Goal: Task Accomplishment & Management: Manage account settings

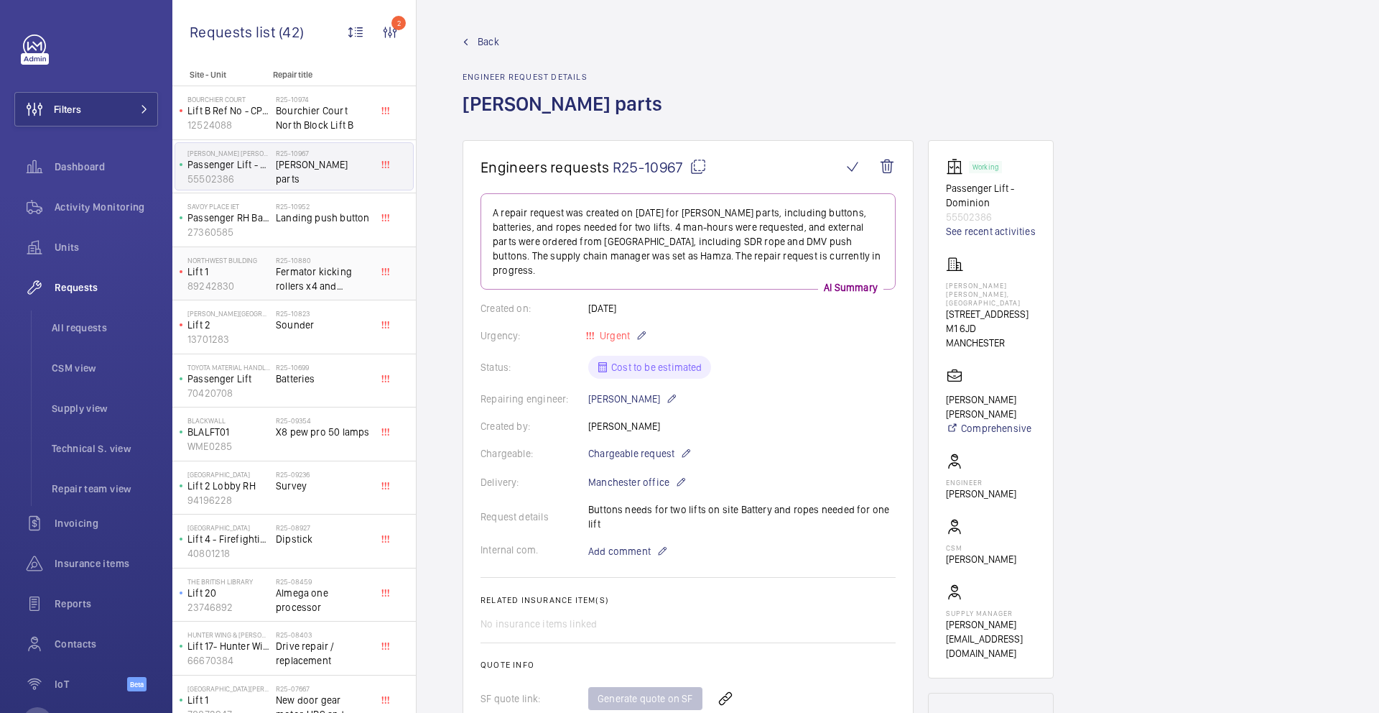
scroll to position [1045, 0]
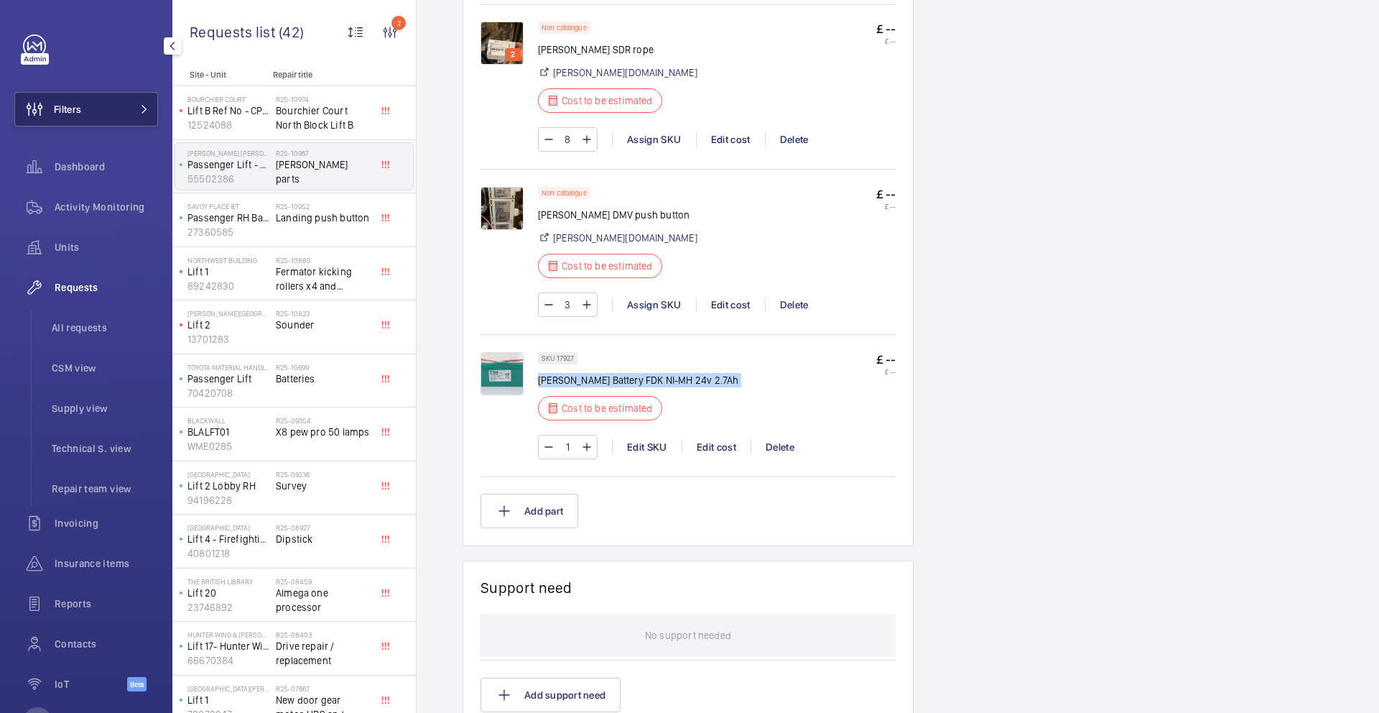
click at [78, 111] on span "Filters" at bounding box center [67, 109] width 27 height 14
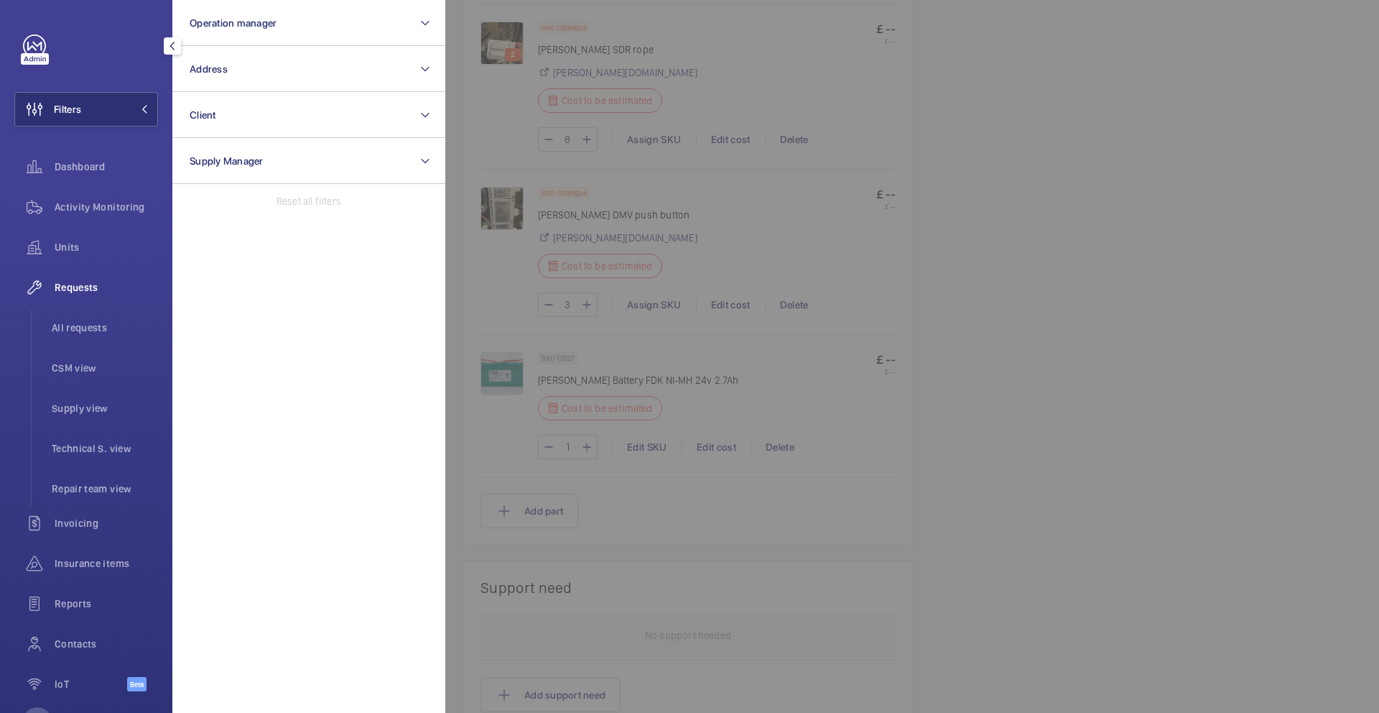
click at [89, 284] on span "Requests" at bounding box center [106, 287] width 103 height 14
click at [83, 291] on span "Requests" at bounding box center [106, 287] width 103 height 14
click at [83, 287] on span "Requests" at bounding box center [106, 287] width 103 height 14
click at [84, 323] on span "All requests" at bounding box center [105, 327] width 106 height 14
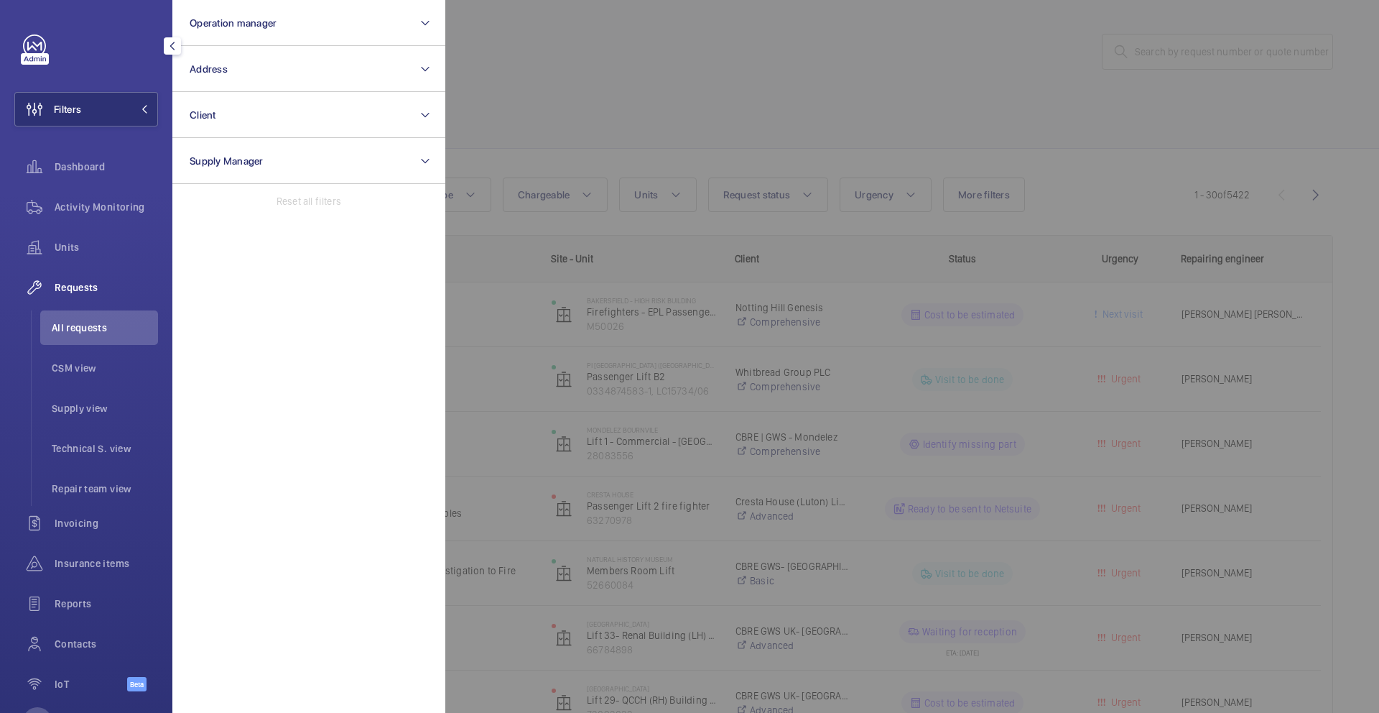
click at [500, 226] on div at bounding box center [1134, 356] width 1379 height 713
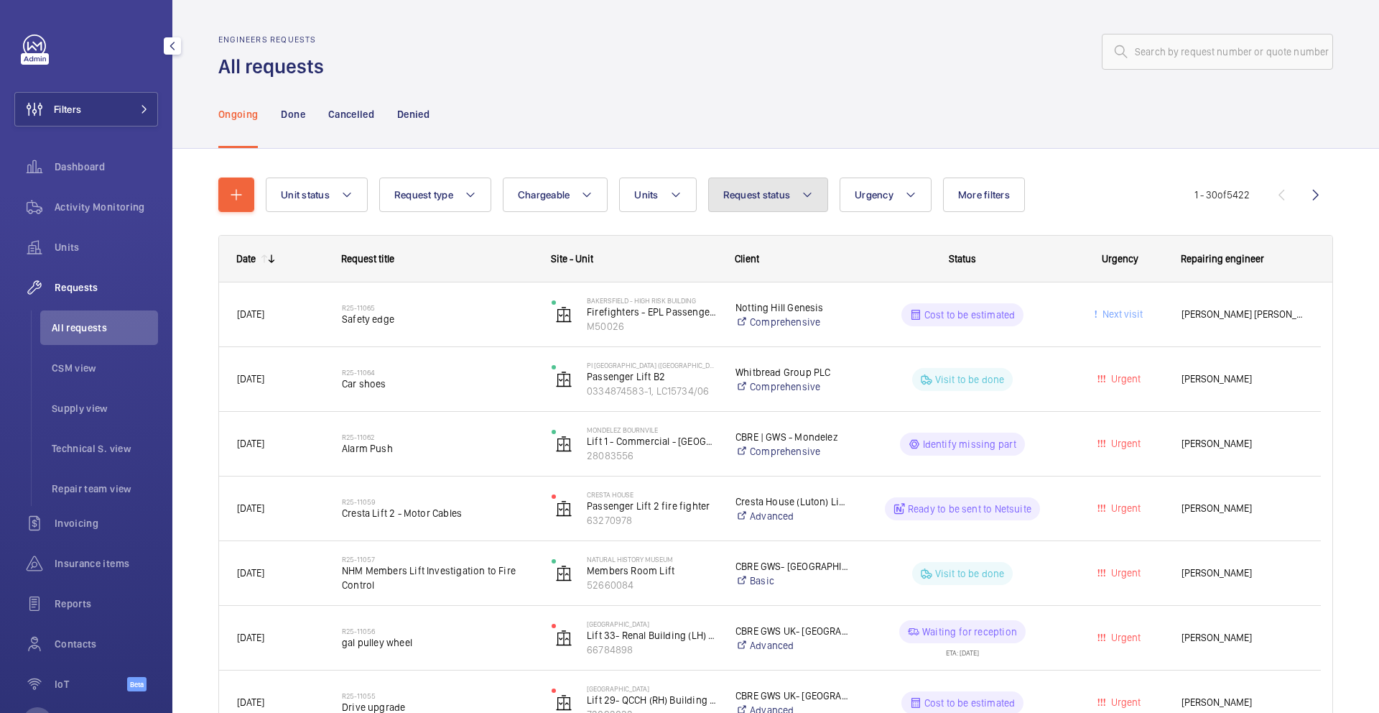
click at [795, 201] on button "Request status" at bounding box center [768, 194] width 121 height 34
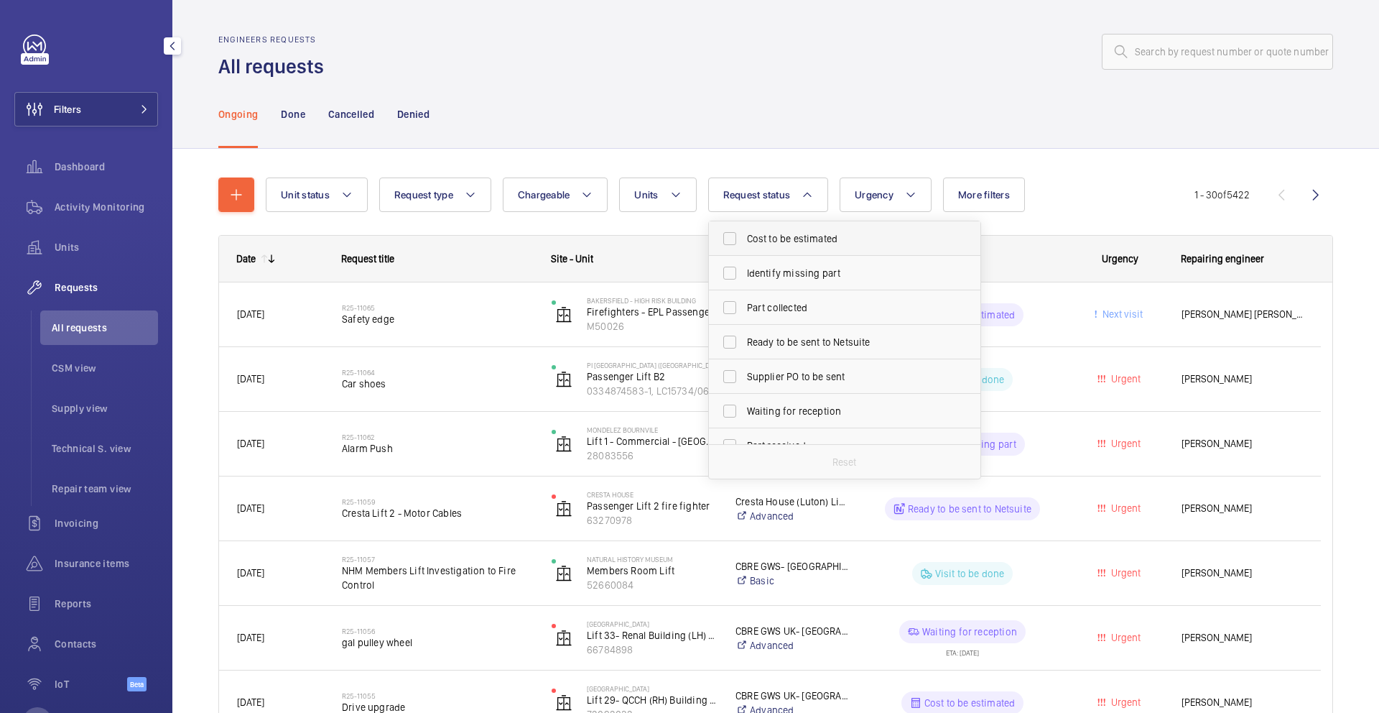
click at [800, 240] on span "Cost to be estimated" at bounding box center [846, 238] width 198 height 14
click at [744, 240] on input "Cost to be estimated" at bounding box center [730, 238] width 29 height 29
checkbox input "true"
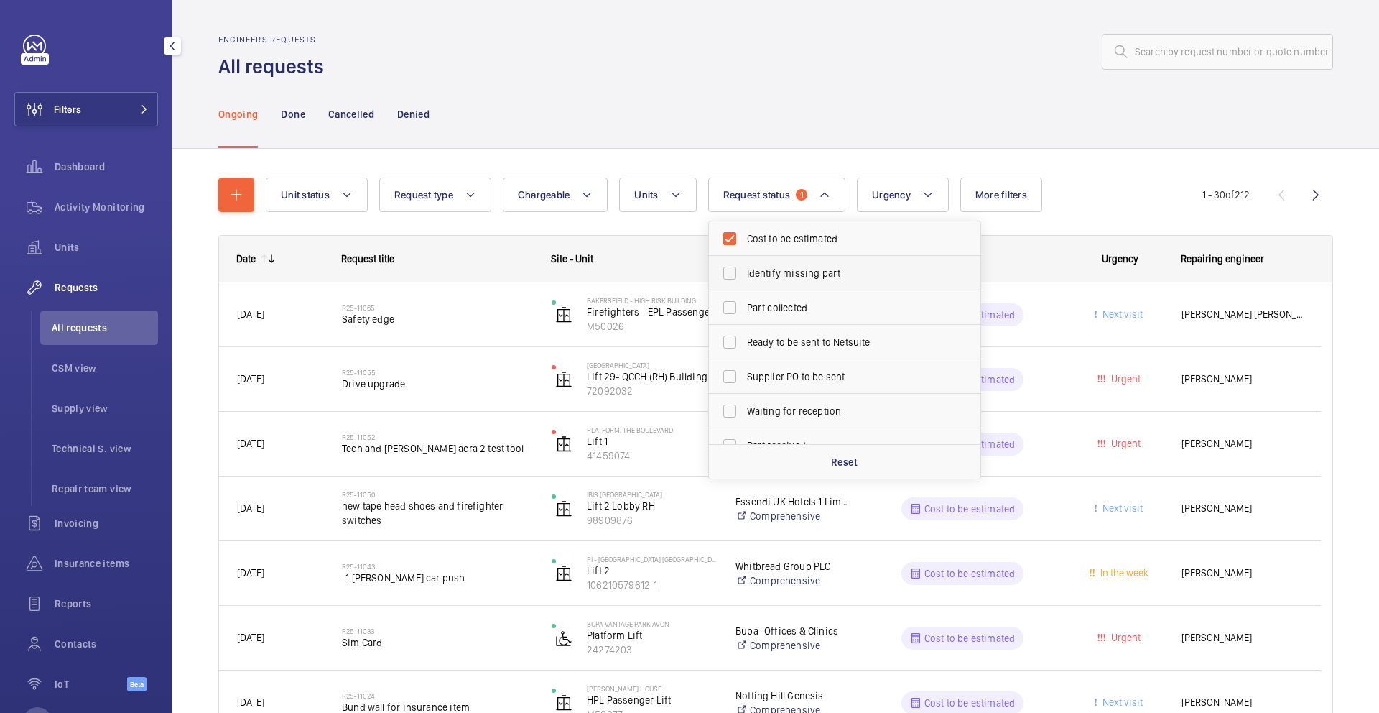
click at [828, 274] on span "Identify missing part" at bounding box center [846, 273] width 198 height 14
click at [744, 274] on input "Identify missing part" at bounding box center [730, 273] width 29 height 29
checkbox input "true"
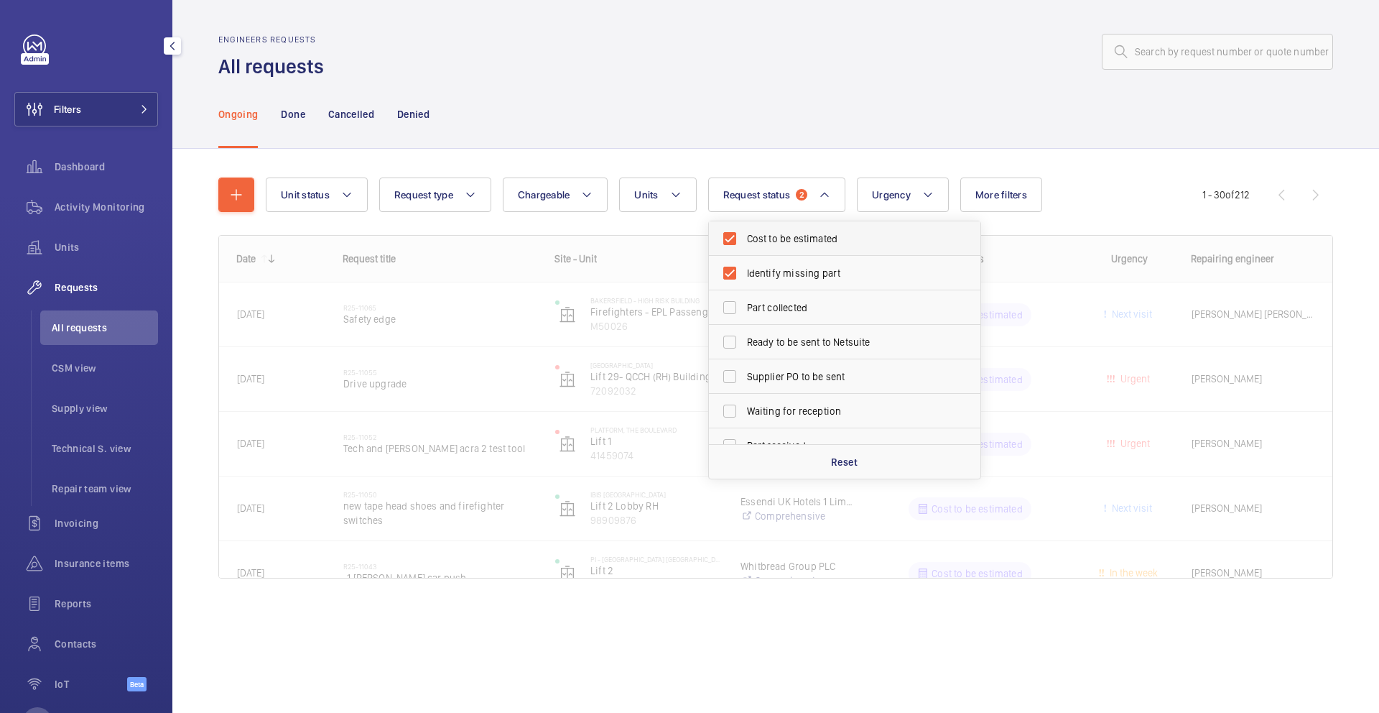
click at [732, 233] on label "Cost to be estimated" at bounding box center [834, 238] width 250 height 34
click at [732, 233] on input "Cost to be estimated" at bounding box center [730, 238] width 29 height 29
checkbox input "false"
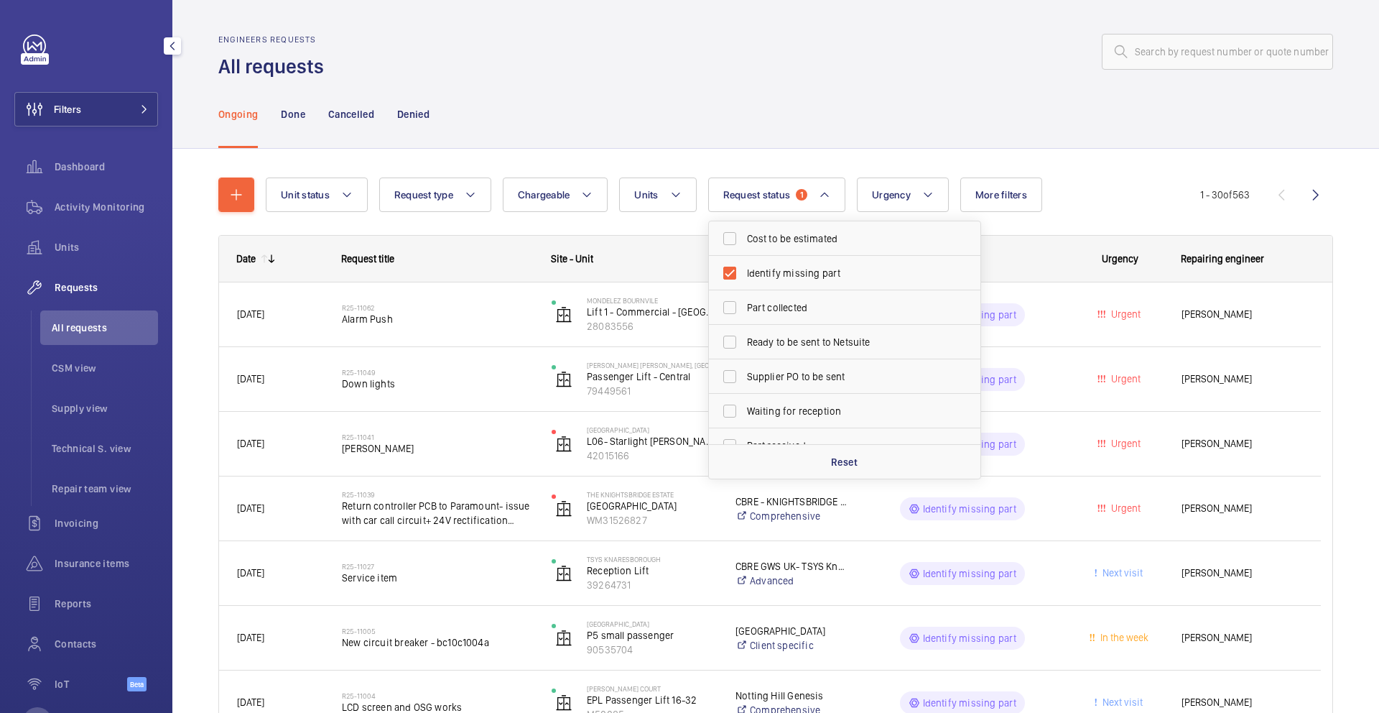
click at [1108, 177] on div "Unit status Request type Chargeable Units Request status 1 Cost to be estimated…" at bounding box center [733, 194] width 935 height 34
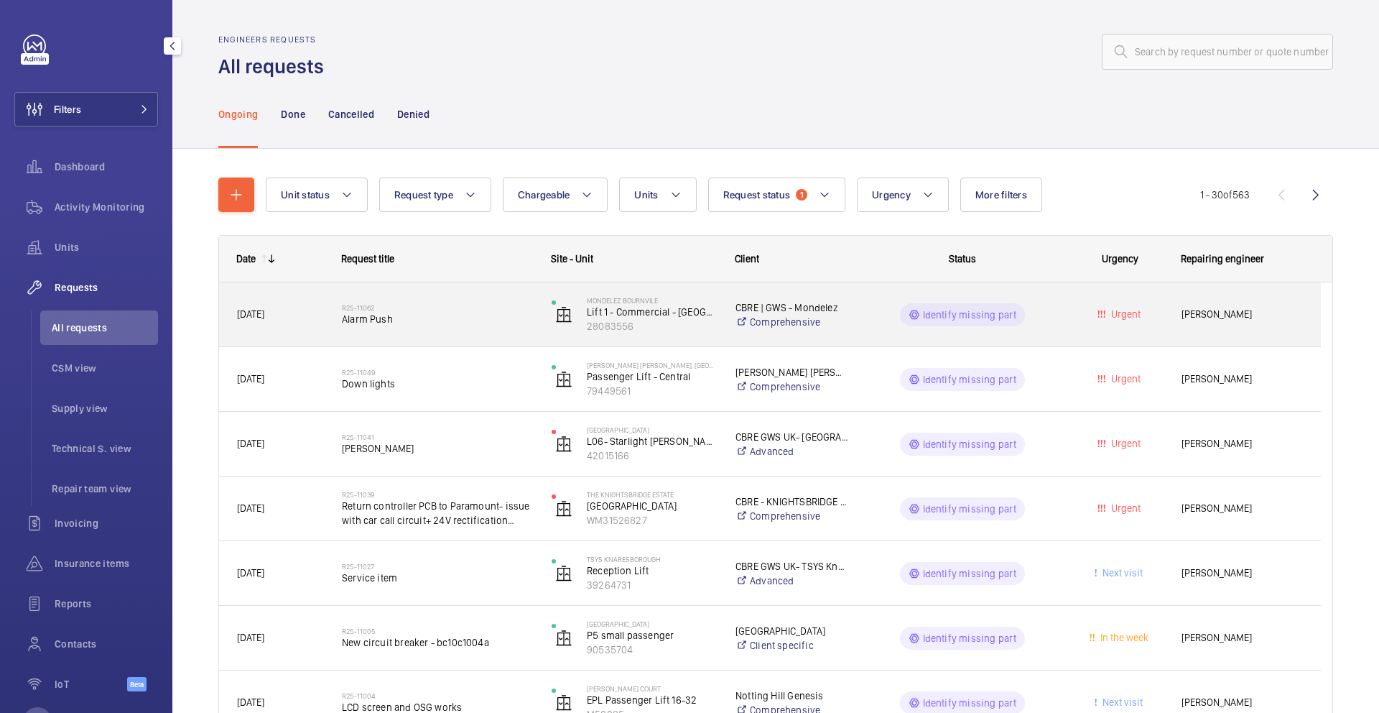
click at [1068, 330] on div "Urgent" at bounding box center [1111, 314] width 103 height 45
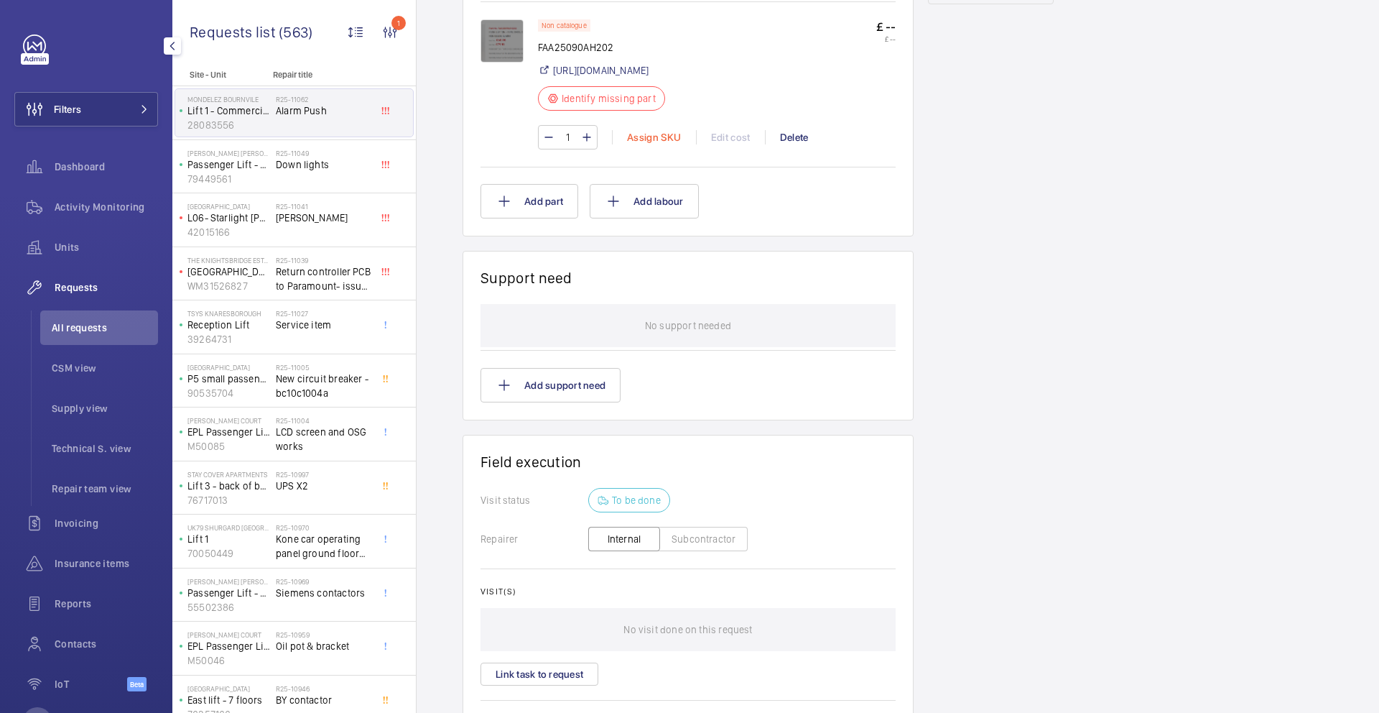
scroll to position [863, 0]
click at [632, 80] on link "[URL][DOMAIN_NAME]" at bounding box center [601, 72] width 96 height 14
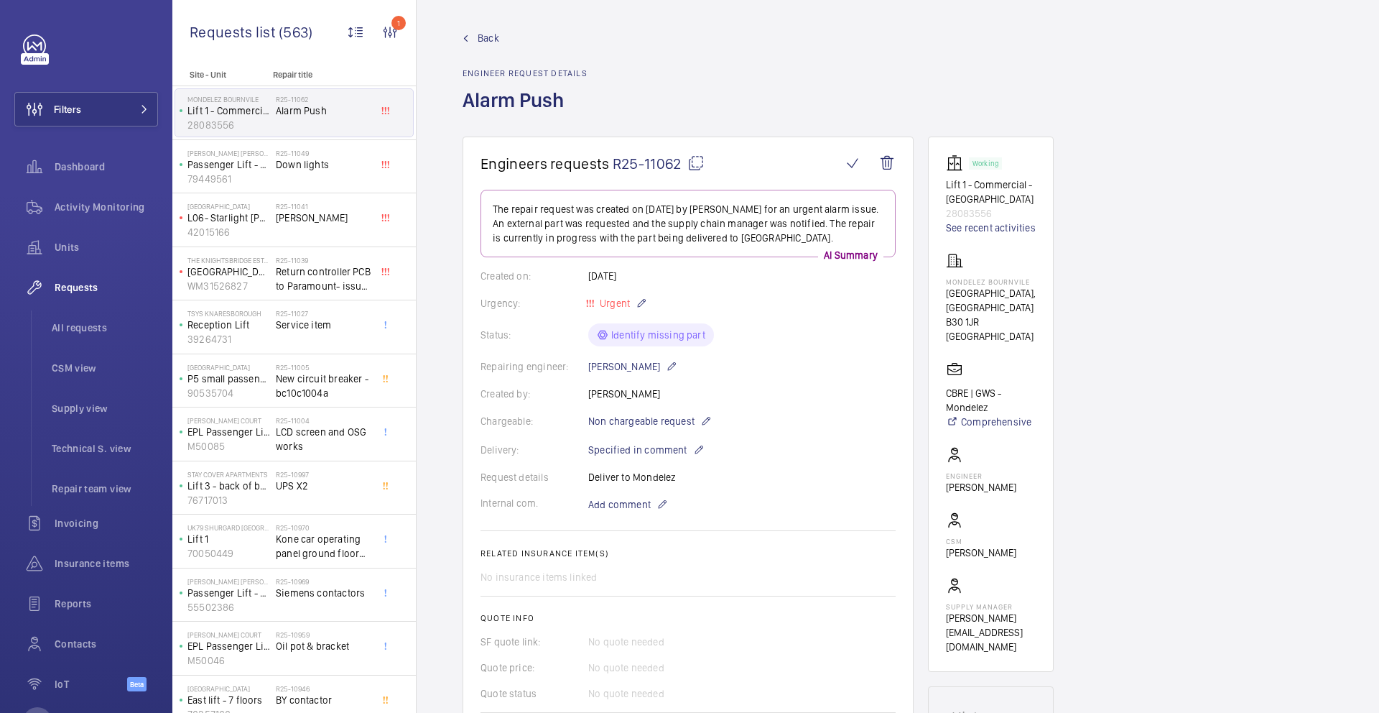
scroll to position [0, 0]
click at [978, 235] on link "See recent activities" at bounding box center [991, 231] width 90 height 14
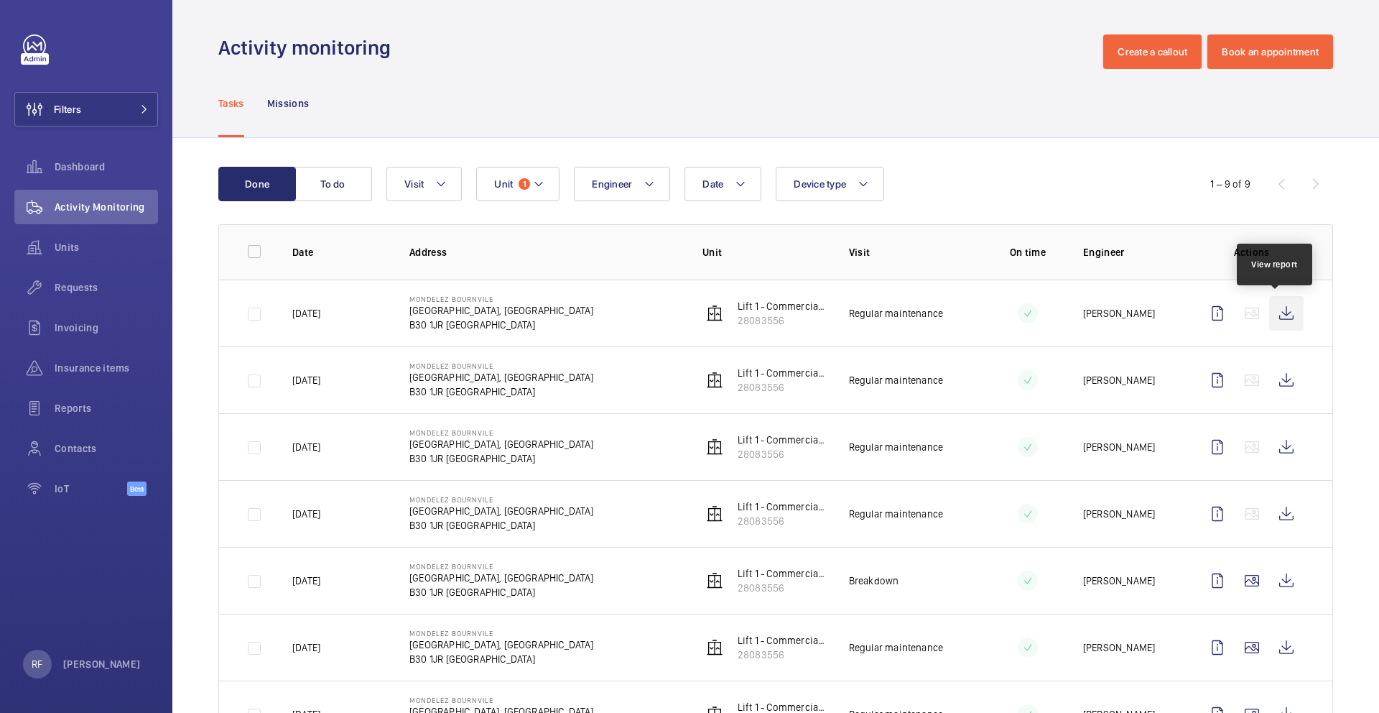
click at [1274, 317] on wm-front-icon-button at bounding box center [1286, 313] width 34 height 34
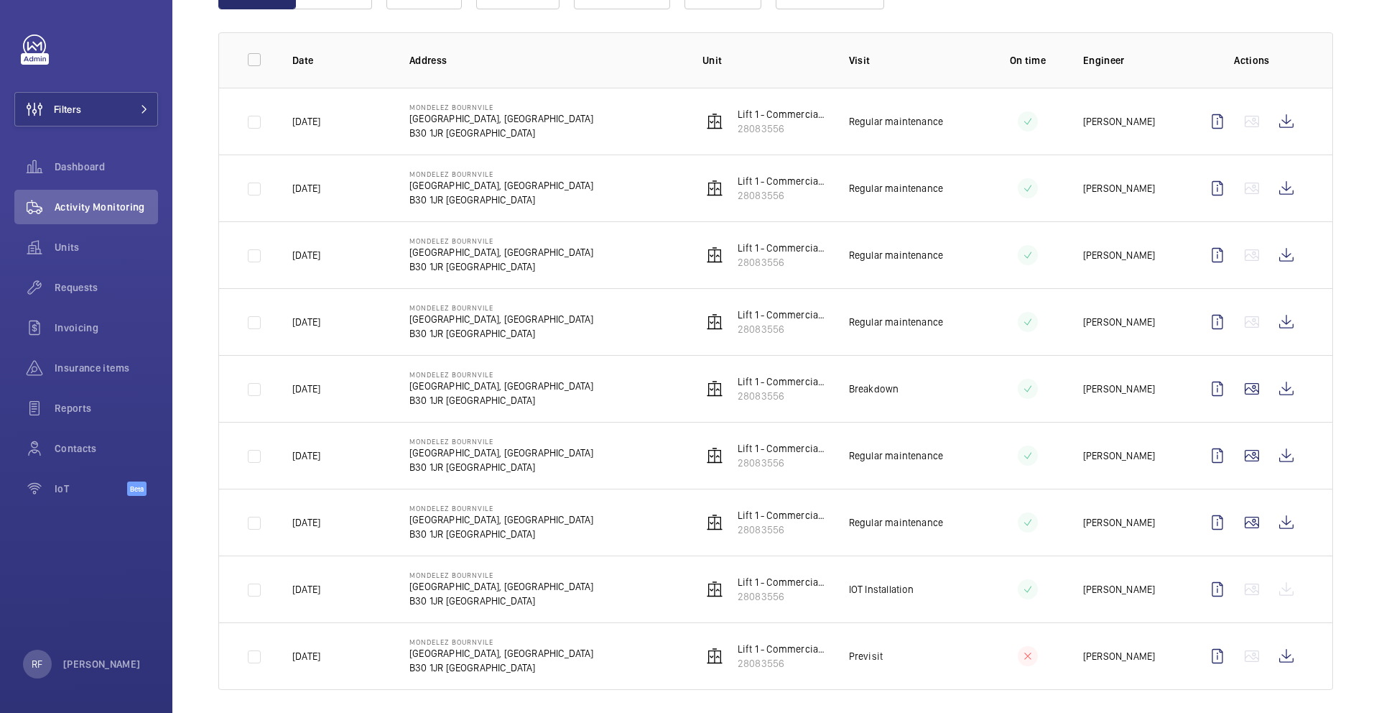
scroll to position [203, 0]
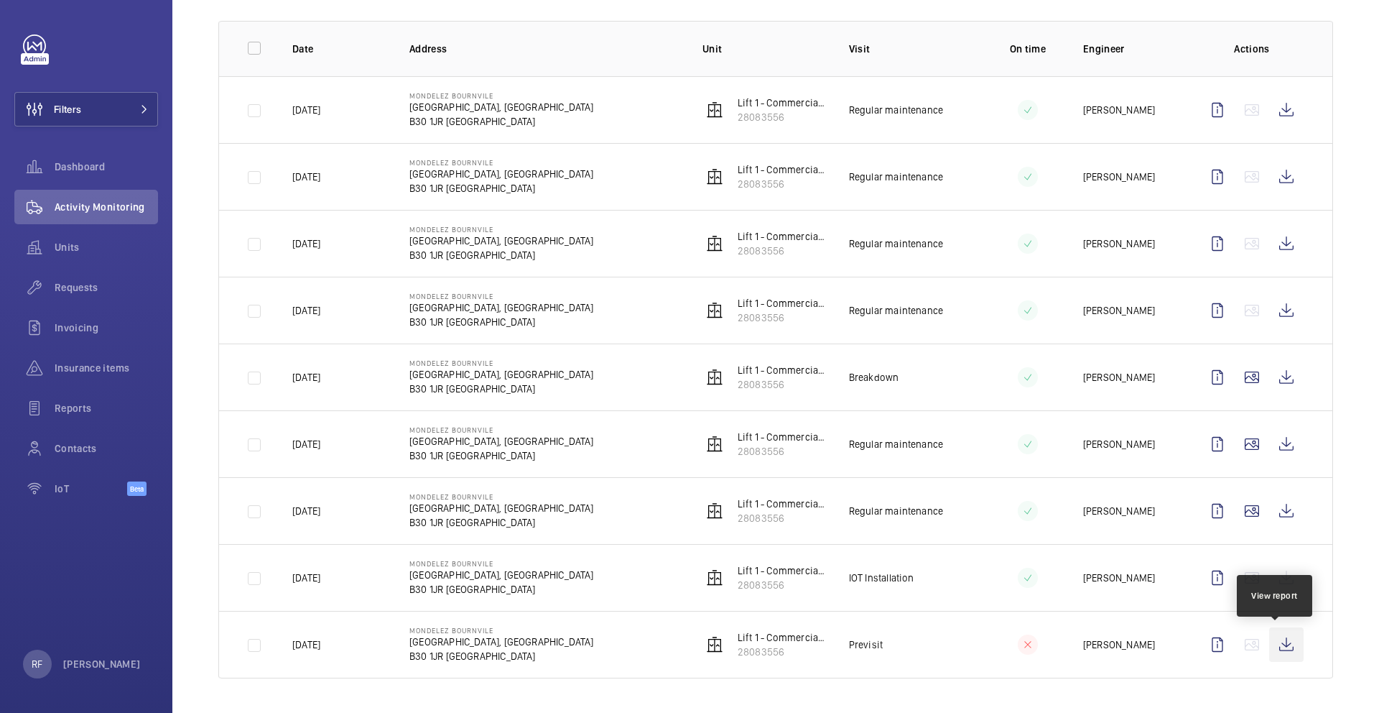
click at [1282, 647] on wm-front-icon-button at bounding box center [1286, 644] width 34 height 34
click at [1276, 381] on wm-front-icon-button at bounding box center [1286, 377] width 34 height 34
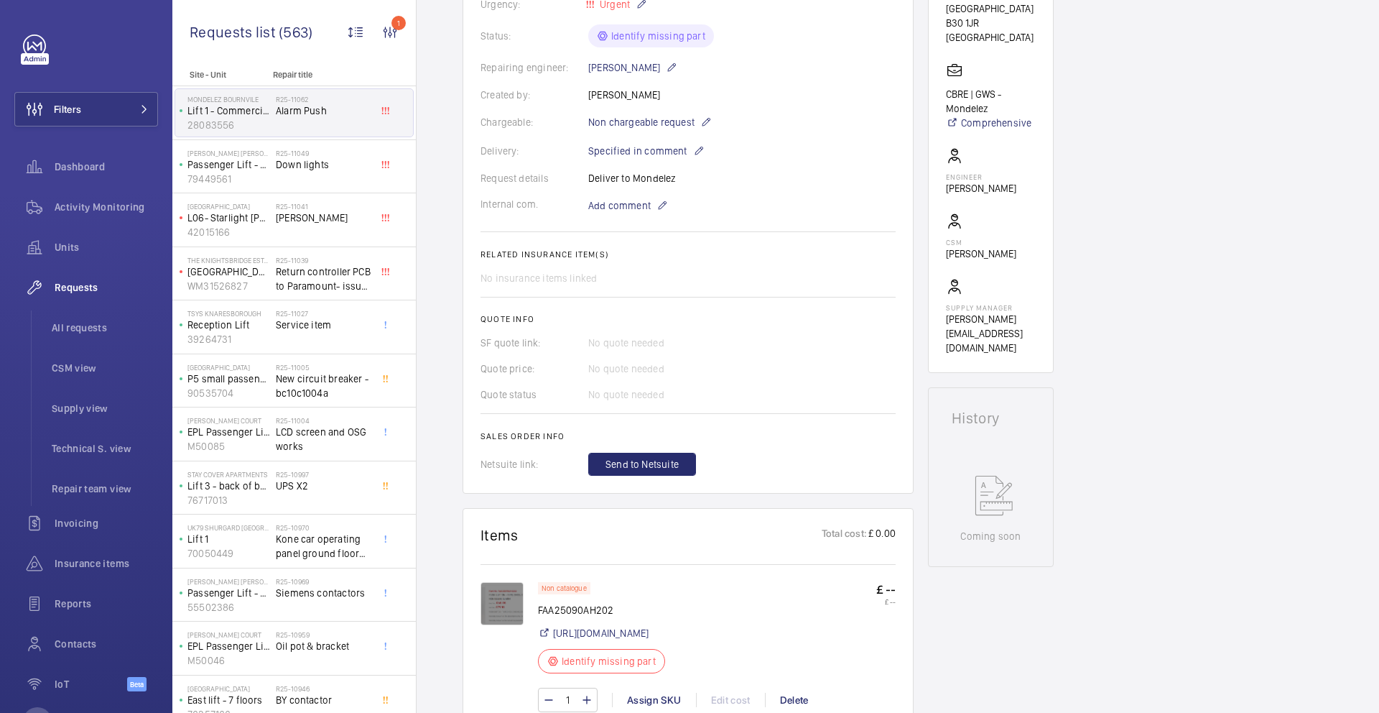
scroll to position [435, 0]
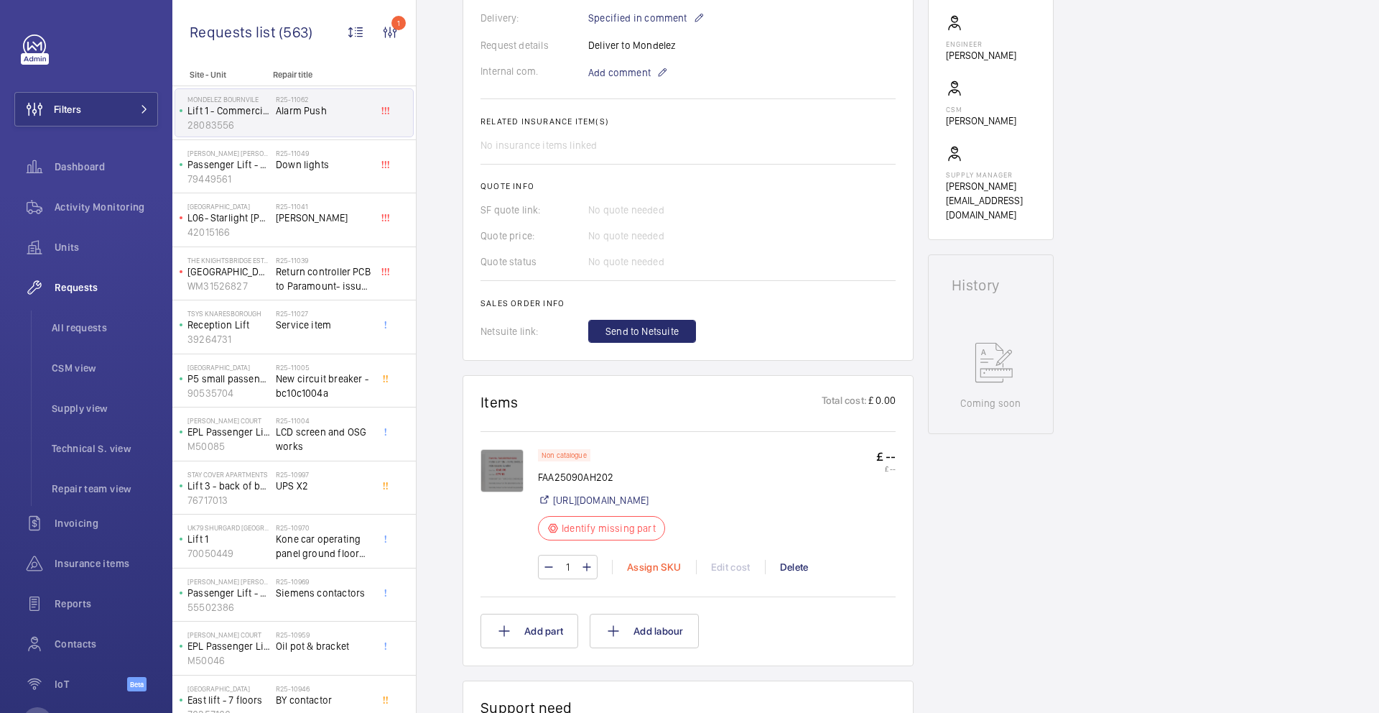
click at [663, 574] on div "Assign SKU" at bounding box center [654, 567] width 84 height 14
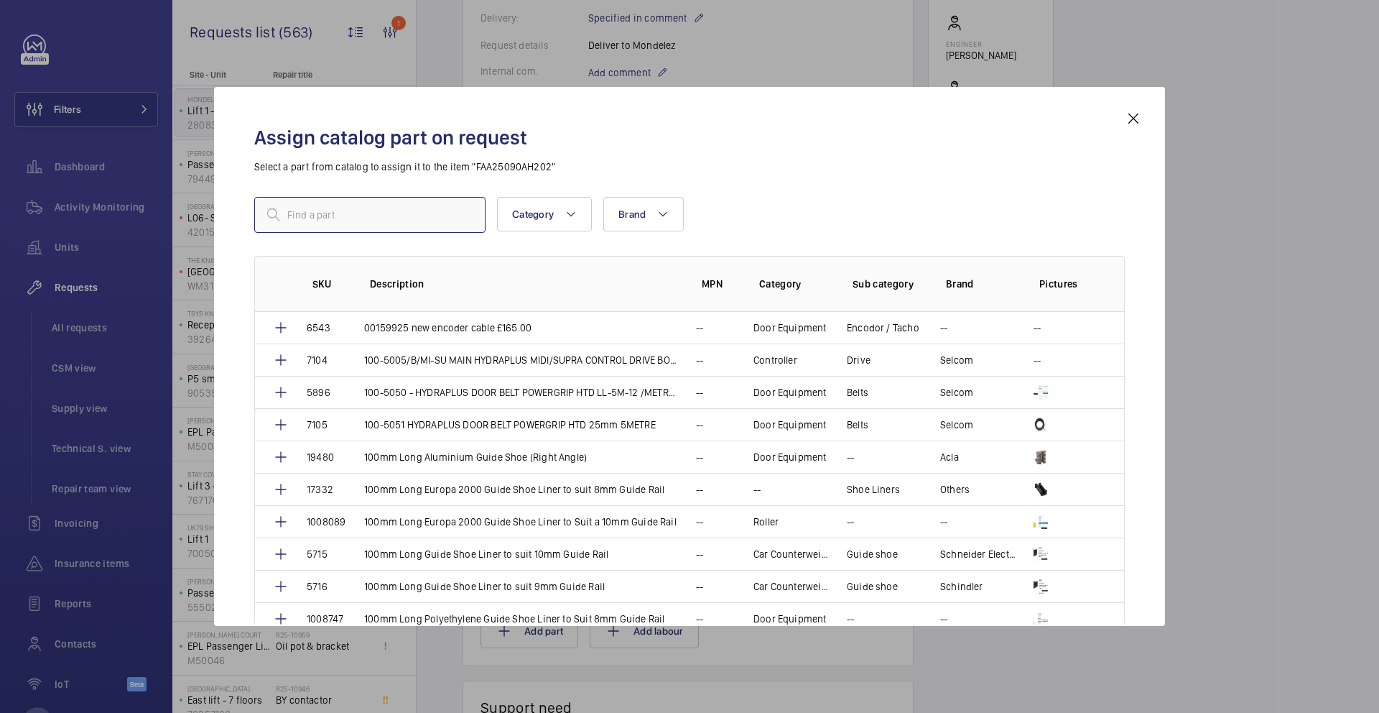
click at [423, 215] on input "text" at bounding box center [369, 215] width 231 height 36
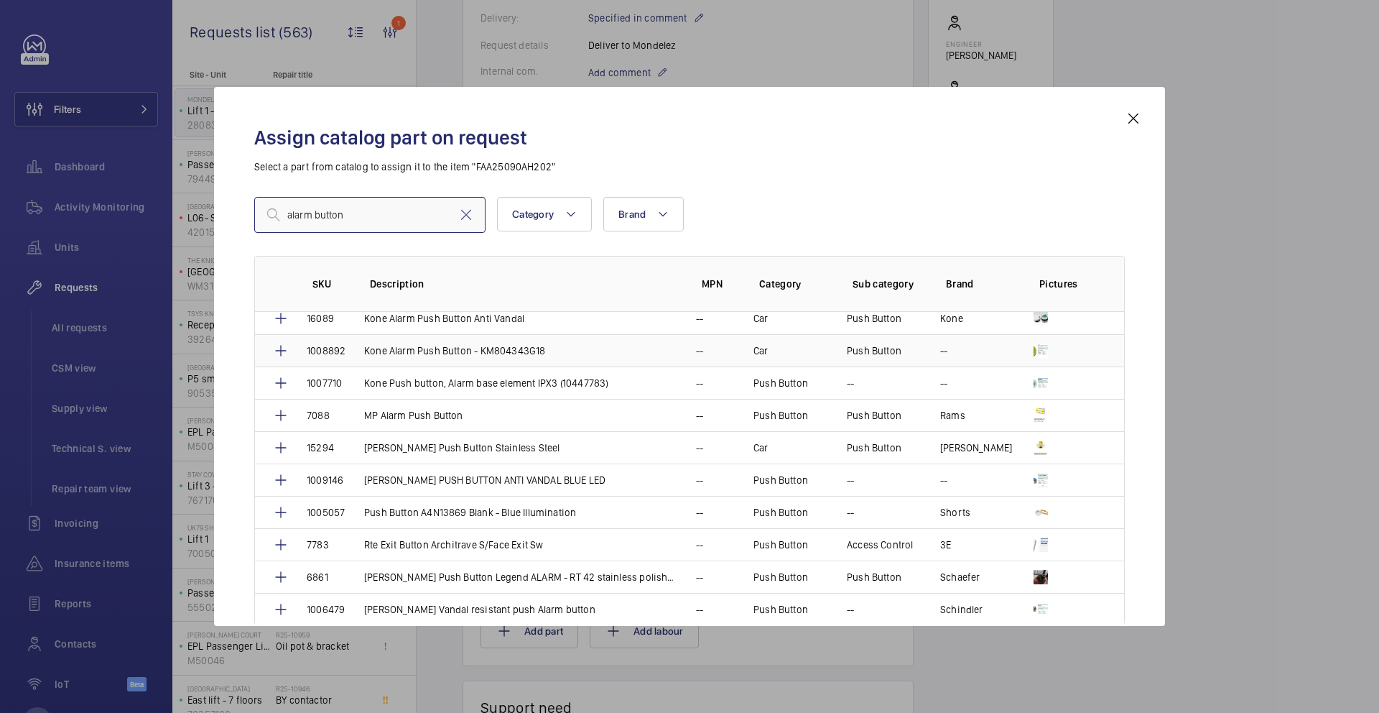
scroll to position [119, 0]
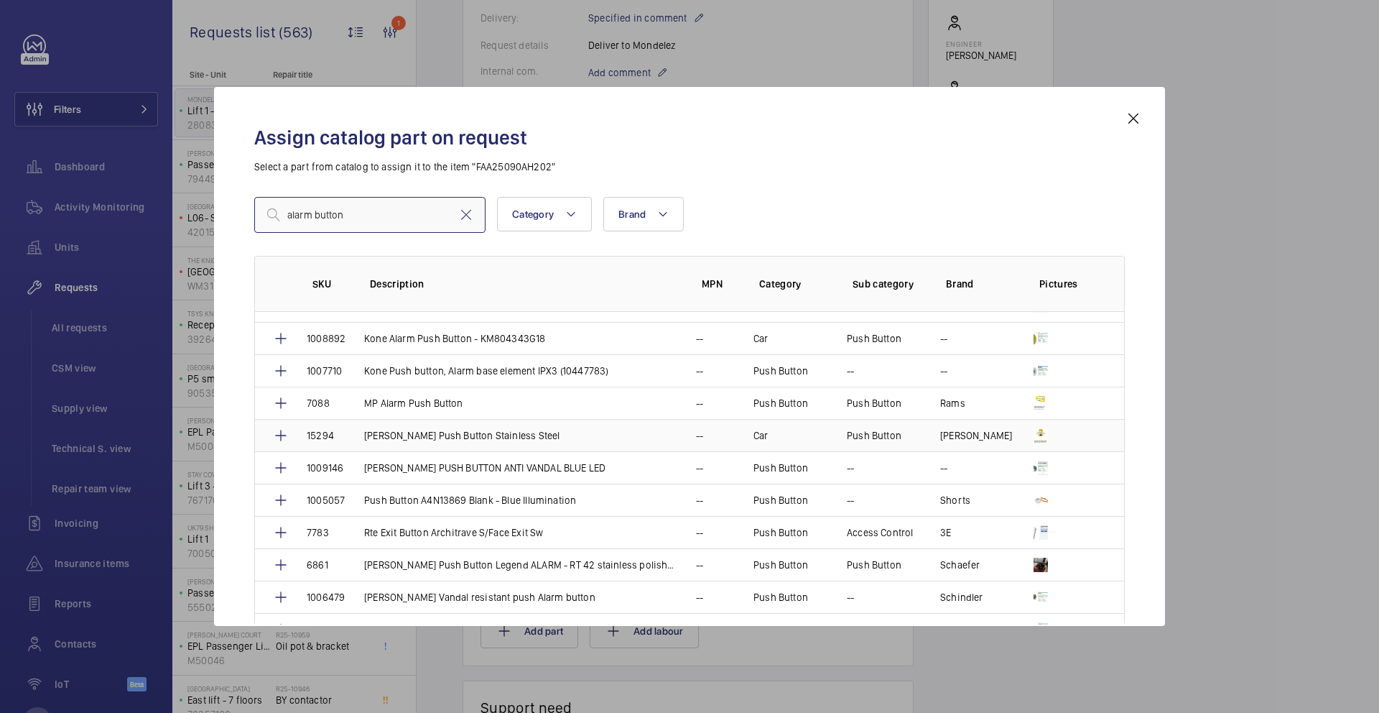
type input "alarm button"
click at [461, 440] on p "[PERSON_NAME] Push Button Stainless Steel" at bounding box center [461, 435] width 195 height 14
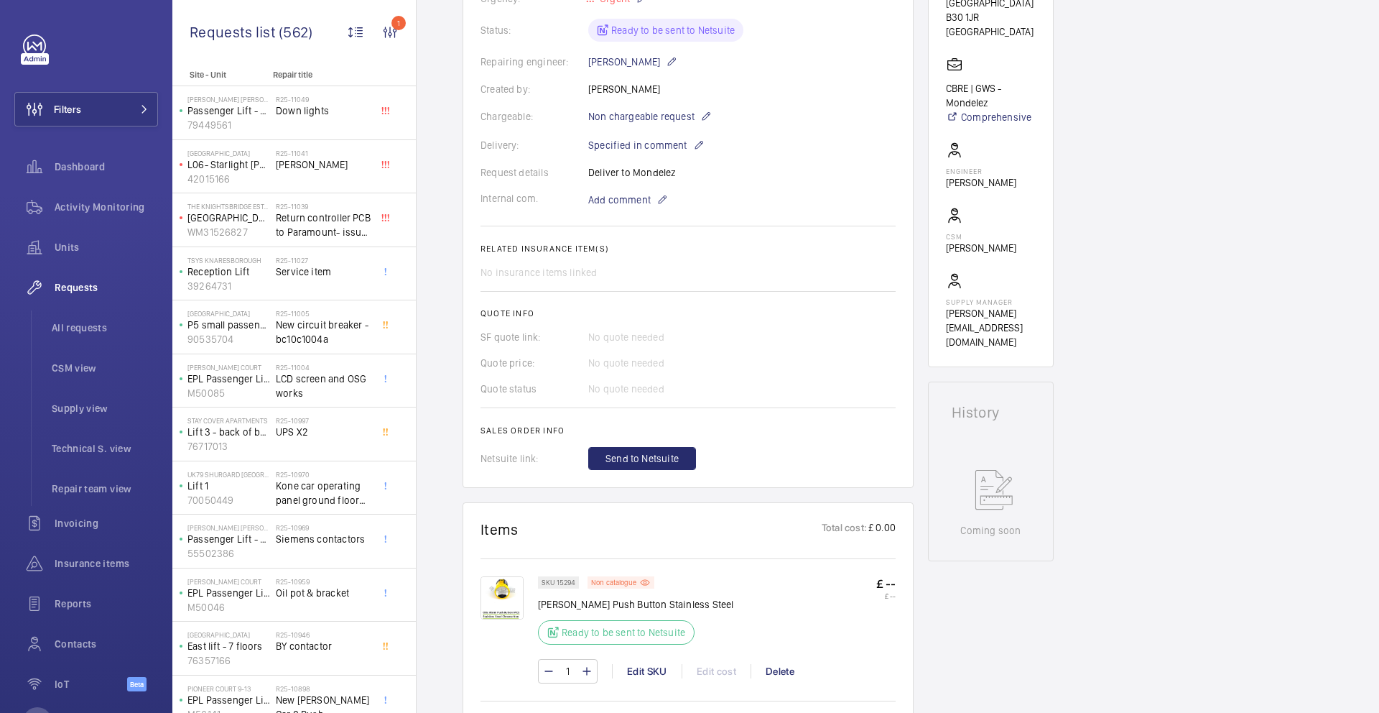
scroll to position [370, 0]
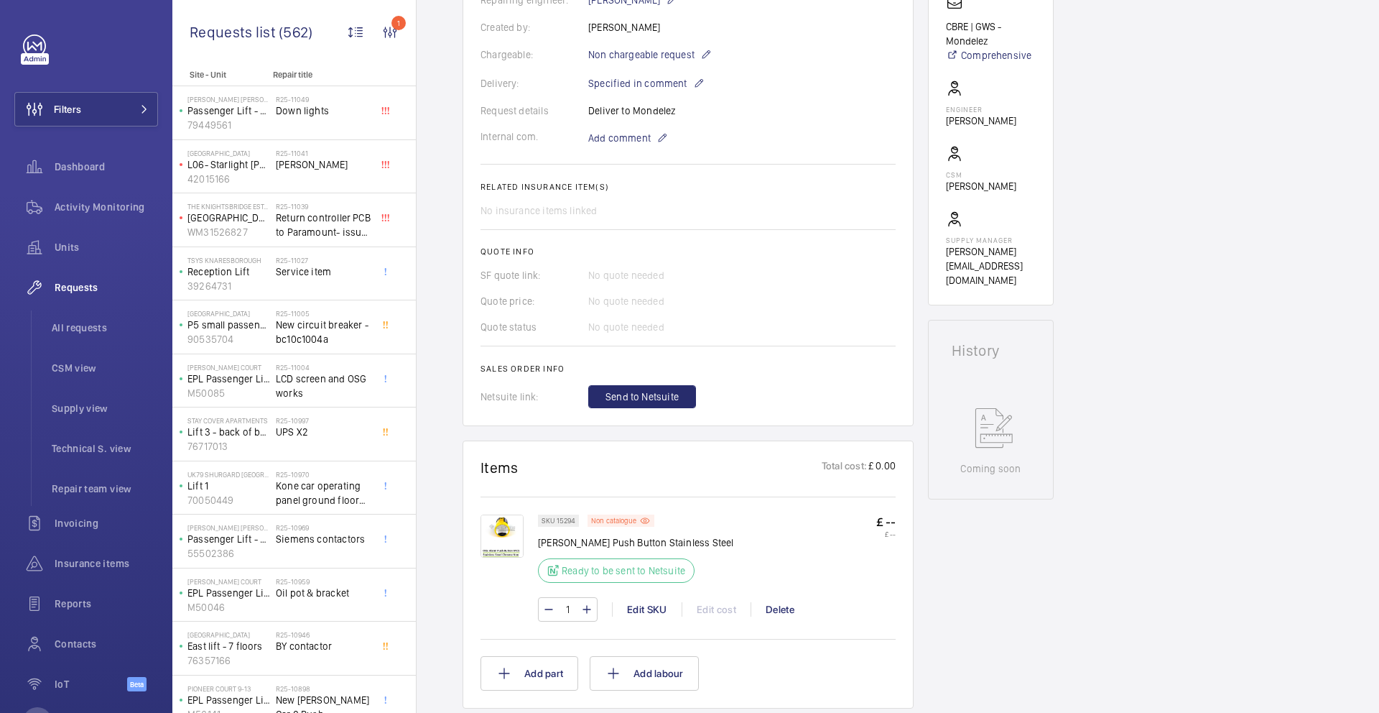
click at [493, 545] on img at bounding box center [502, 535] width 43 height 43
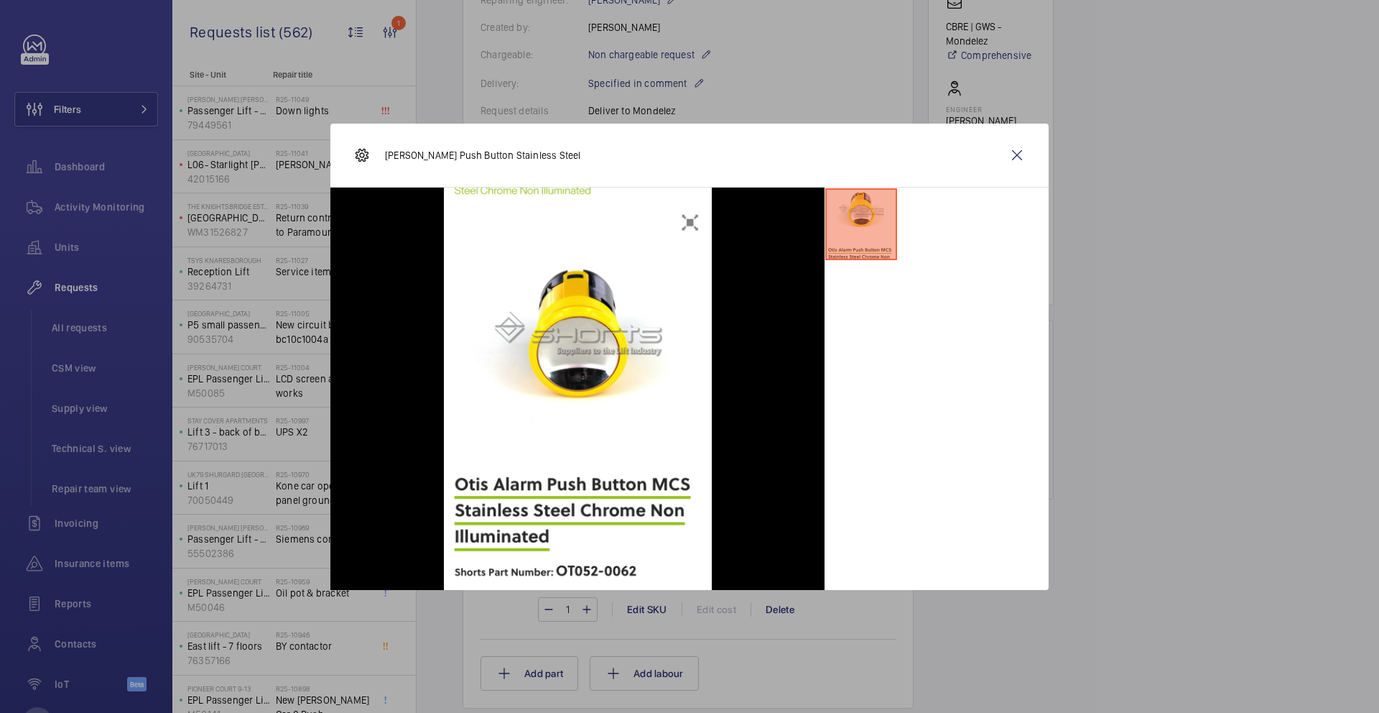
click at [1023, 156] on wm-front-icon-button at bounding box center [1017, 155] width 34 height 34
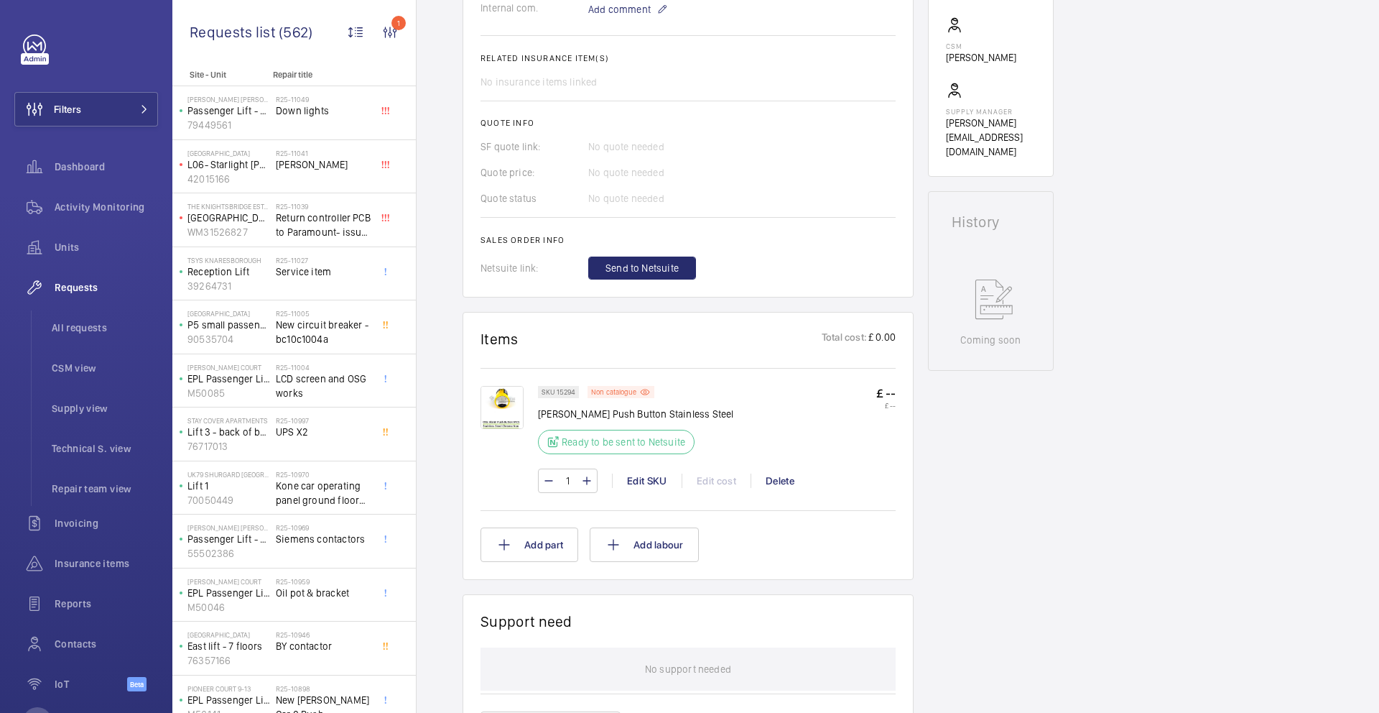
scroll to position [749, 0]
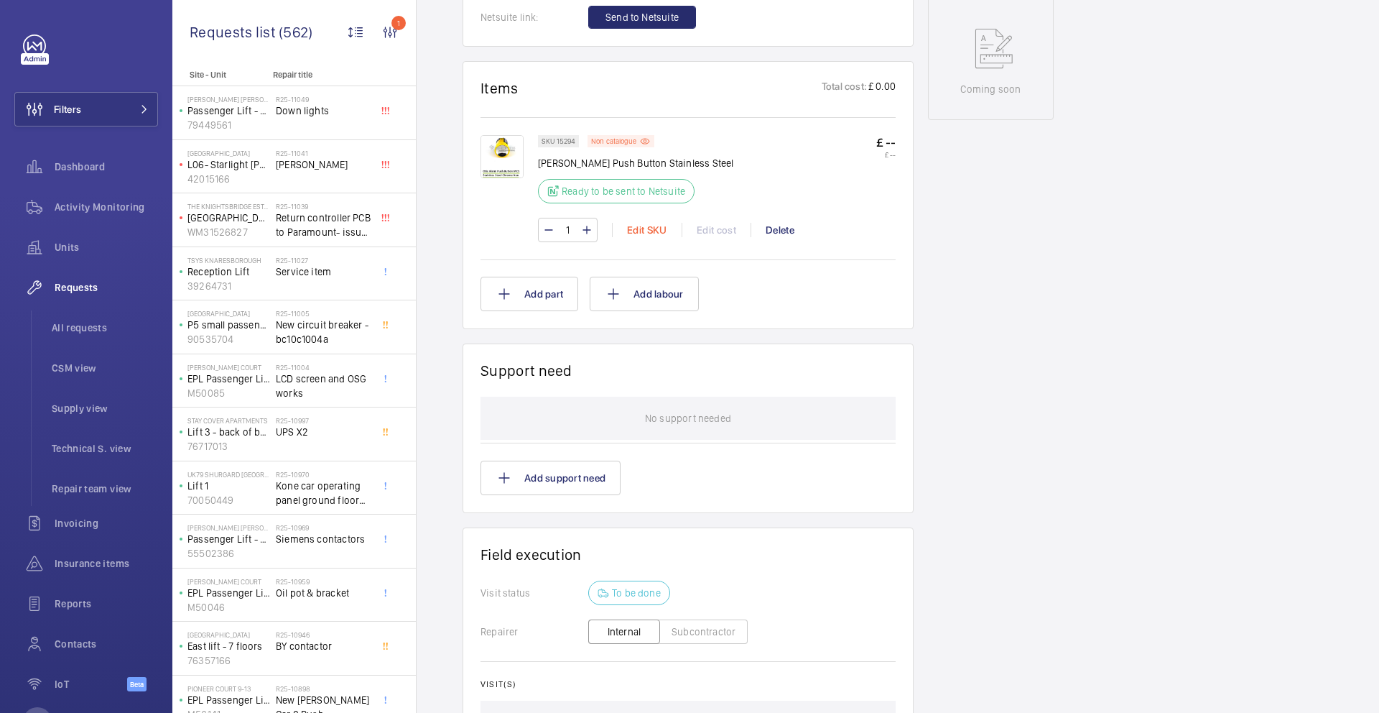
click at [642, 231] on div "Edit SKU" at bounding box center [647, 230] width 70 height 14
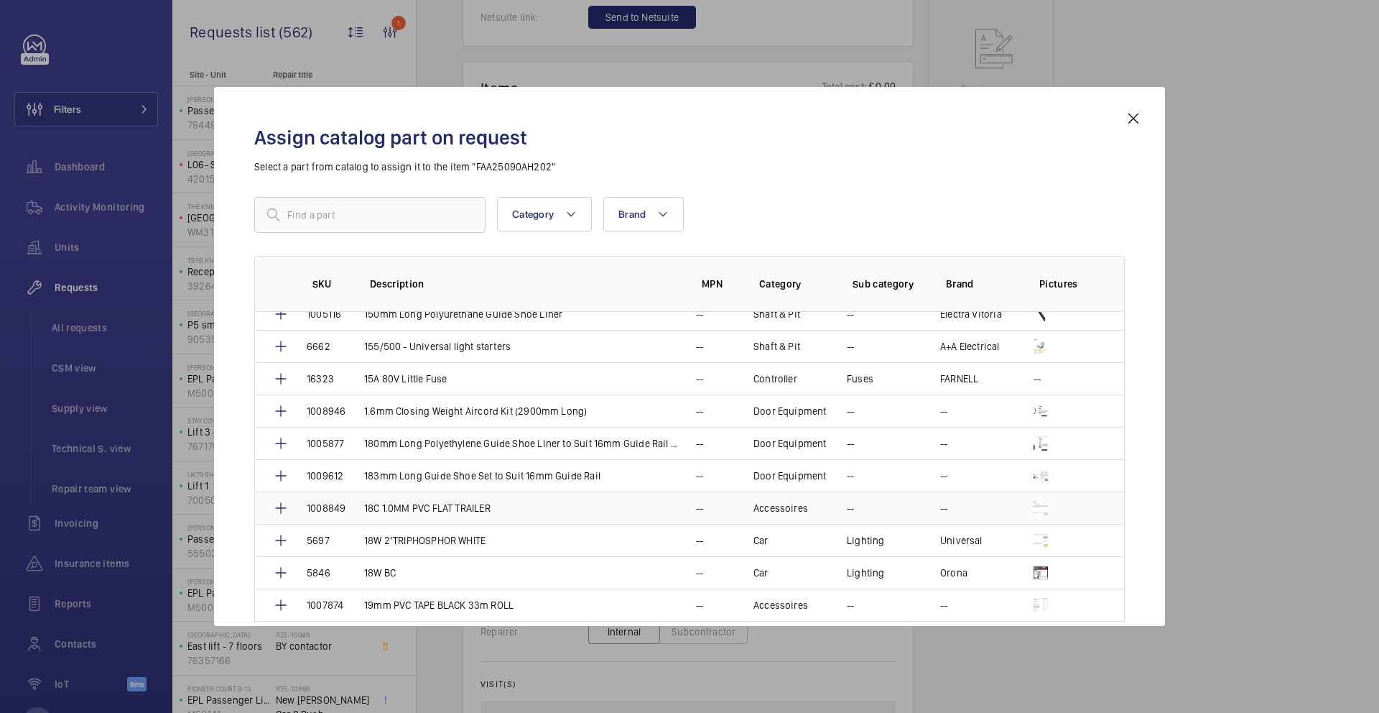
scroll to position [2632, 0]
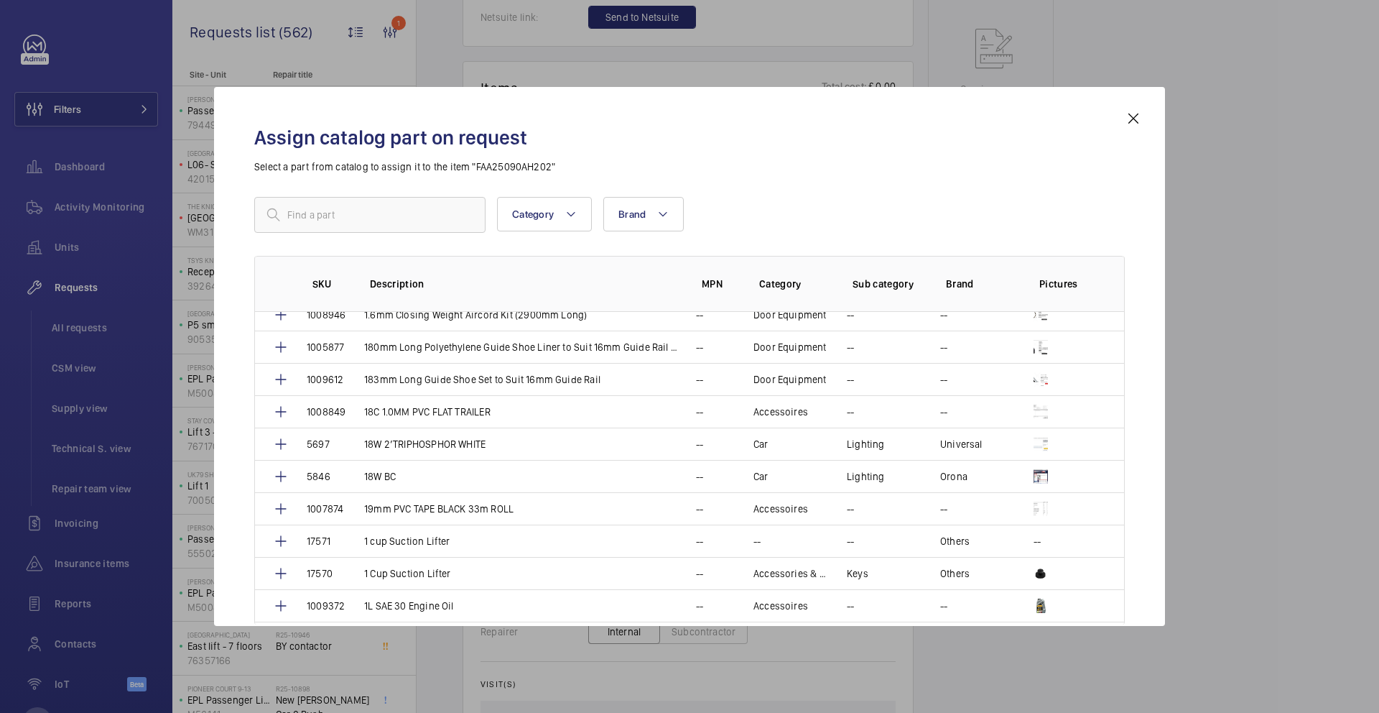
drag, startPoint x: 1132, startPoint y: 116, endPoint x: 1063, endPoint y: 146, distance: 75.3
click at [1132, 116] on mat-icon at bounding box center [1133, 118] width 17 height 17
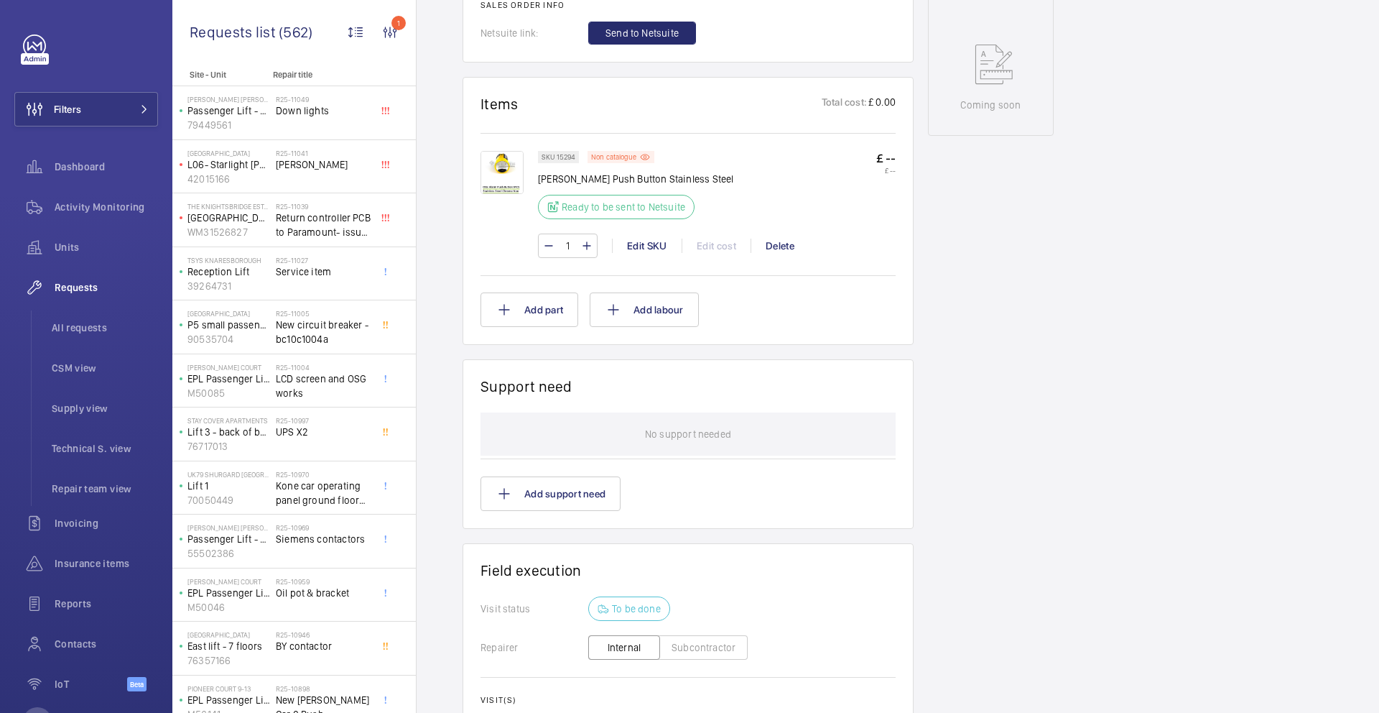
scroll to position [731, 0]
click at [639, 244] on div "Edit SKU" at bounding box center [647, 248] width 70 height 14
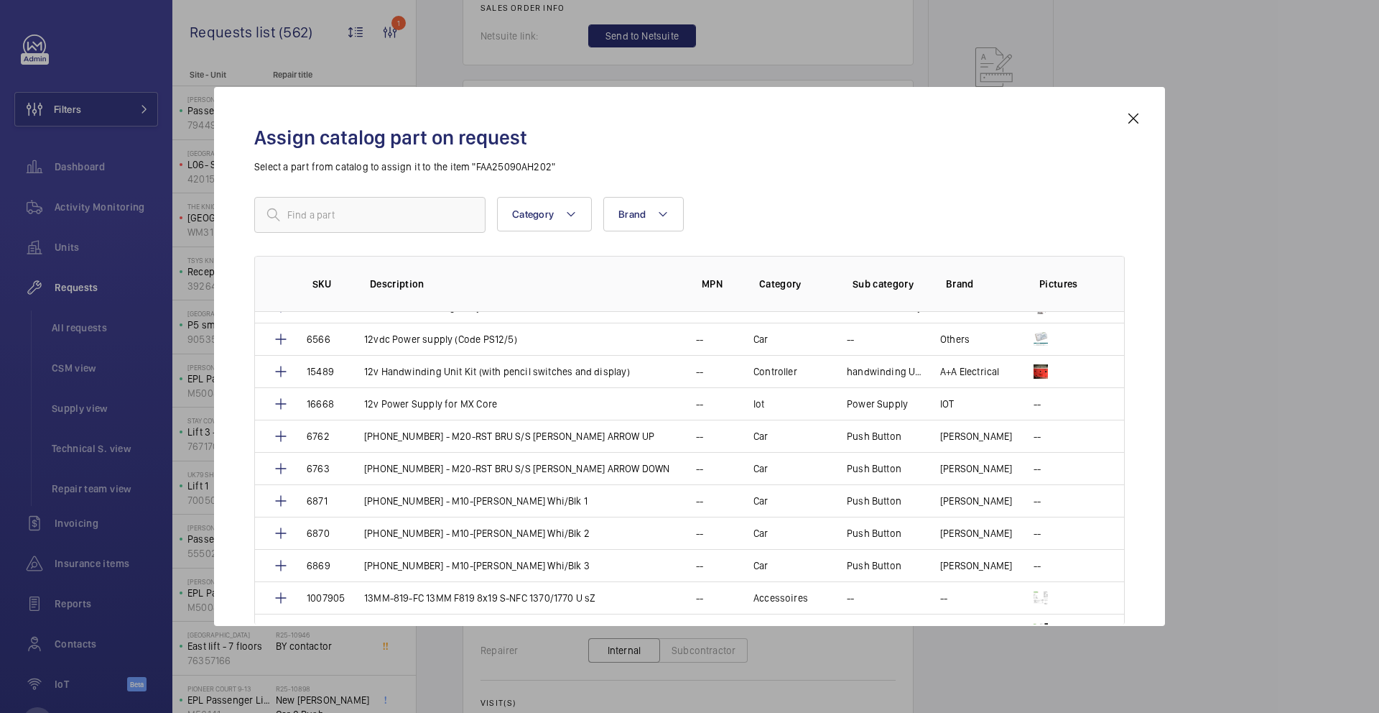
scroll to position [1443, 0]
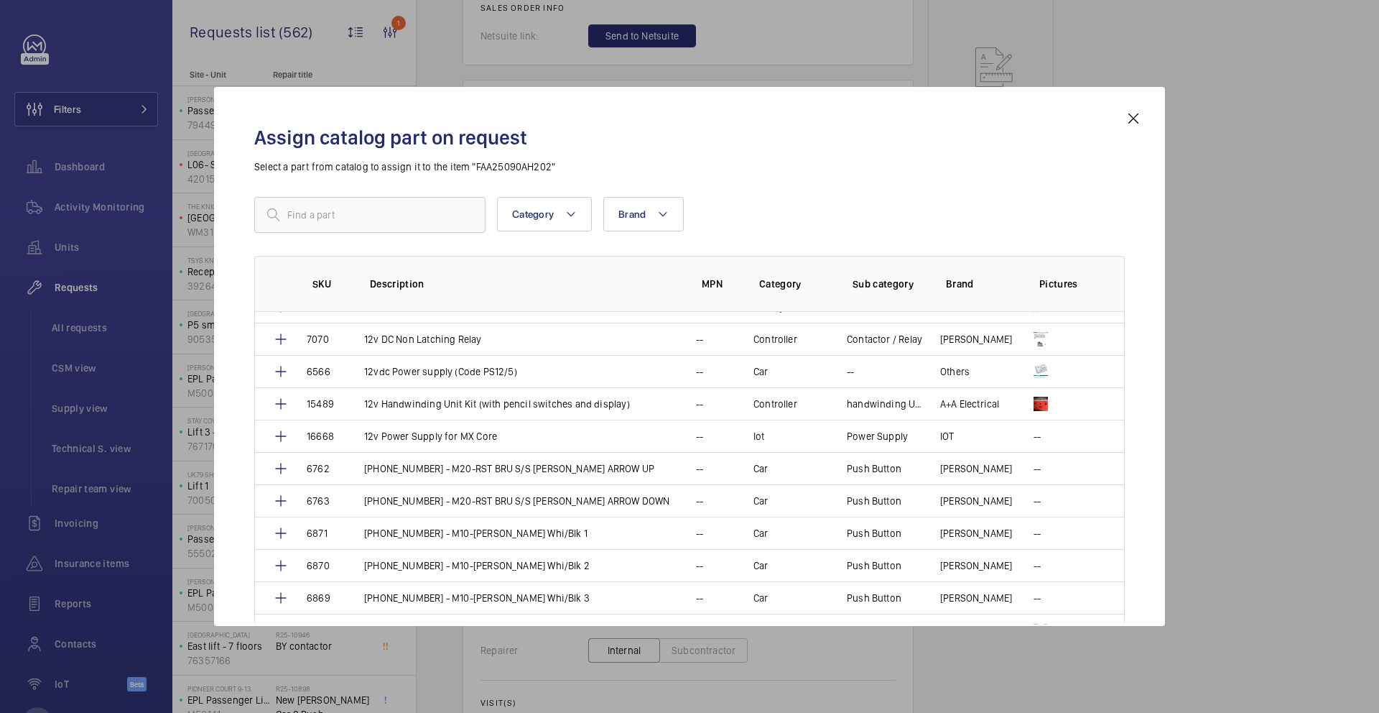
click at [1133, 118] on mat-icon at bounding box center [1133, 118] width 17 height 17
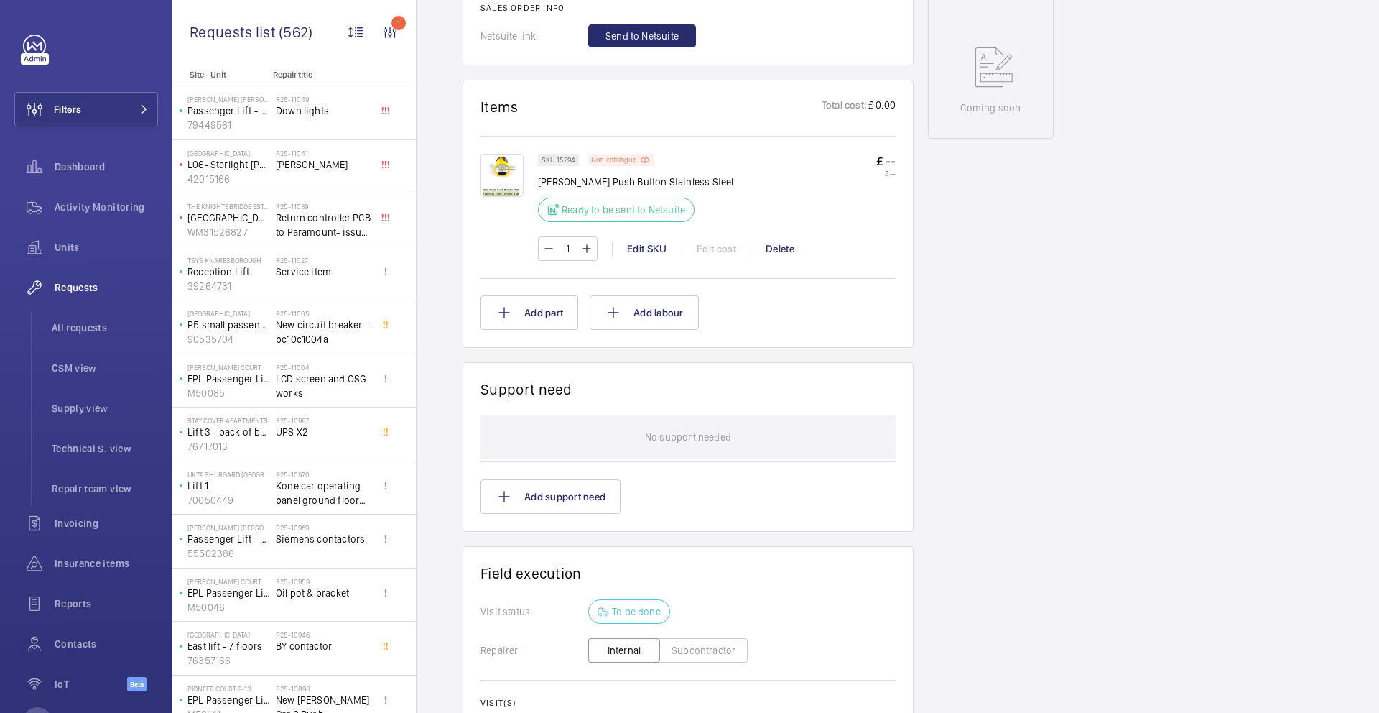
click at [637, 162] on div "Non catalogue" at bounding box center [621, 160] width 67 height 12
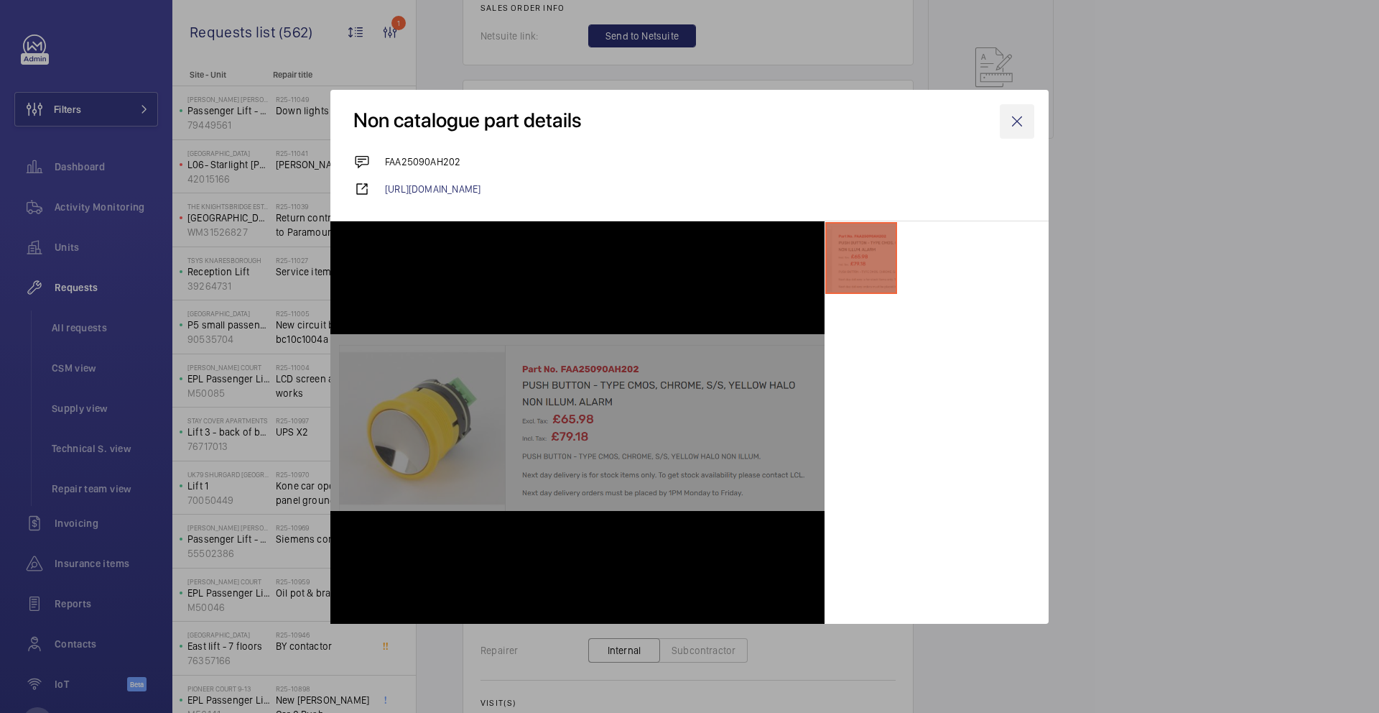
click at [1019, 116] on wm-front-icon-button at bounding box center [1017, 121] width 34 height 34
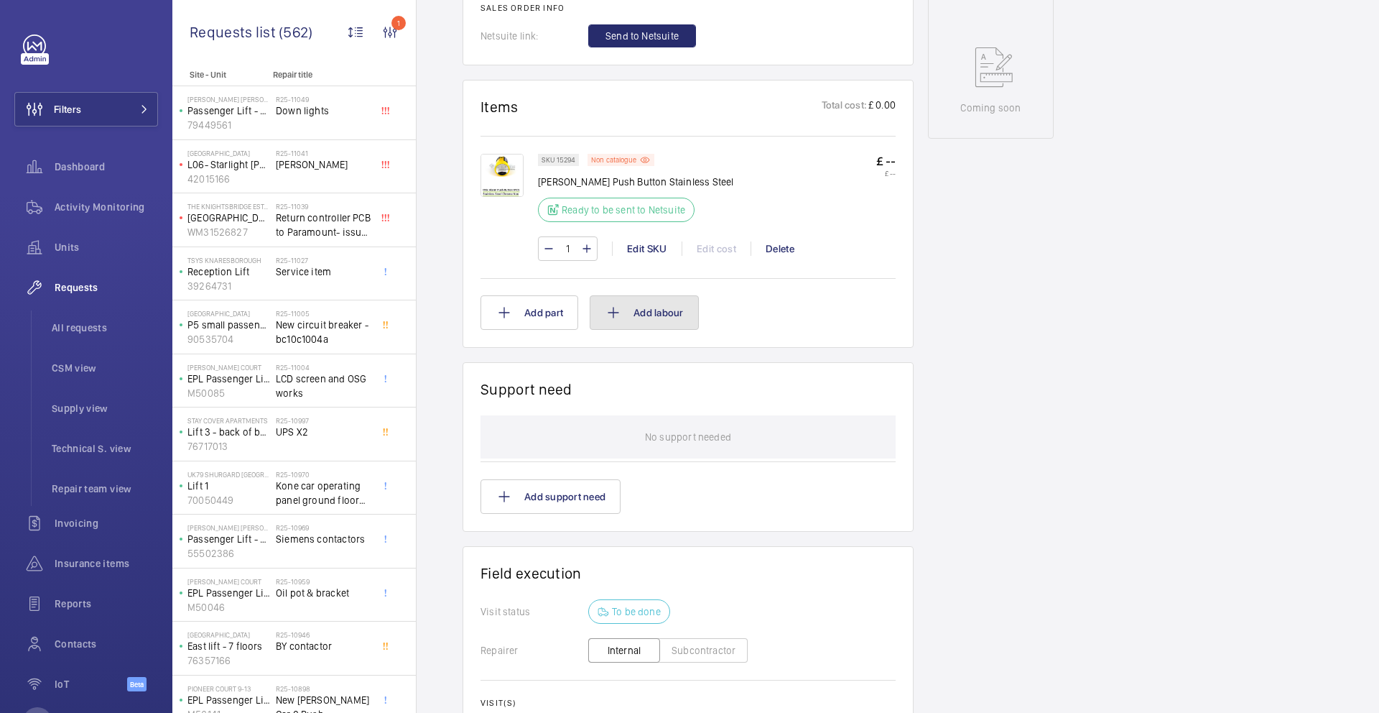
click at [615, 312] on mat-icon at bounding box center [613, 312] width 17 height 17
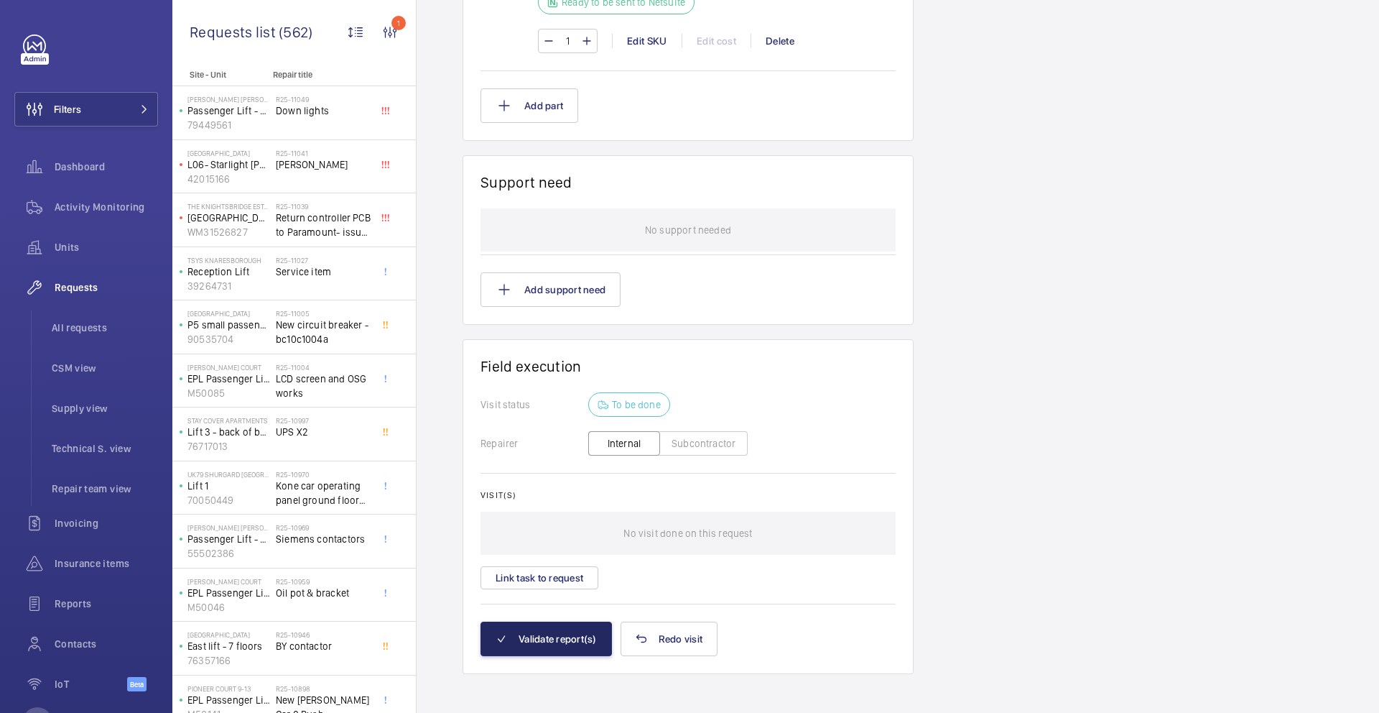
scroll to position [1068, 0]
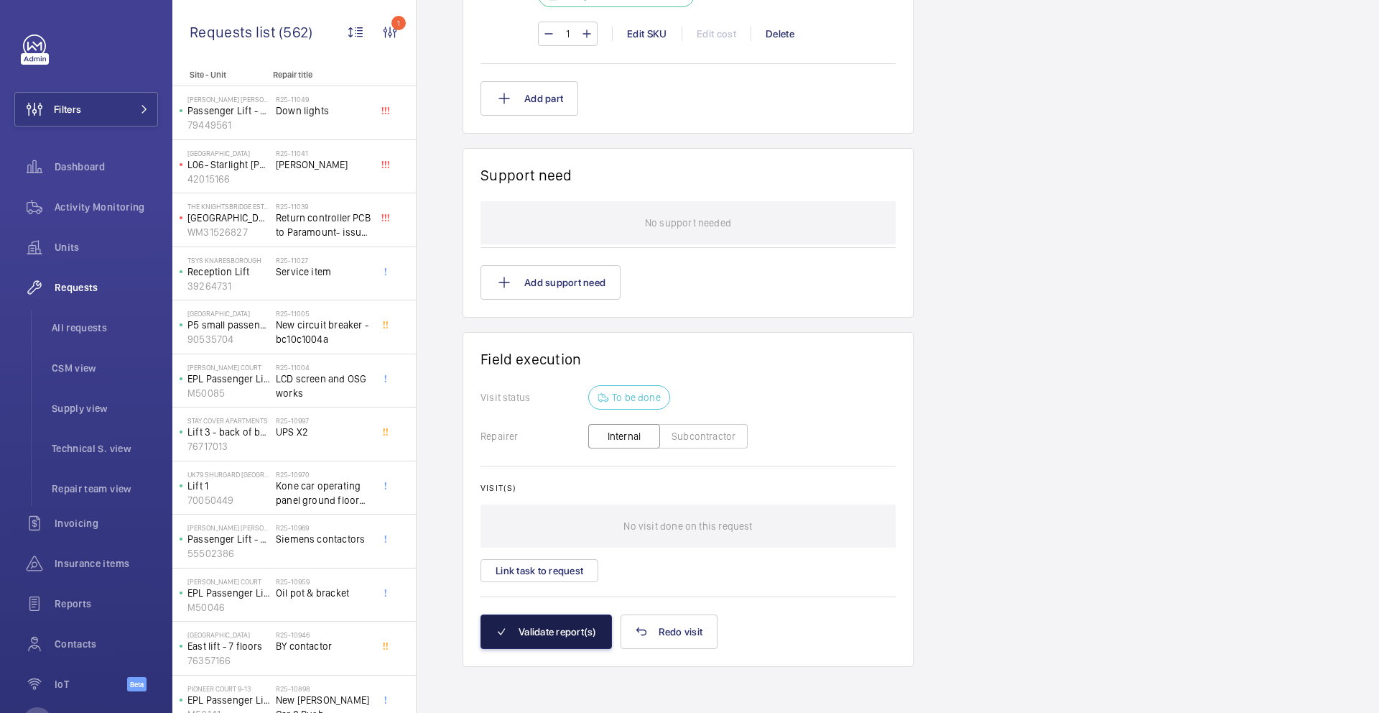
click at [575, 637] on button "Validate report(s)" at bounding box center [546, 631] width 131 height 34
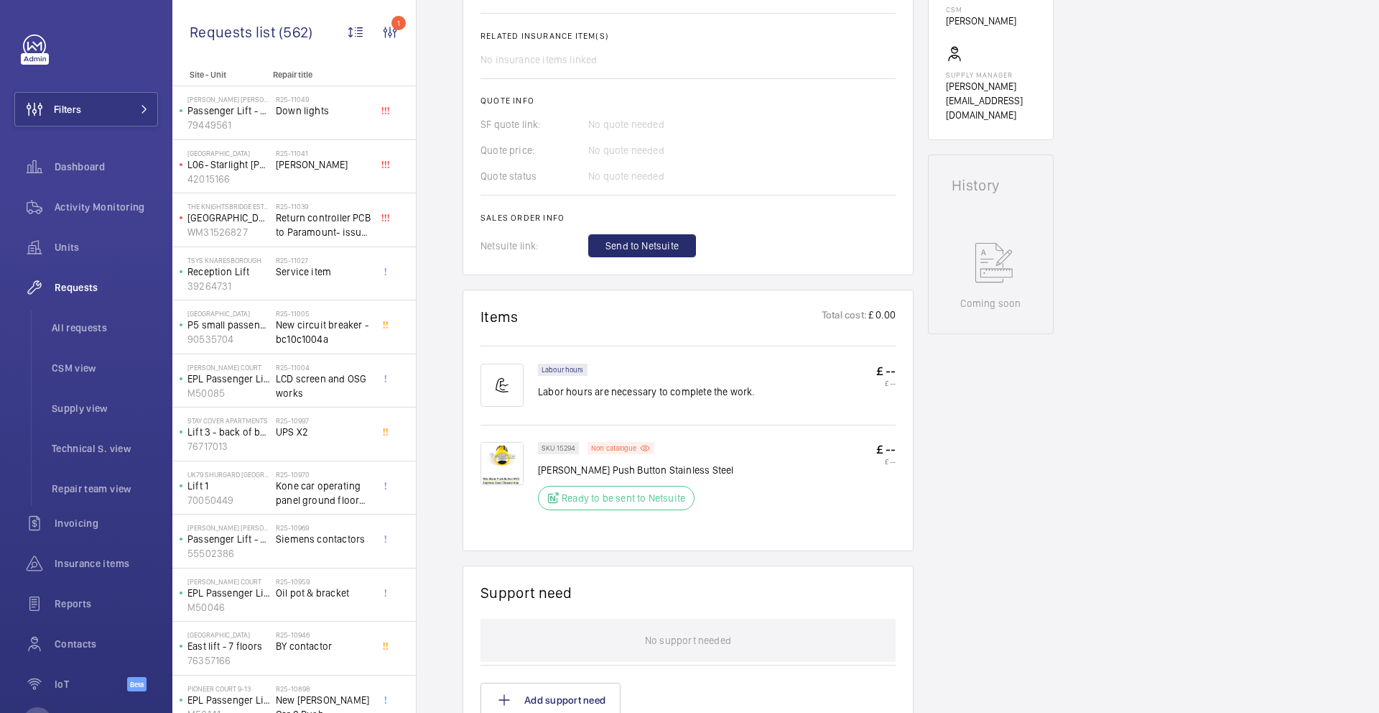
scroll to position [176, 0]
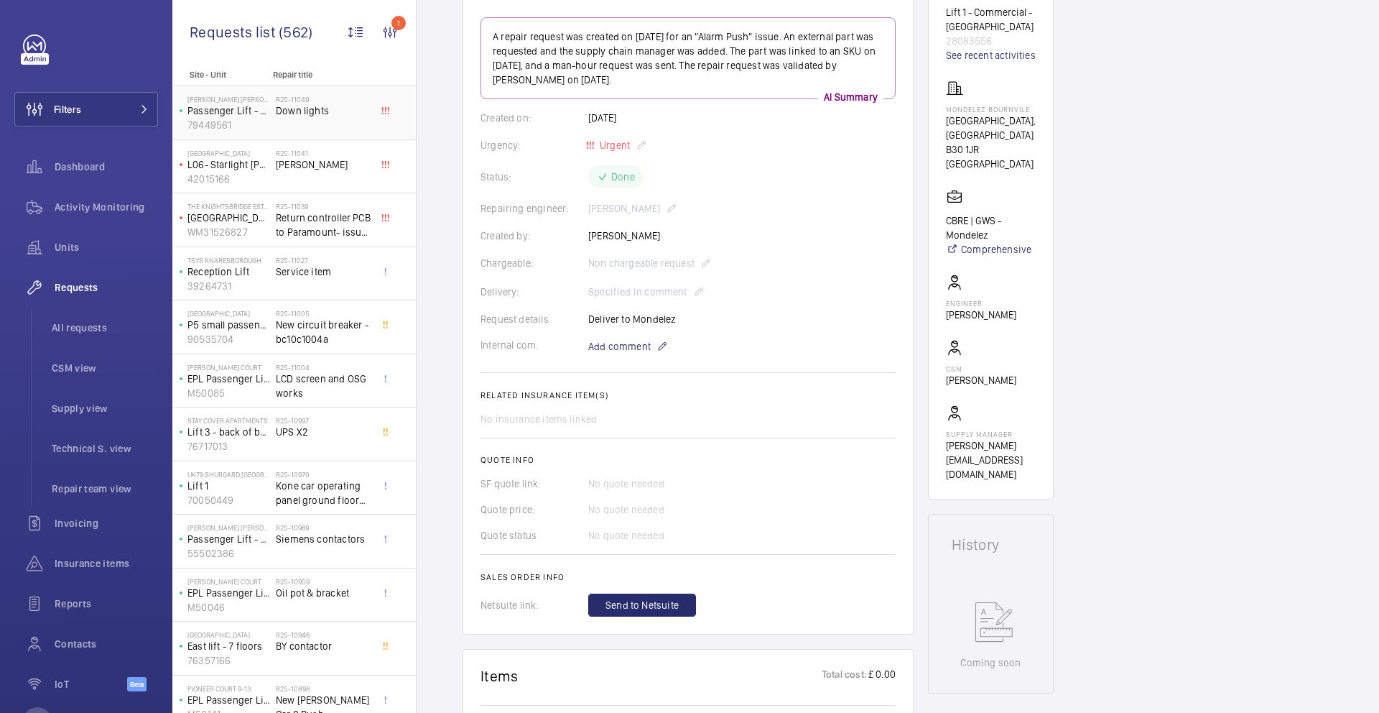
click at [378, 58] on div "Requests list (562) 1 Unit status Request type Chargeable Units Request status …" at bounding box center [294, 35] width 244 height 70
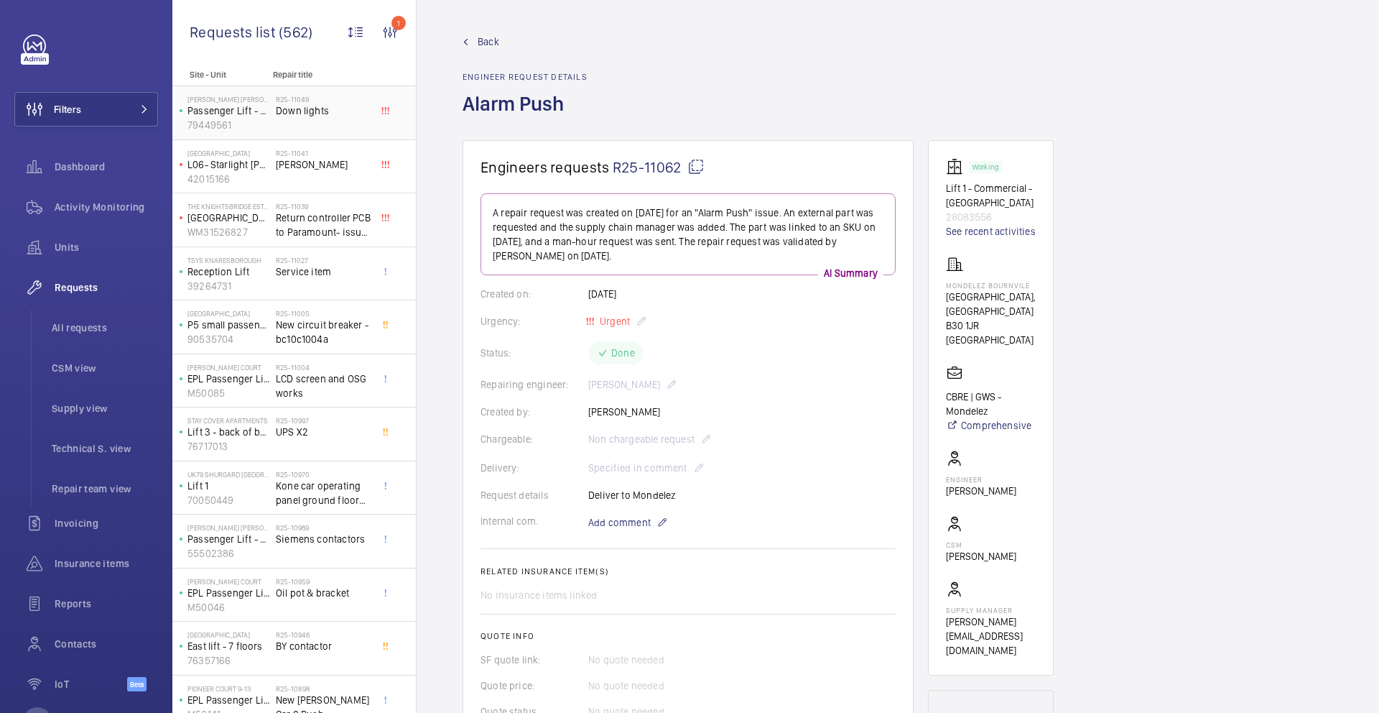
click at [318, 118] on div "R25-11049 Down lights" at bounding box center [323, 116] width 95 height 42
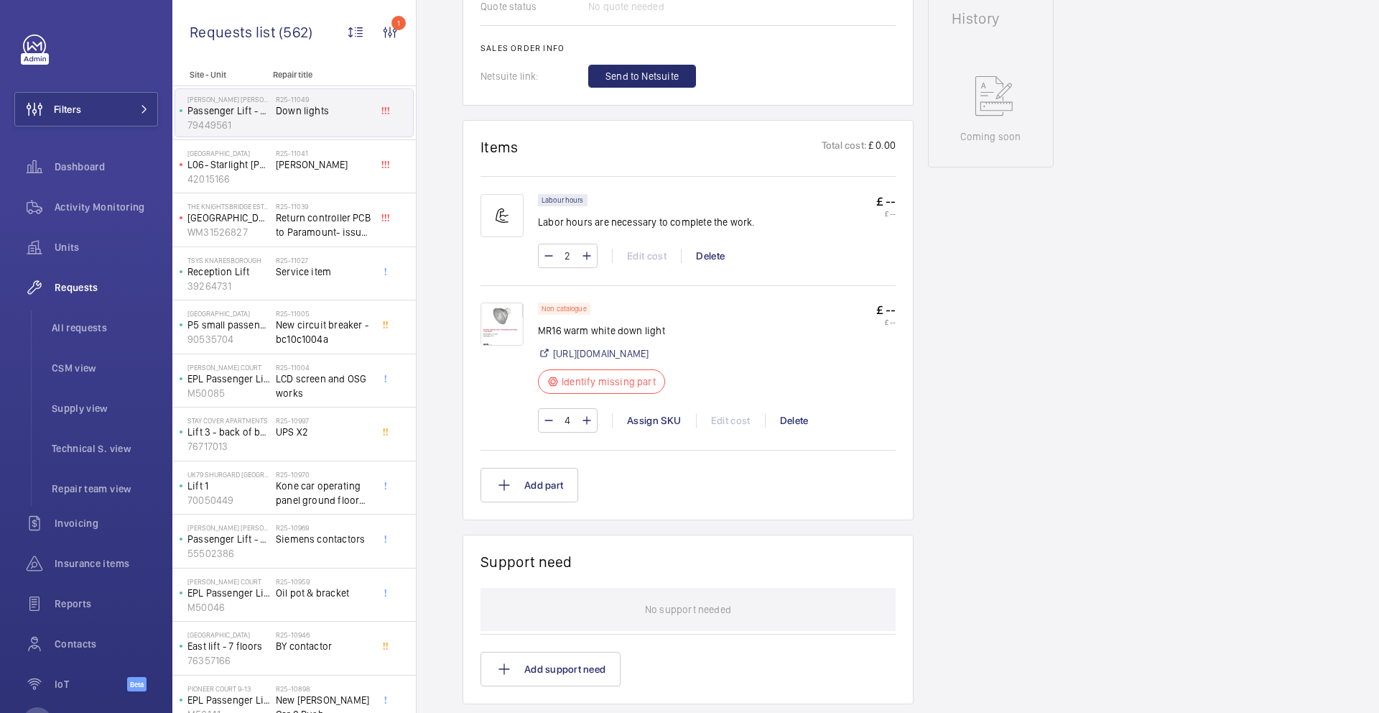
scroll to position [699, 0]
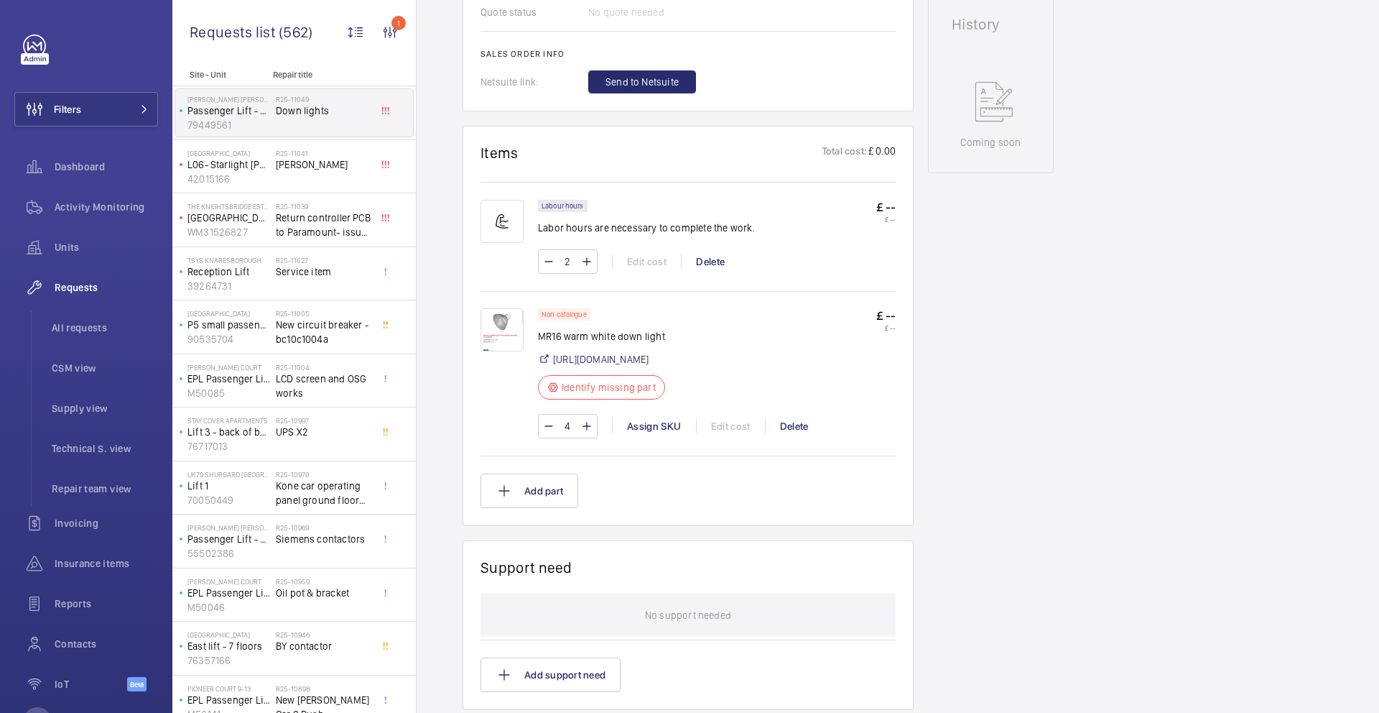
click at [564, 335] on p "MR16 warm white down light" at bounding box center [606, 336] width 136 height 14
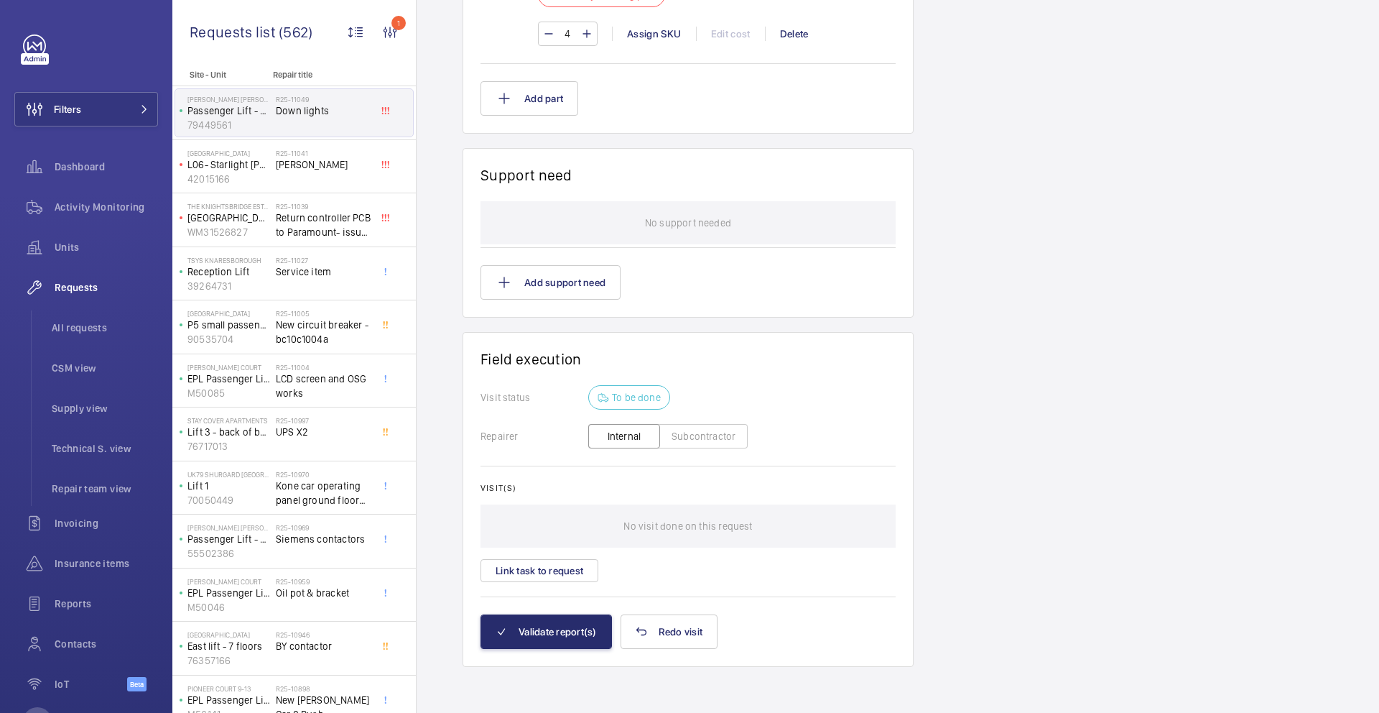
scroll to position [1097, 0]
click at [233, 182] on p "42015166" at bounding box center [229, 179] width 83 height 14
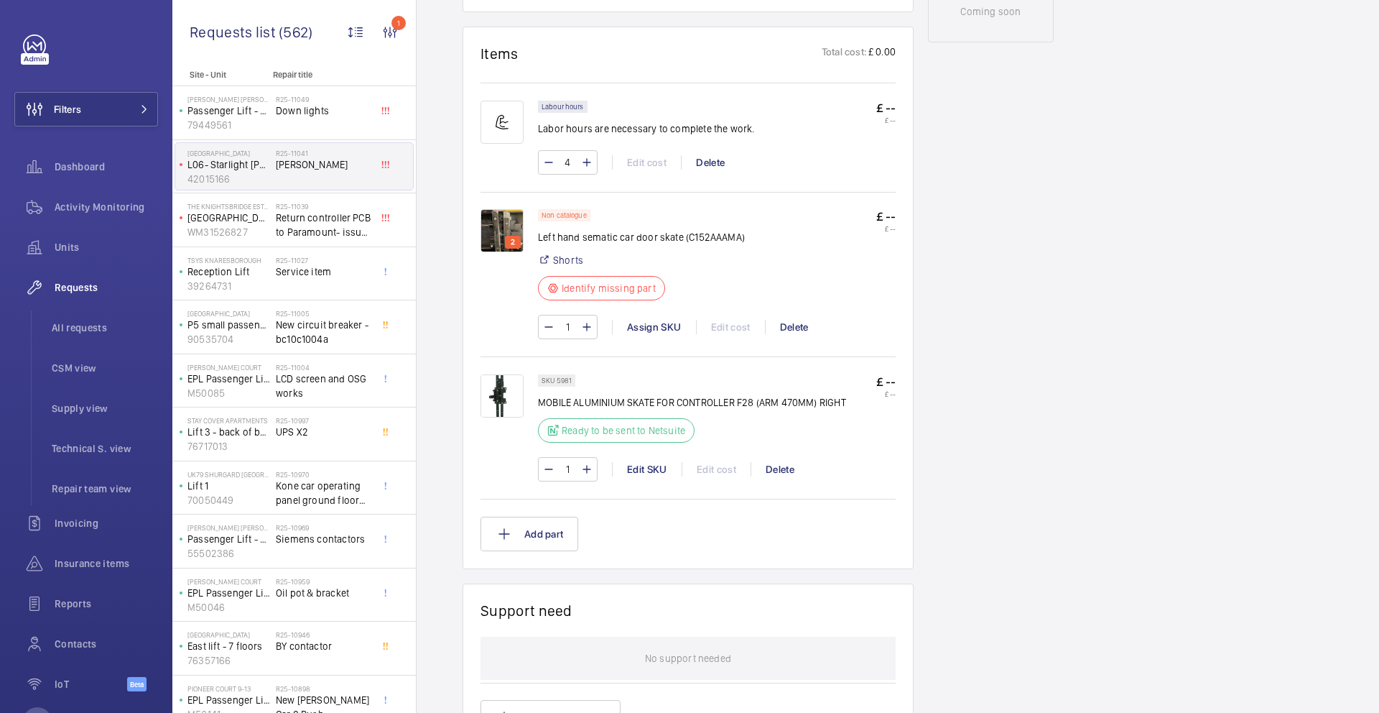
scroll to position [619, 0]
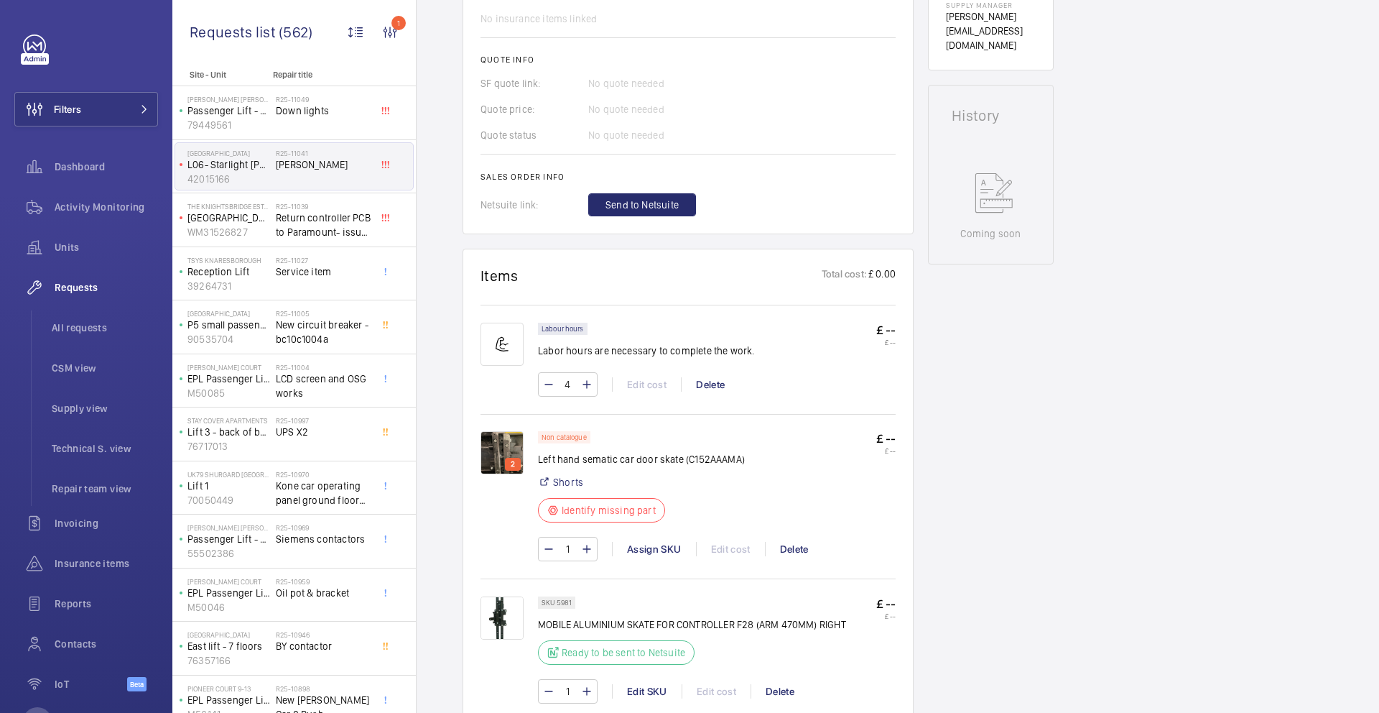
click at [512, 431] on img at bounding box center [502, 452] width 43 height 43
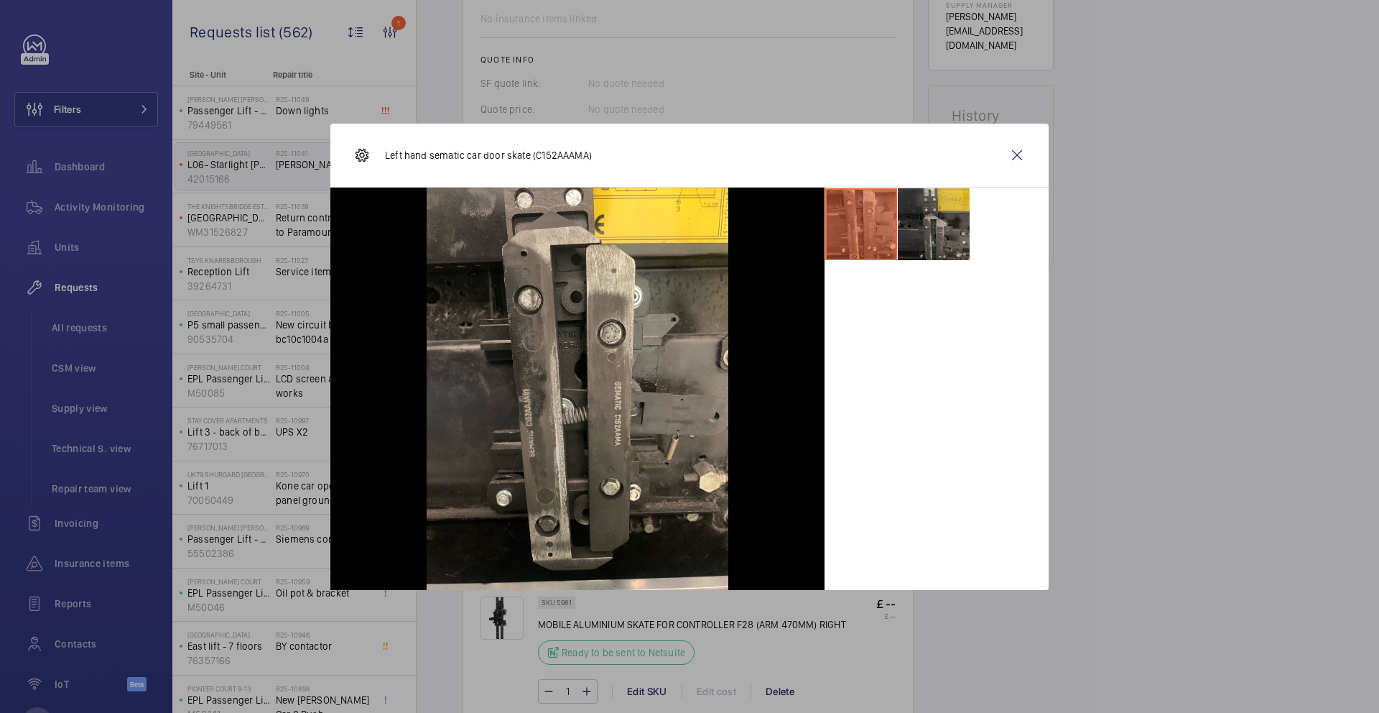
click at [954, 243] on li at bounding box center [934, 224] width 72 height 72
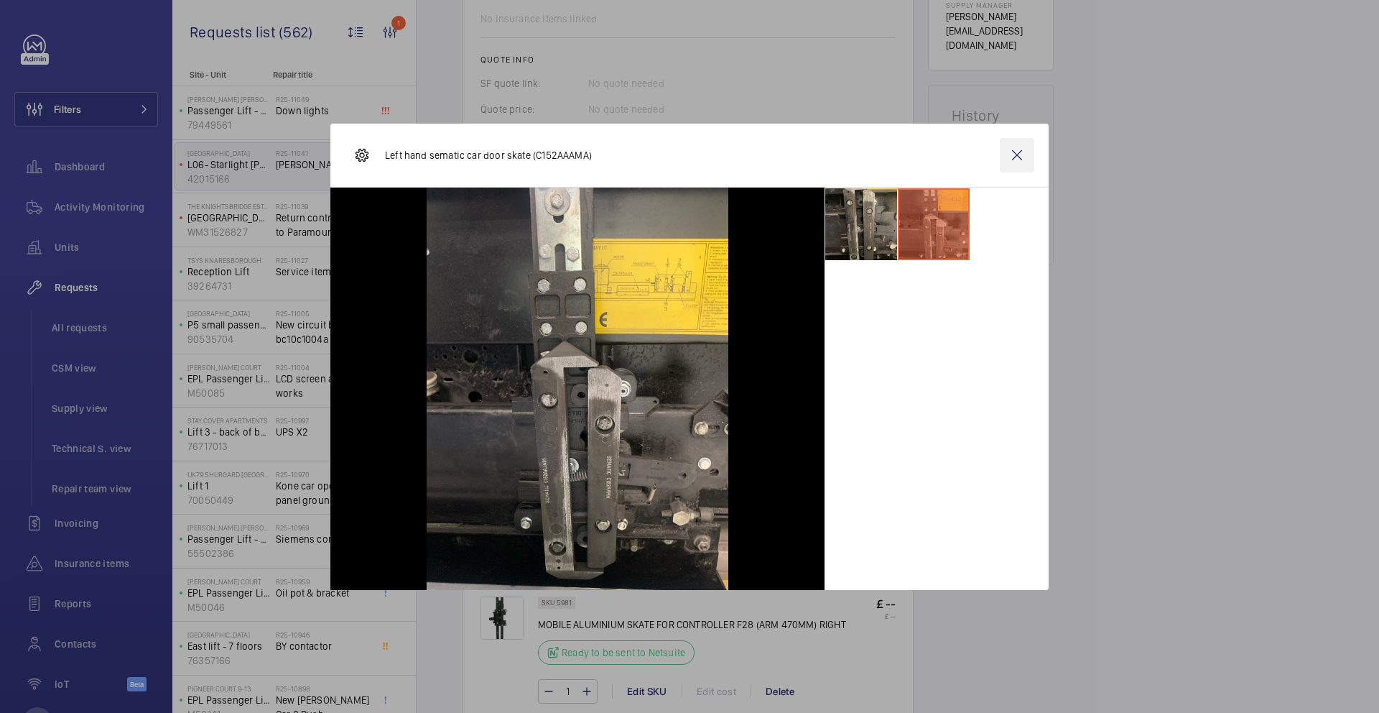
click at [1019, 158] on wm-front-icon-button at bounding box center [1017, 155] width 34 height 34
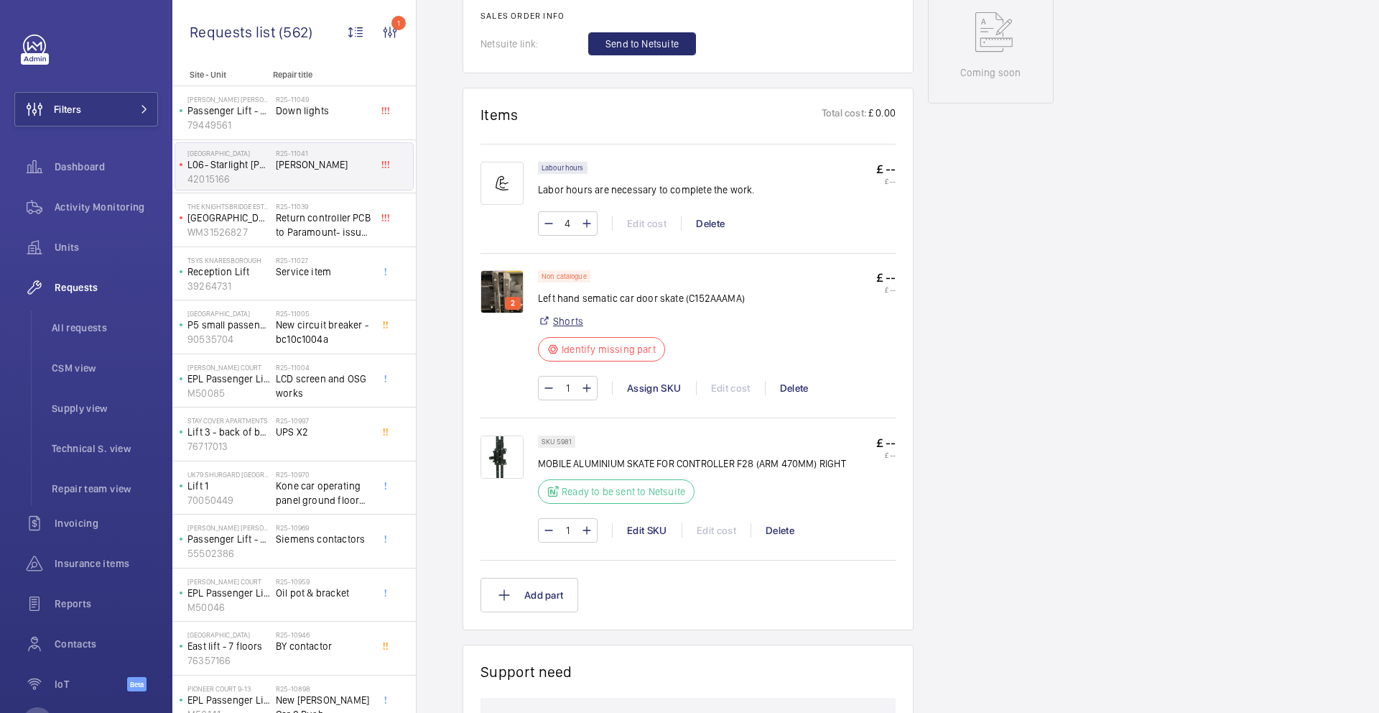
scroll to position [774, 0]
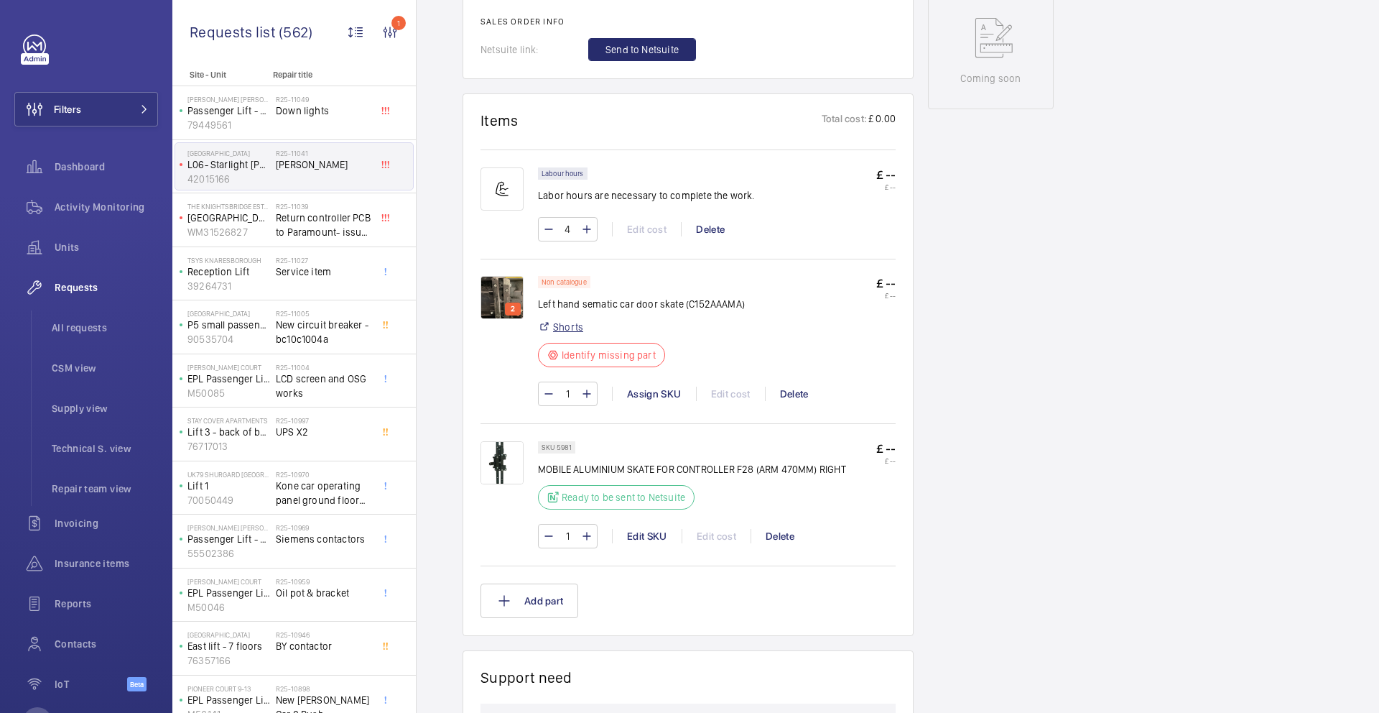
click at [565, 334] on link "Shorts" at bounding box center [568, 327] width 30 height 14
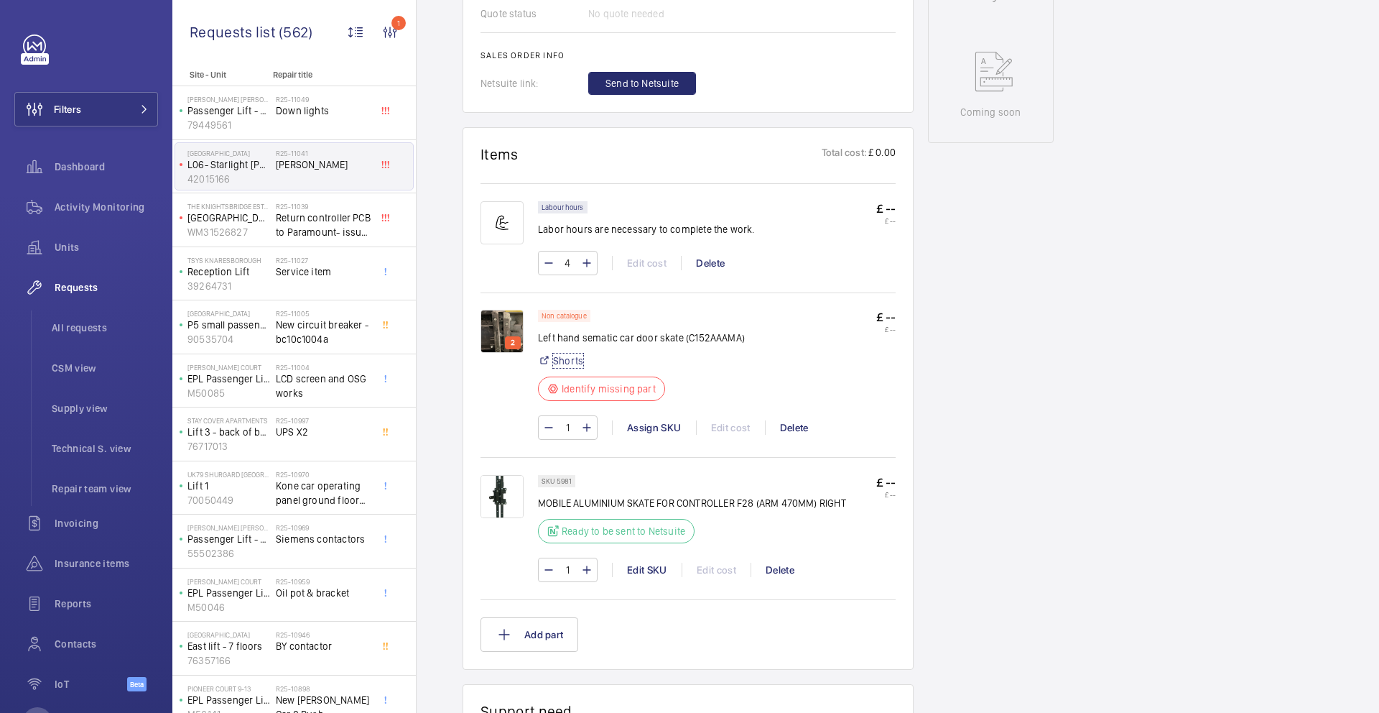
scroll to position [1172, 0]
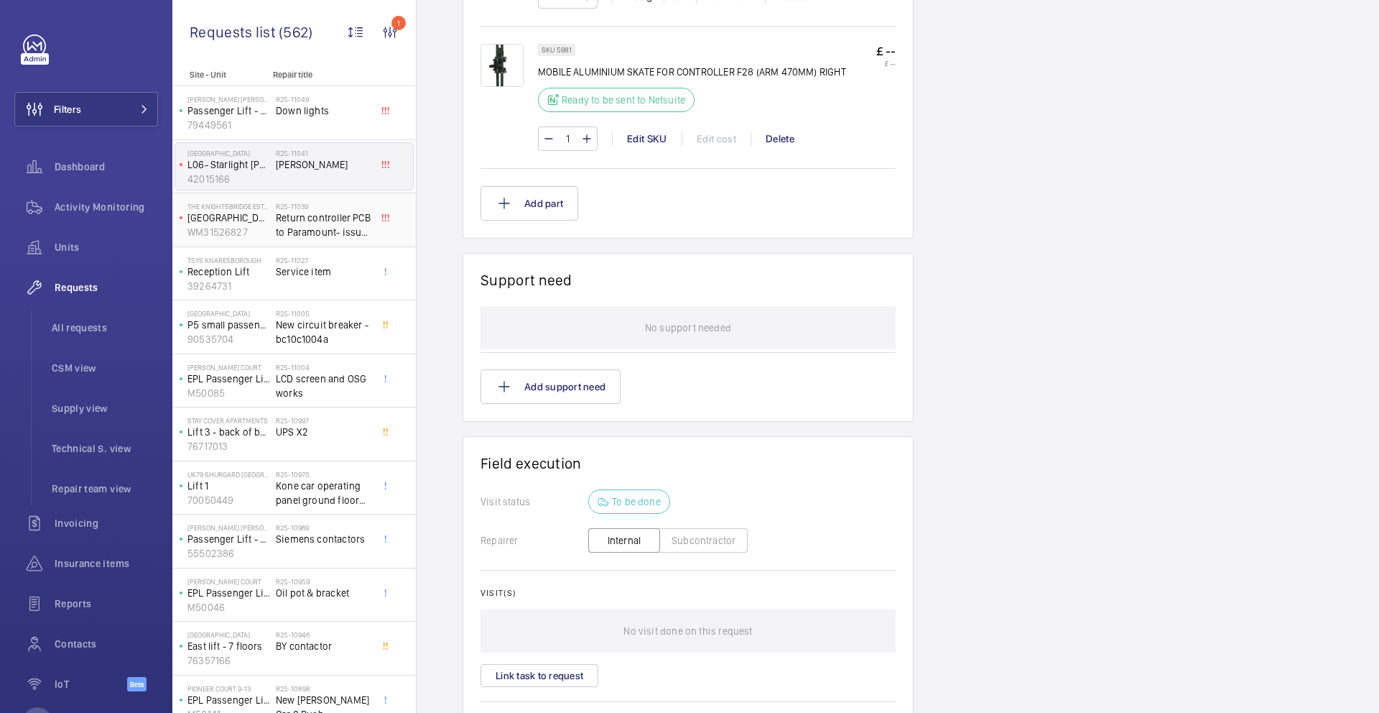
click at [300, 218] on span "Return controller PCB to Paramount- issue with car call circuit+ 24V rectificat…" at bounding box center [323, 225] width 95 height 29
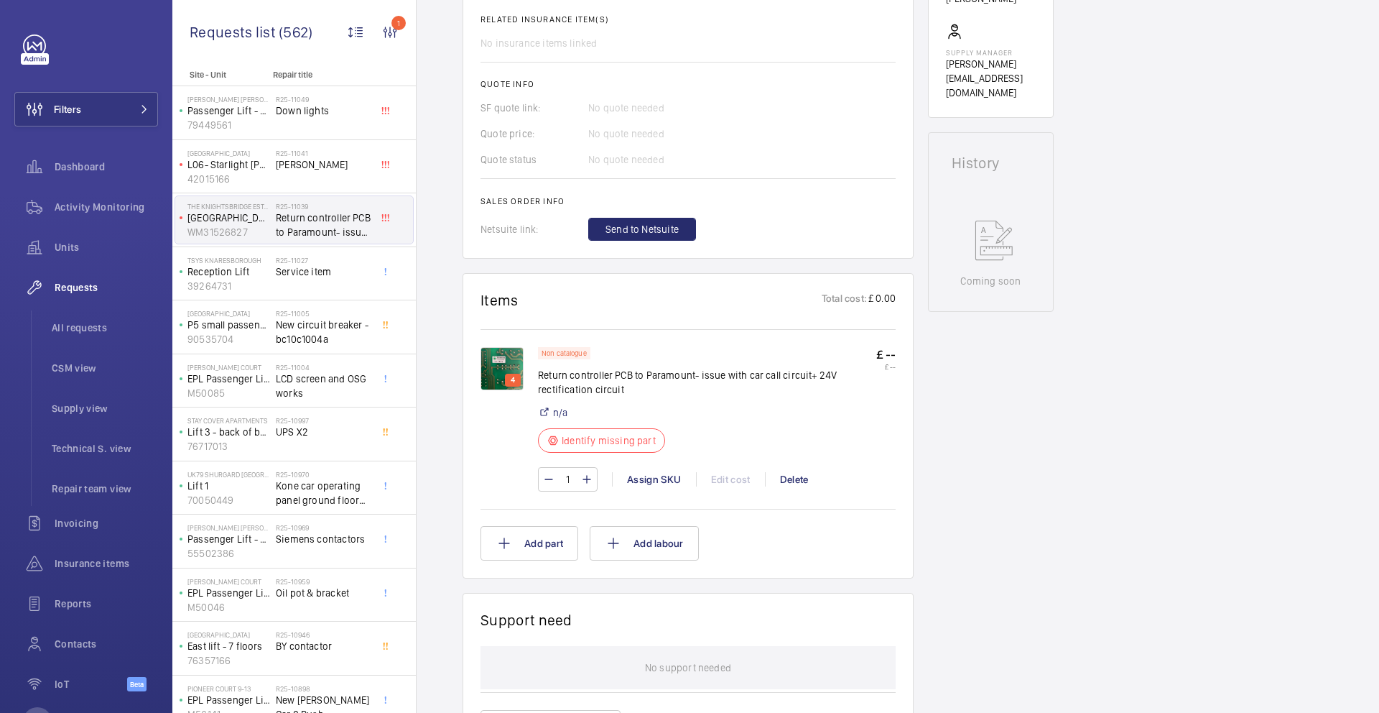
scroll to position [579, 0]
click at [502, 362] on img at bounding box center [502, 367] width 43 height 43
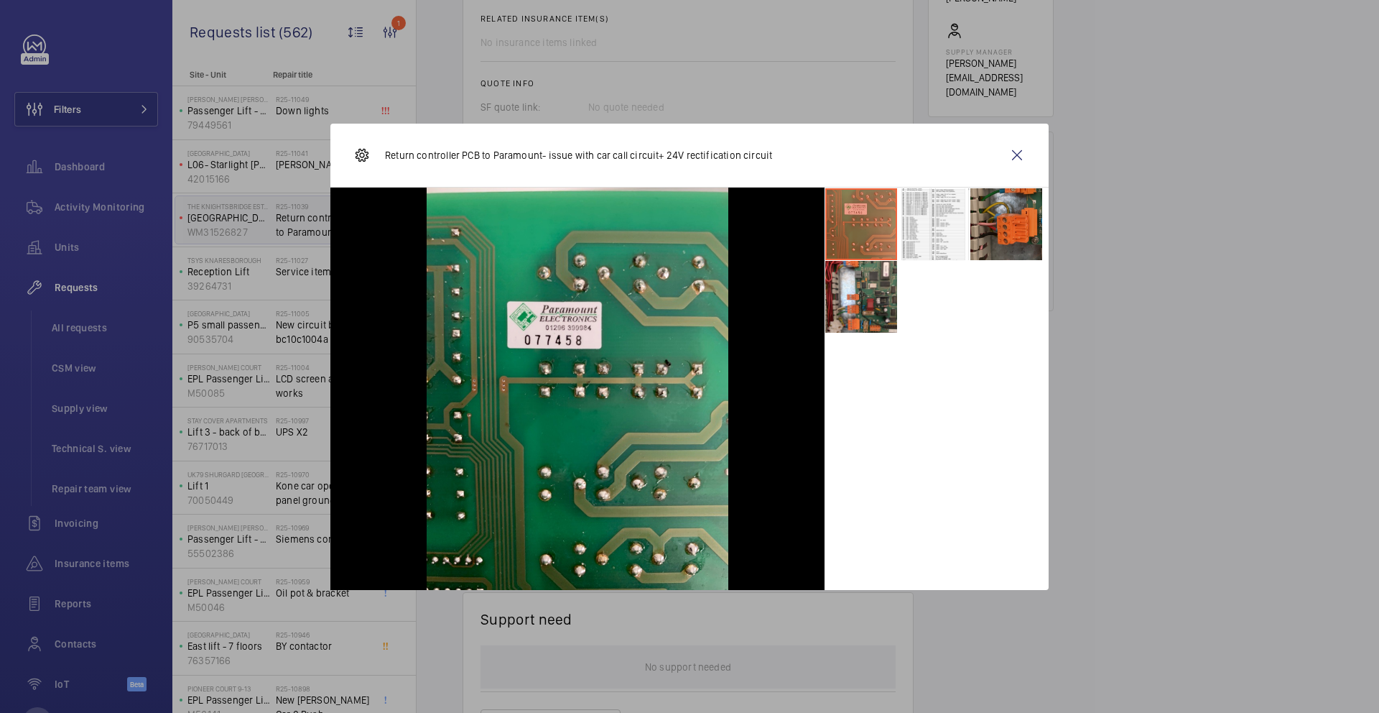
click at [1016, 221] on li at bounding box center [1007, 224] width 72 height 72
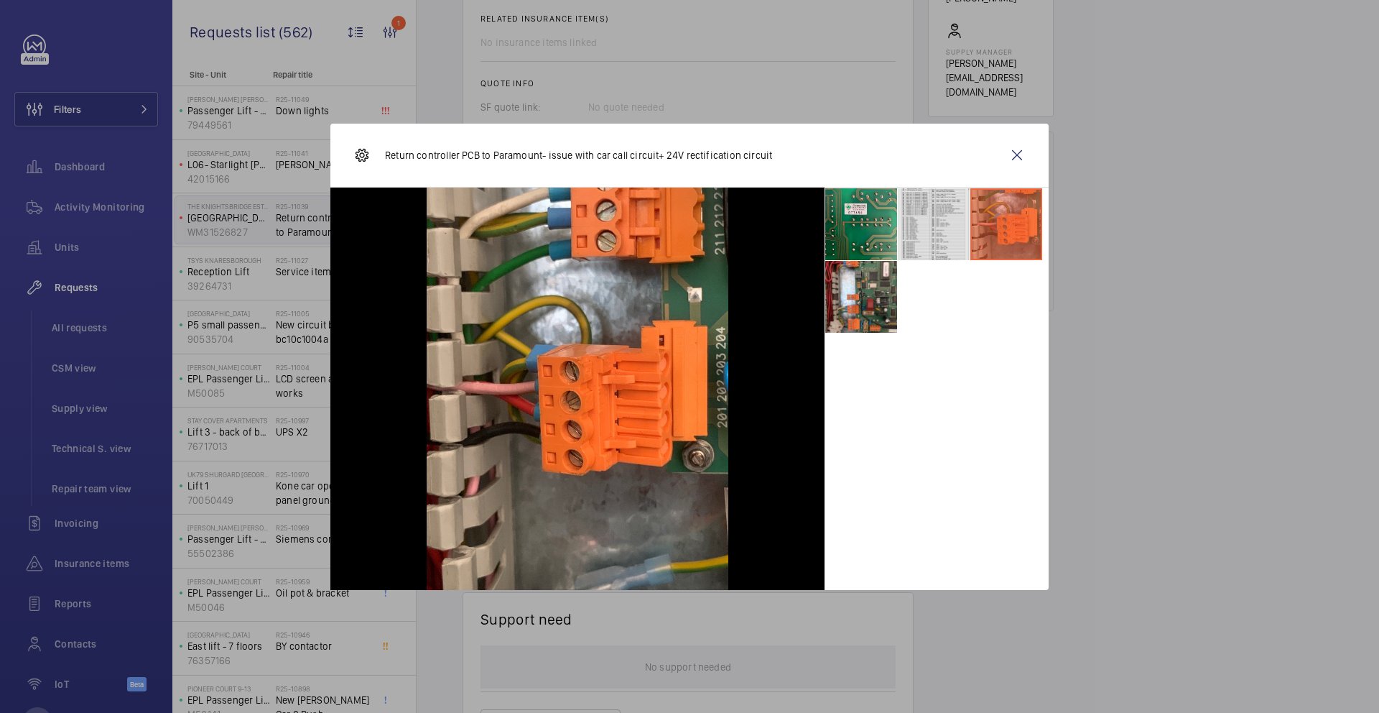
click at [951, 225] on li at bounding box center [934, 224] width 72 height 72
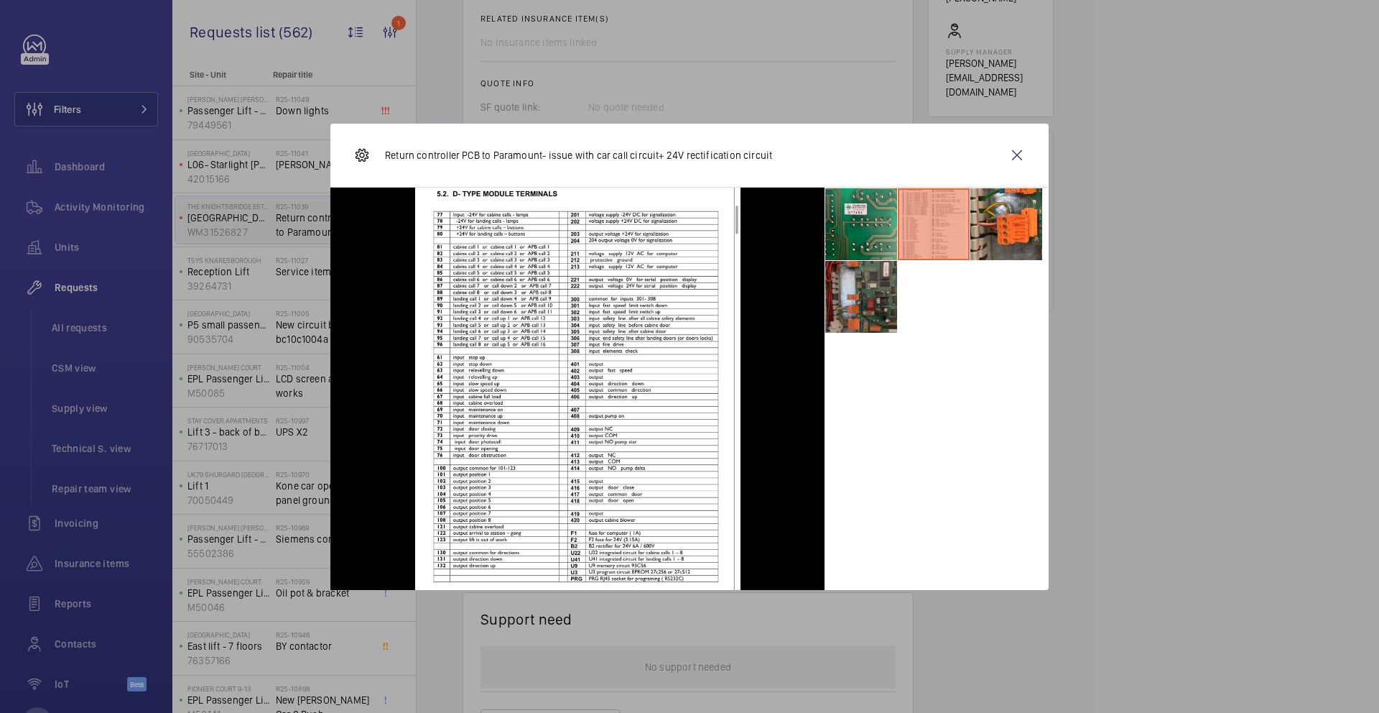
click at [865, 303] on li at bounding box center [861, 297] width 72 height 72
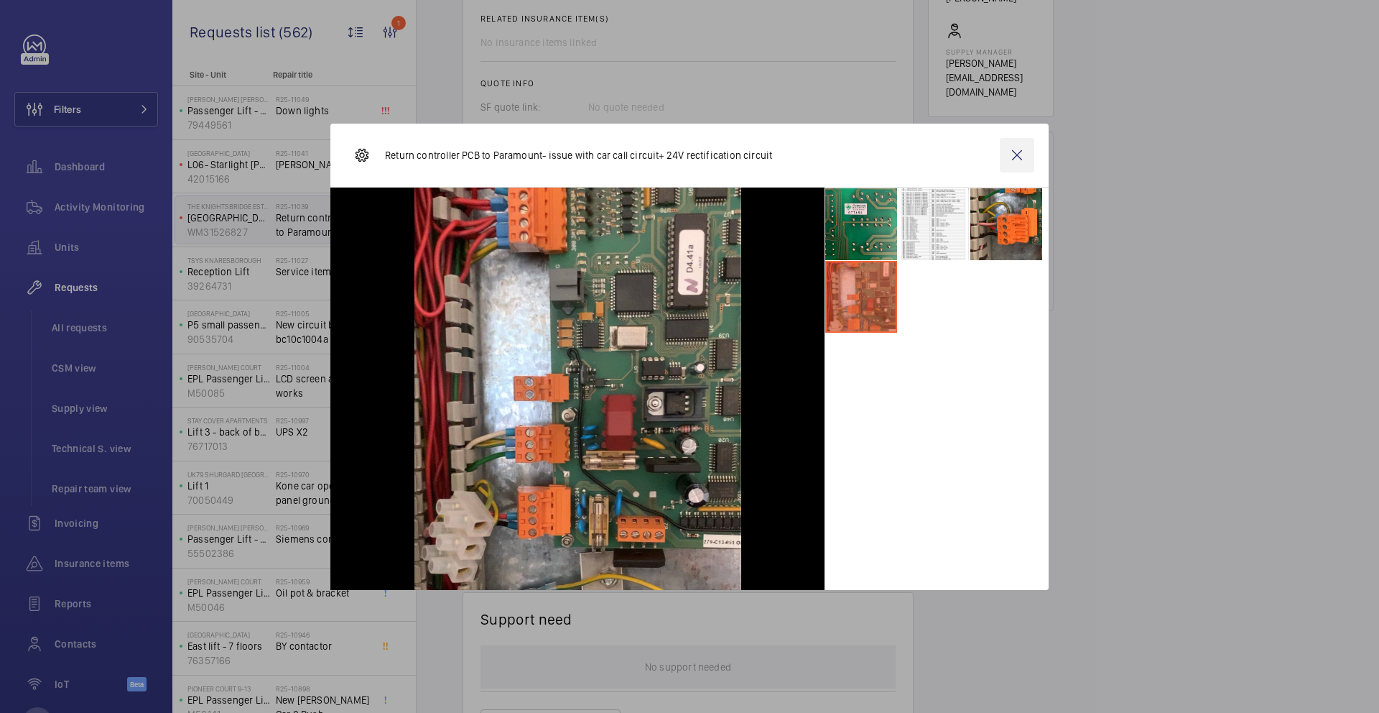
click at [1014, 158] on wm-front-icon-button at bounding box center [1017, 155] width 34 height 34
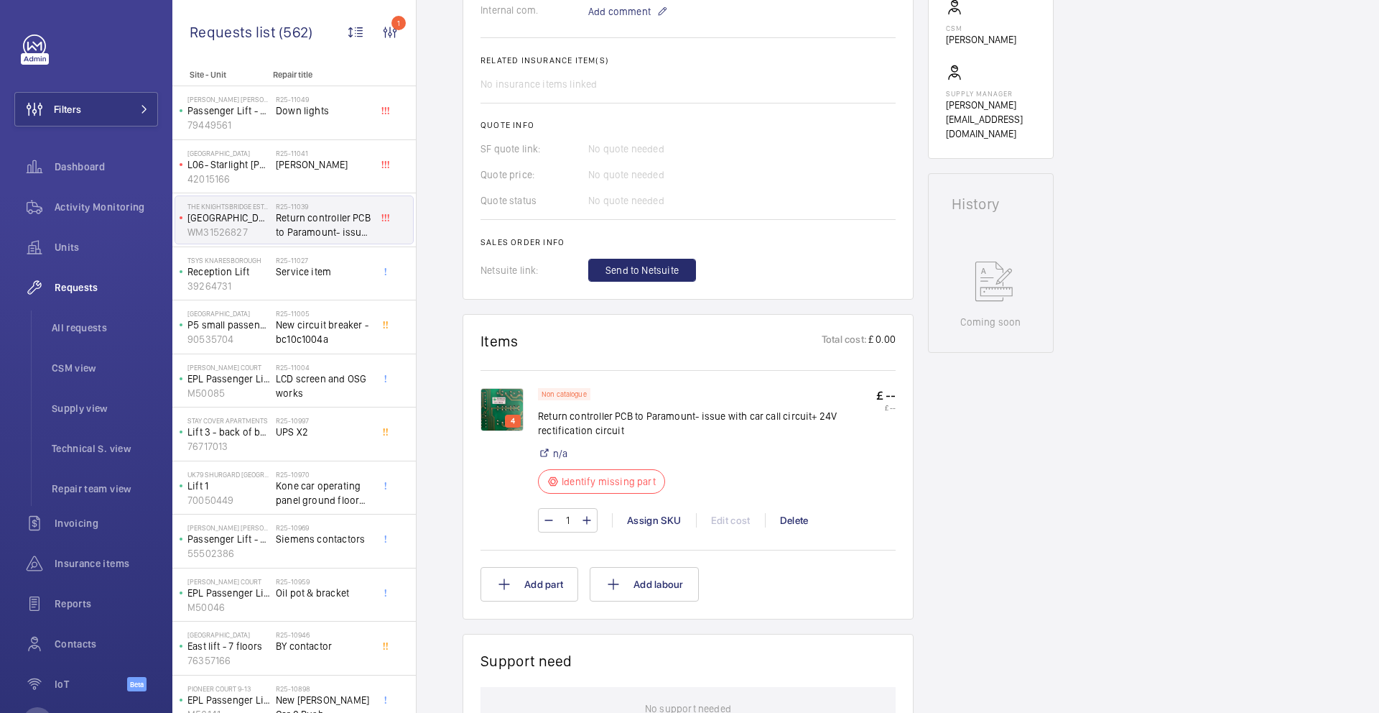
scroll to position [1023, 0]
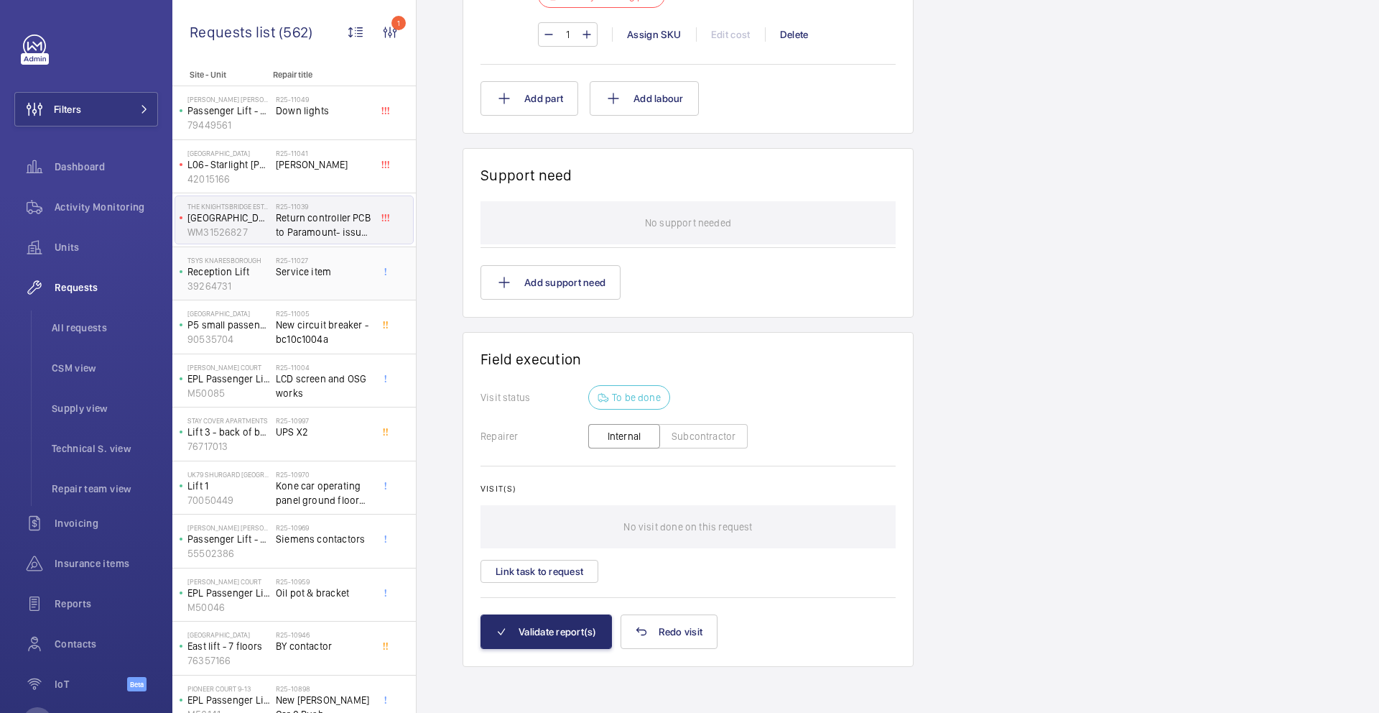
click at [274, 293] on div "TSYS Knaresborough Reception Lift 39264731" at bounding box center [225, 273] width 101 height 47
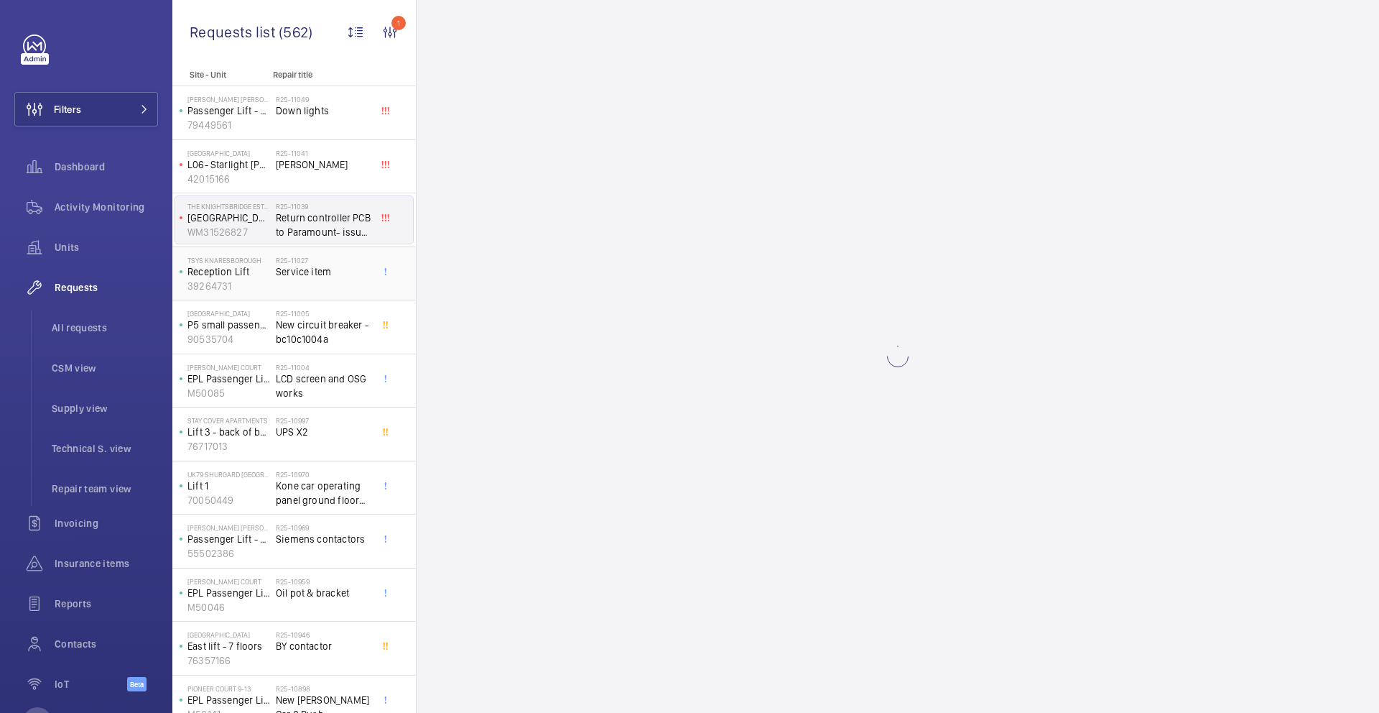
click at [279, 282] on div "R25-11027 Service item" at bounding box center [323, 277] width 95 height 42
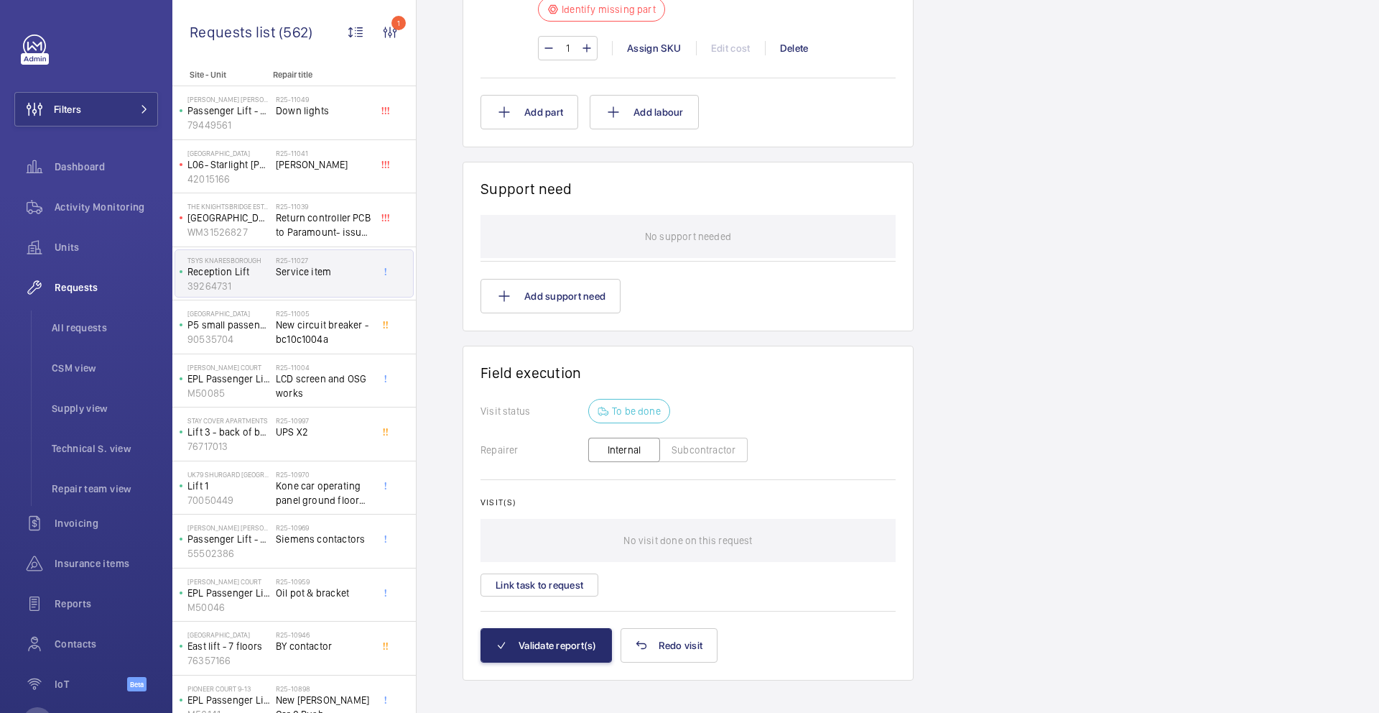
scroll to position [955, 0]
click at [335, 324] on span "New circuit breaker - bc10c1004a" at bounding box center [323, 332] width 95 height 29
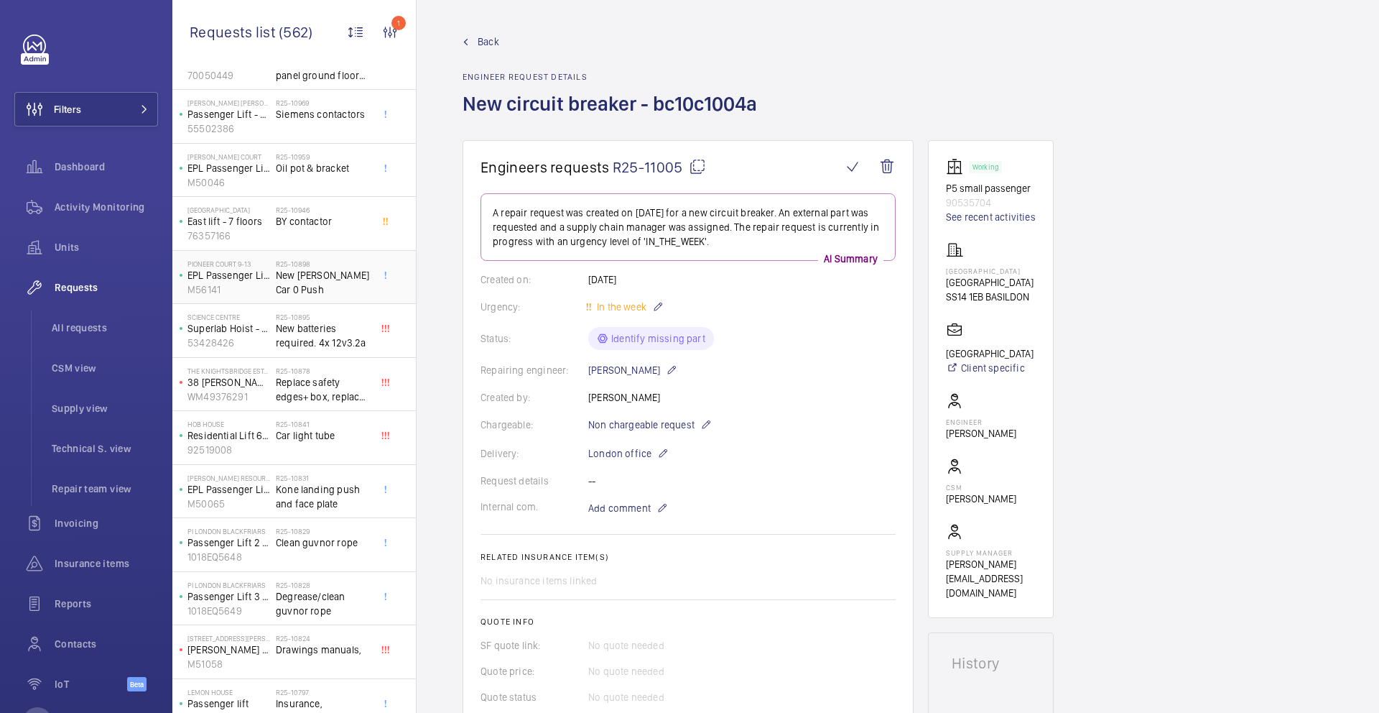
scroll to position [444, 0]
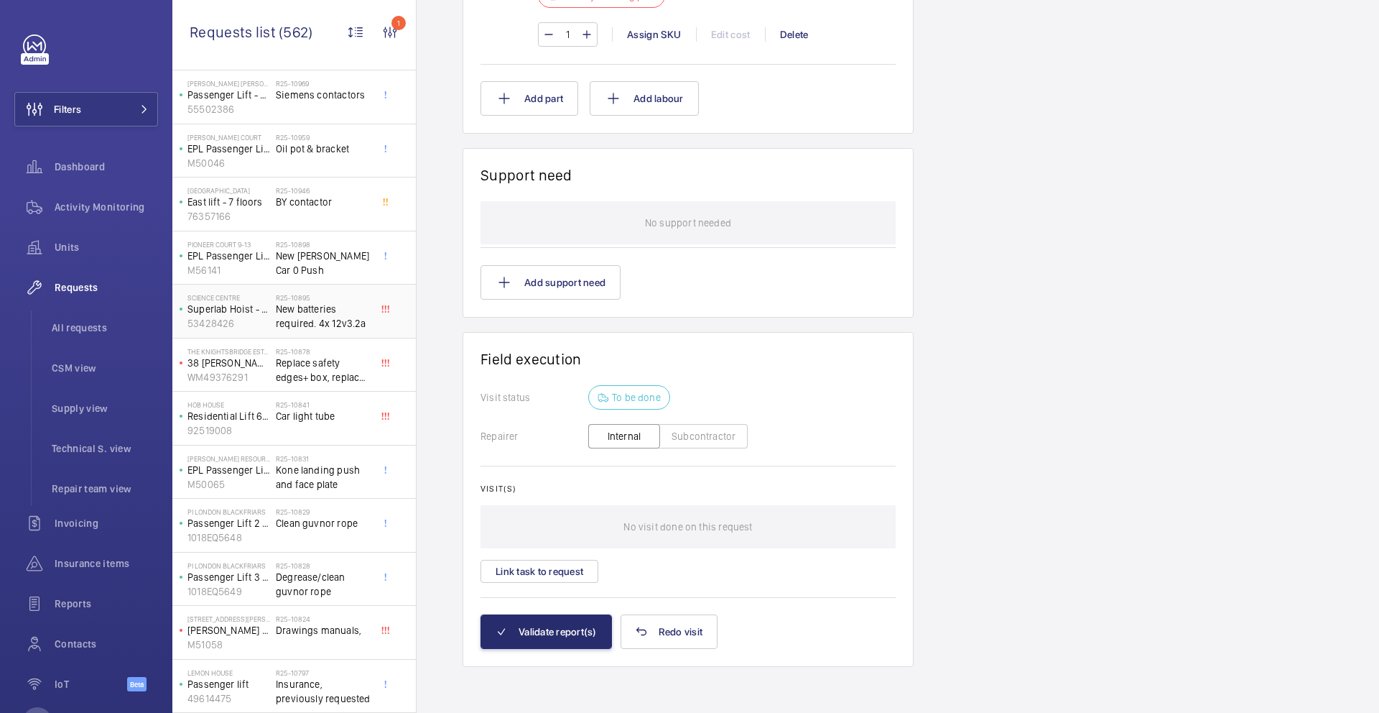
scroll to position [970, 0]
click at [335, 377] on span "Replace safety edges+ box, replace car lights" at bounding box center [323, 370] width 95 height 29
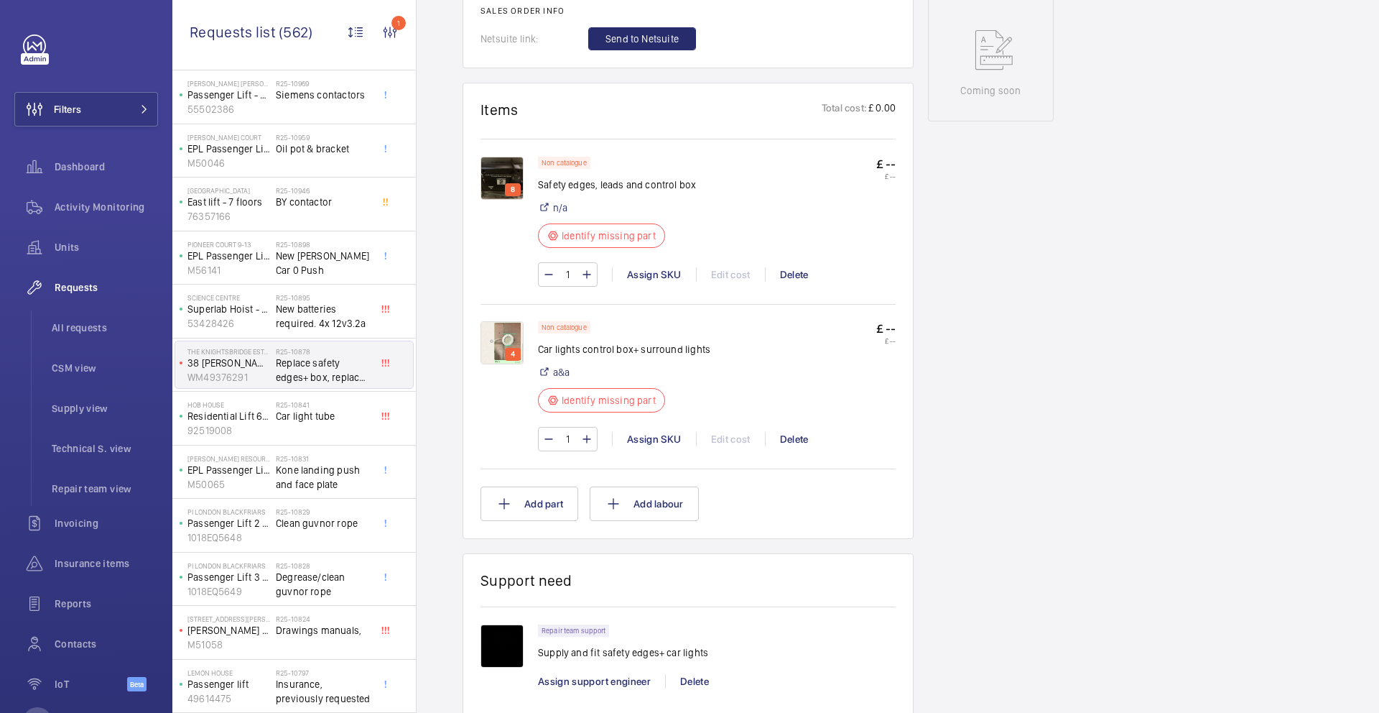
scroll to position [767, 0]
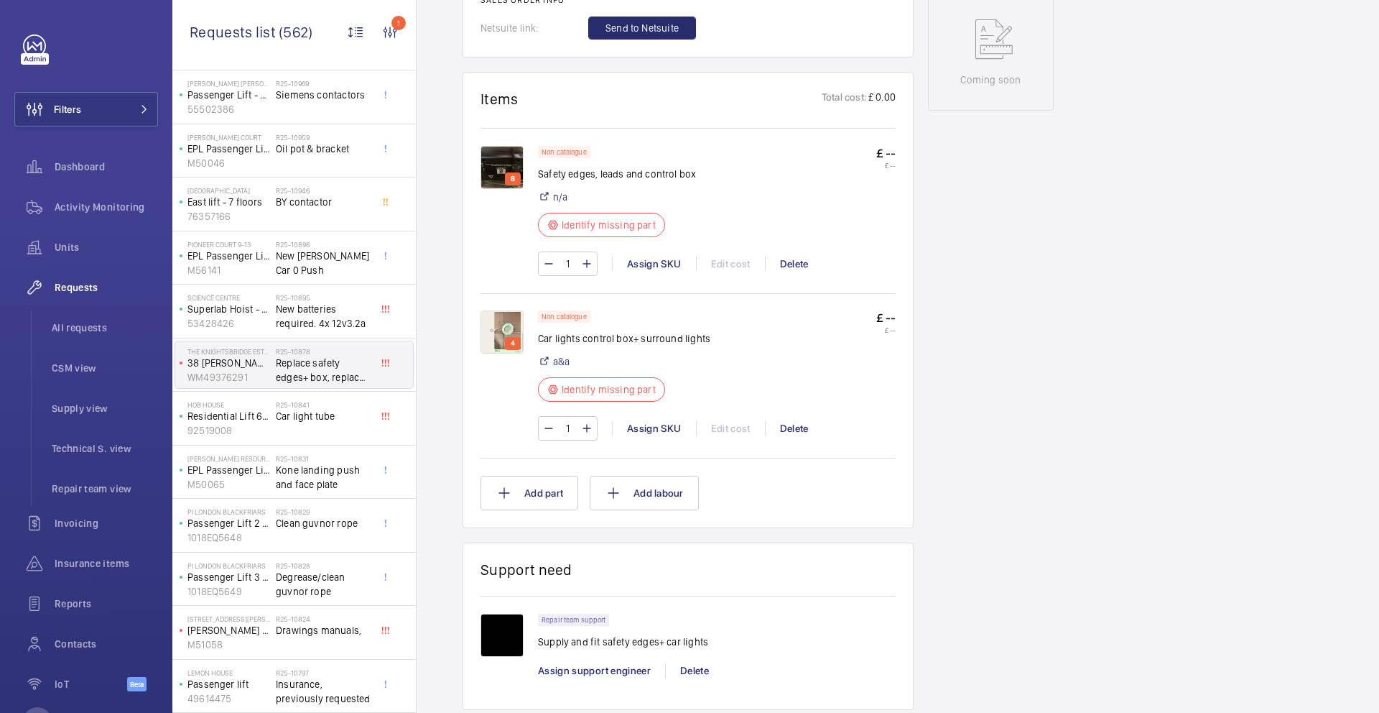
click at [512, 337] on p "4" at bounding box center [513, 343] width 10 height 13
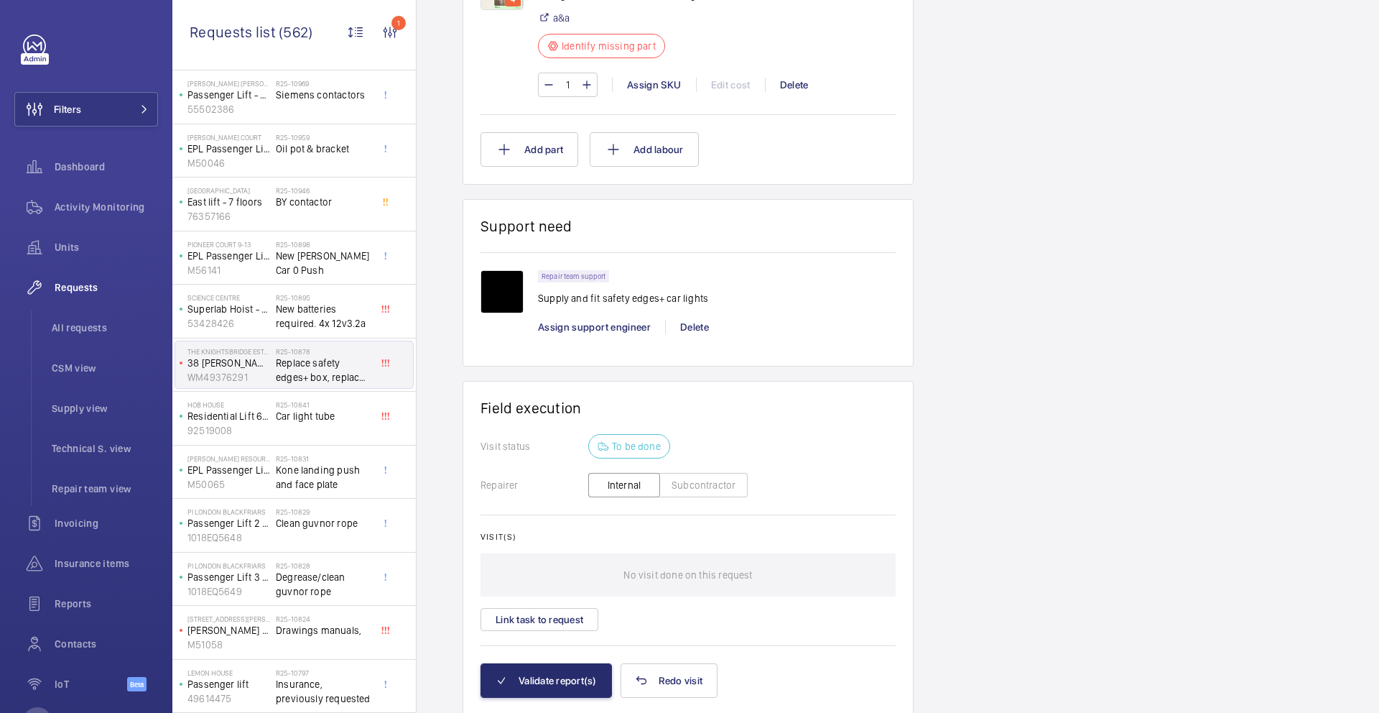
scroll to position [1145, 0]
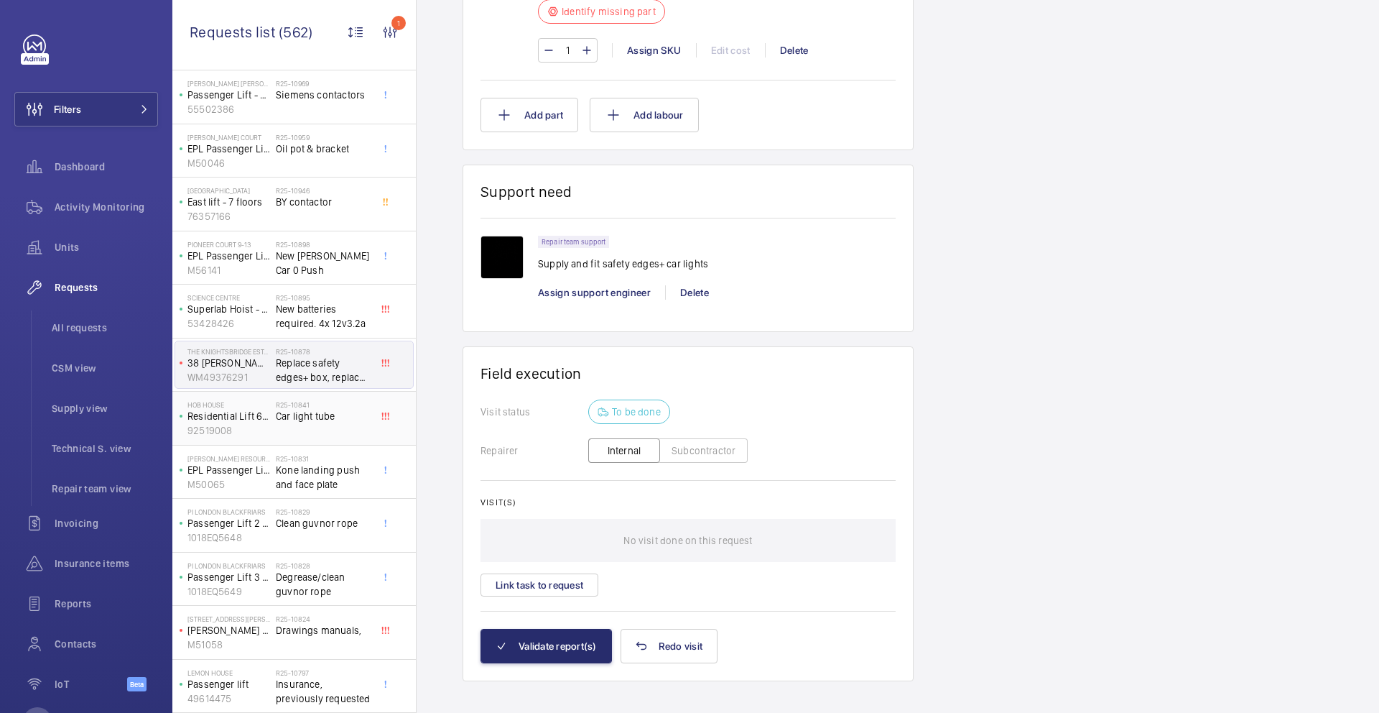
click at [304, 424] on div "R25-10841 Car light tube" at bounding box center [323, 421] width 95 height 42
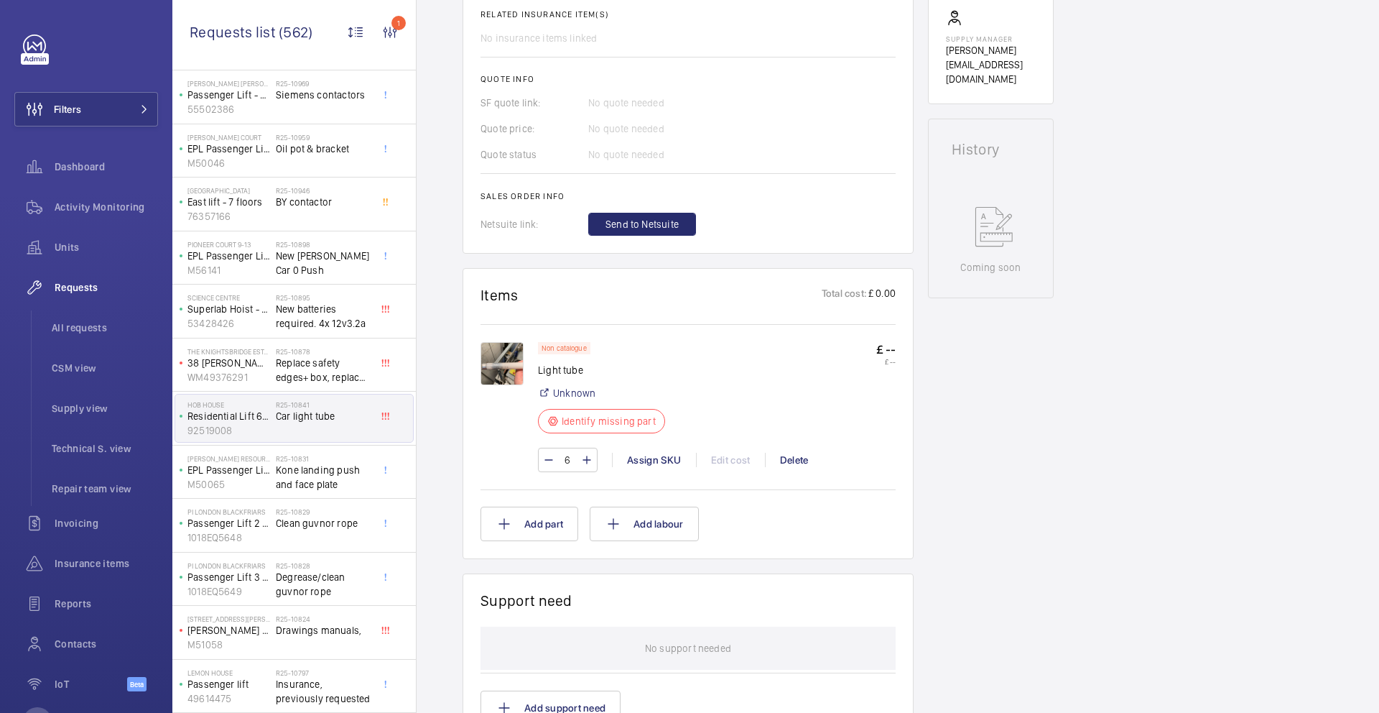
scroll to position [430, 0]
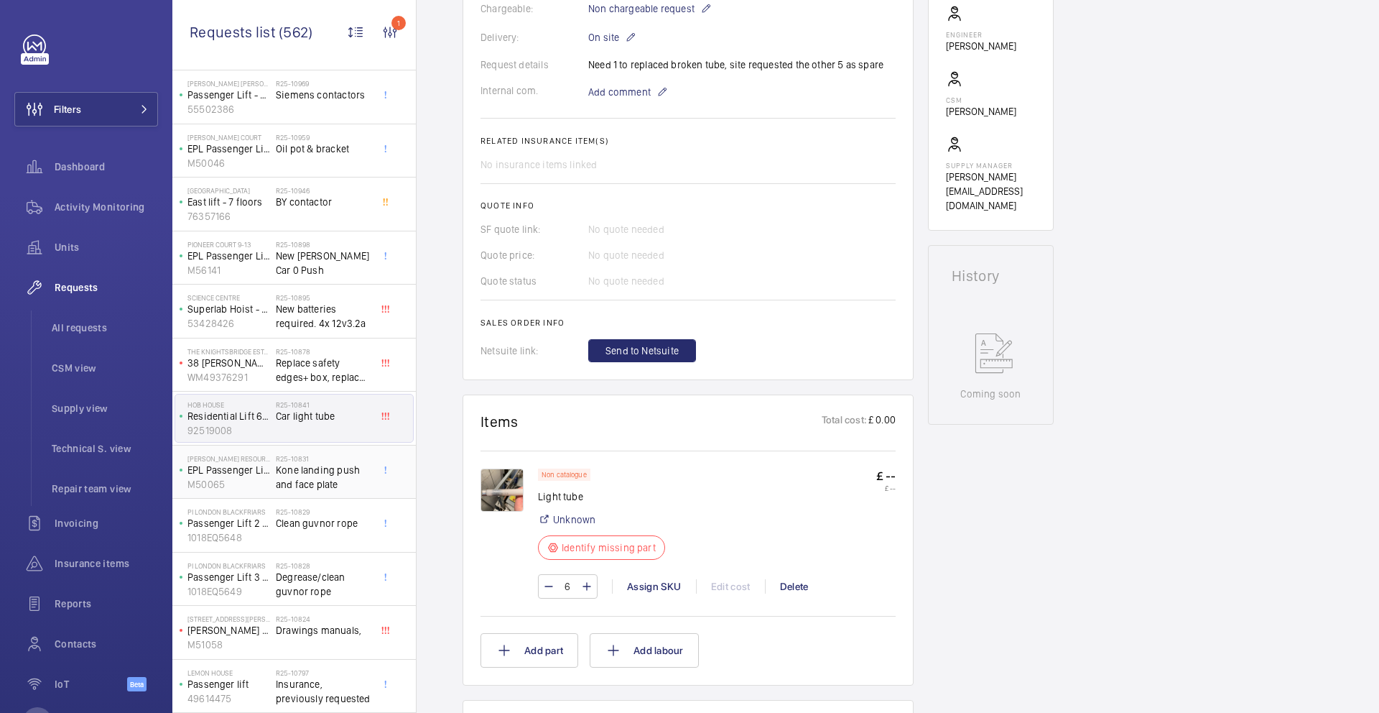
click at [294, 473] on span "Kone landing push and face plate" at bounding box center [323, 477] width 95 height 29
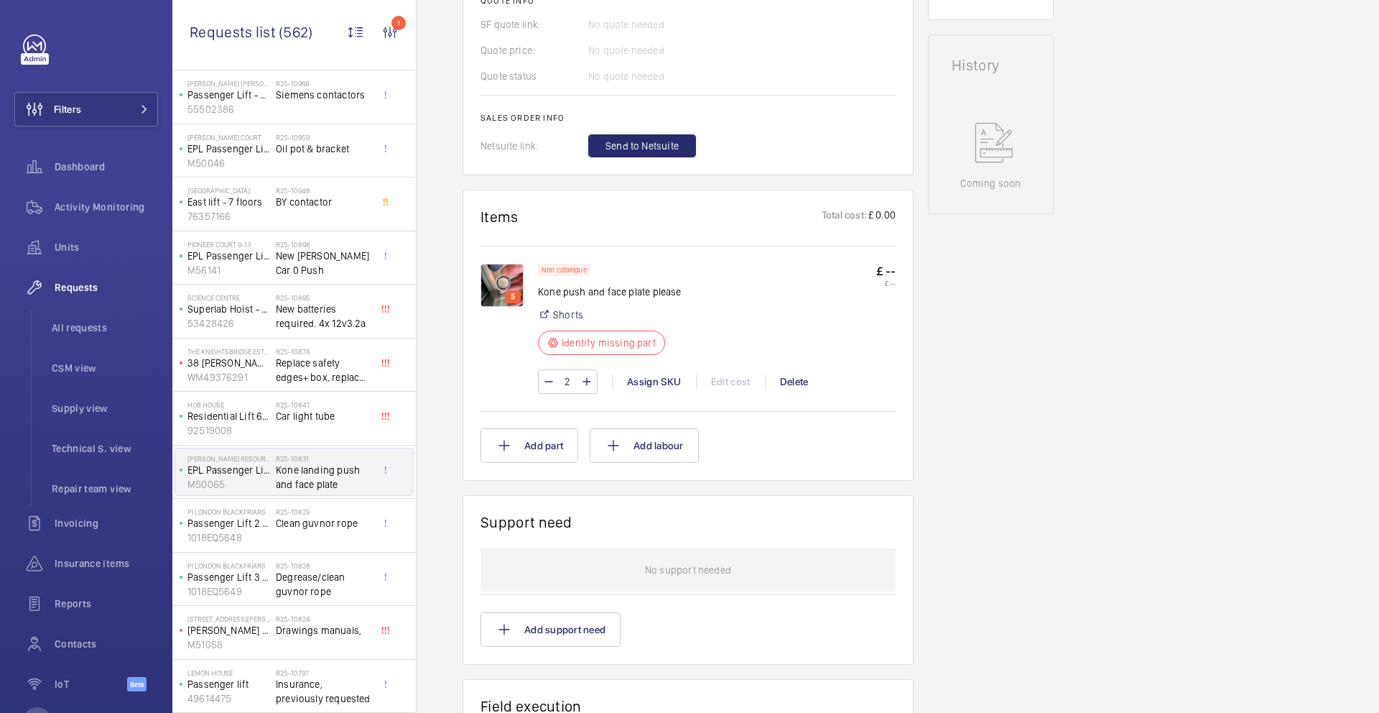
scroll to position [536, 0]
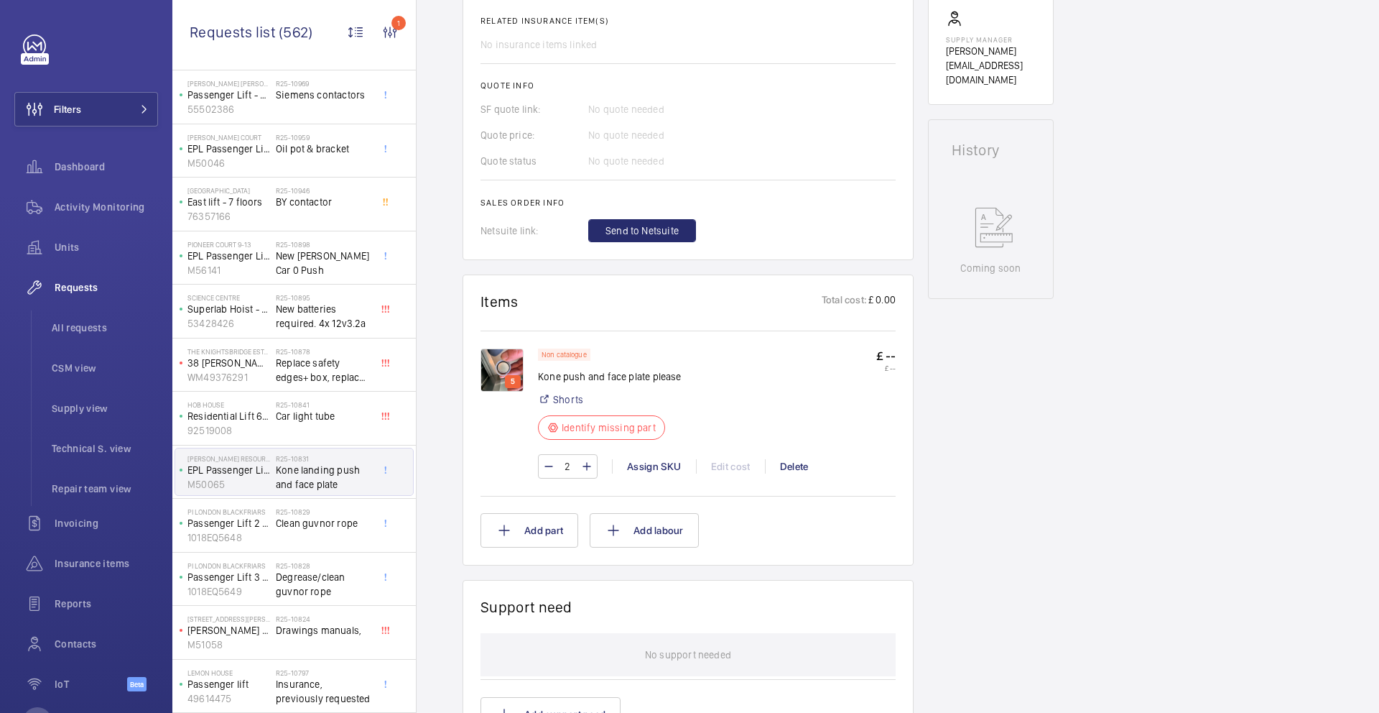
click at [508, 364] on img at bounding box center [502, 369] width 43 height 43
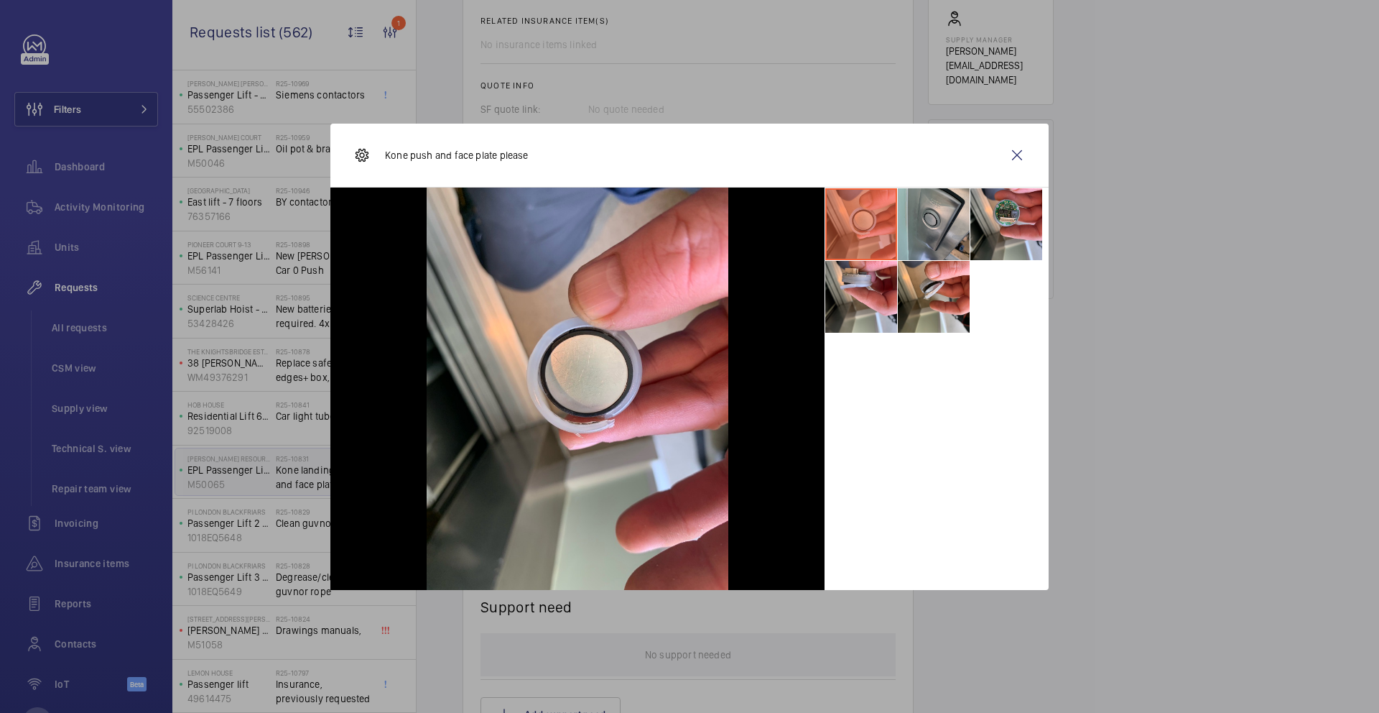
click at [936, 236] on li at bounding box center [934, 224] width 72 height 72
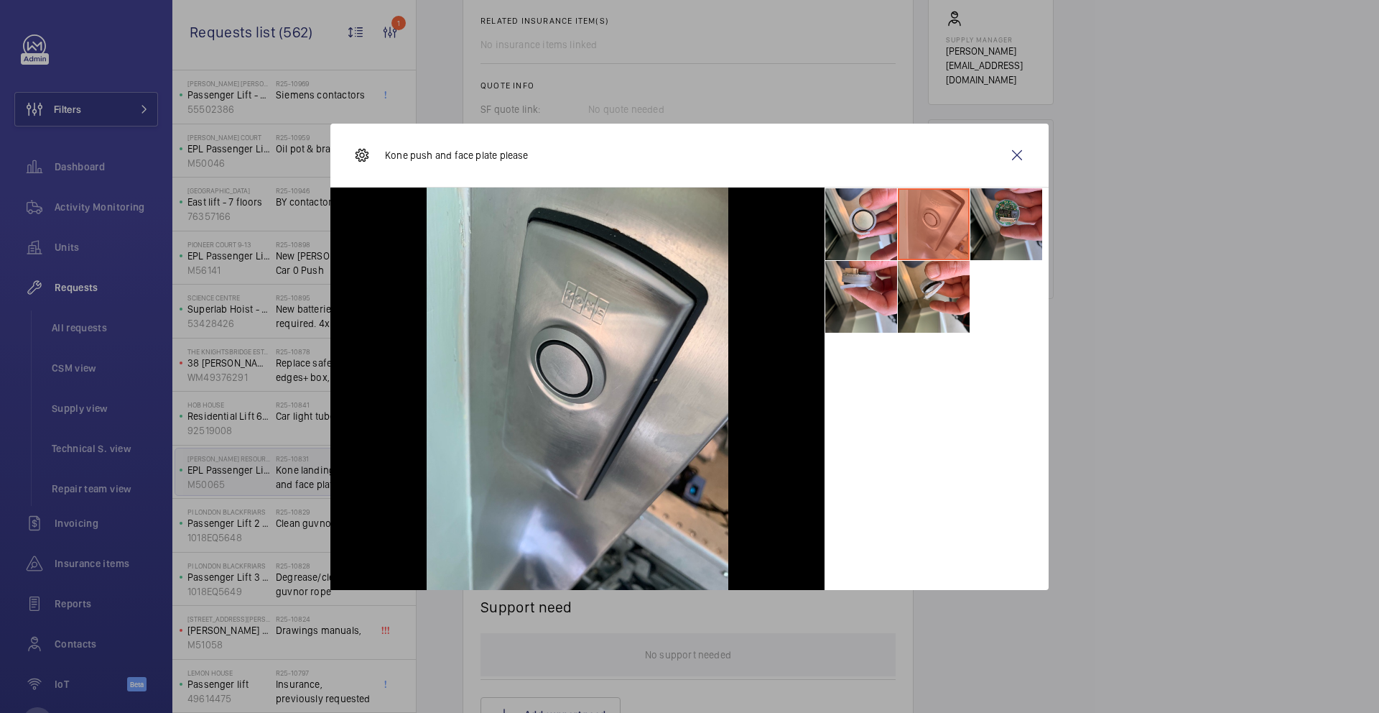
click at [982, 227] on li at bounding box center [1007, 224] width 72 height 72
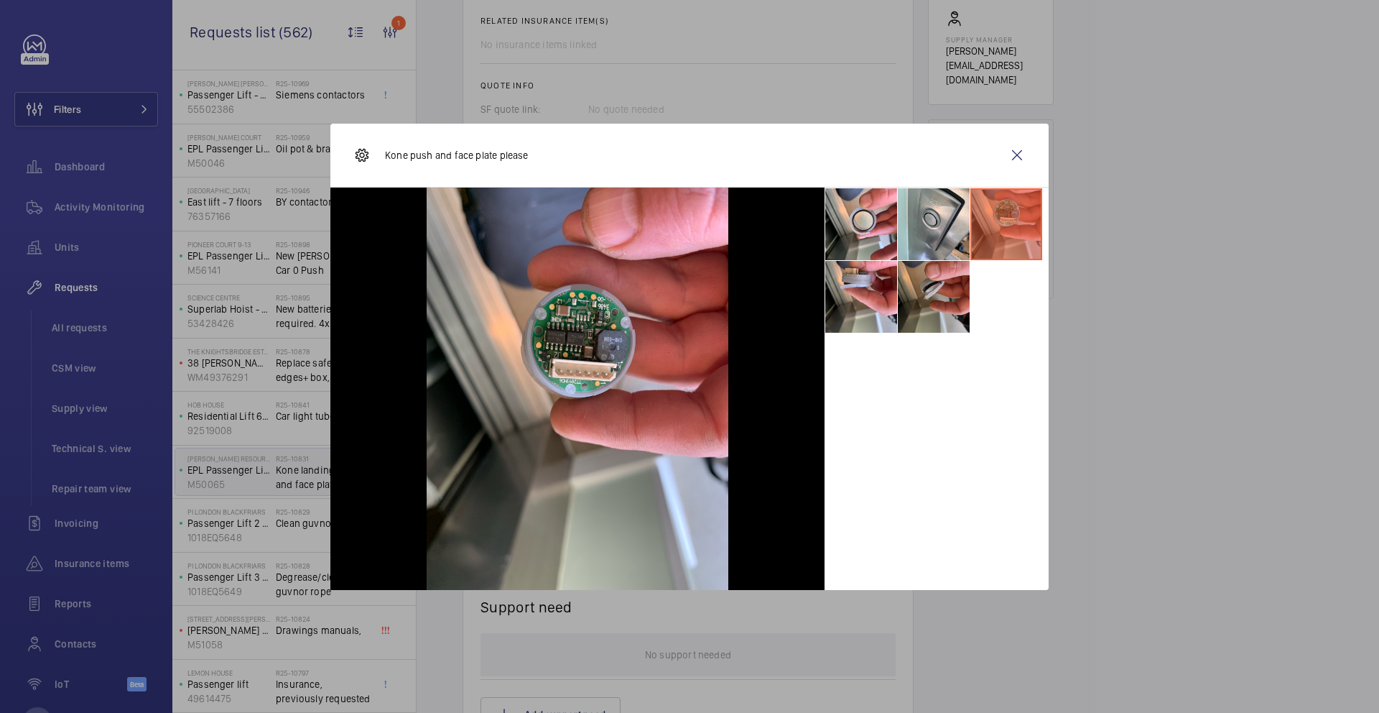
click at [962, 277] on li at bounding box center [934, 297] width 72 height 72
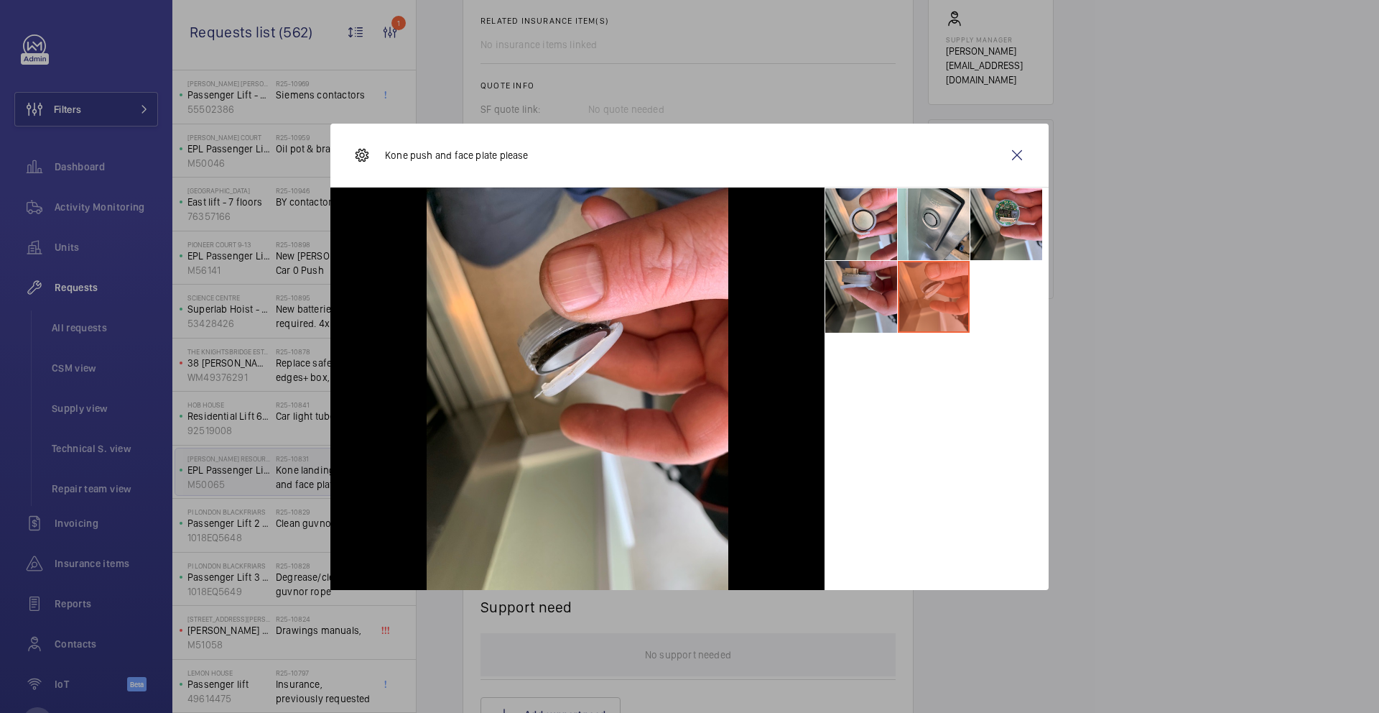
click at [869, 301] on li at bounding box center [861, 297] width 72 height 72
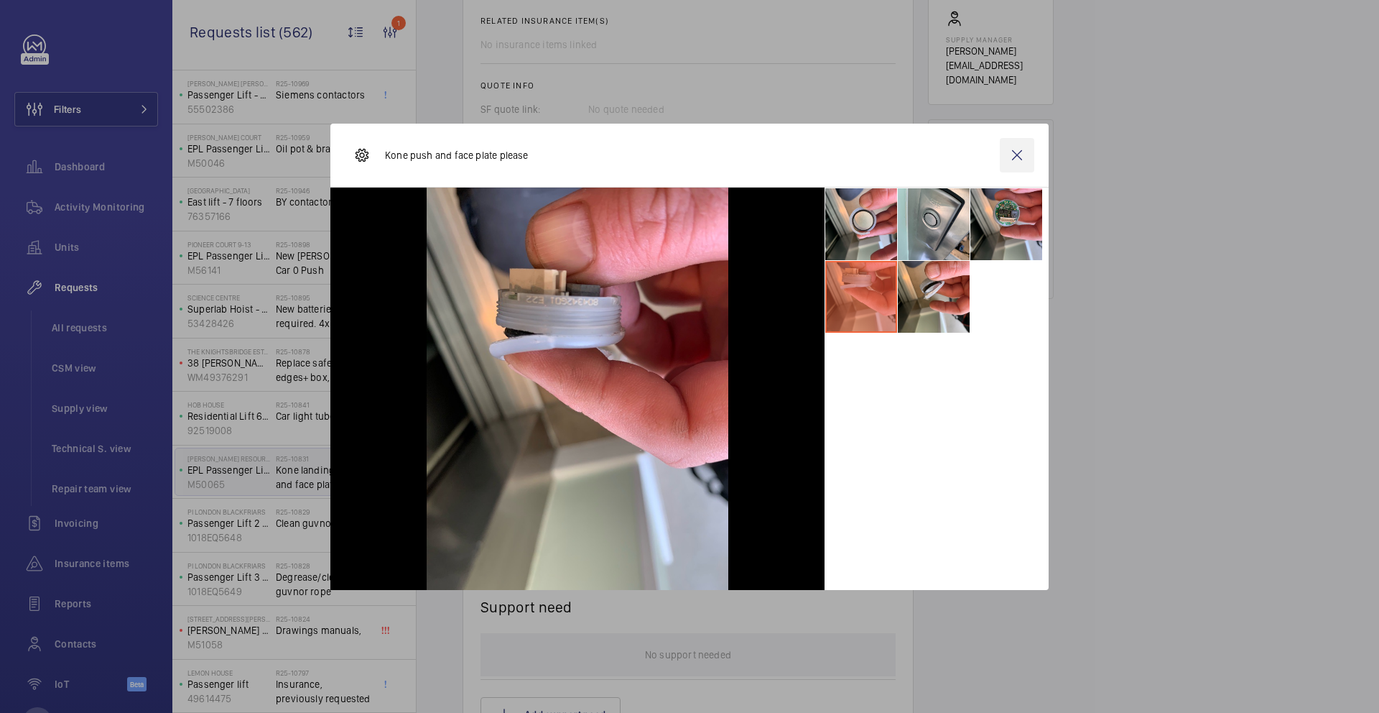
click at [1022, 156] on wm-front-icon-button at bounding box center [1017, 155] width 34 height 34
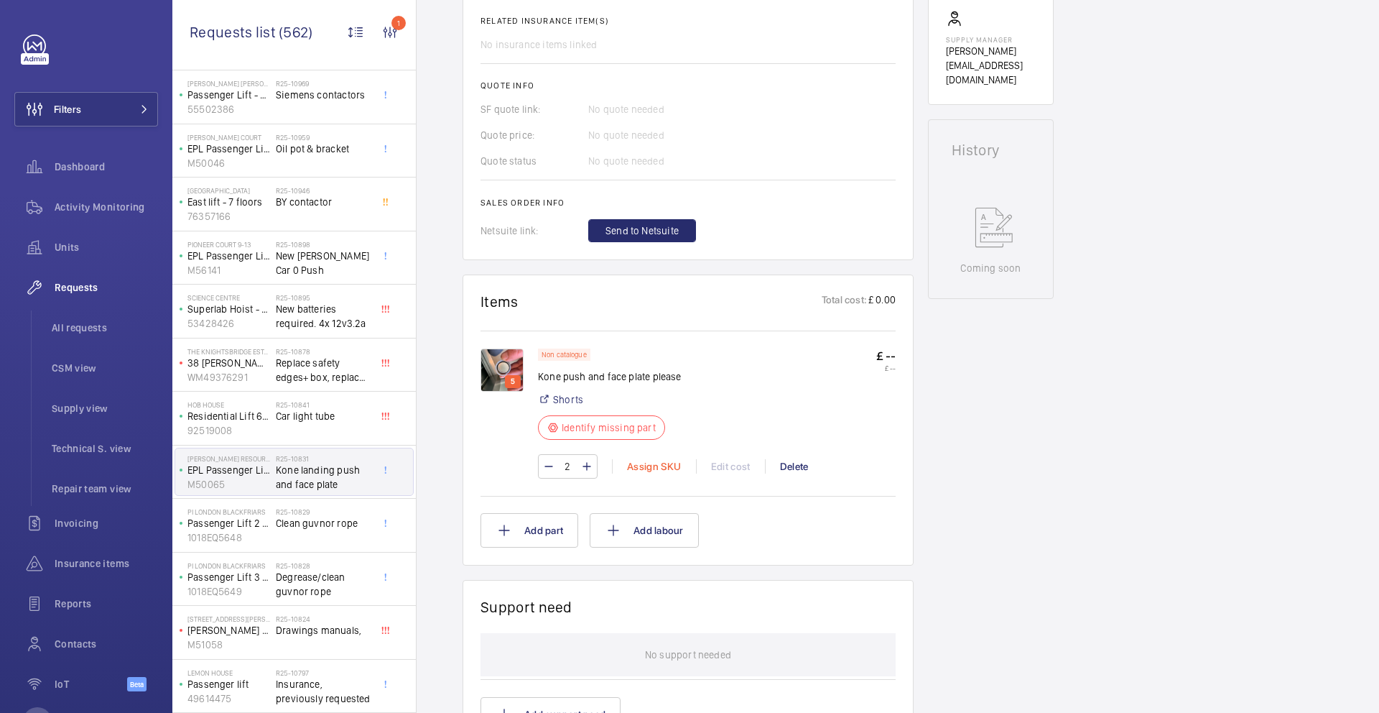
click at [651, 468] on div "Assign SKU" at bounding box center [654, 466] width 84 height 14
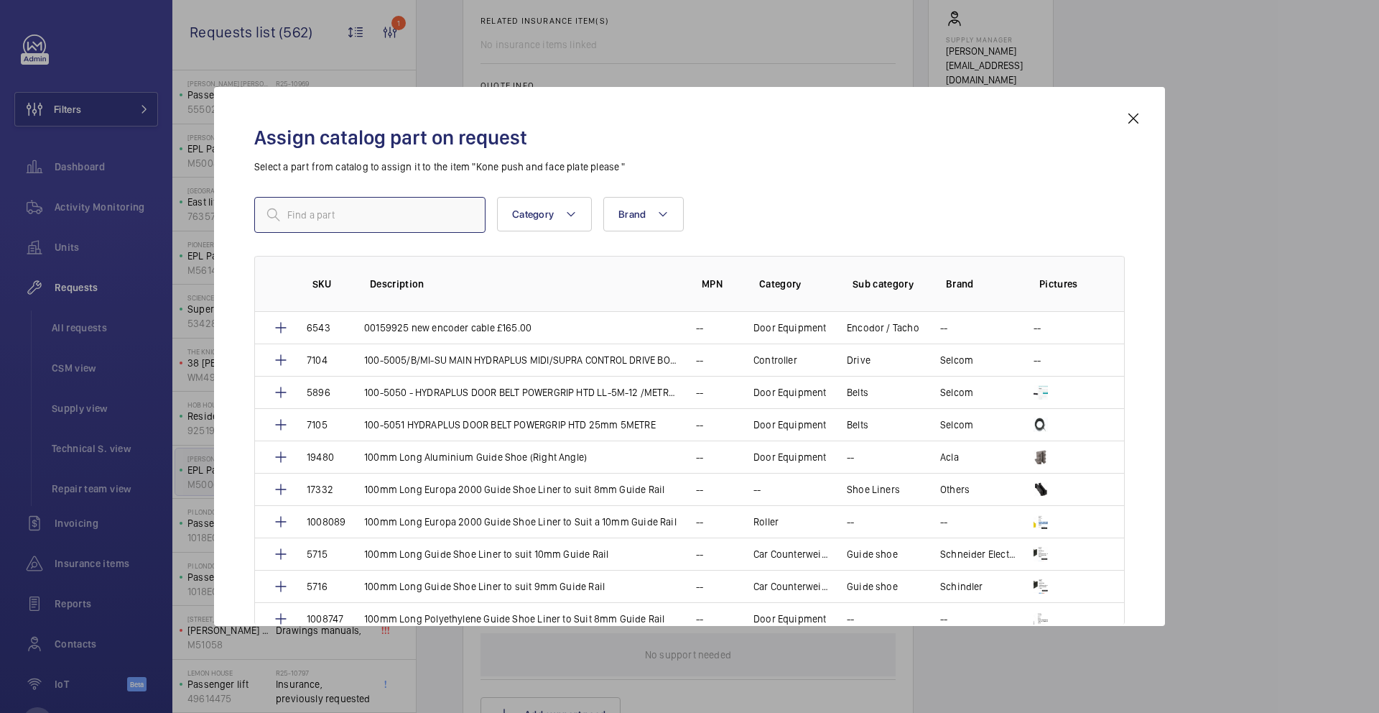
click at [353, 218] on input "text" at bounding box center [369, 215] width 231 height 36
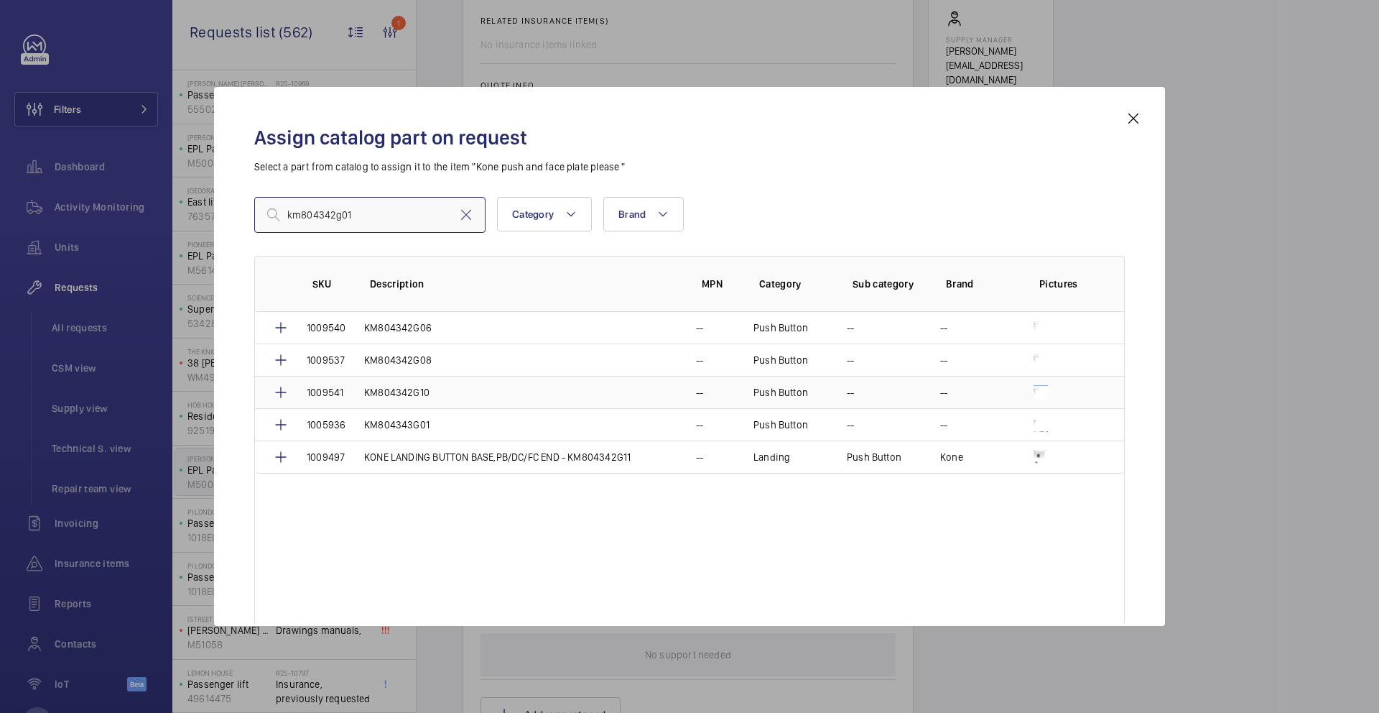
type input "km804342g01"
click at [377, 396] on p "KM804342G10" at bounding box center [396, 392] width 65 height 14
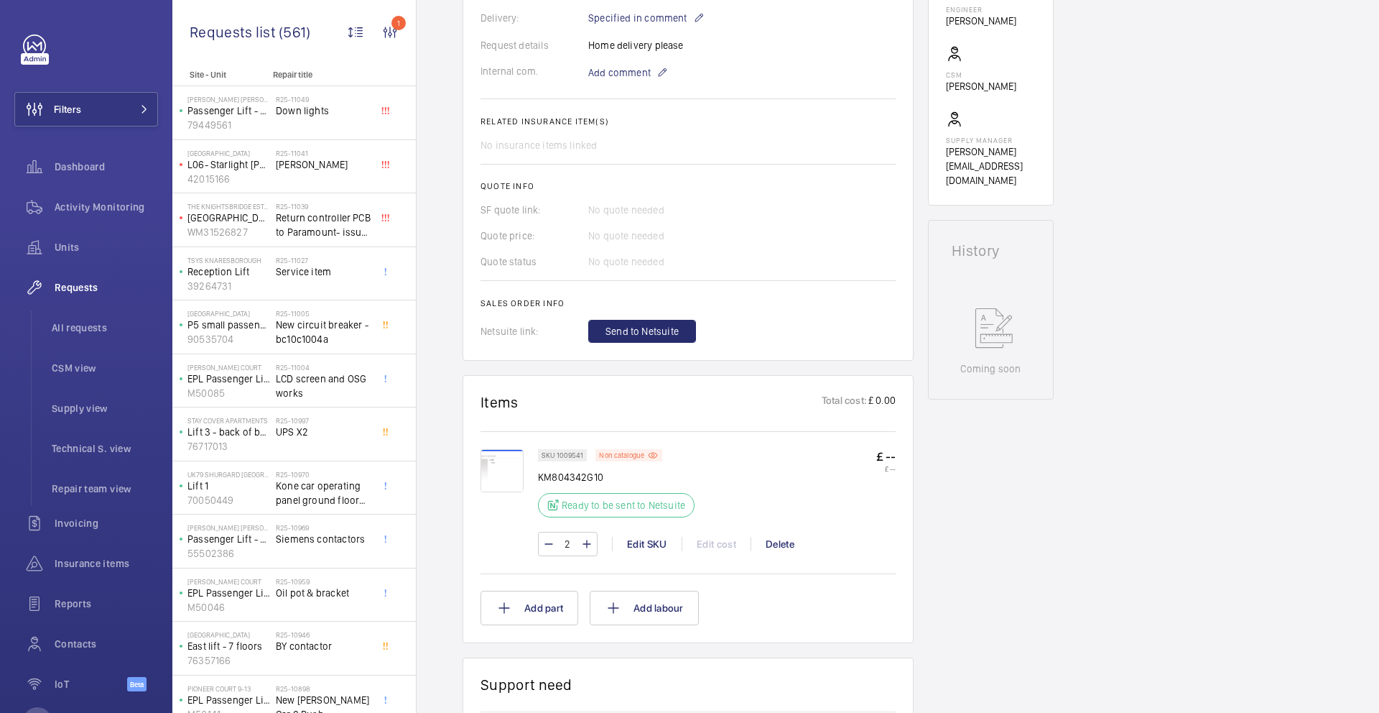
scroll to position [518, 0]
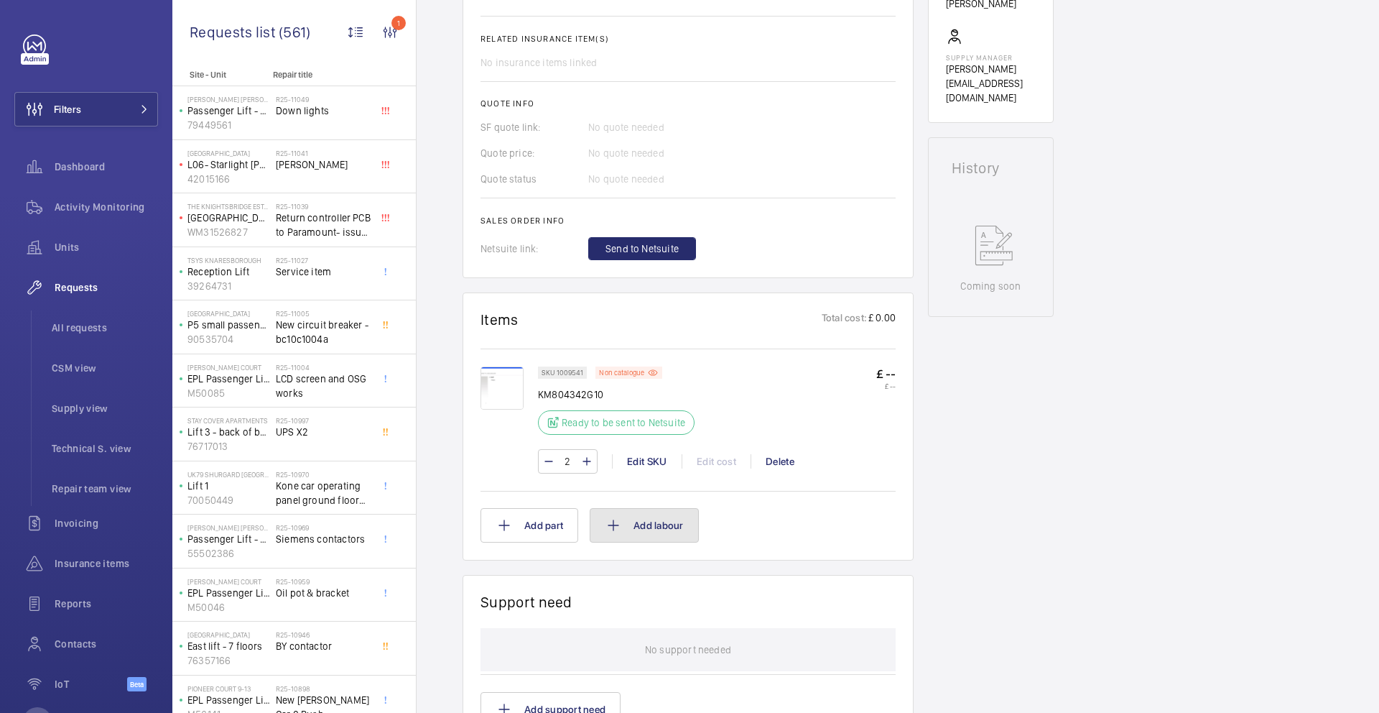
click at [648, 527] on button "Add labour" at bounding box center [644, 525] width 109 height 34
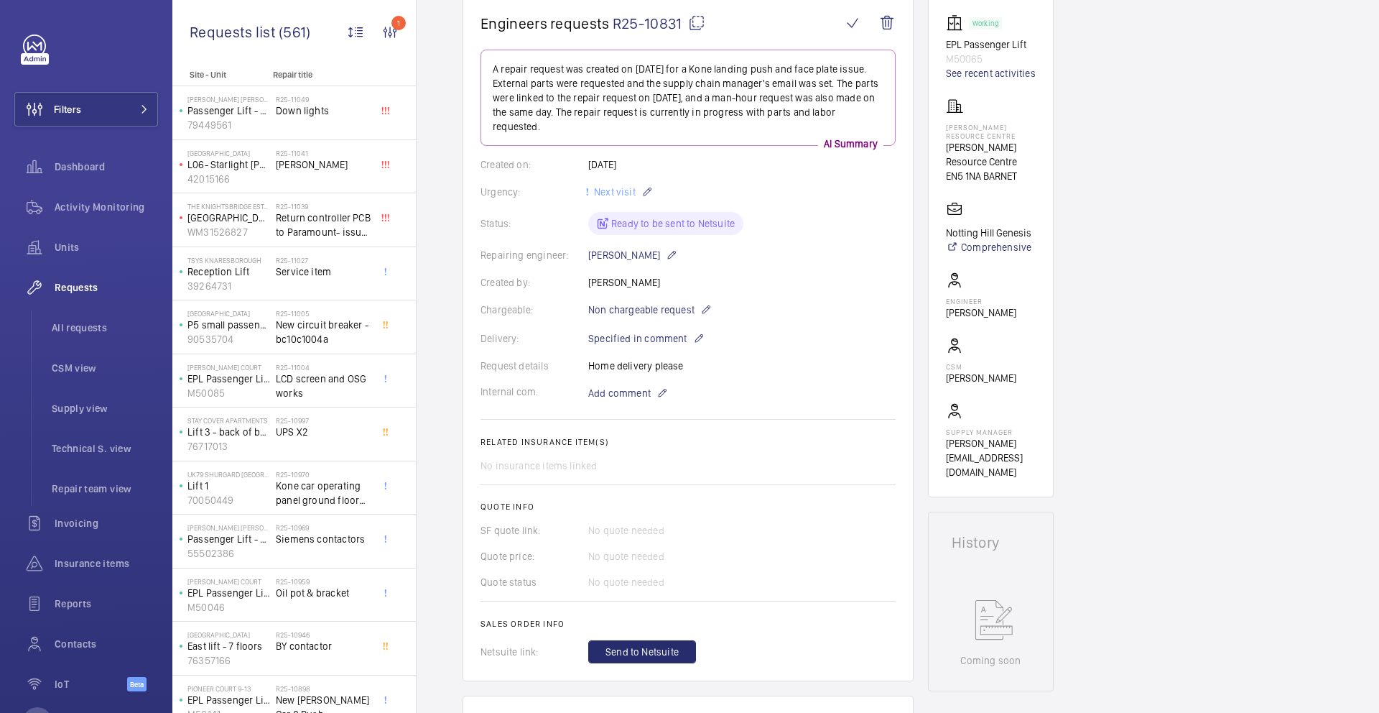
scroll to position [77, 0]
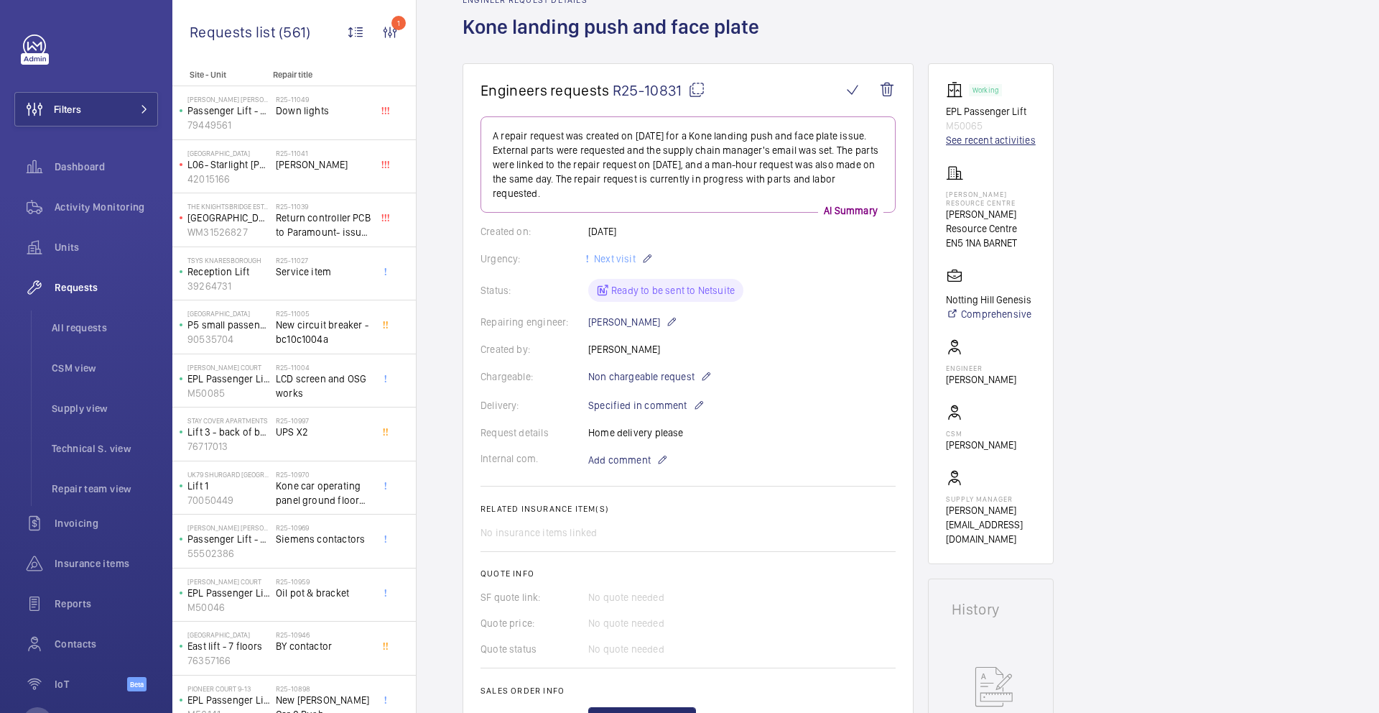
click at [979, 143] on link "See recent activities" at bounding box center [991, 140] width 90 height 14
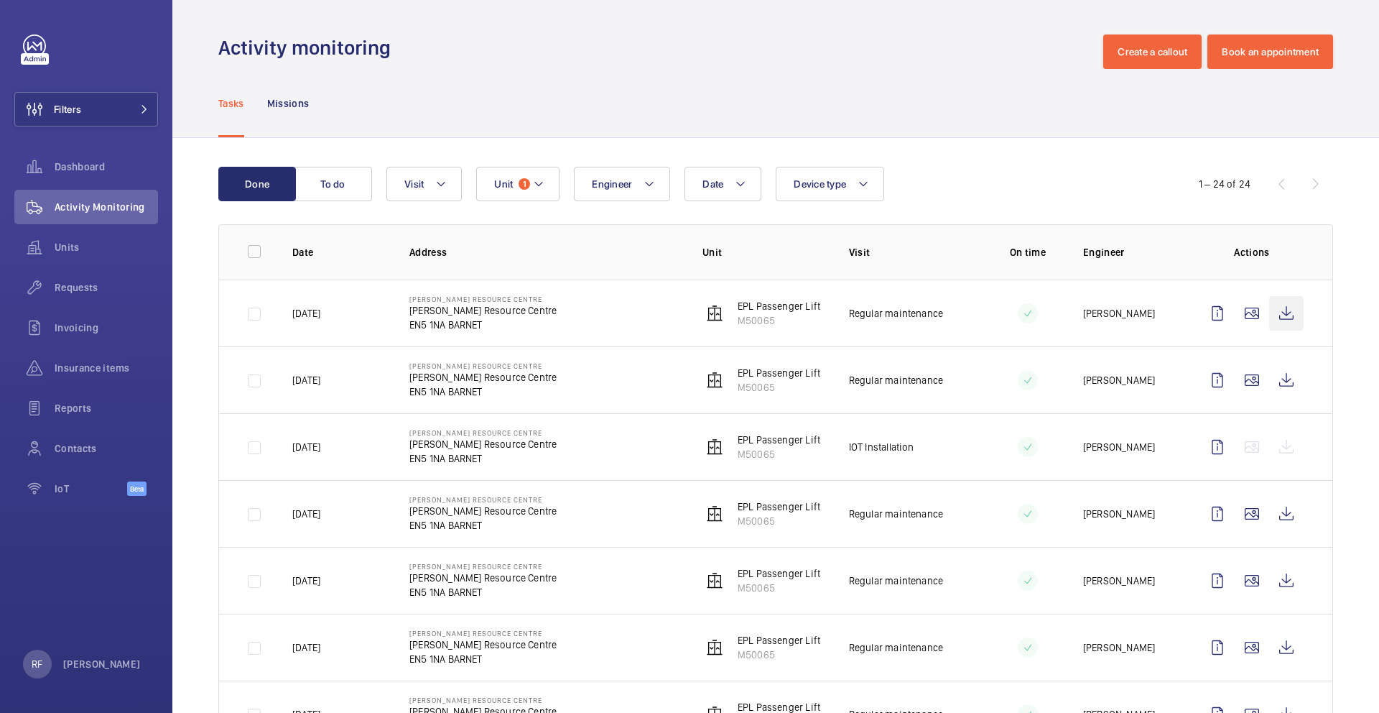
click at [1277, 318] on wm-front-icon-button at bounding box center [1286, 313] width 34 height 34
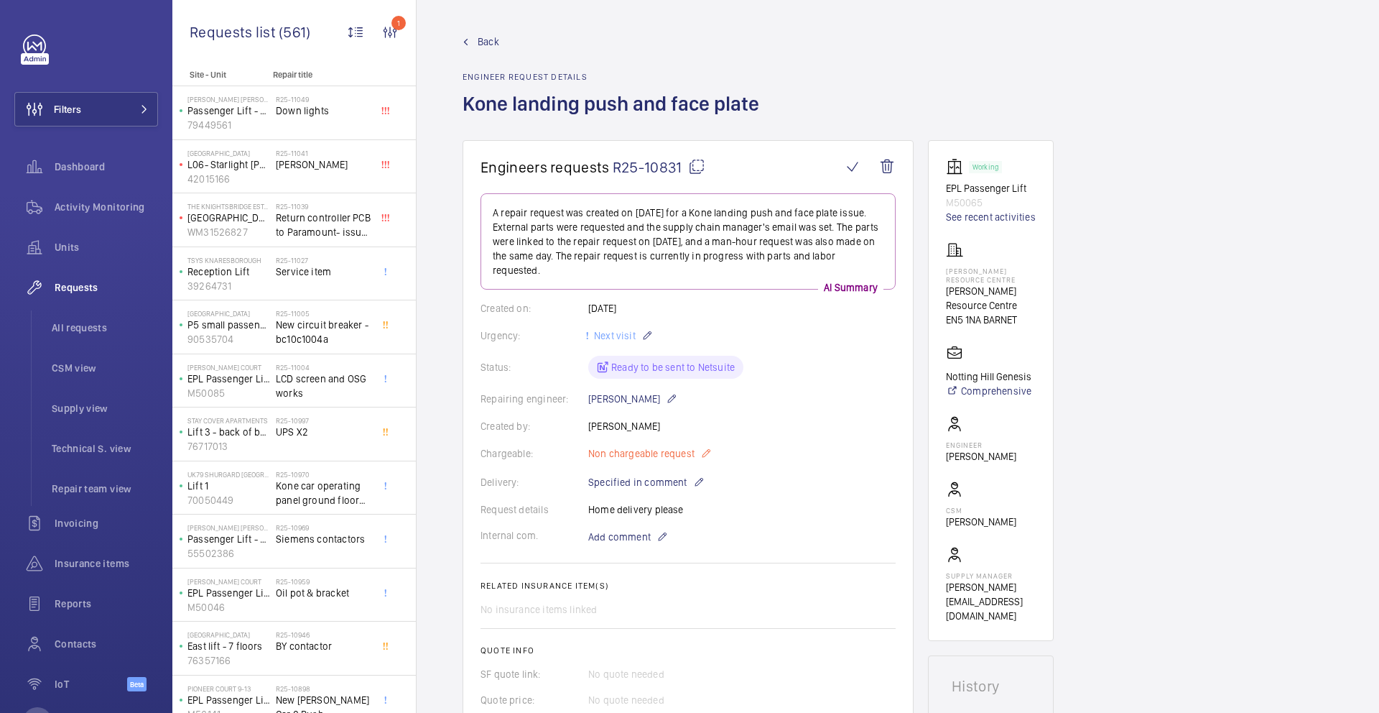
click at [705, 453] on mat-icon at bounding box center [705, 453] width 11 height 17
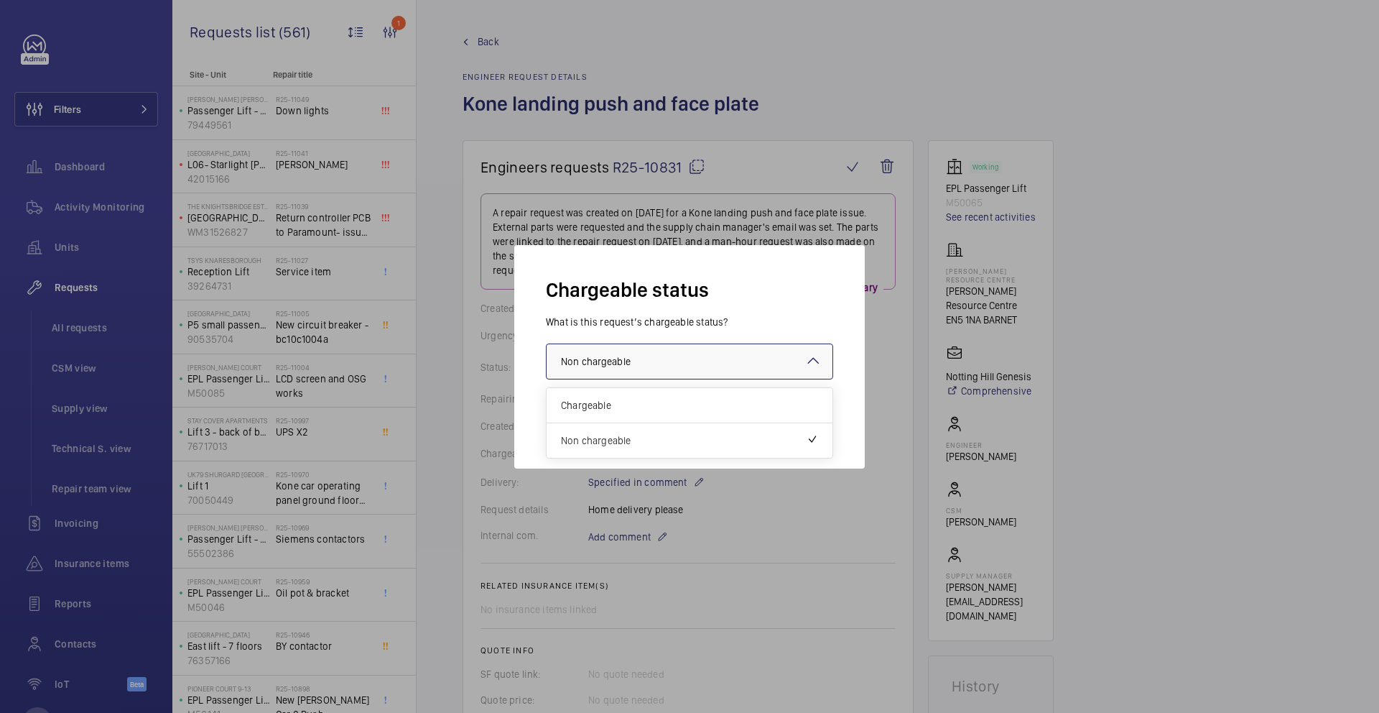
click at [721, 362] on div at bounding box center [690, 361] width 286 height 34
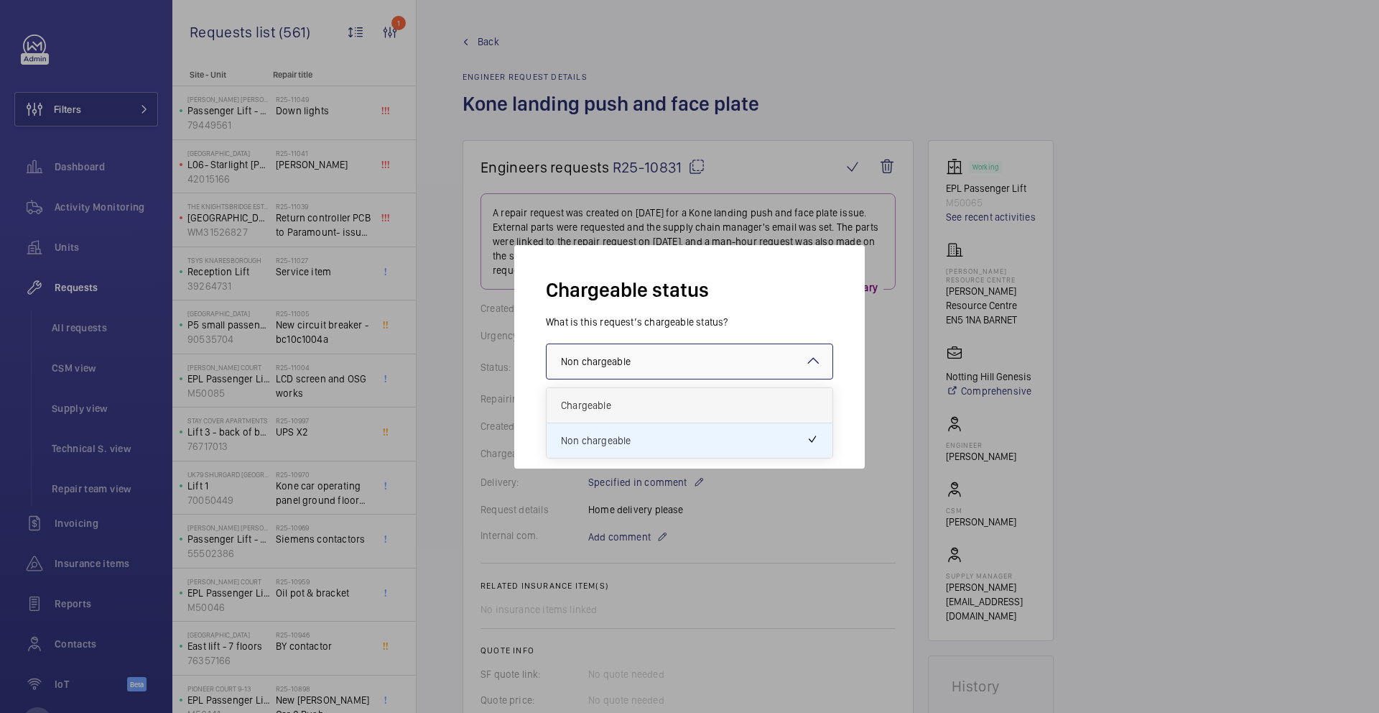
click at [695, 401] on span "Chargeable" at bounding box center [689, 405] width 257 height 14
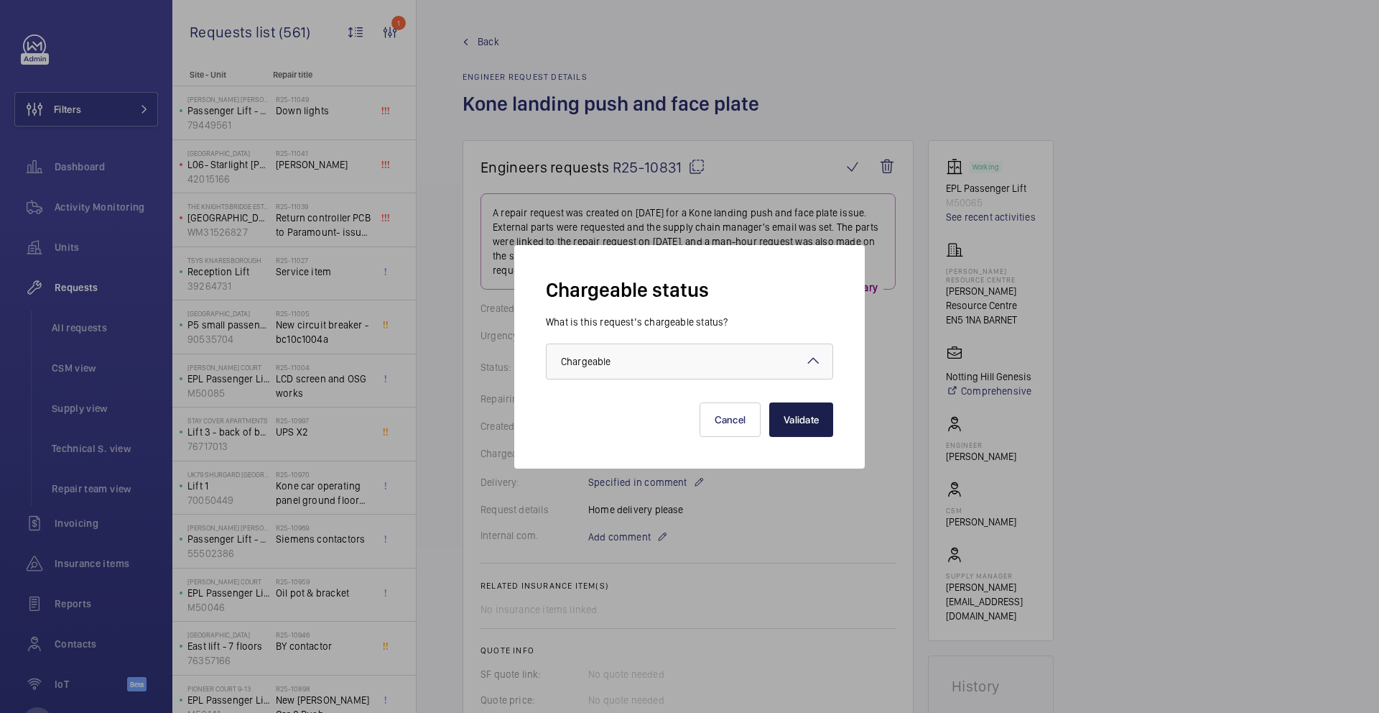
click at [785, 422] on button "Validate" at bounding box center [801, 419] width 64 height 34
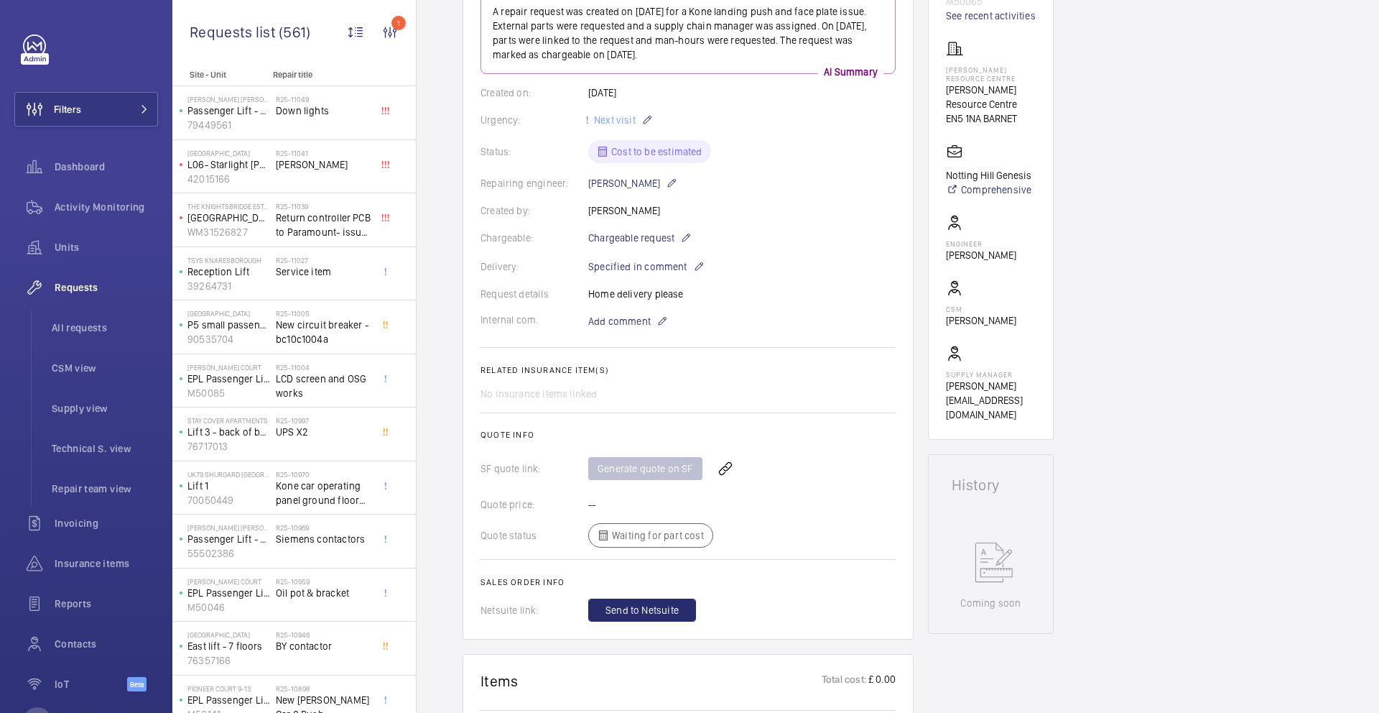
scroll to position [204, 0]
click at [695, 262] on mat-icon at bounding box center [698, 263] width 11 height 17
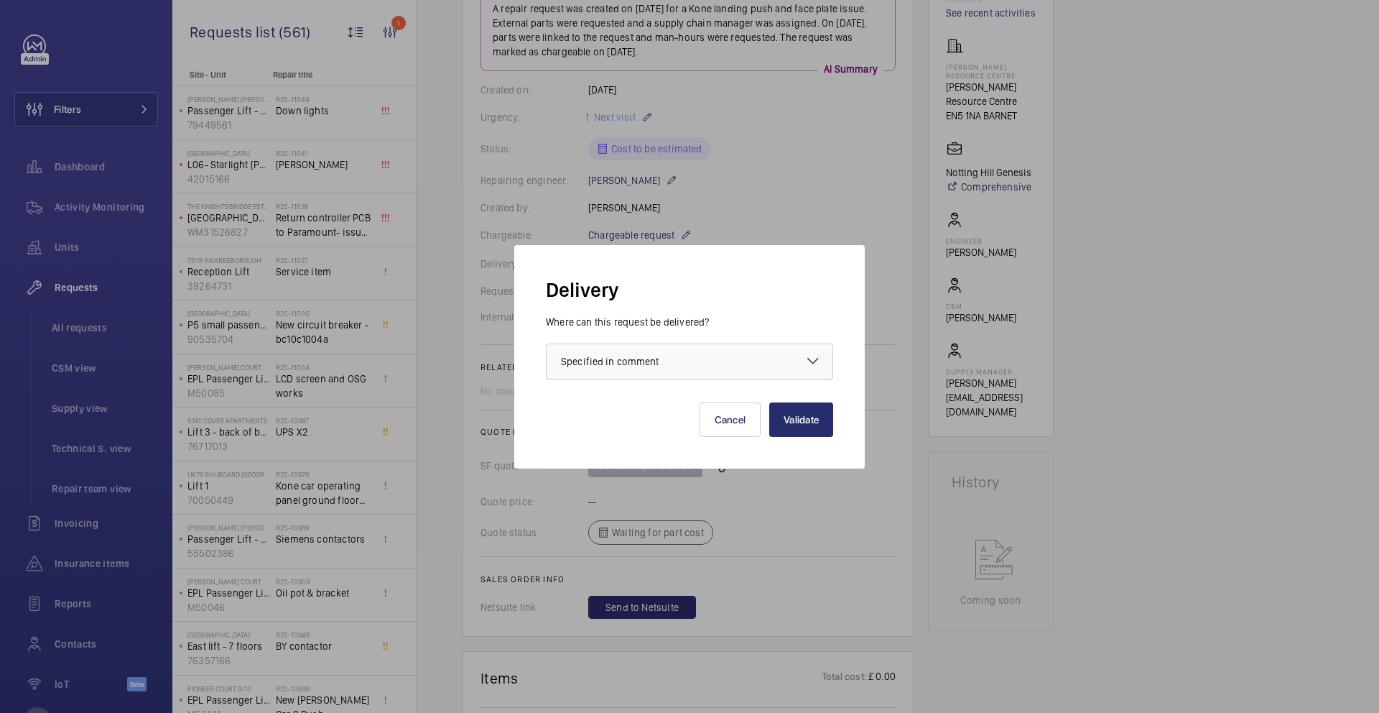
click at [693, 368] on div at bounding box center [690, 361] width 286 height 34
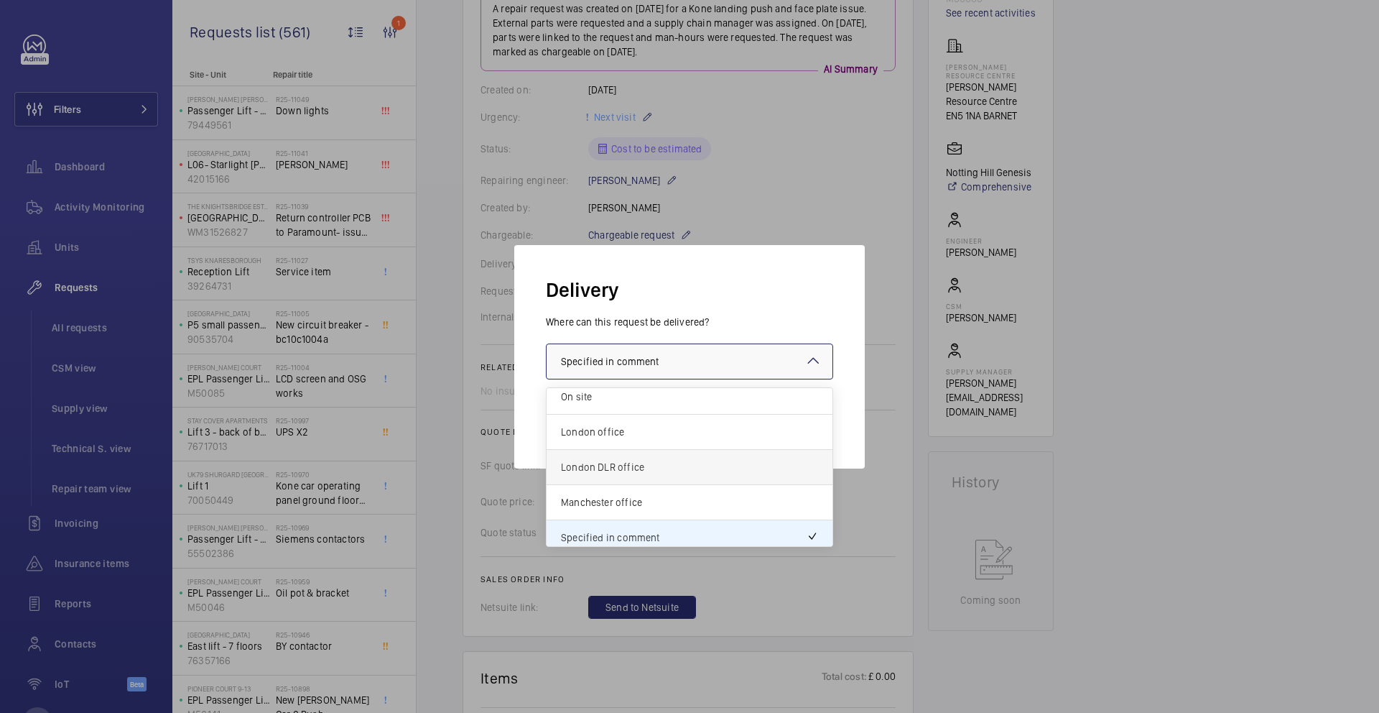
scroll to position [52, 0]
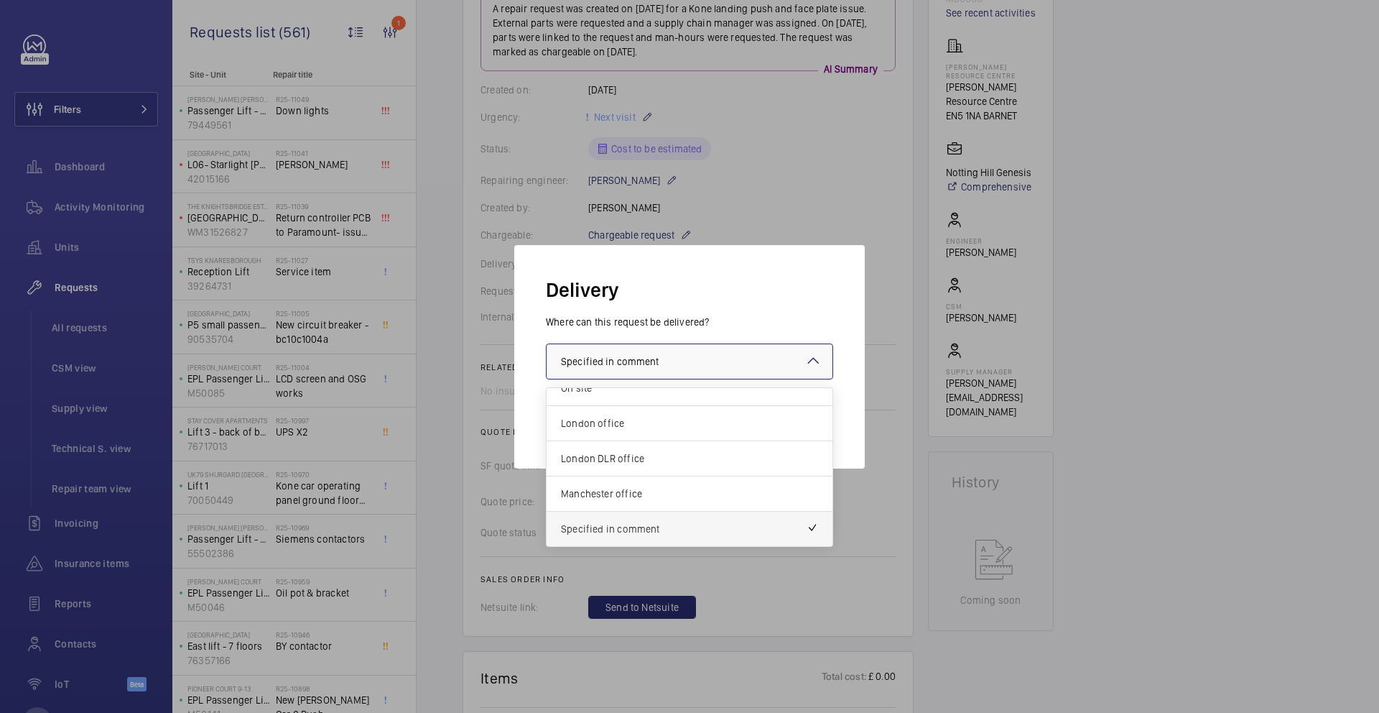
click at [673, 529] on span "Specified in comment" at bounding box center [684, 529] width 246 height 14
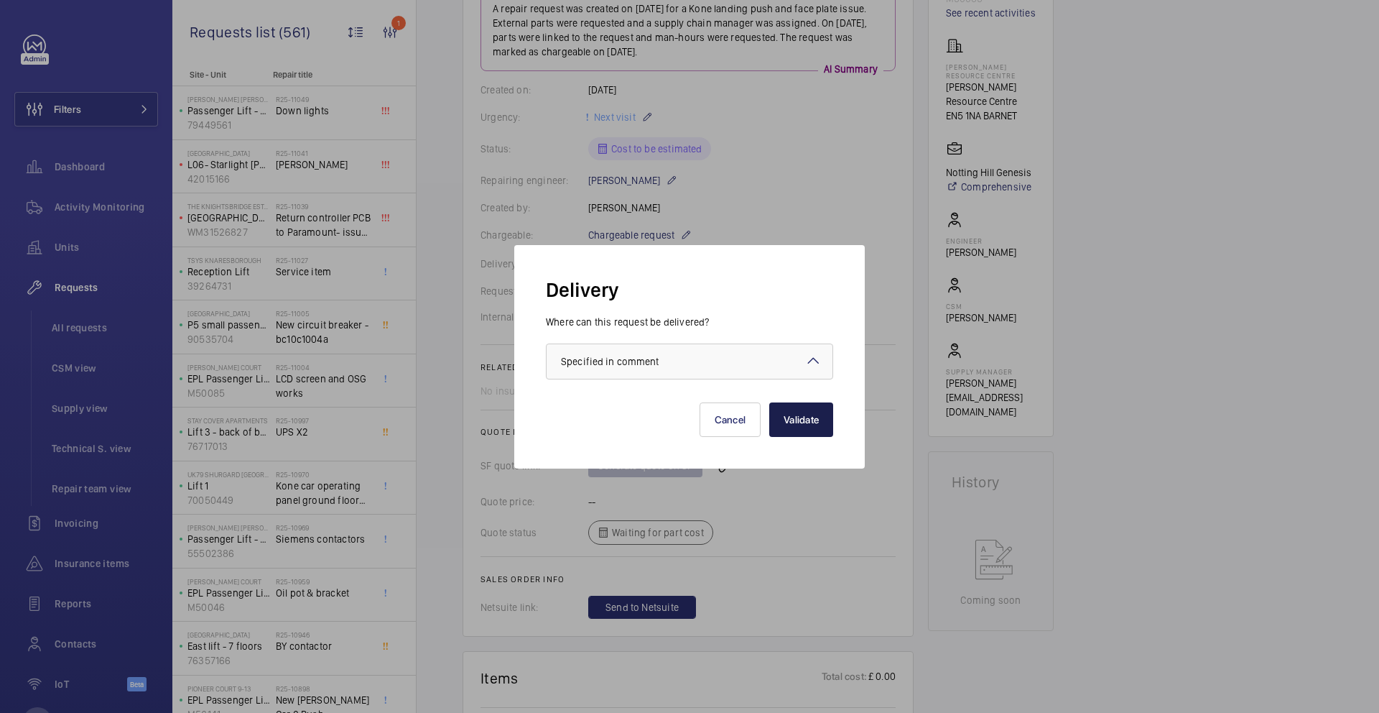
click at [805, 415] on button "Validate" at bounding box center [801, 419] width 64 height 34
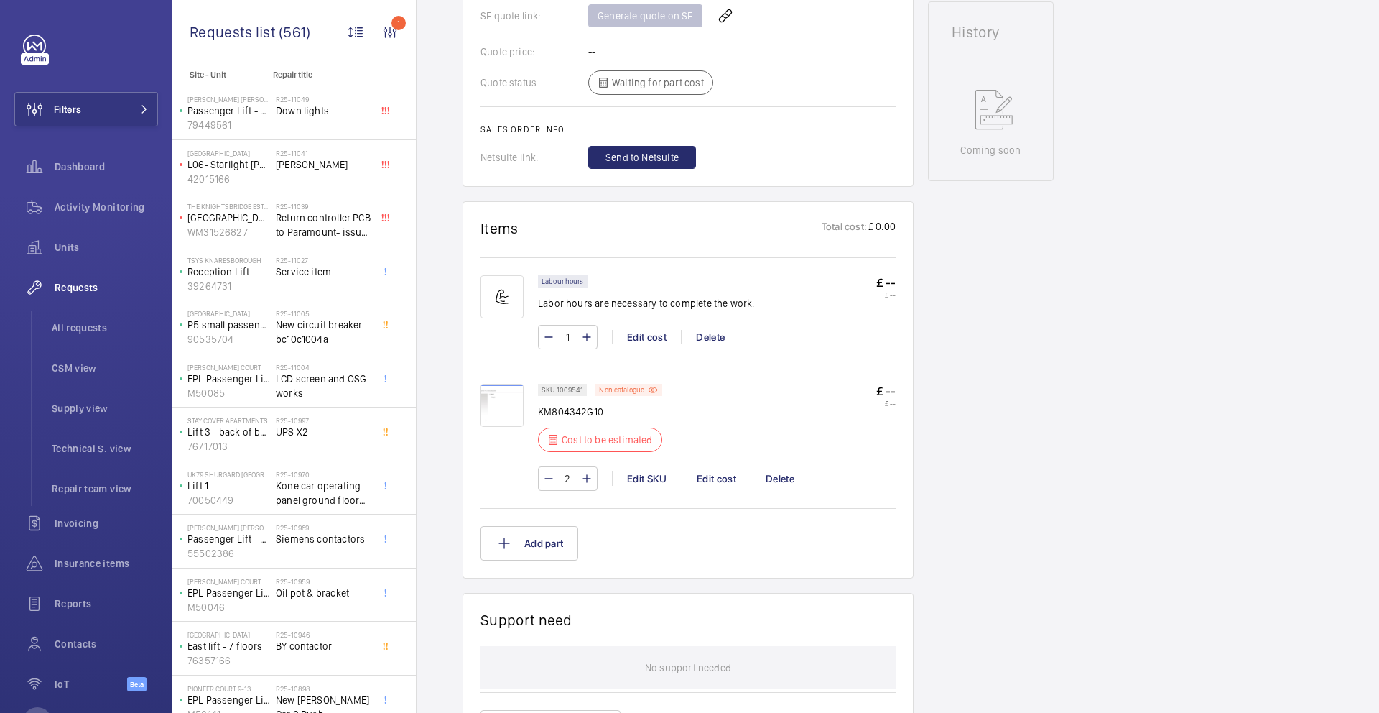
scroll to position [670, 0]
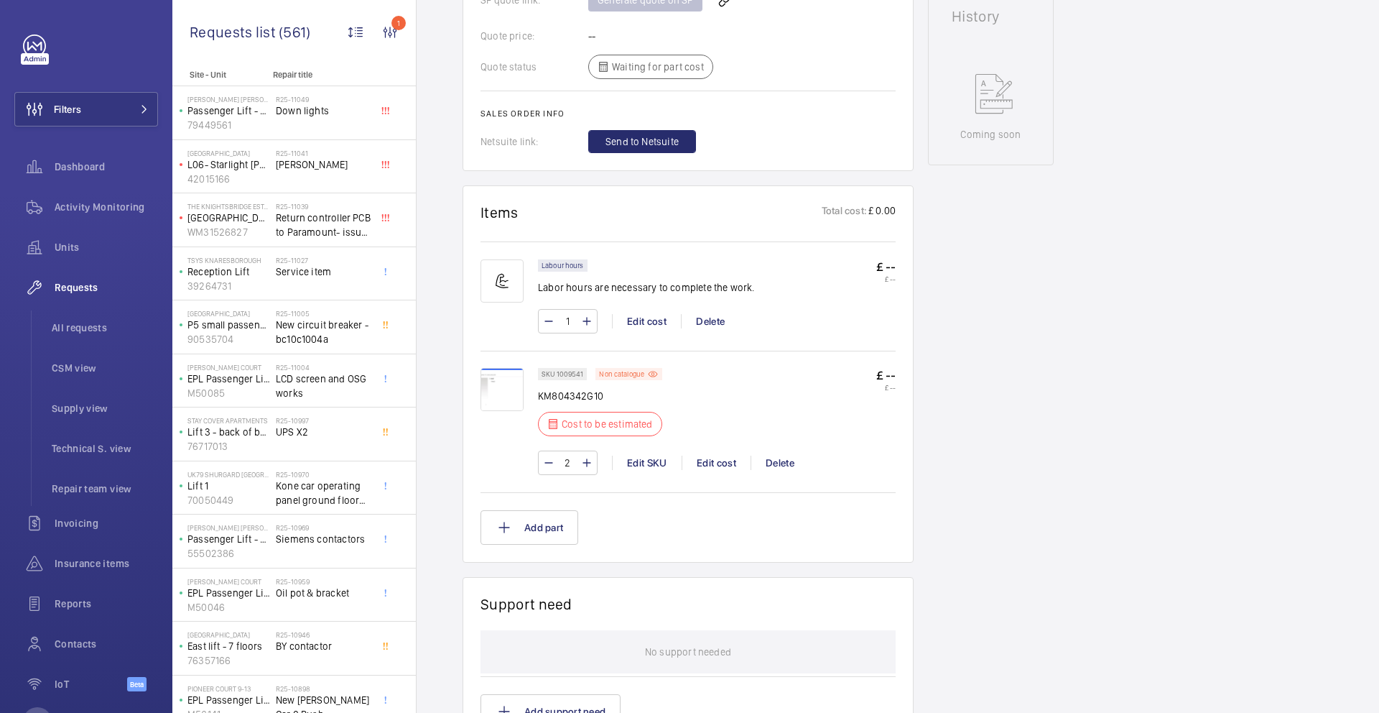
click at [592, 394] on p "KM804342G10" at bounding box center [604, 396] width 133 height 14
copy div "KM804342G10"
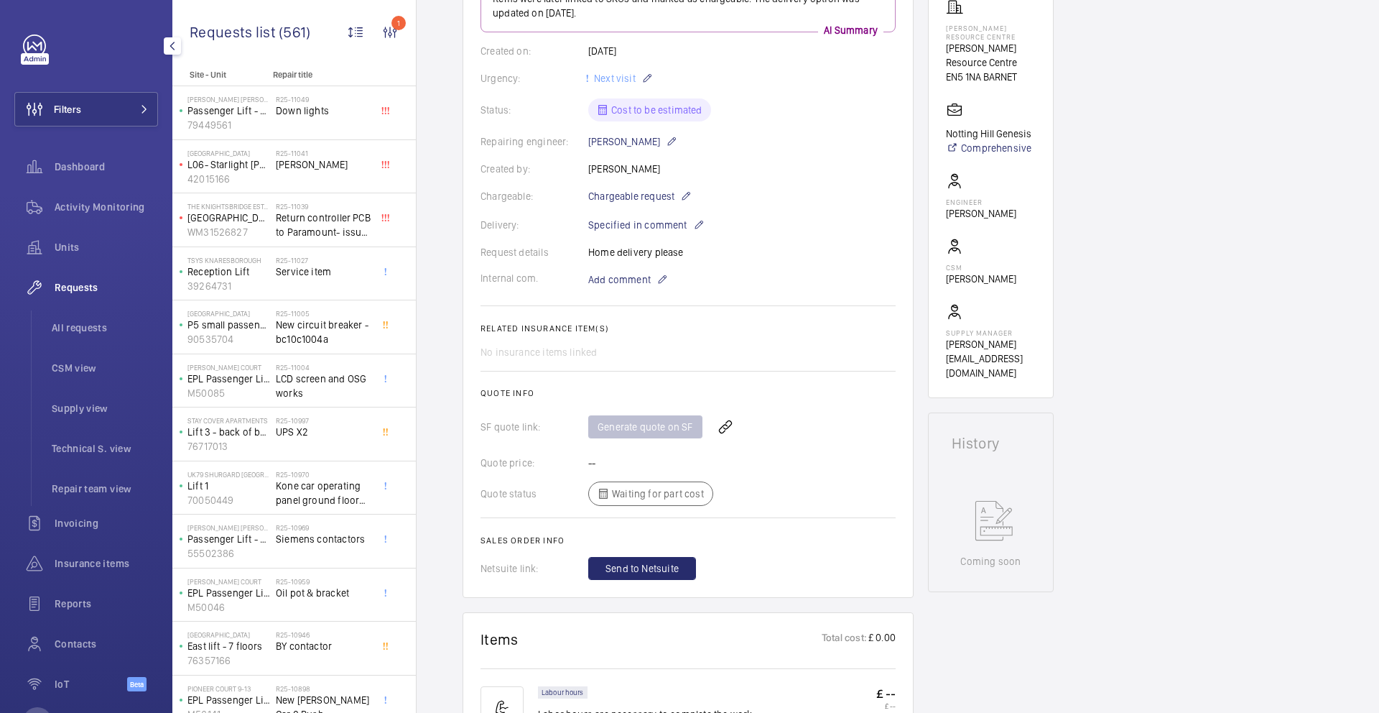
scroll to position [0, 0]
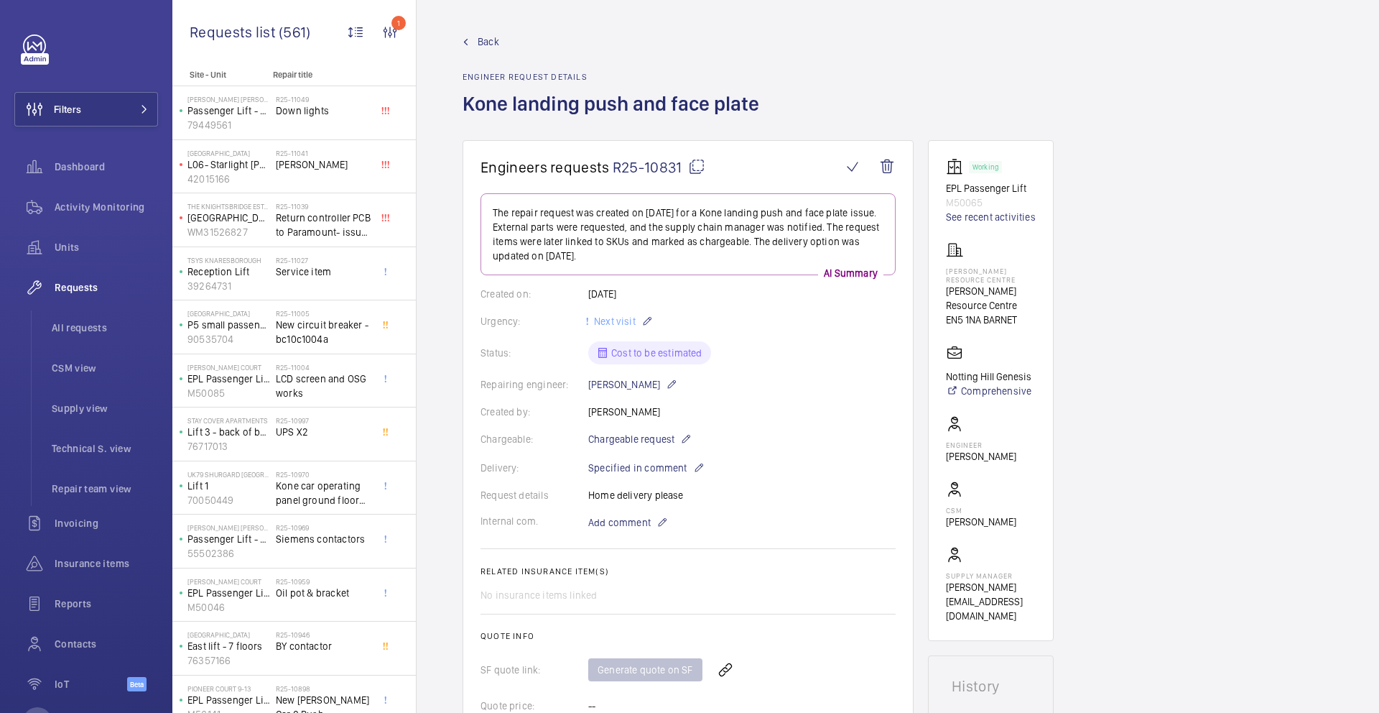
click at [698, 165] on mat-icon at bounding box center [696, 166] width 17 height 17
copy div "KM804342G10"
click at [963, 292] on p "[PERSON_NAME] Resource Centre" at bounding box center [991, 298] width 90 height 29
drag, startPoint x: 948, startPoint y: 292, endPoint x: 1019, endPoint y: 304, distance: 72.8
click at [1019, 304] on p "[PERSON_NAME] Resource Centre" at bounding box center [991, 298] width 90 height 29
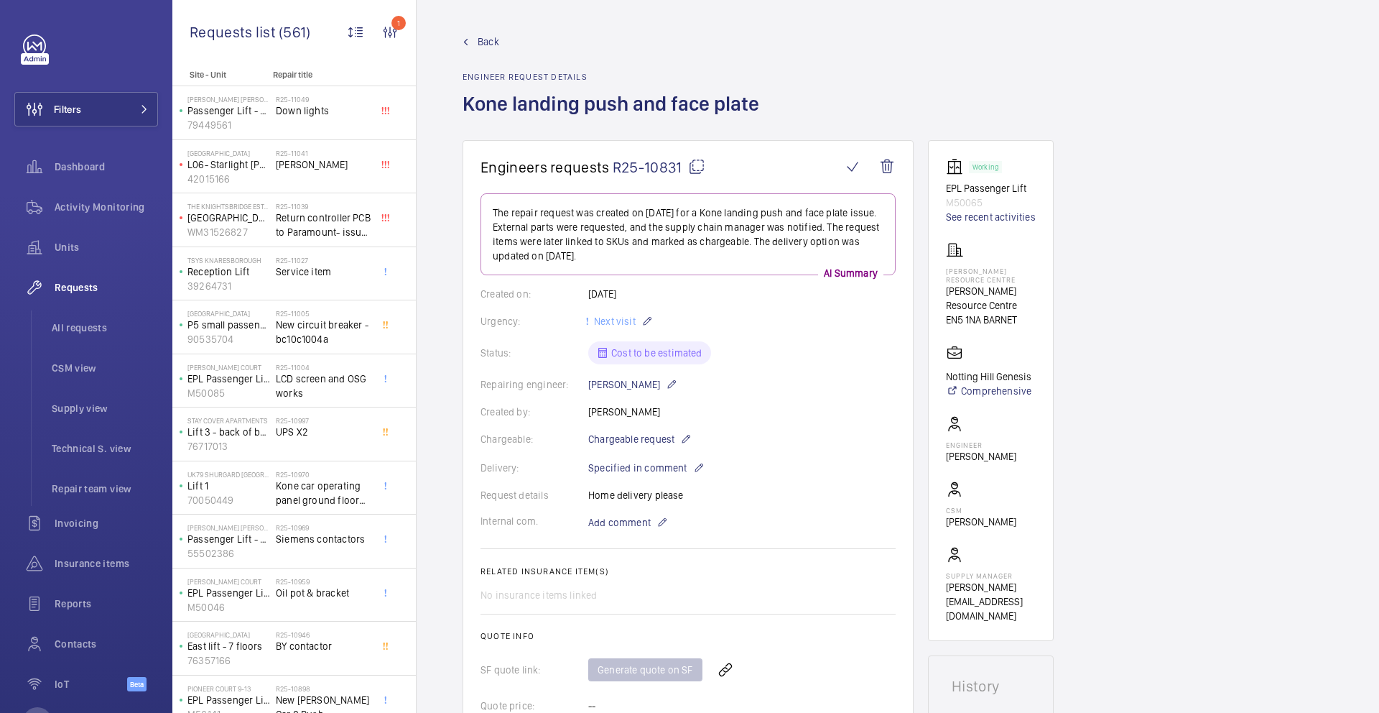
copy p "[PERSON_NAME] Resource Centre"
click at [991, 219] on link "See recent activities" at bounding box center [991, 217] width 90 height 14
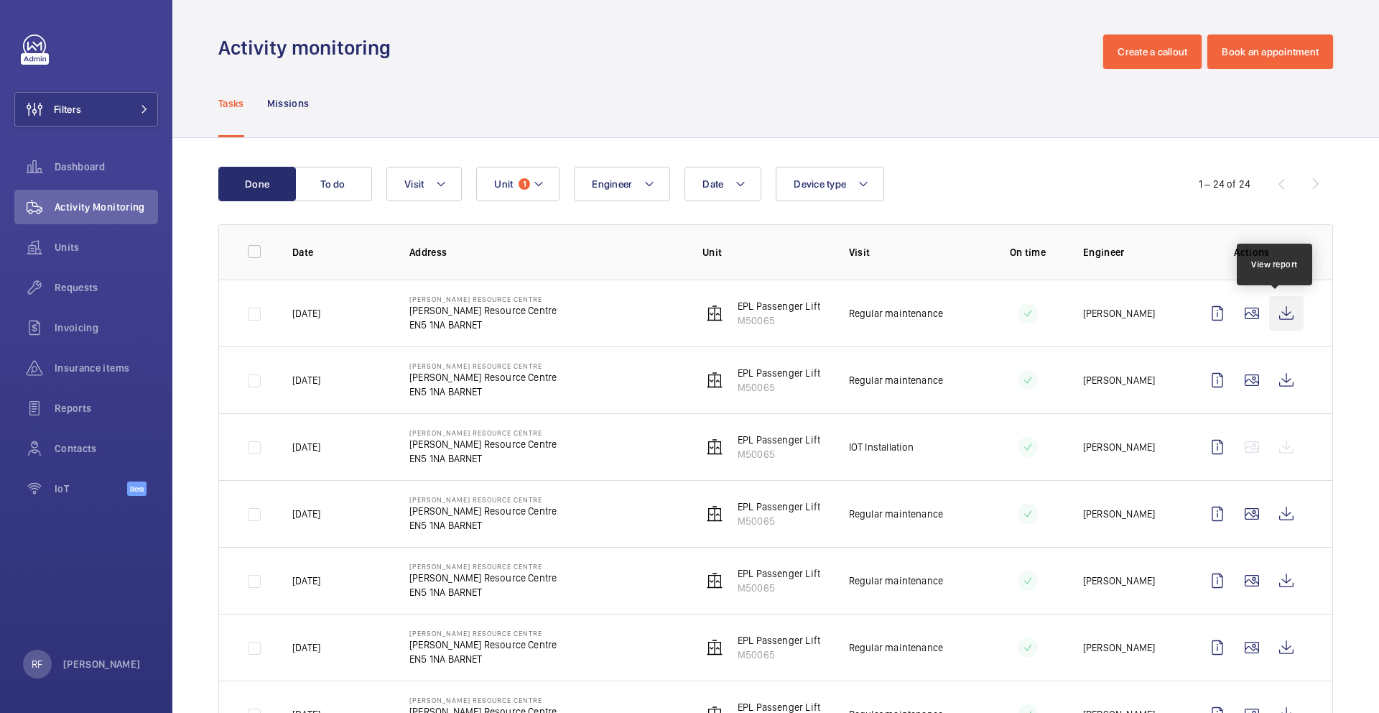
click at [1276, 317] on wm-front-icon-button at bounding box center [1286, 313] width 34 height 34
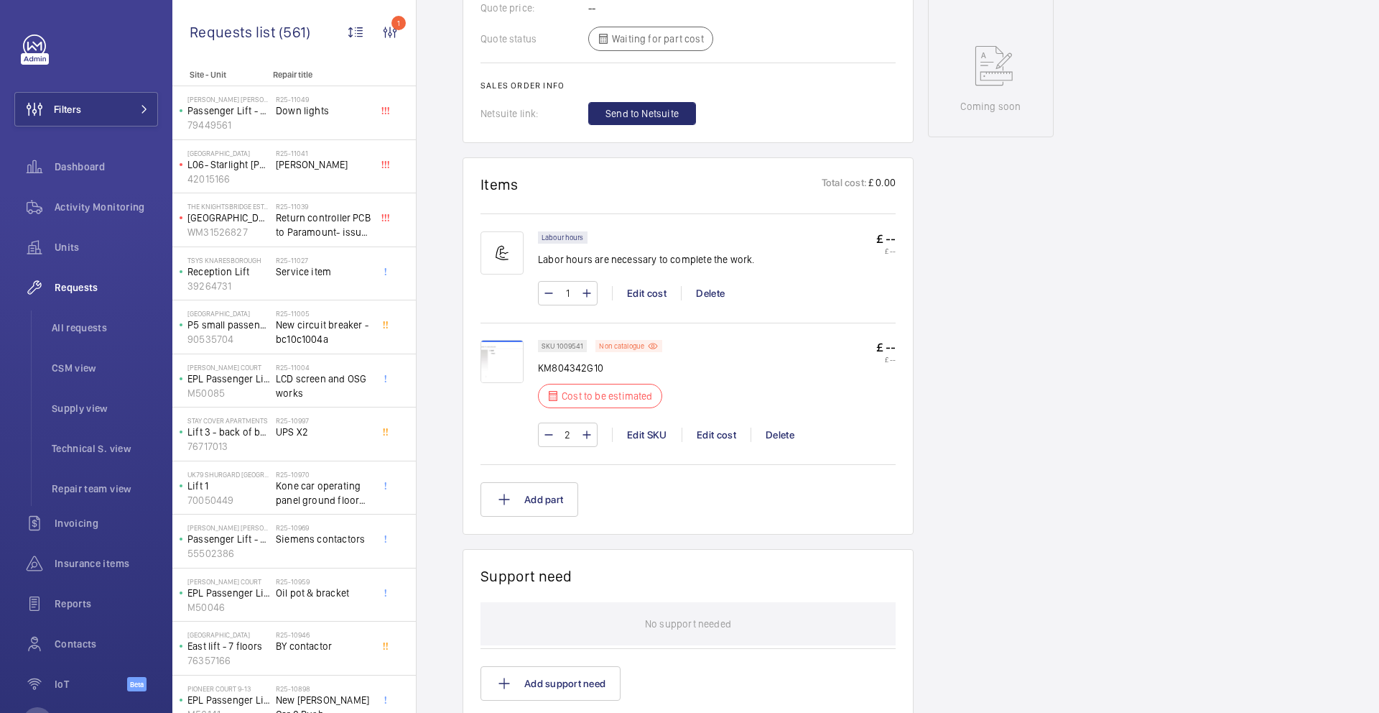
scroll to position [759, 0]
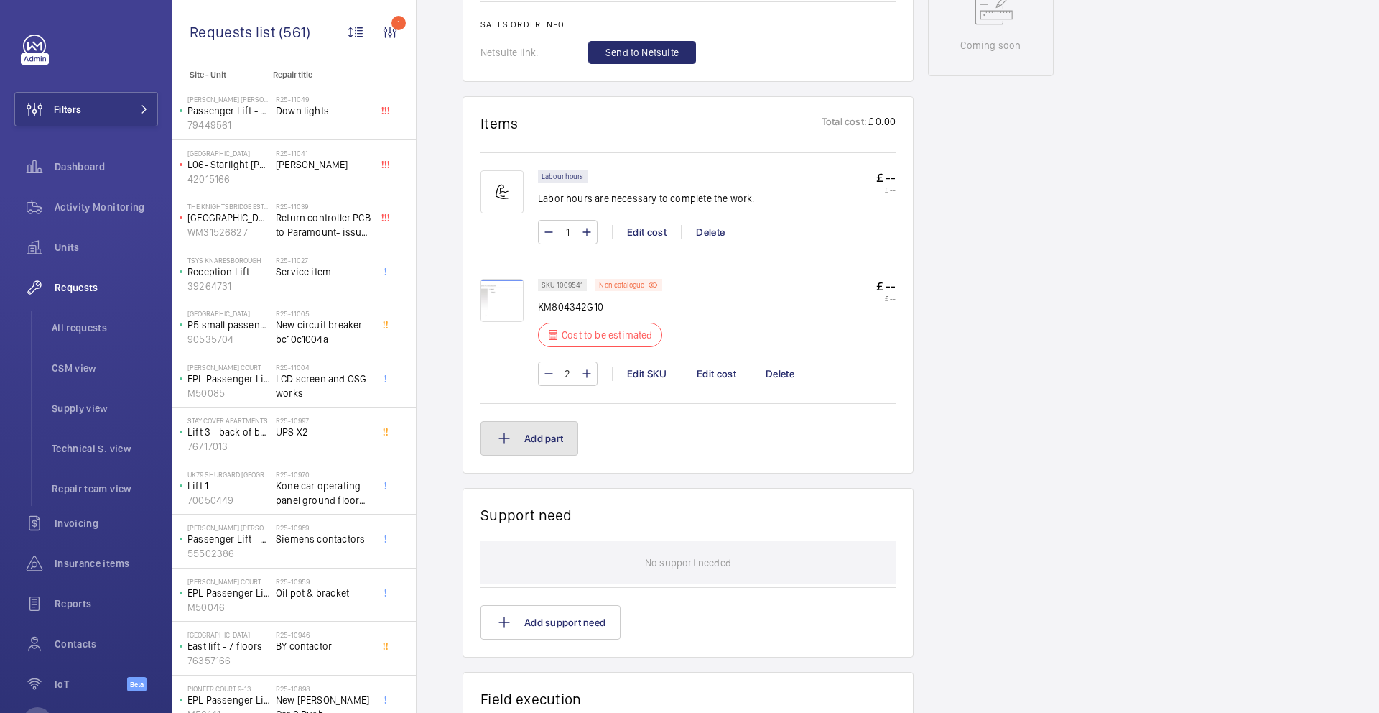
click at [548, 440] on button "Add part" at bounding box center [530, 438] width 98 height 34
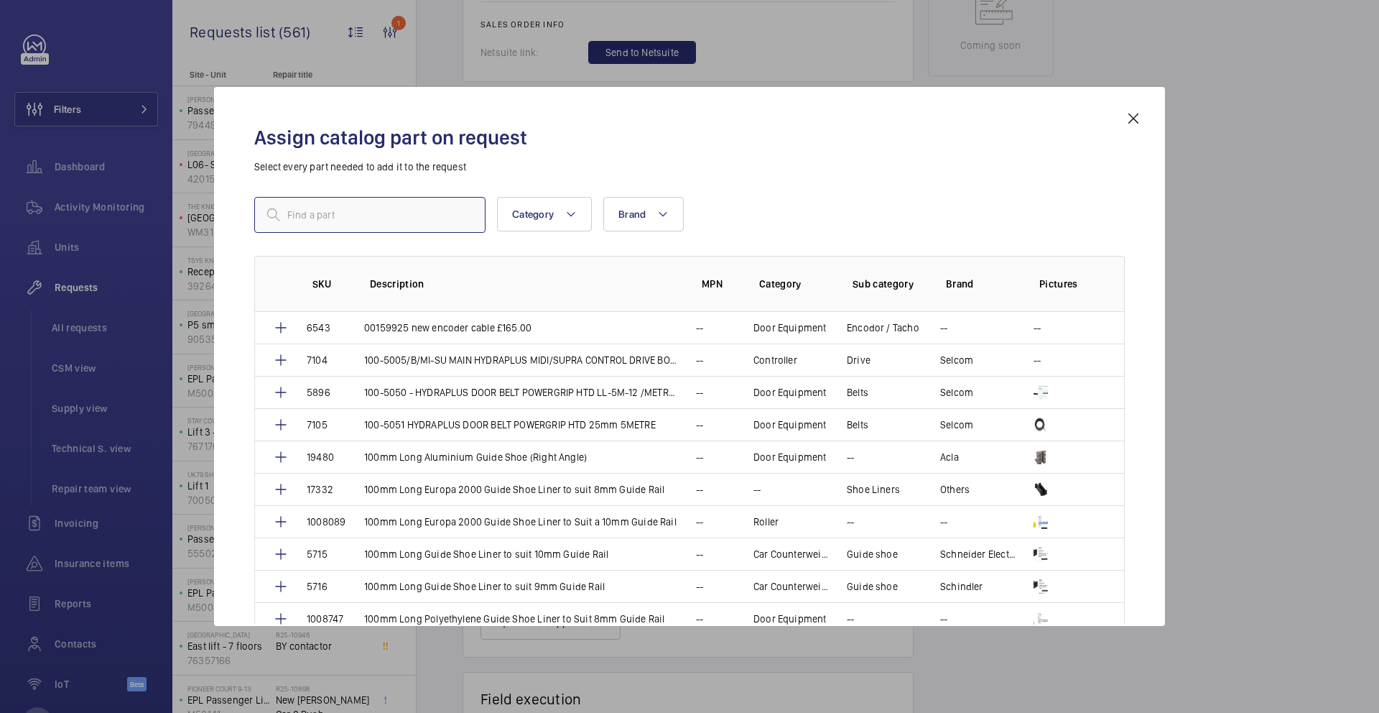
click at [383, 221] on input "text" at bounding box center [369, 215] width 231 height 36
paste input "KM801054G090"
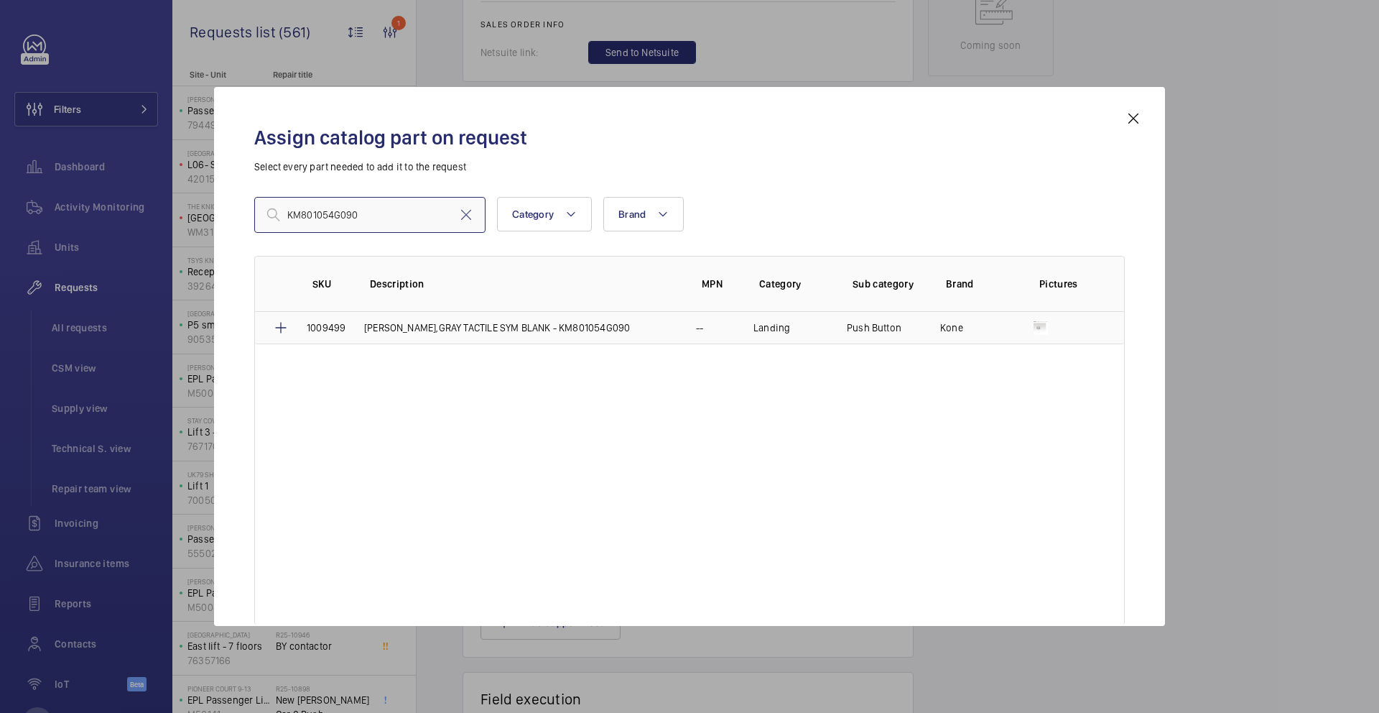
type input "KM801054G090"
click at [401, 328] on p "[PERSON_NAME],GRAY TACTILE SYM BLANK - KM801054G090" at bounding box center [497, 327] width 266 height 14
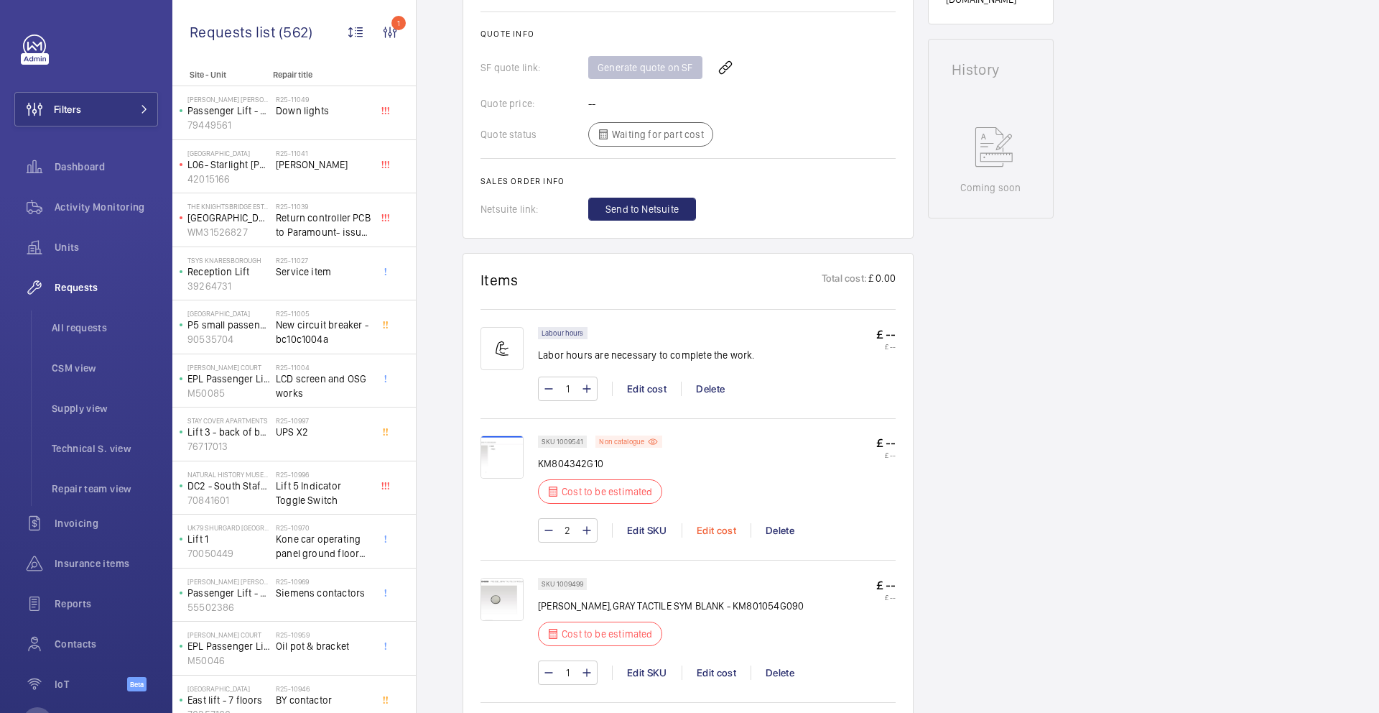
scroll to position [655, 0]
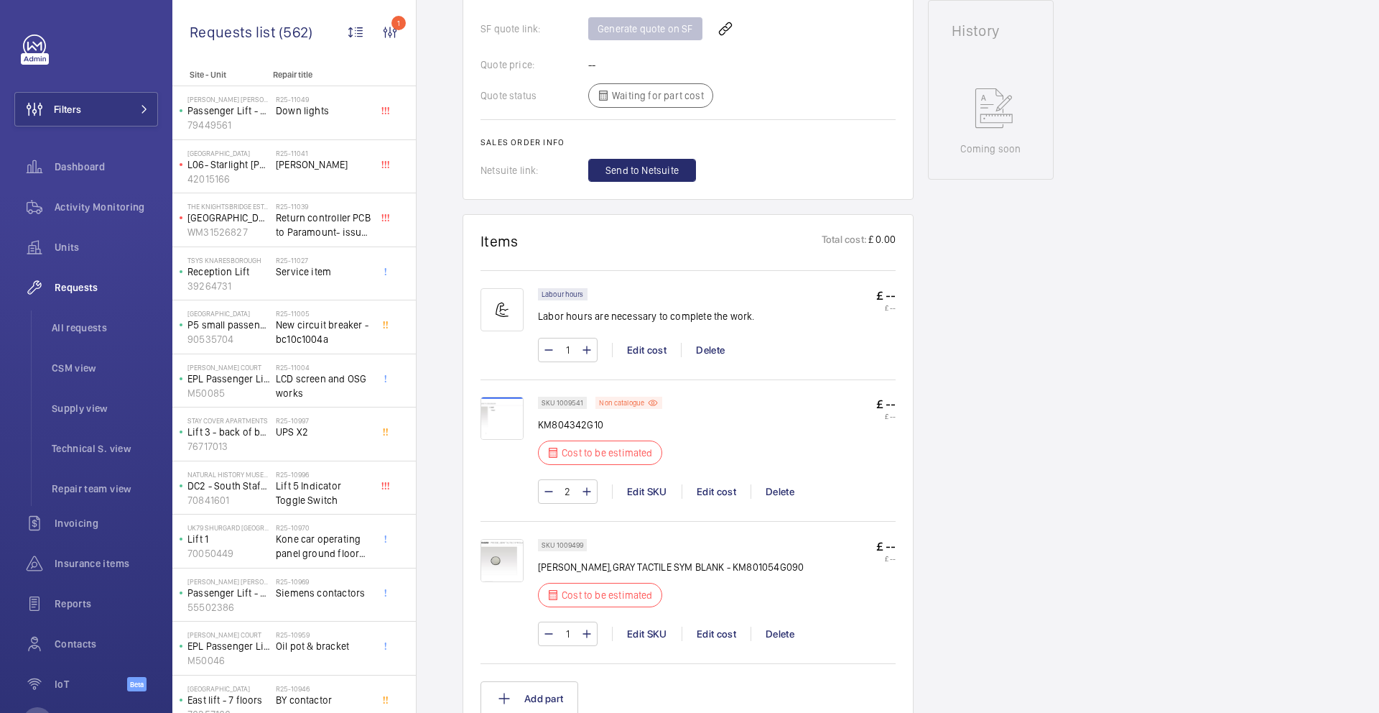
click at [557, 425] on p "KM804342G10" at bounding box center [604, 424] width 133 height 14
click at [716, 491] on div "Edit cost" at bounding box center [716, 491] width 69 height 14
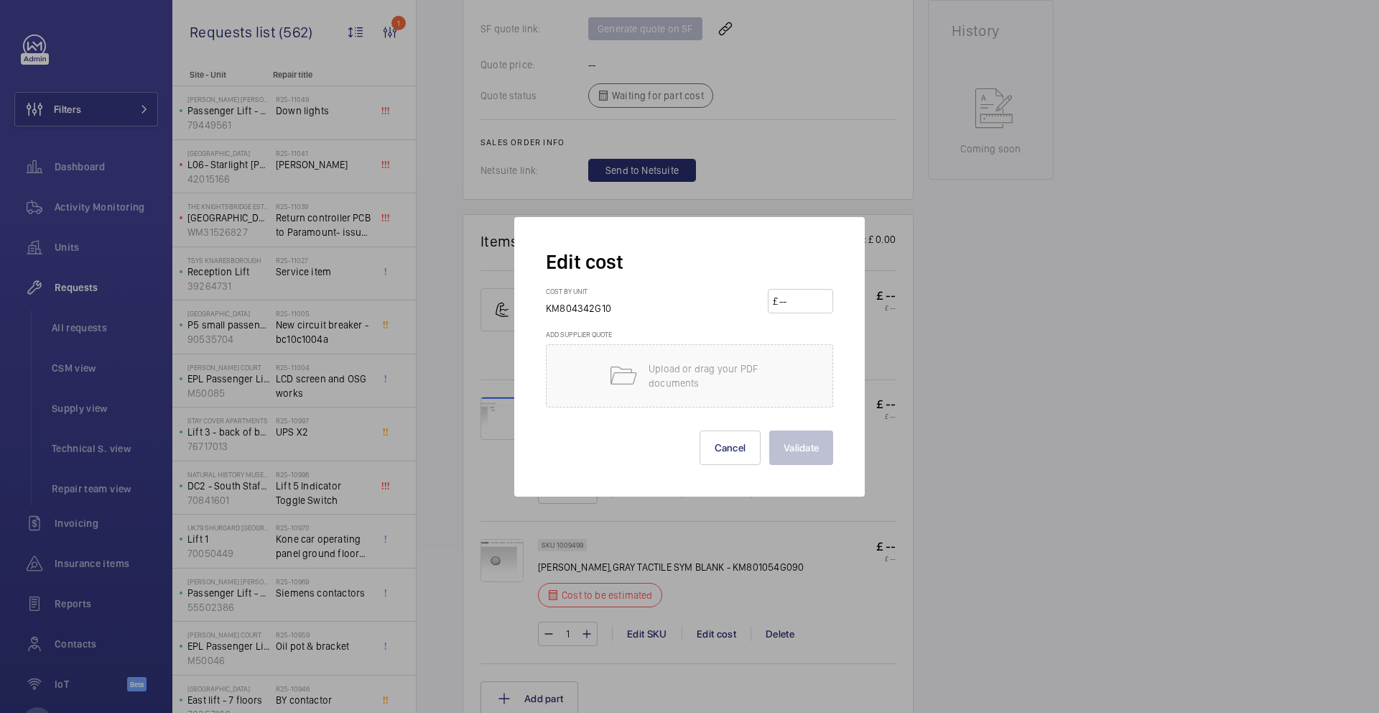
click at [784, 295] on input "number" at bounding box center [803, 301] width 50 height 23
paste input "160.00"
type input "160"
click at [813, 456] on button "Validate" at bounding box center [801, 447] width 64 height 34
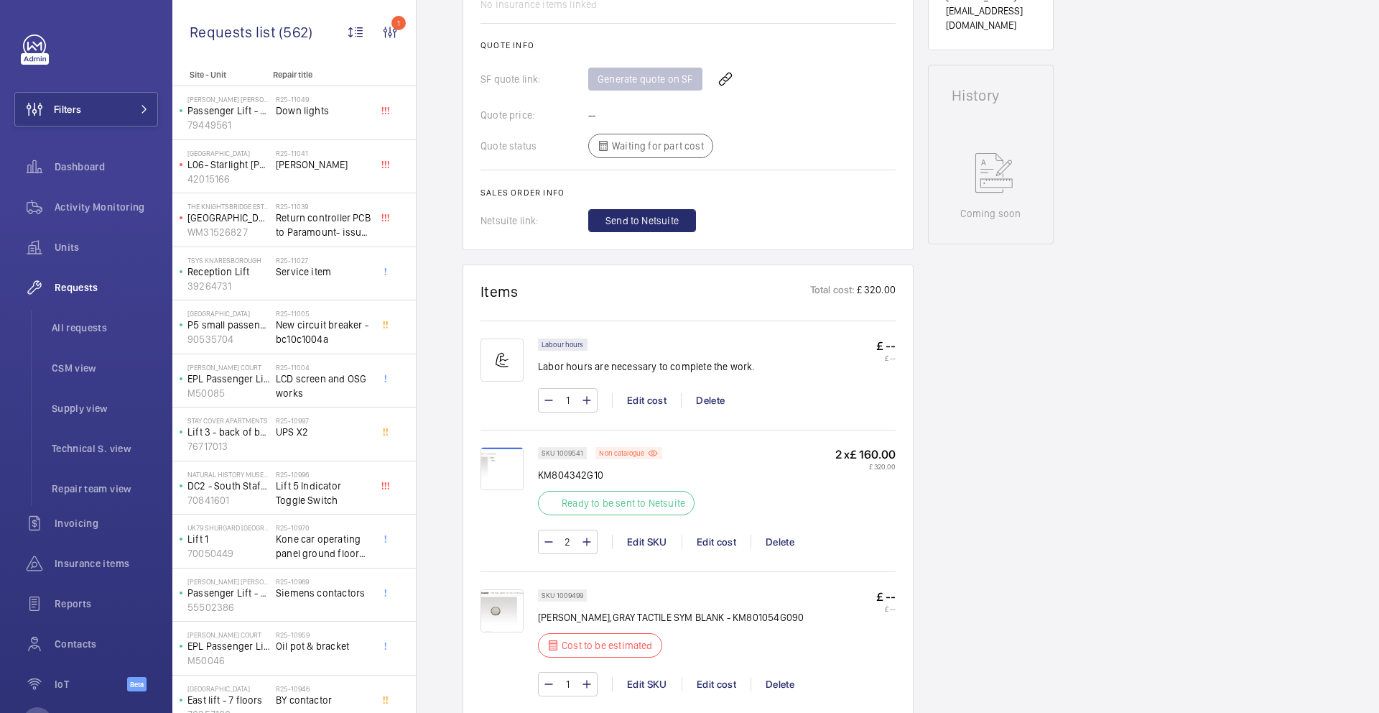
scroll to position [735, 0]
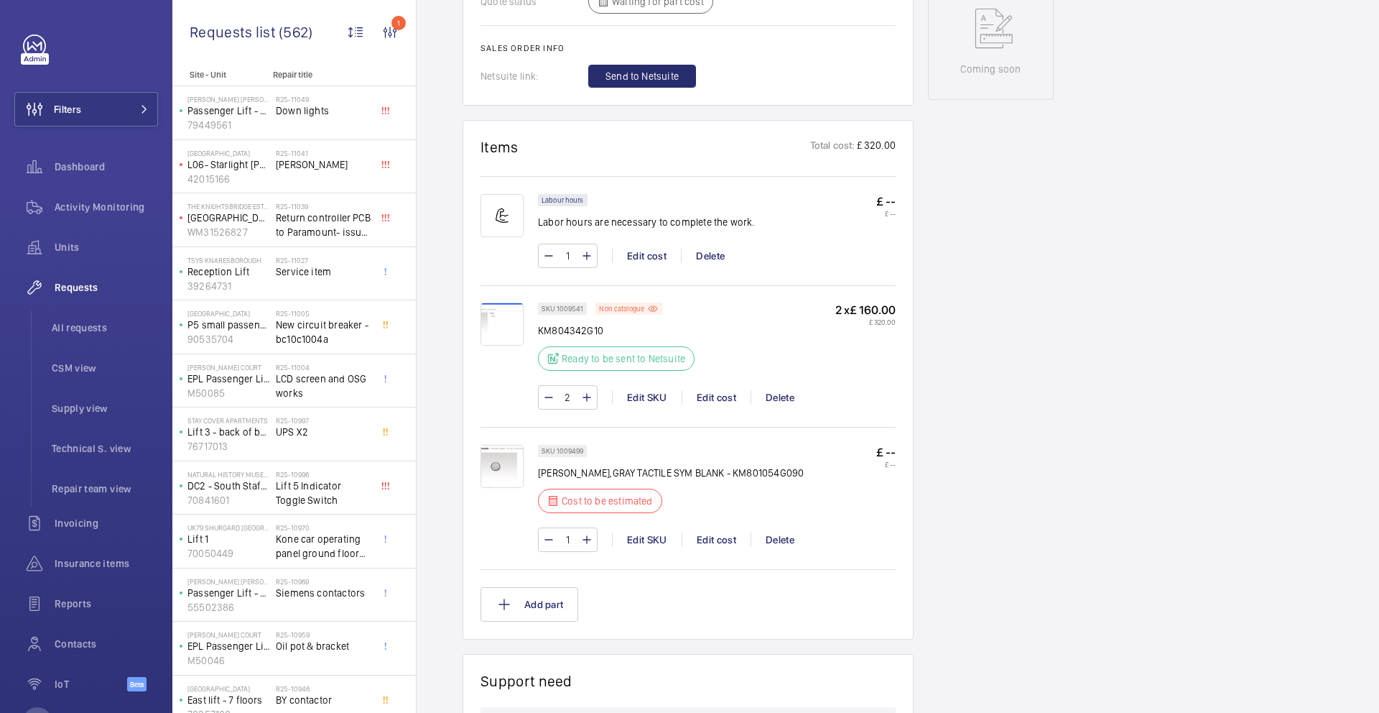
click at [760, 480] on p "[PERSON_NAME],GRAY TACTILE SYM BLANK - KM801054G090" at bounding box center [671, 473] width 266 height 14
click at [761, 480] on p "[PERSON_NAME],GRAY TACTILE SYM BLANK - KM801054G090" at bounding box center [671, 473] width 266 height 14
click at [767, 480] on p "[PERSON_NAME],GRAY TACTILE SYM BLANK - KM801054G090" at bounding box center [671, 473] width 266 height 14
drag, startPoint x: 730, startPoint y: 486, endPoint x: 800, endPoint y: 487, distance: 69.7
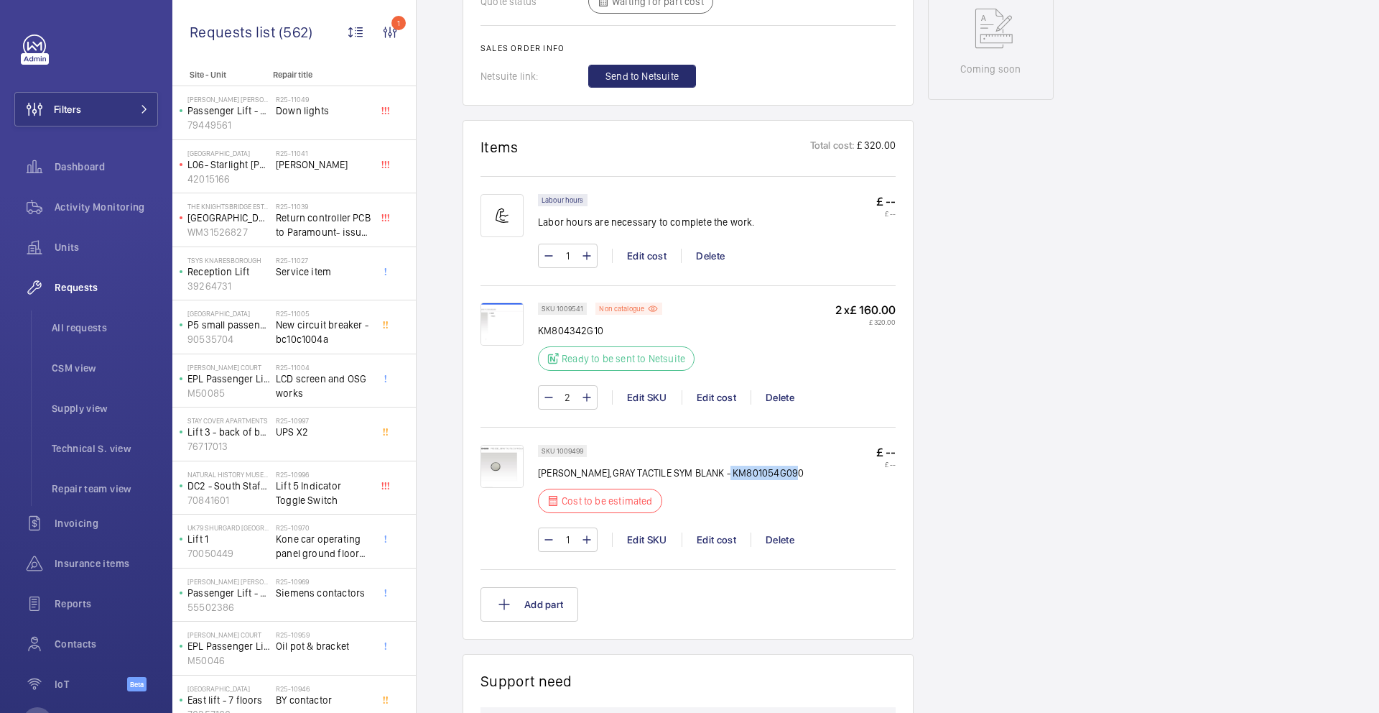
click at [800, 487] on div "SKU 1009499 [PERSON_NAME],GRAY TACTILE SYM BLANK - KM801054G090 Cost to be esti…" at bounding box center [717, 483] width 358 height 77
copy p "KM801054G090"
click at [702, 547] on div "Edit cost" at bounding box center [716, 539] width 69 height 14
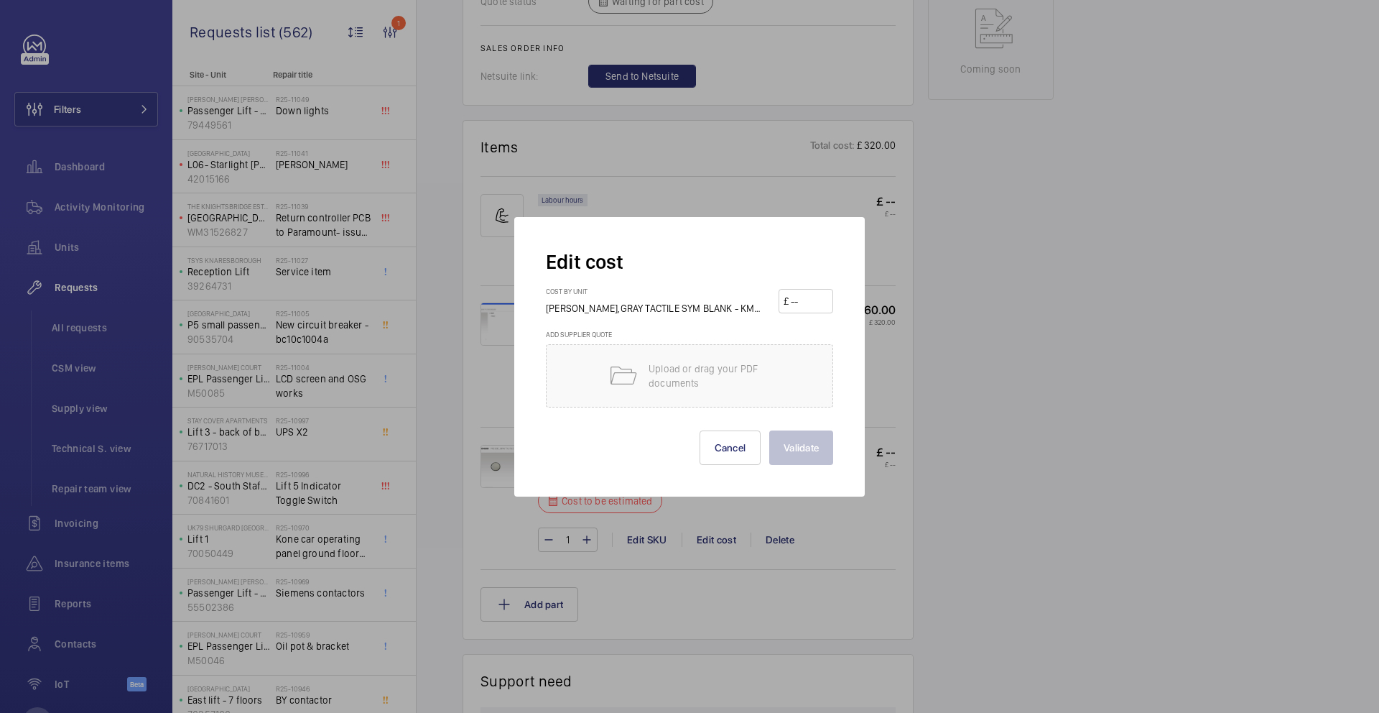
click at [793, 300] on input "number" at bounding box center [809, 301] width 39 height 23
click at [797, 300] on input "number" at bounding box center [809, 301] width 39 height 23
click at [799, 300] on input "number" at bounding box center [809, 301] width 39 height 23
click at [800, 300] on input "number" at bounding box center [809, 301] width 39 height 23
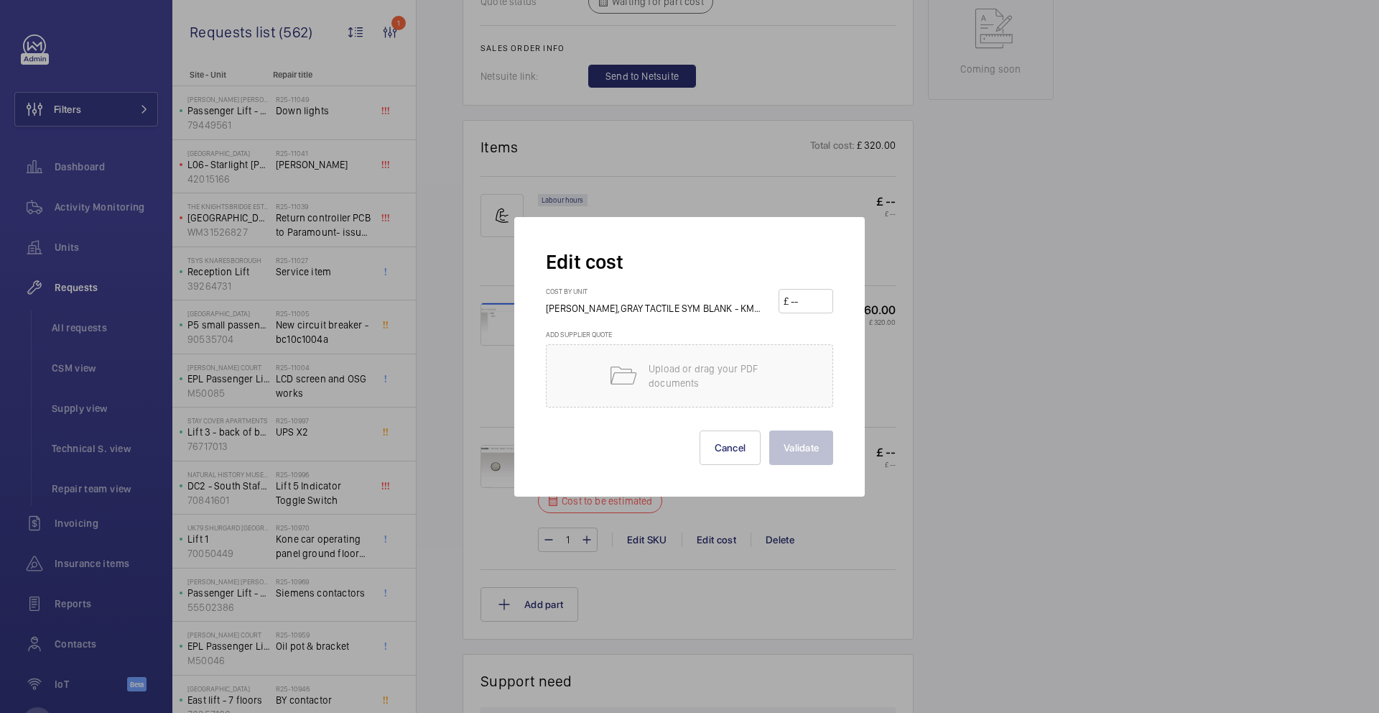
click at [802, 303] on input "number" at bounding box center [809, 301] width 39 height 23
click at [804, 310] on input "number" at bounding box center [809, 301] width 39 height 23
paste input "74.66"
type input "74.66"
click at [785, 450] on button "Validate" at bounding box center [801, 447] width 64 height 34
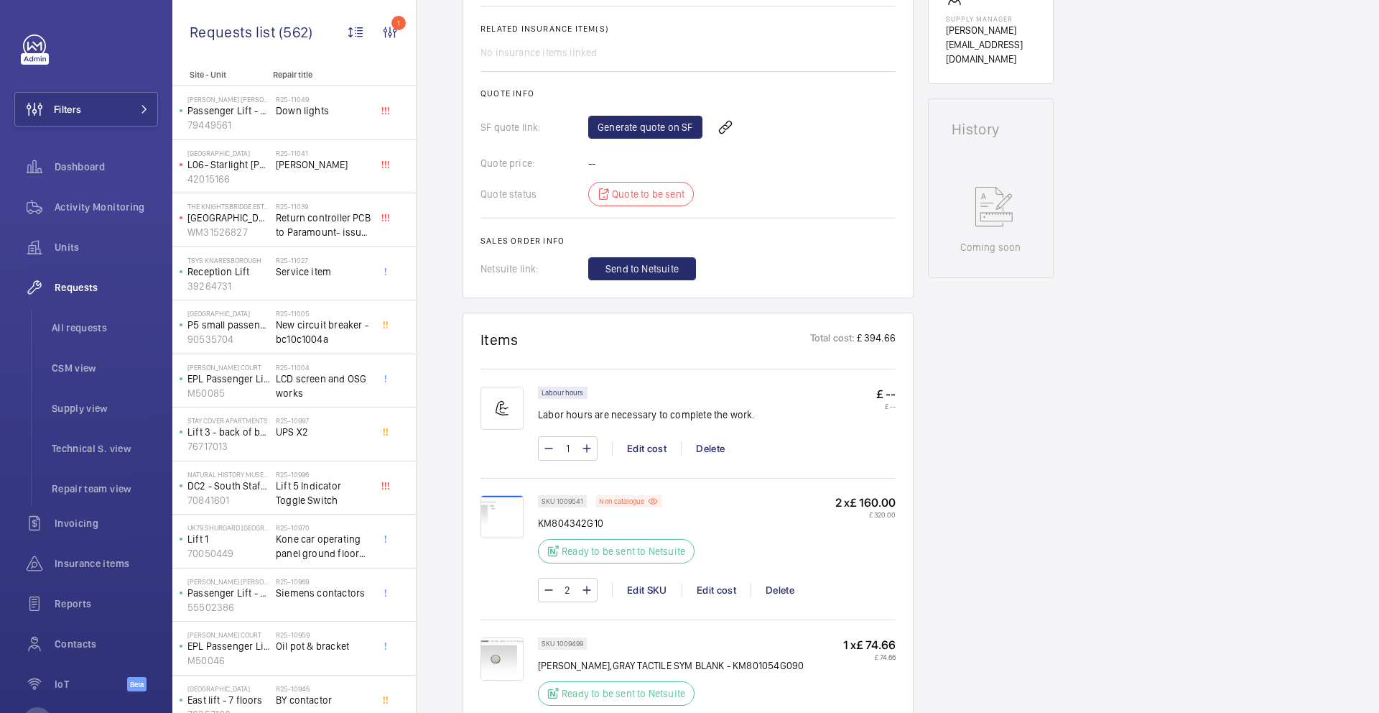
scroll to position [677, 0]
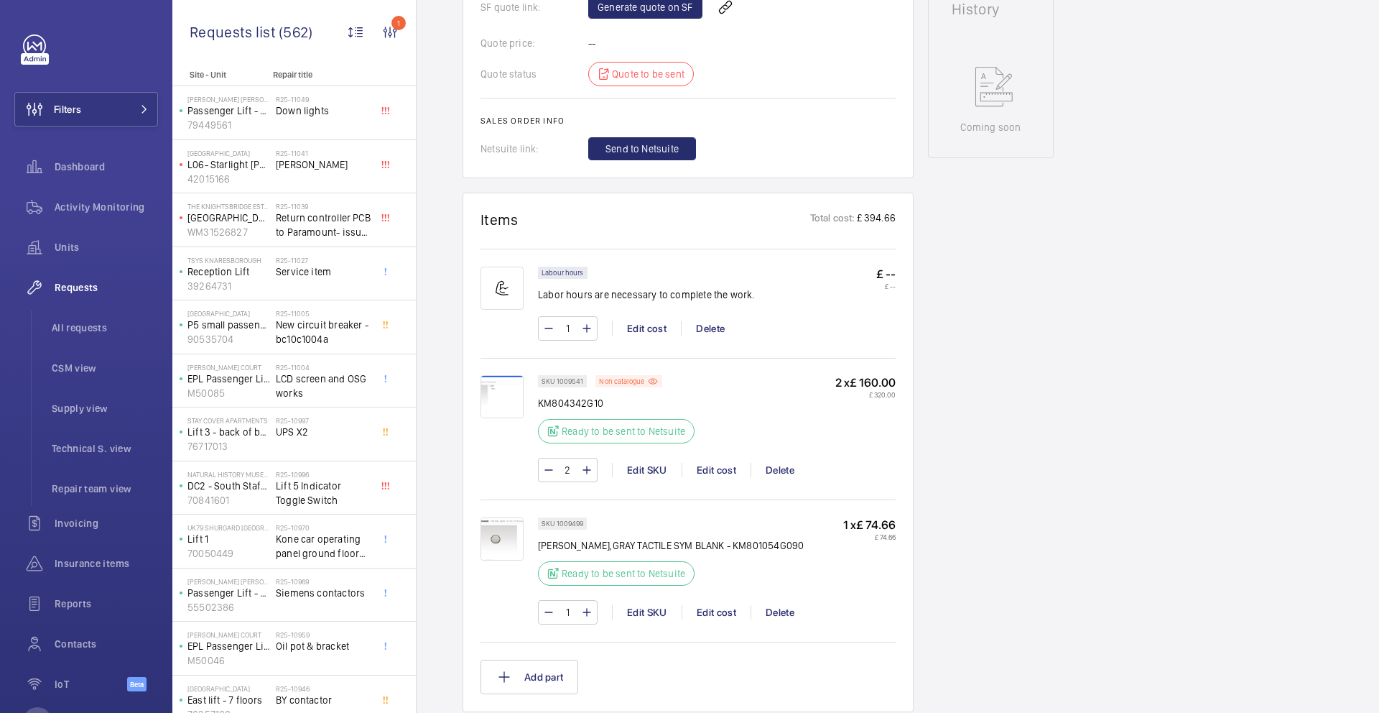
click at [589, 613] on mat-icon at bounding box center [586, 611] width 11 height 17
type input "2"
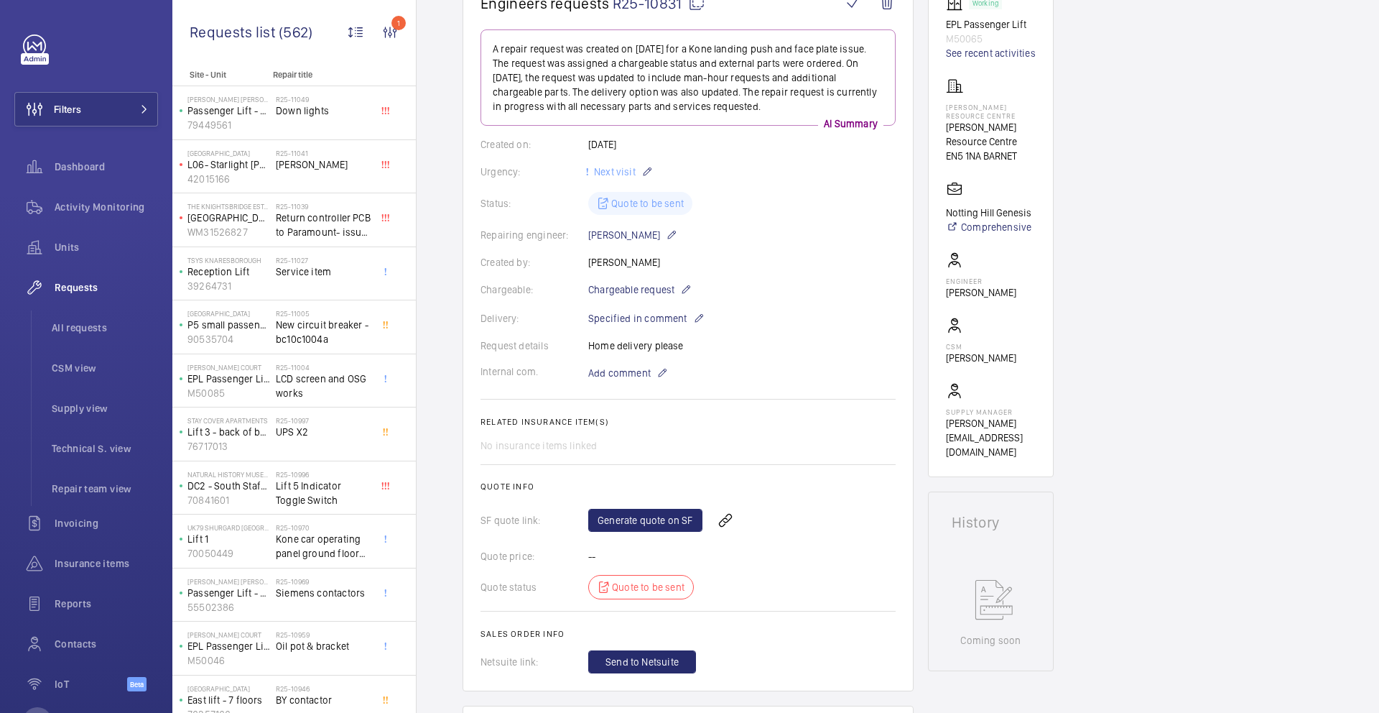
scroll to position [480, 0]
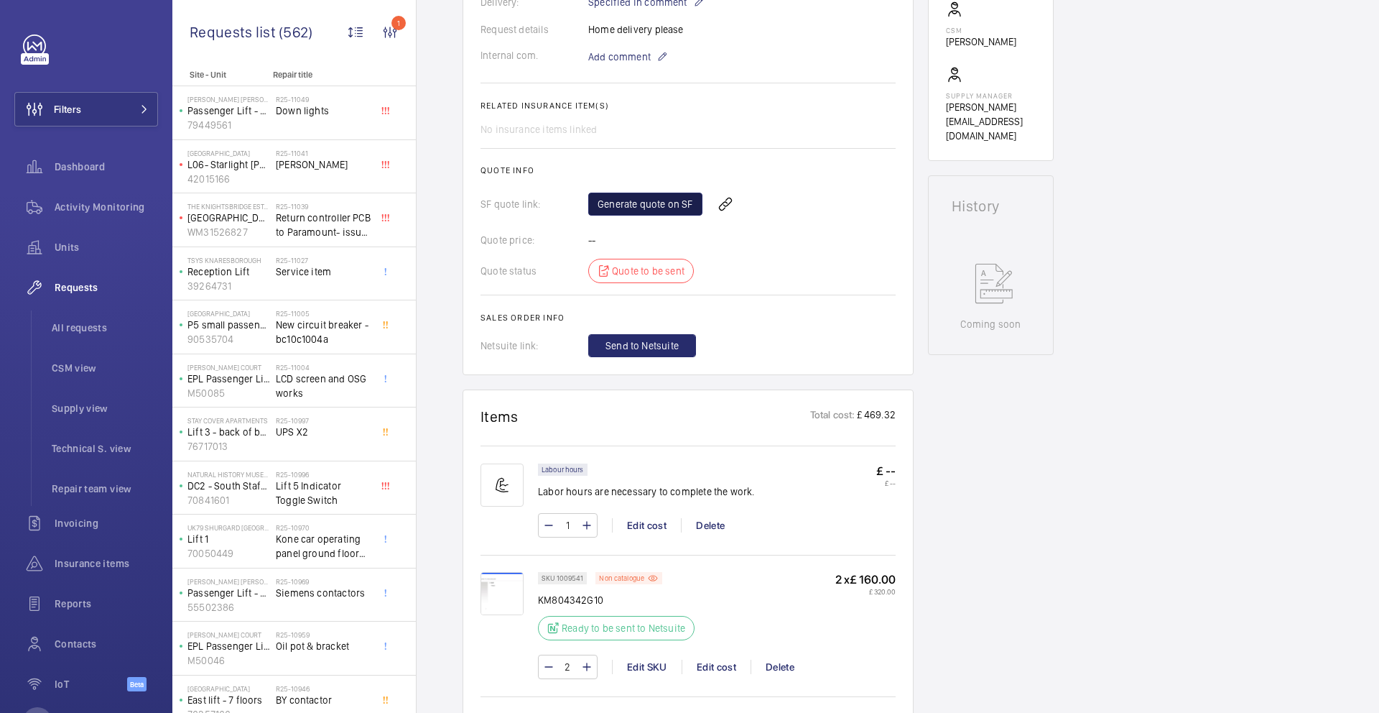
click at [643, 201] on link "Generate quote on SF" at bounding box center [645, 204] width 114 height 23
click at [0, 0] on mat-sidenav-content "Filters Dashboard Activity Monitoring Units Requests All requests CSM view Supp…" at bounding box center [689, 356] width 1379 height 713
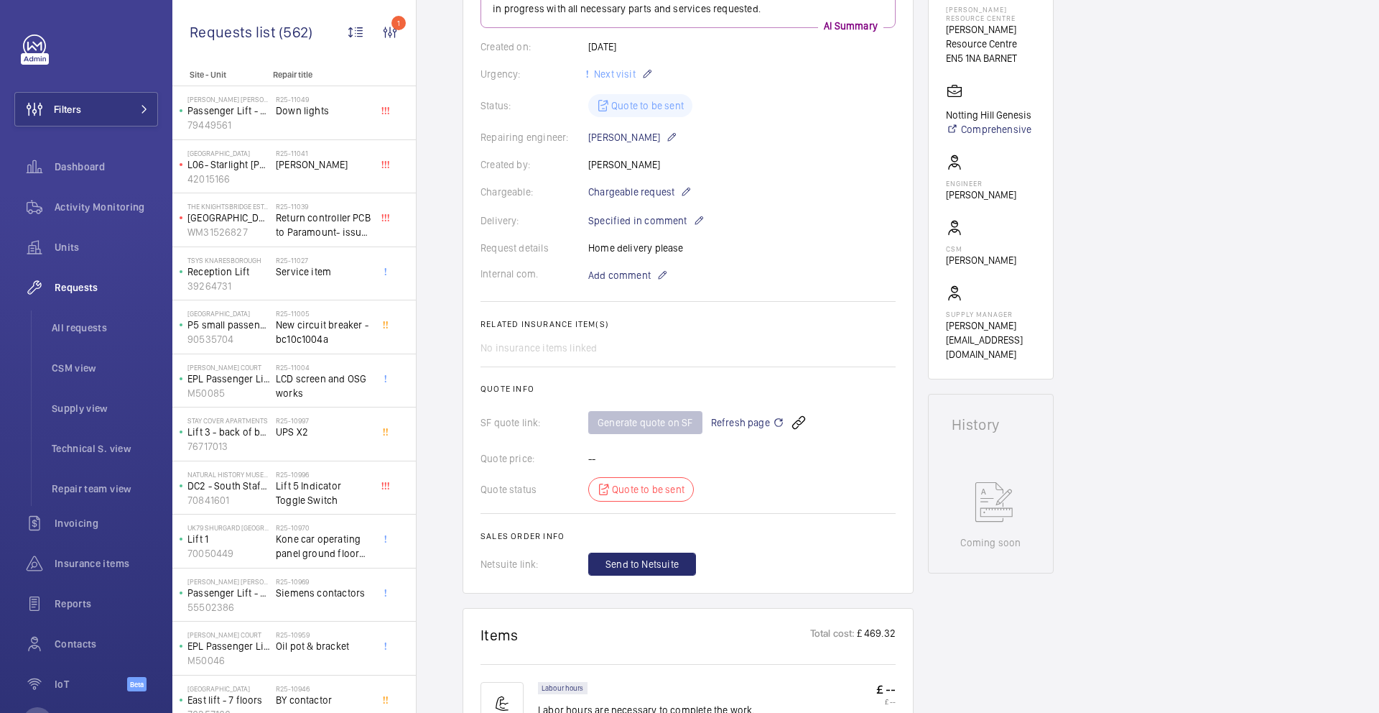
scroll to position [0, 0]
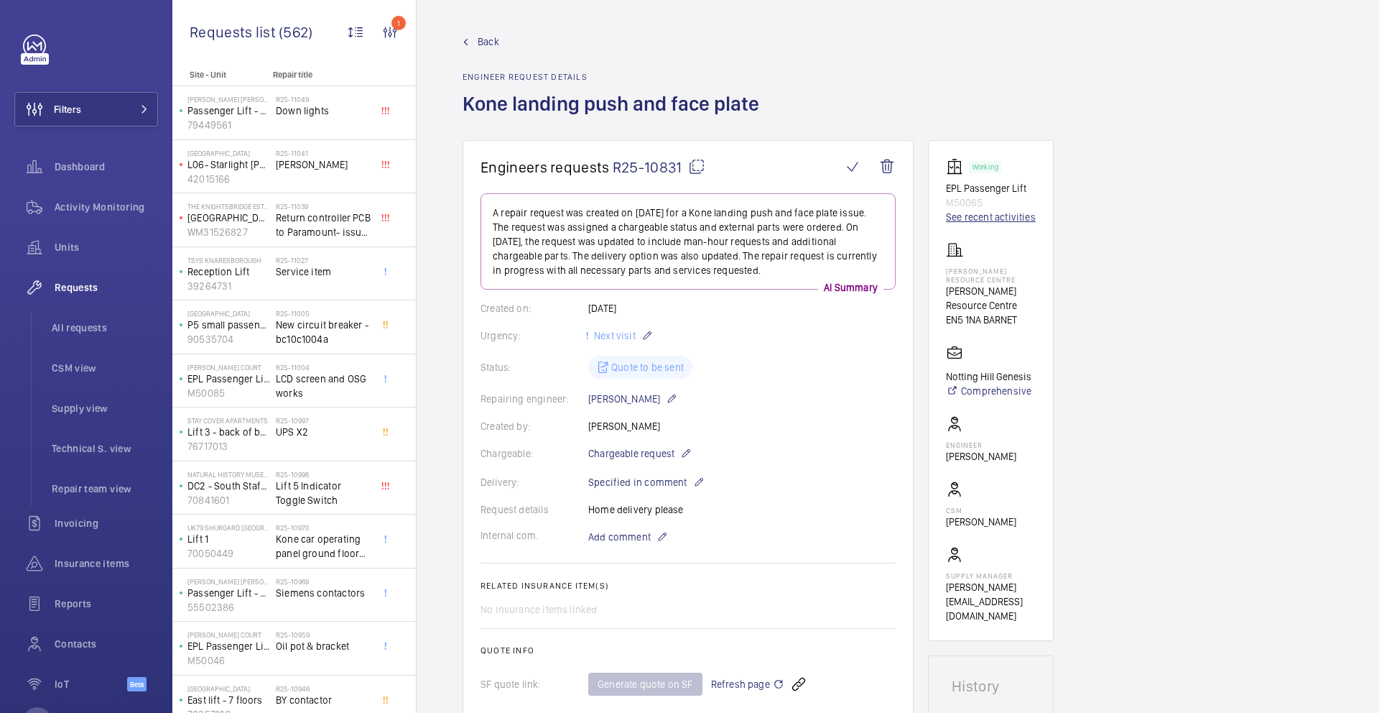
click at [960, 216] on link "See recent activities" at bounding box center [991, 217] width 90 height 14
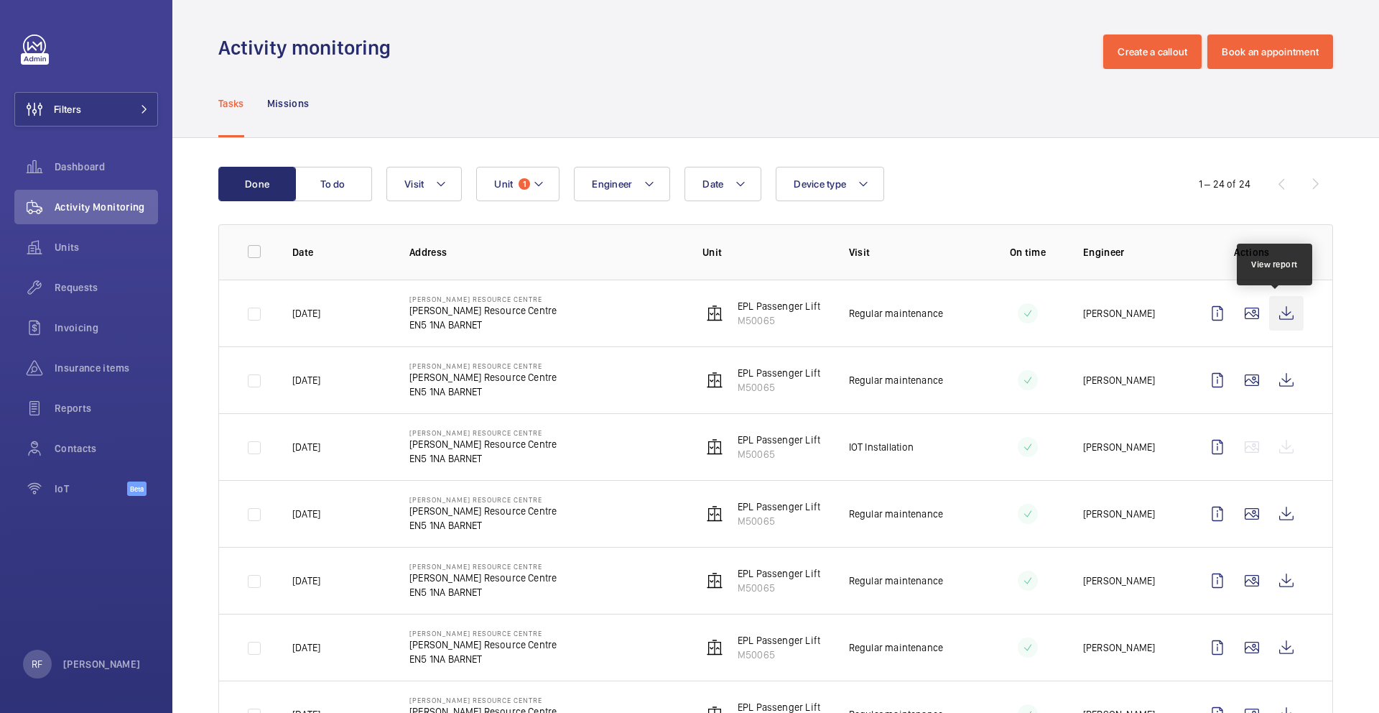
click at [1282, 313] on wm-front-icon-button at bounding box center [1286, 313] width 34 height 34
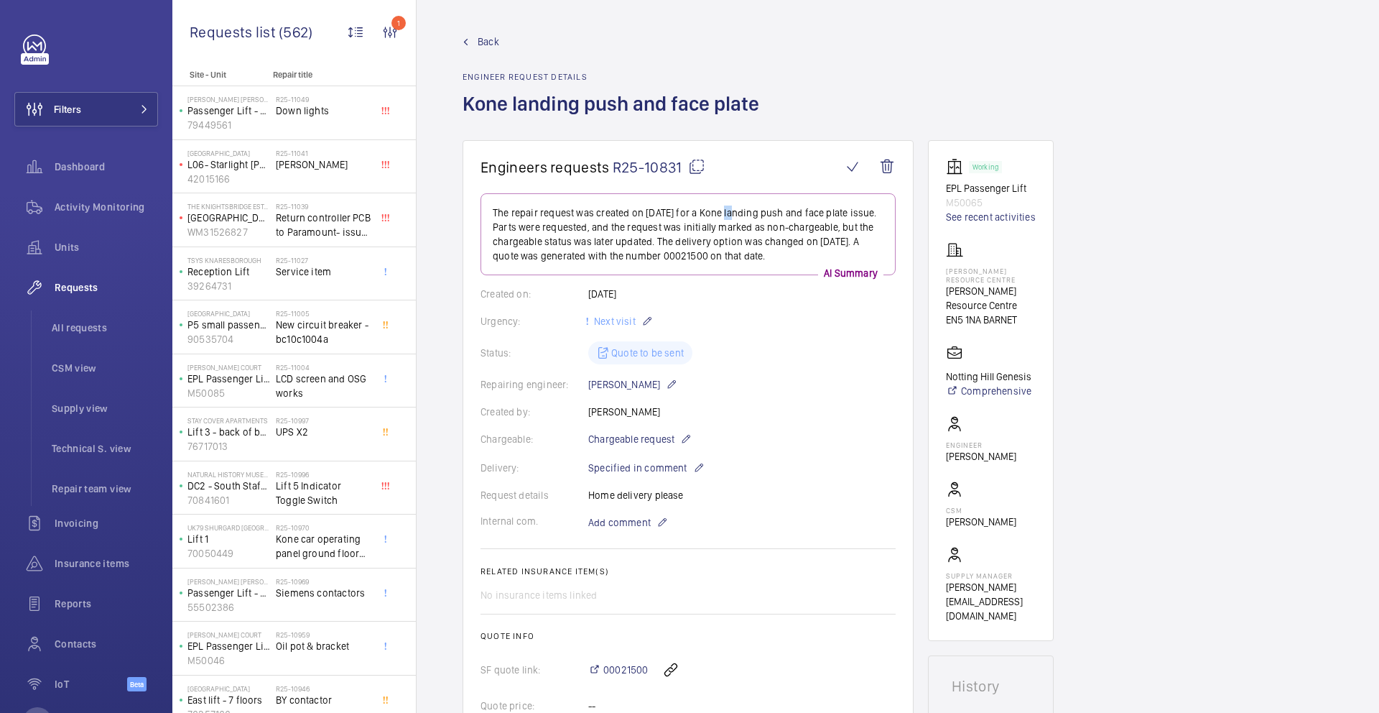
drag, startPoint x: 719, startPoint y: 213, endPoint x: 732, endPoint y: 216, distance: 13.4
click at [732, 216] on p "The repair request was created on [DATE] for a Kone landing push and face plate…" at bounding box center [688, 233] width 391 height 57
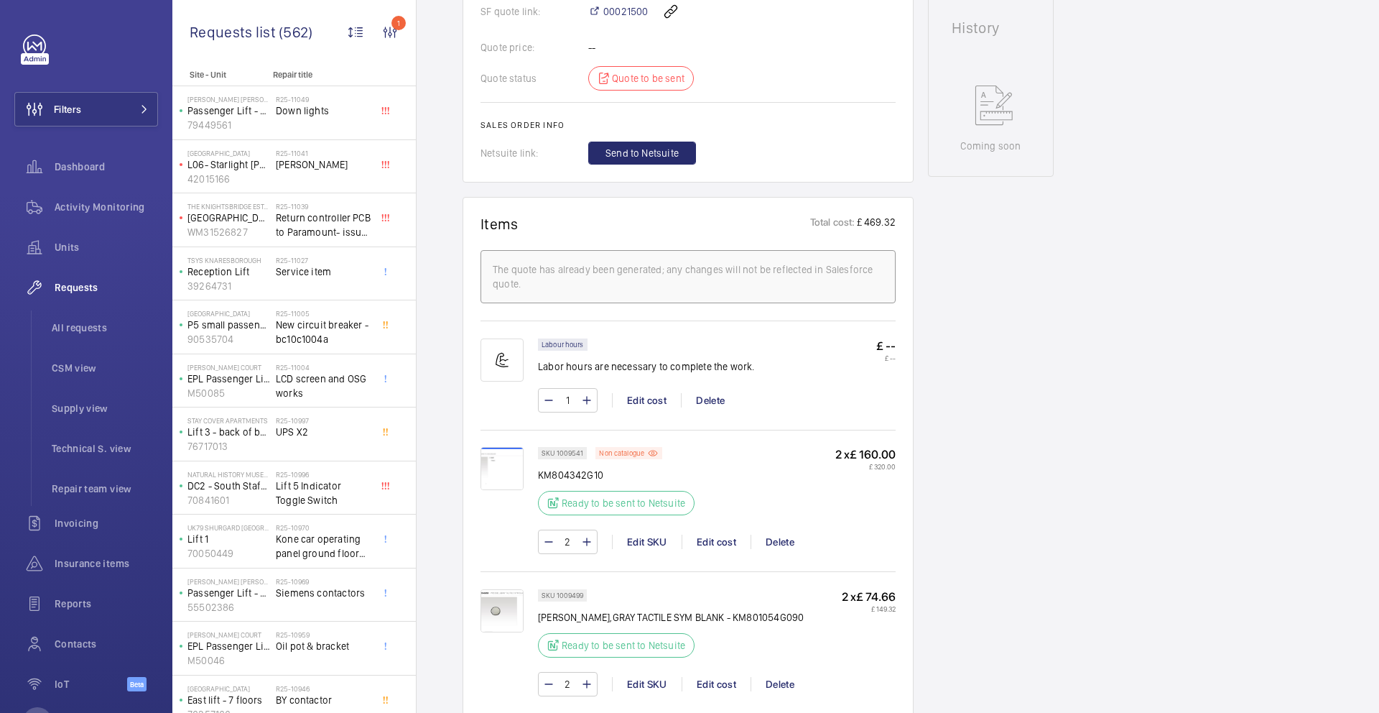
scroll to position [675, 0]
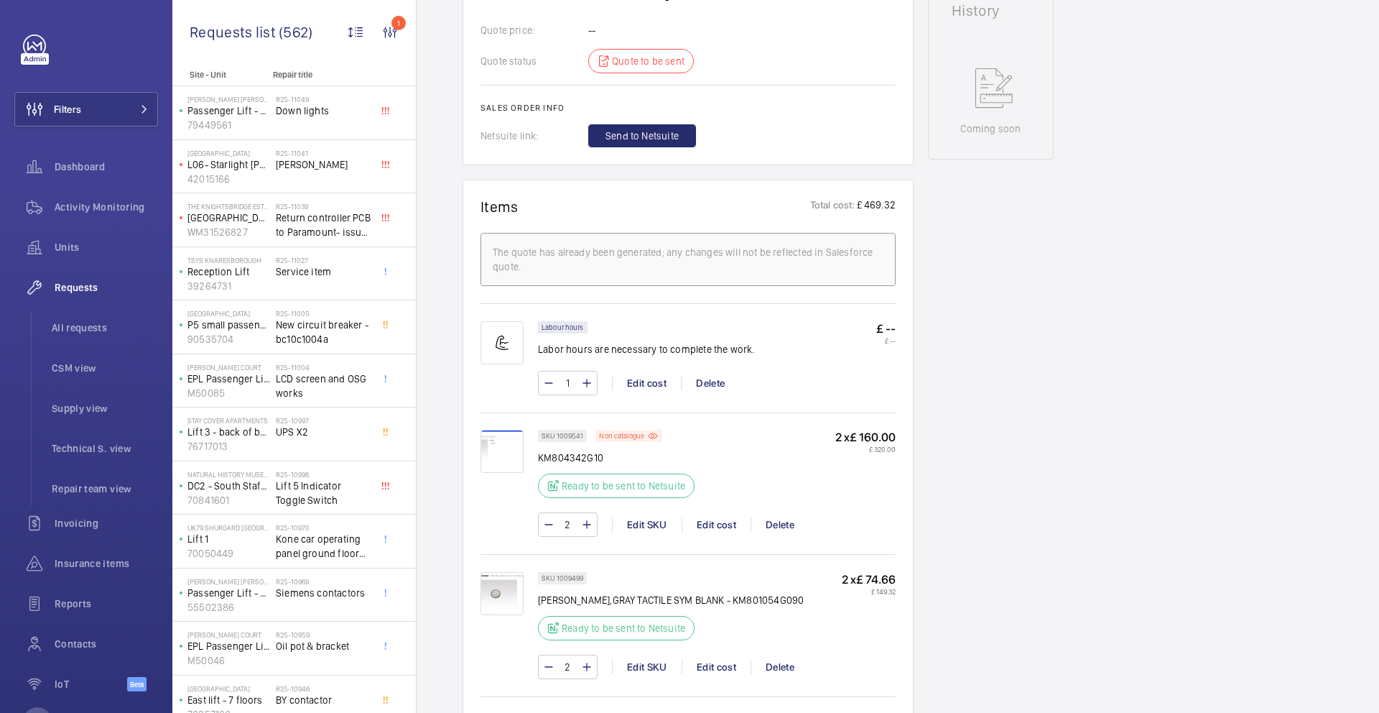
click at [566, 457] on p "KM804342G10" at bounding box center [620, 457] width 165 height 14
copy p "KM804342G10"
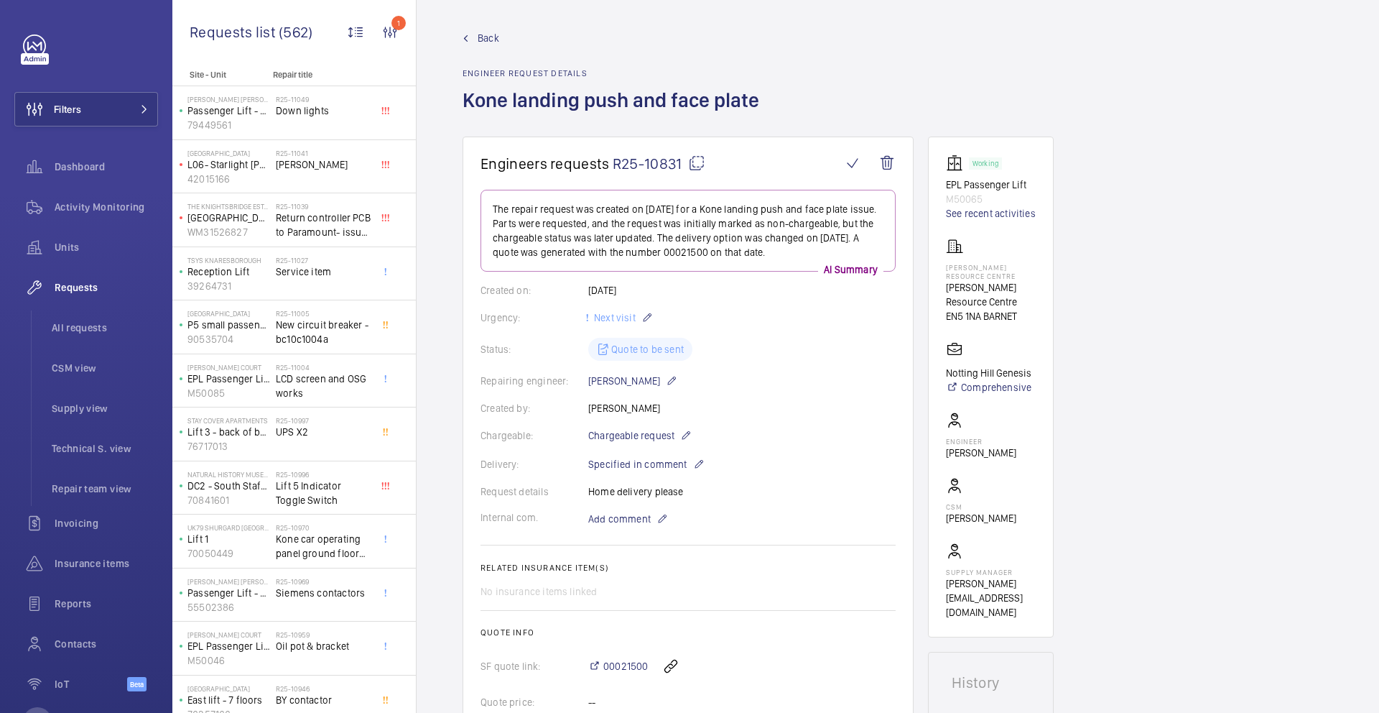
scroll to position [0, 0]
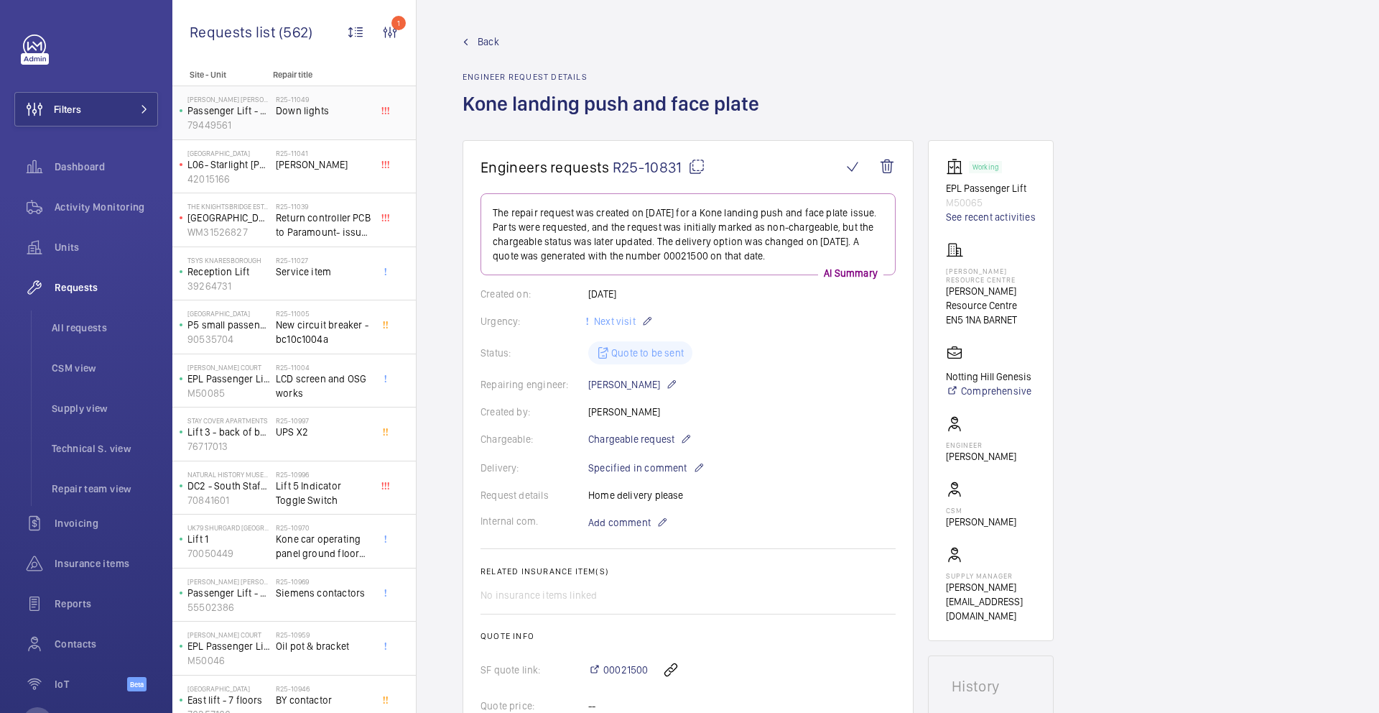
click at [319, 123] on div "R25-11049 Down lights" at bounding box center [323, 116] width 95 height 42
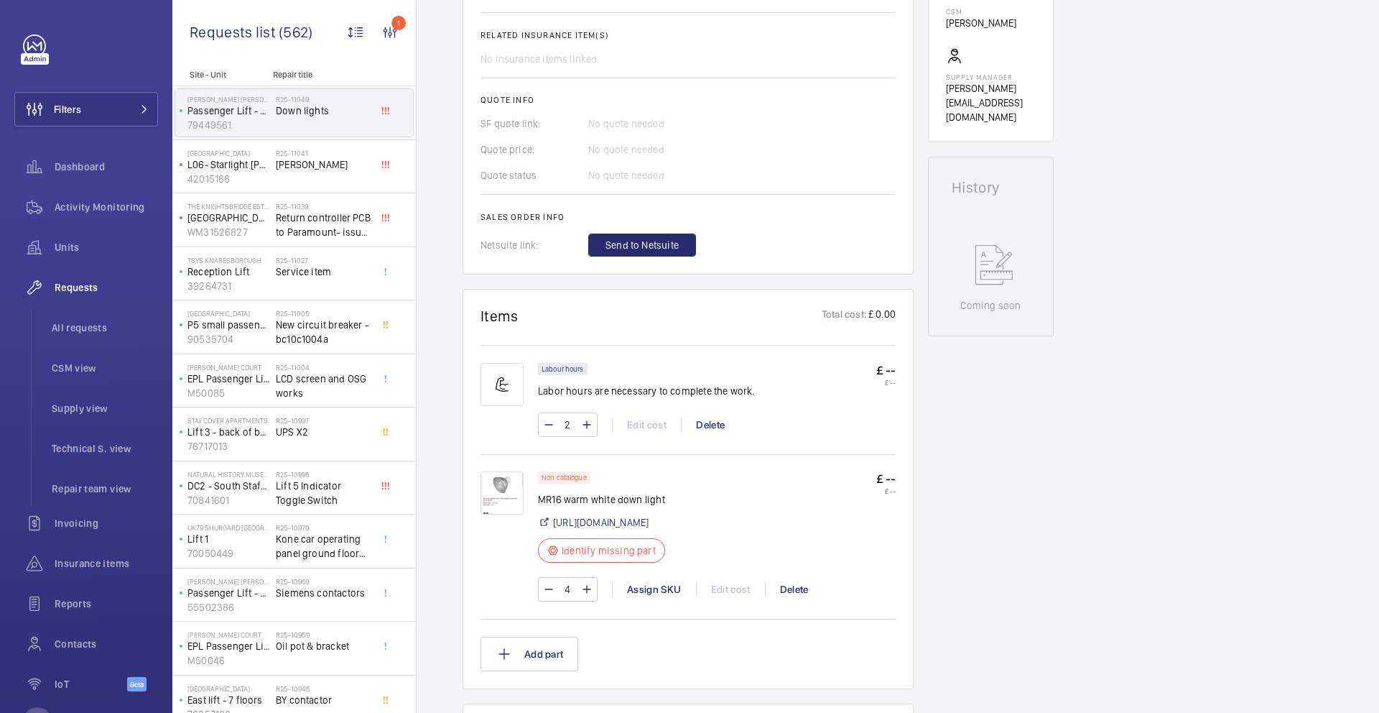
scroll to position [537, 0]
click at [510, 487] on img at bounding box center [502, 492] width 43 height 43
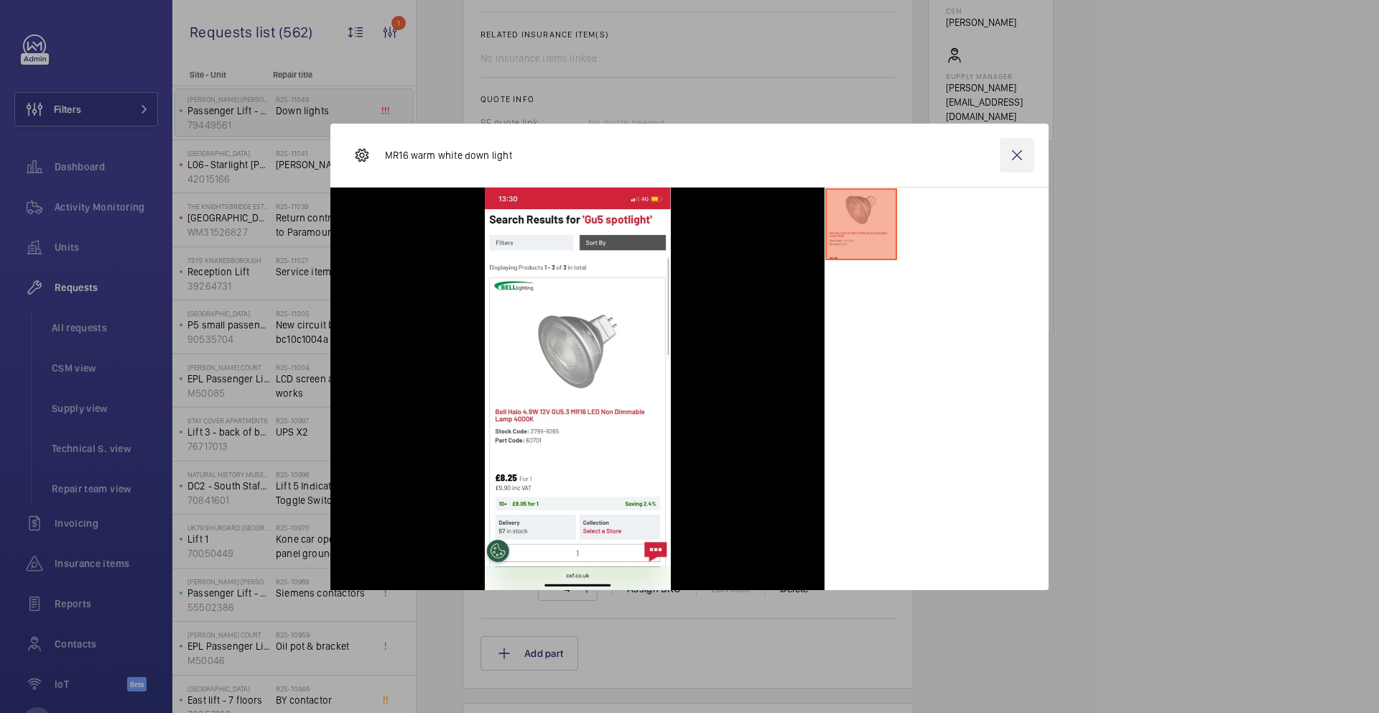
click at [1004, 159] on wm-front-icon-button at bounding box center [1017, 155] width 34 height 34
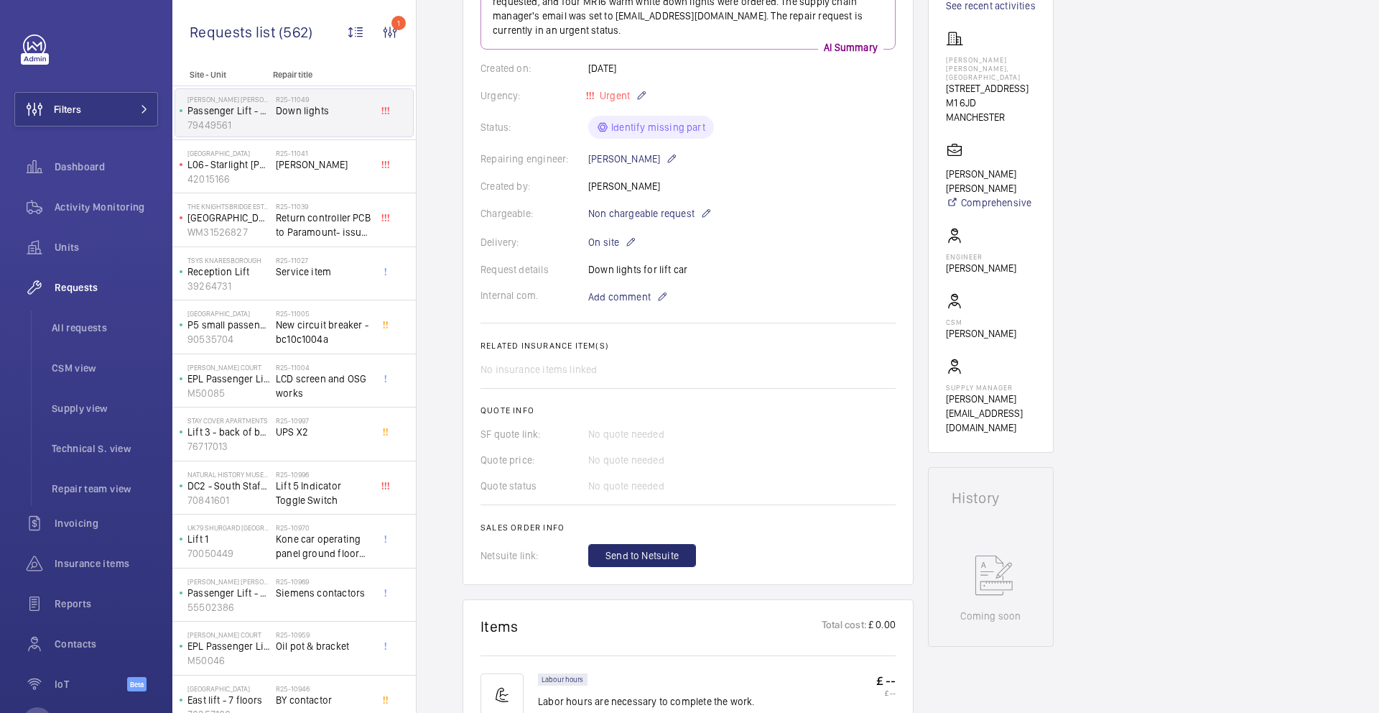
scroll to position [60, 0]
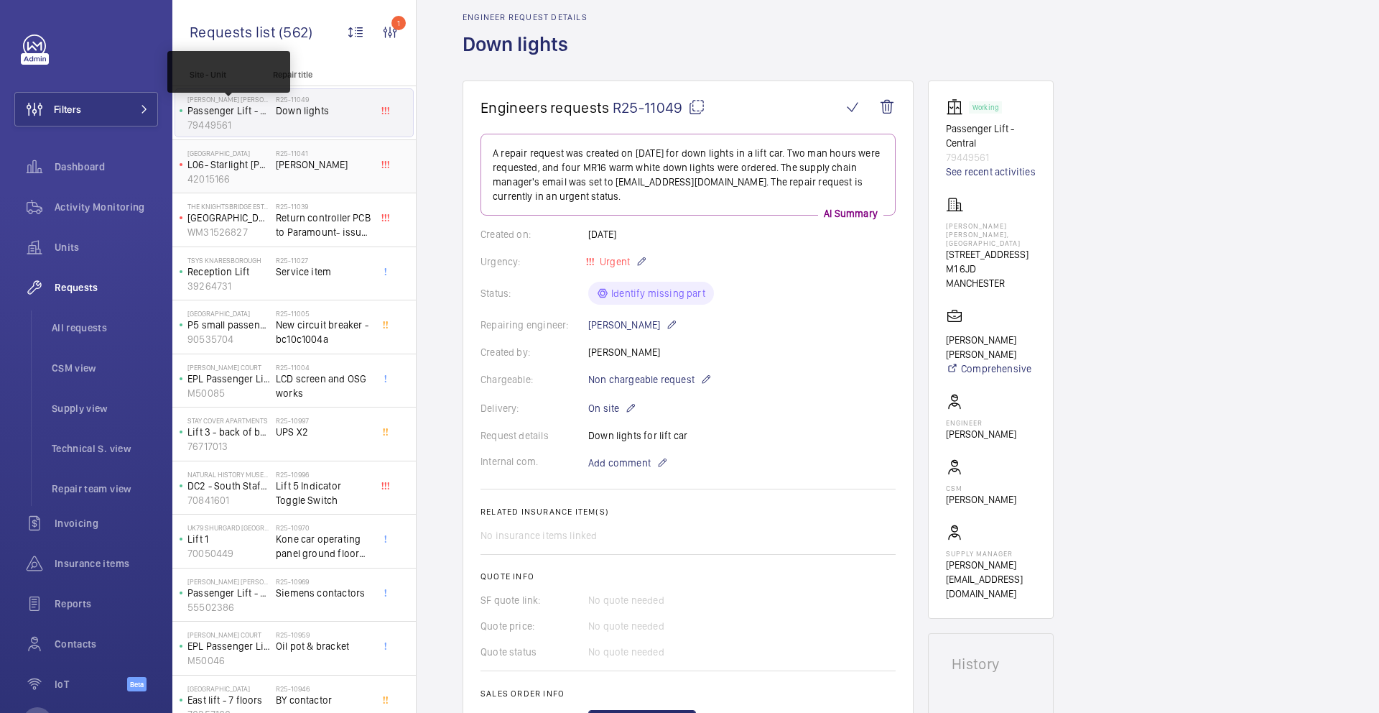
click at [298, 157] on span "[PERSON_NAME]" at bounding box center [323, 164] width 95 height 14
click at [301, 163] on span "[PERSON_NAME]" at bounding box center [323, 164] width 95 height 14
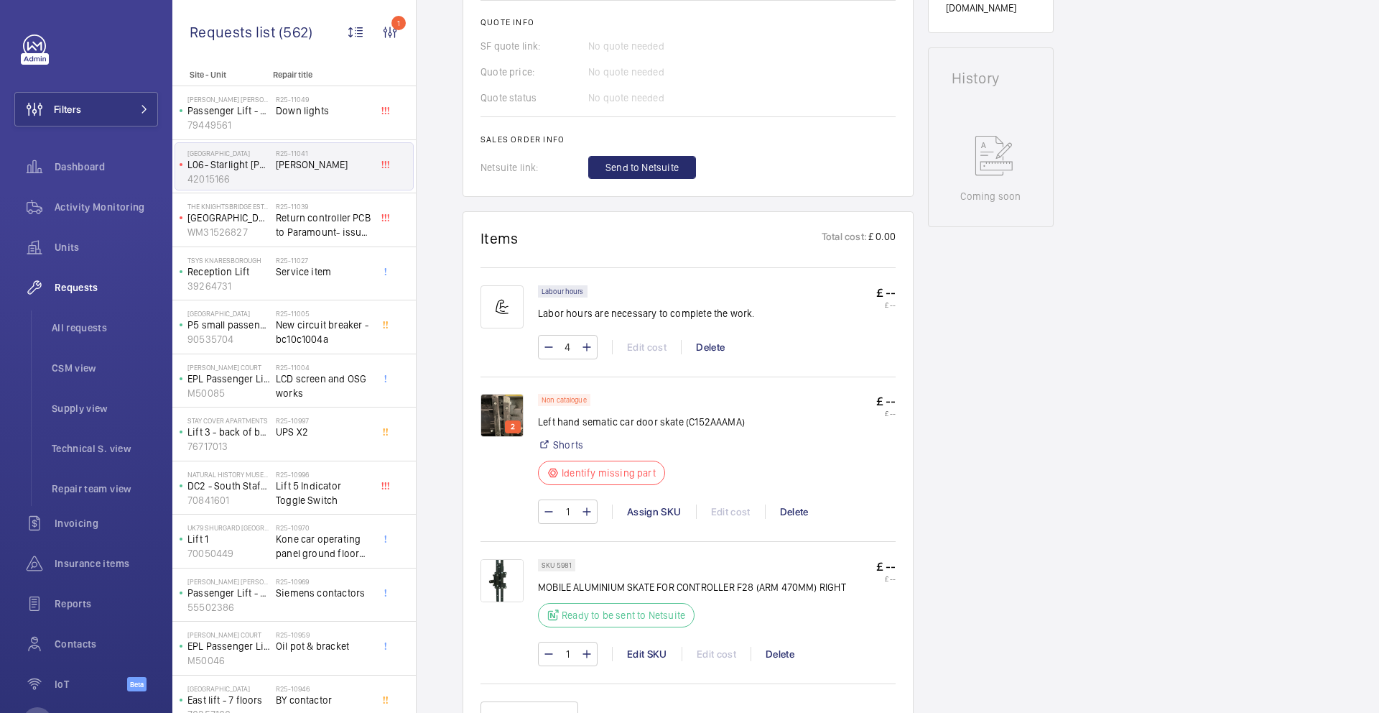
scroll to position [711, 0]
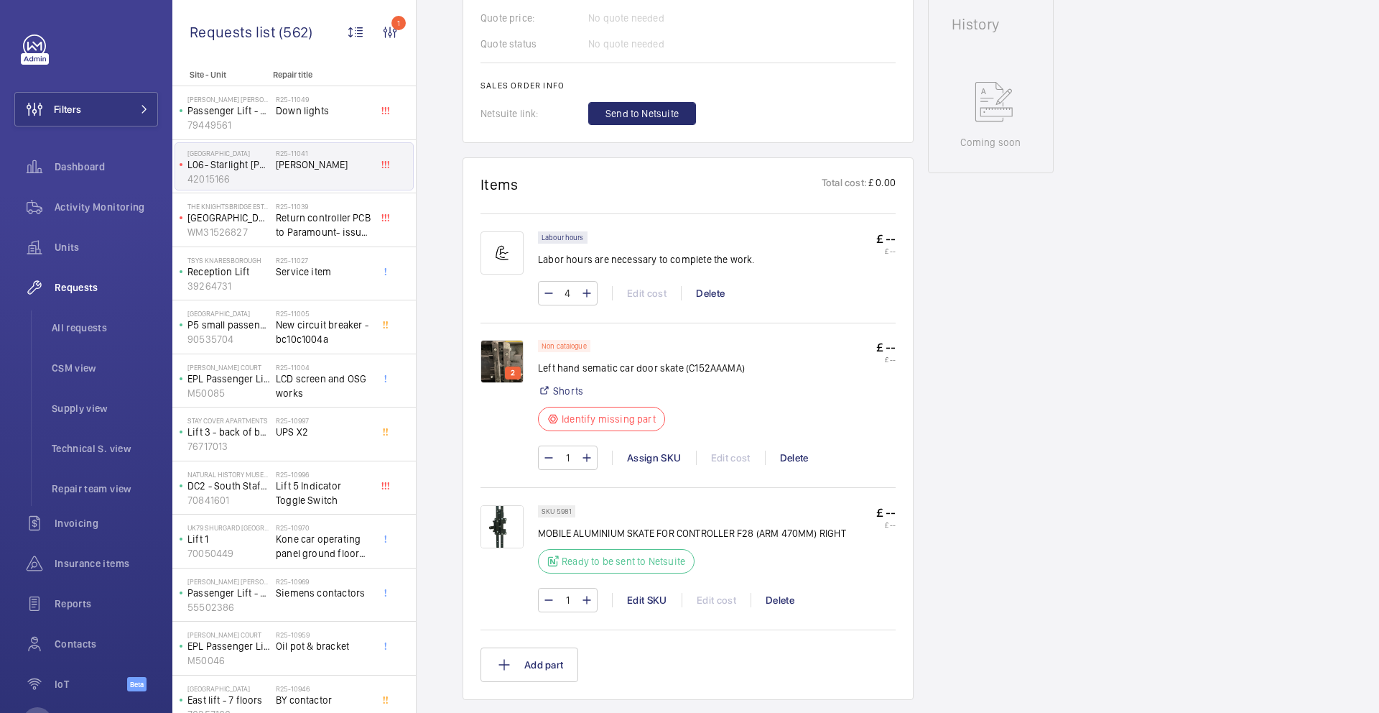
click at [704, 361] on p "Left hand sematic car door skate (C152AAAMA)" at bounding box center [641, 368] width 207 height 14
copy p "C152AAAMA"
click at [509, 340] on img at bounding box center [502, 361] width 43 height 43
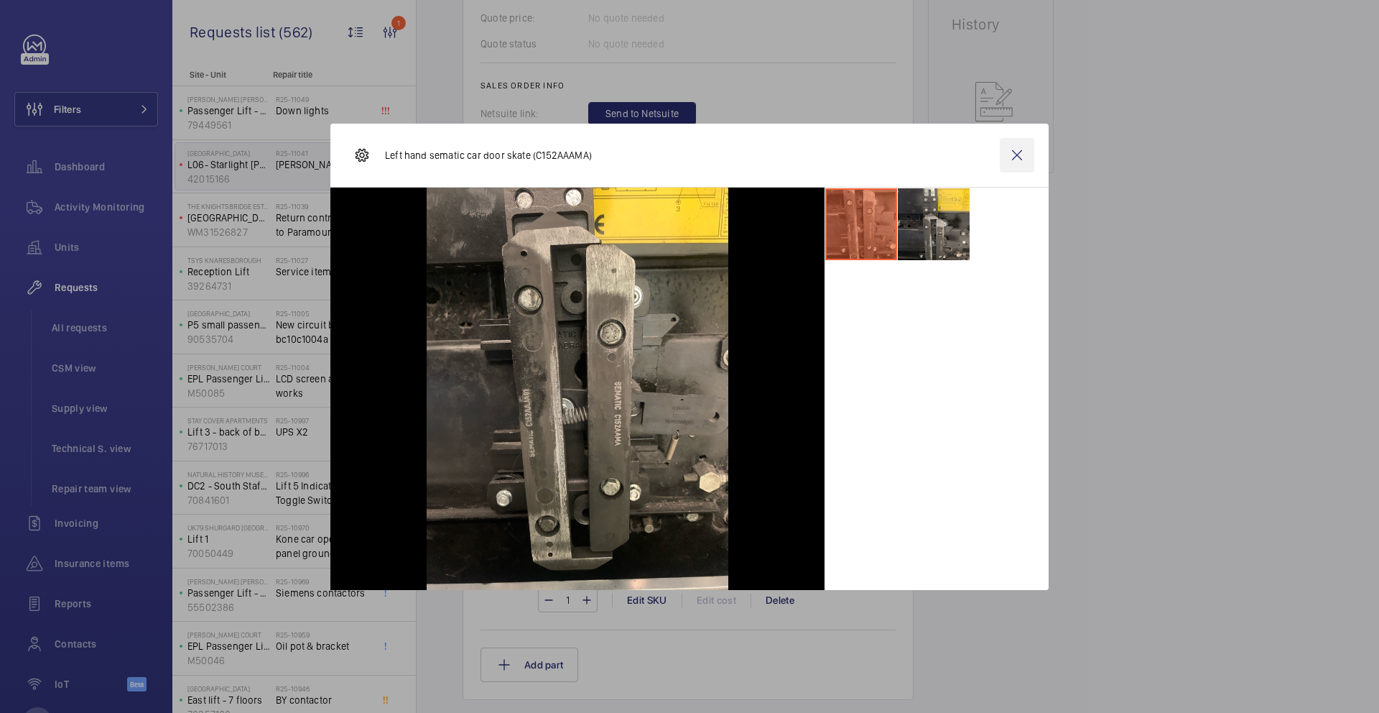
click at [1021, 156] on wm-front-icon-button at bounding box center [1017, 155] width 34 height 34
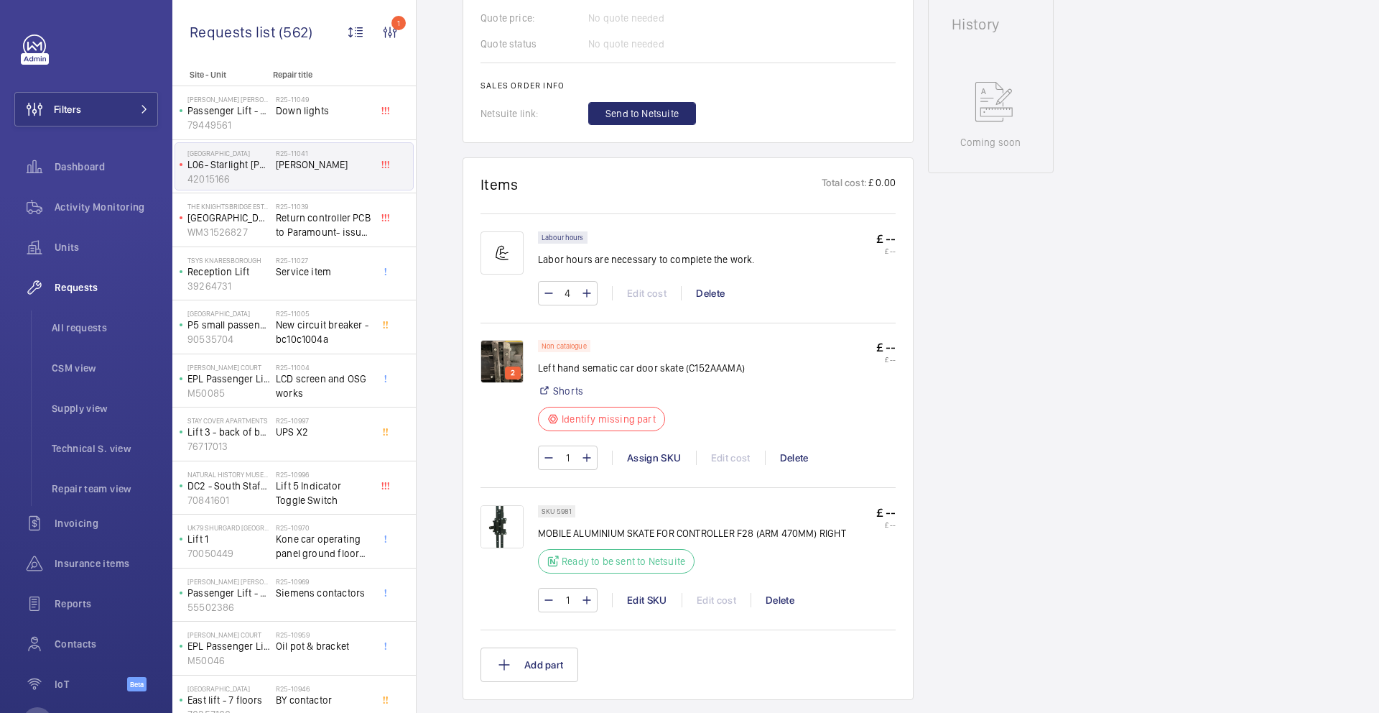
scroll to position [164, 0]
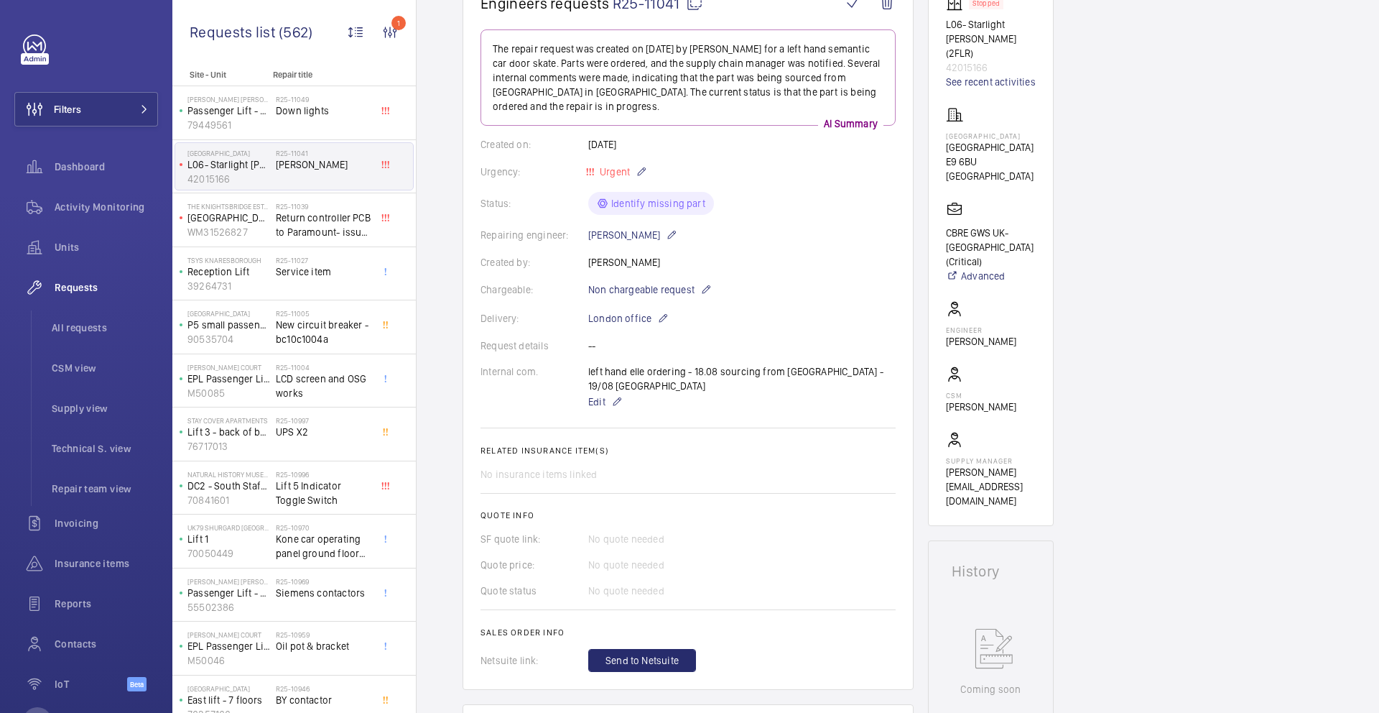
click at [695, 11] on mat-icon at bounding box center [694, 2] width 17 height 17
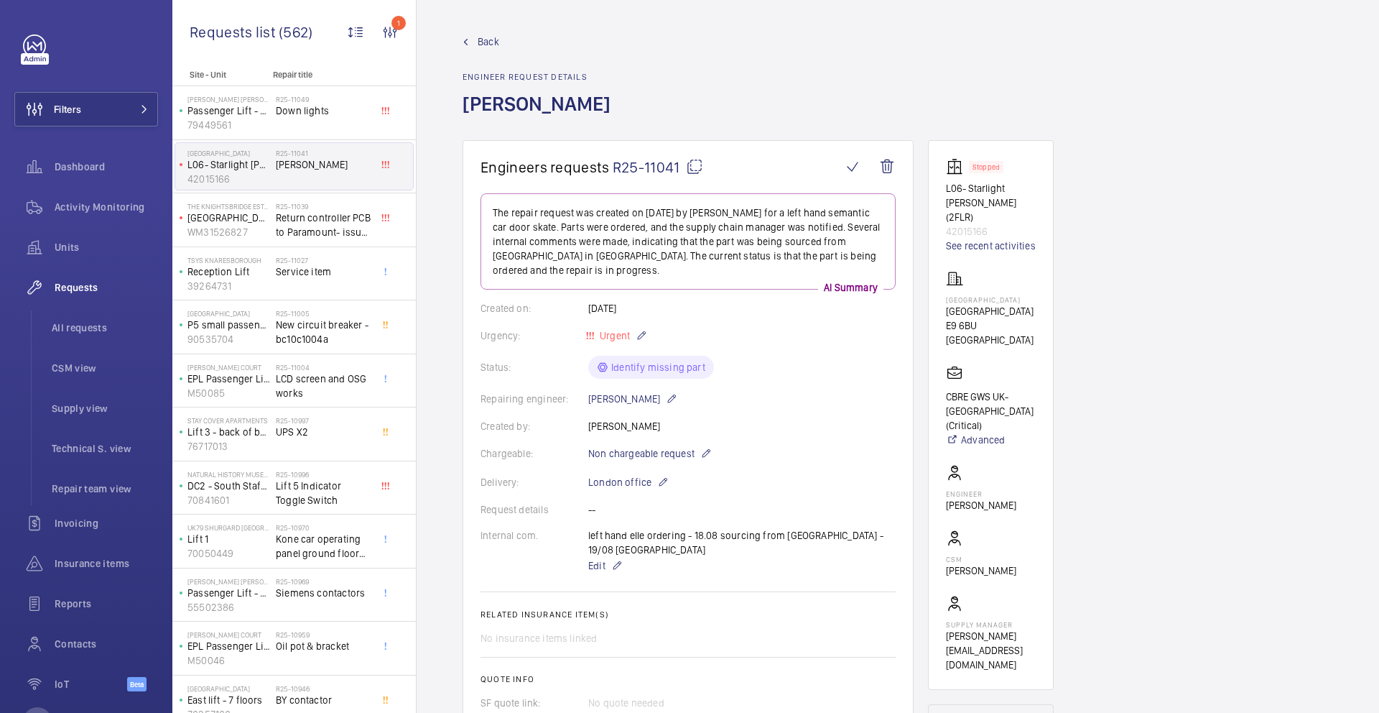
click at [691, 167] on mat-icon at bounding box center [694, 166] width 17 height 17
click at [690, 167] on mat-icon at bounding box center [694, 166] width 17 height 17
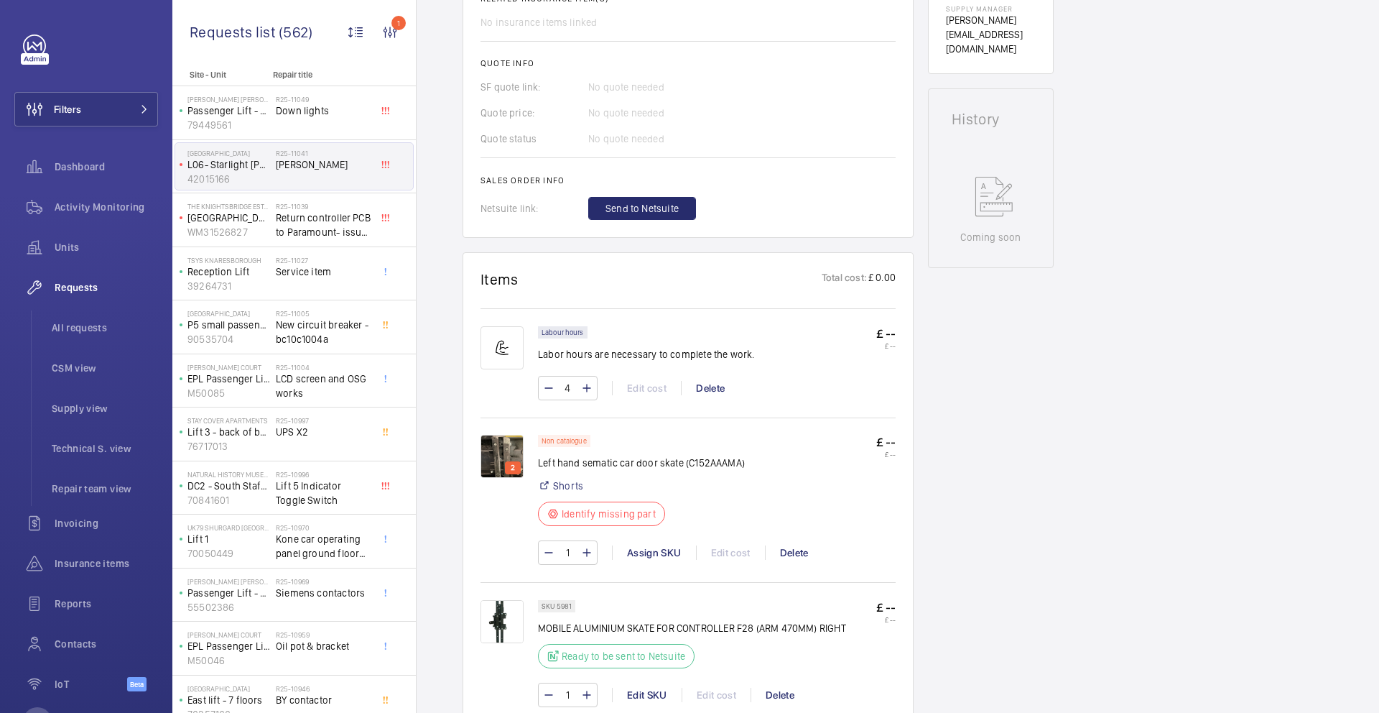
scroll to position [642, 0]
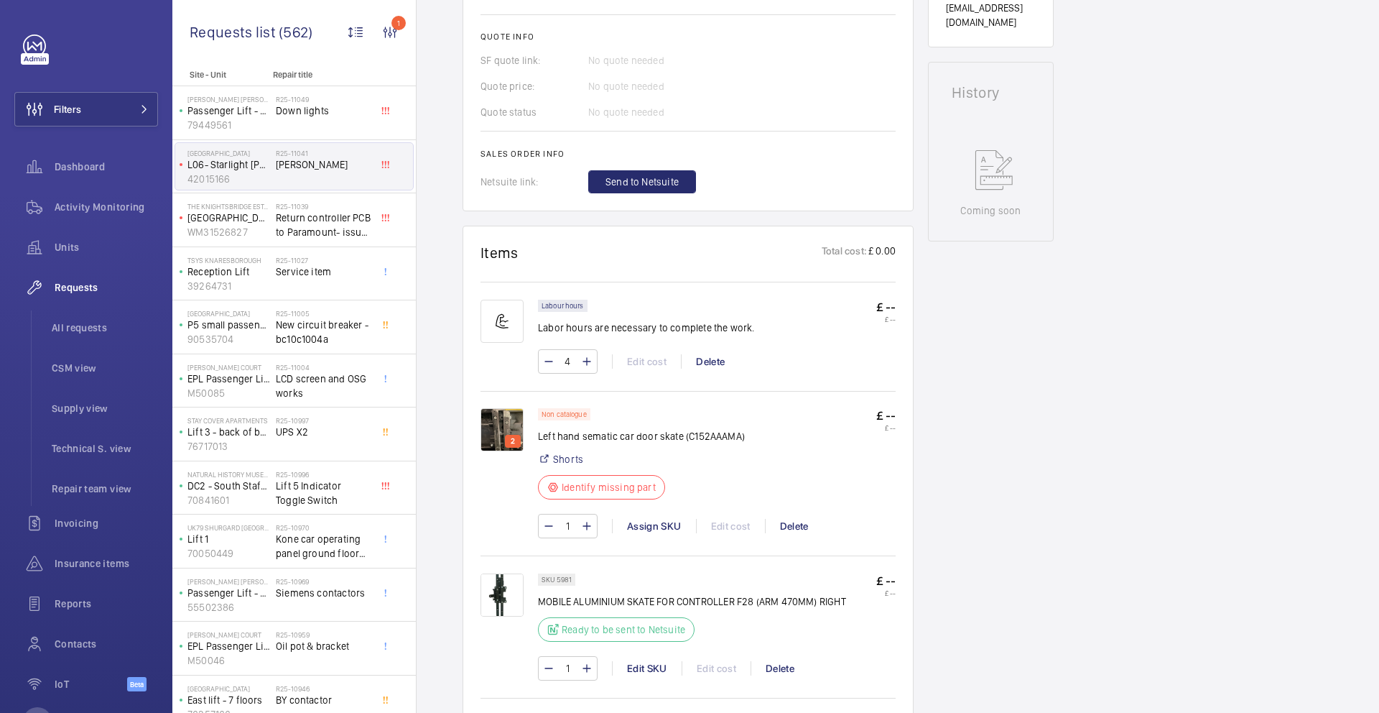
click at [511, 408] on img at bounding box center [502, 429] width 43 height 43
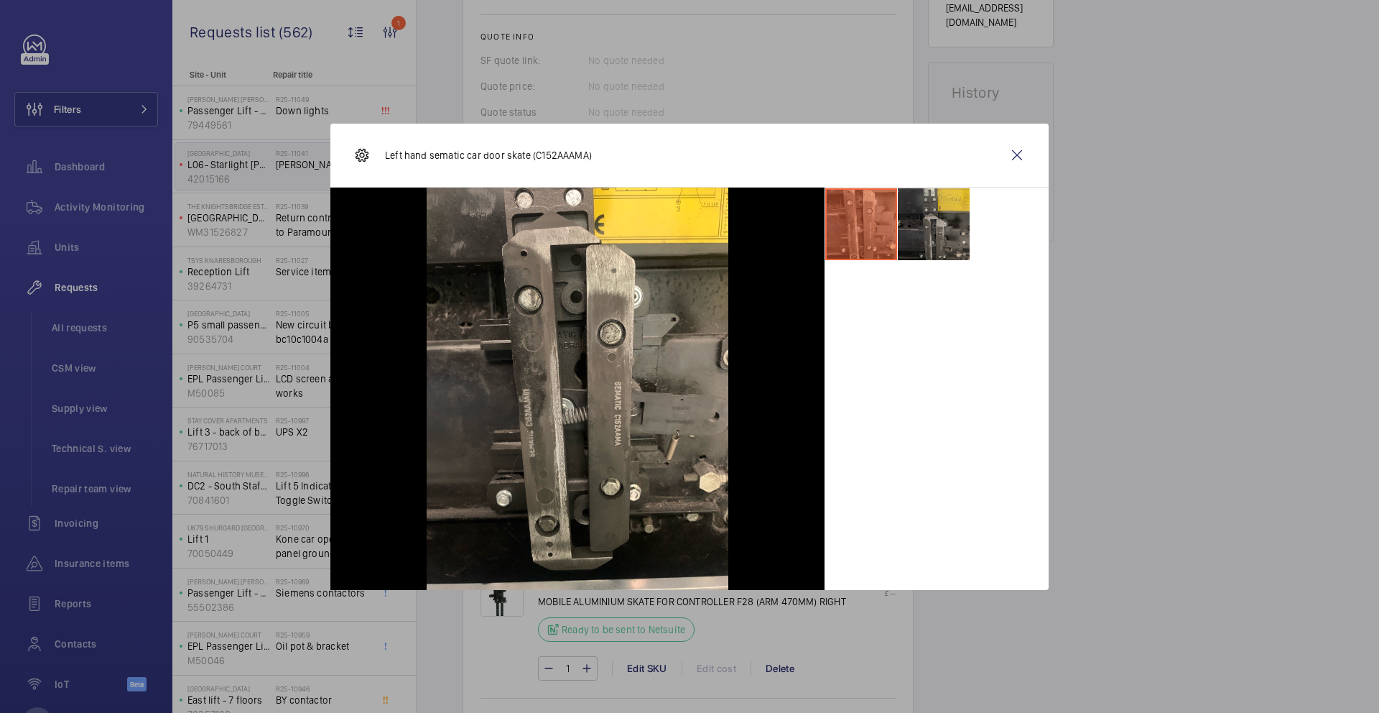
click at [906, 247] on li at bounding box center [934, 224] width 72 height 72
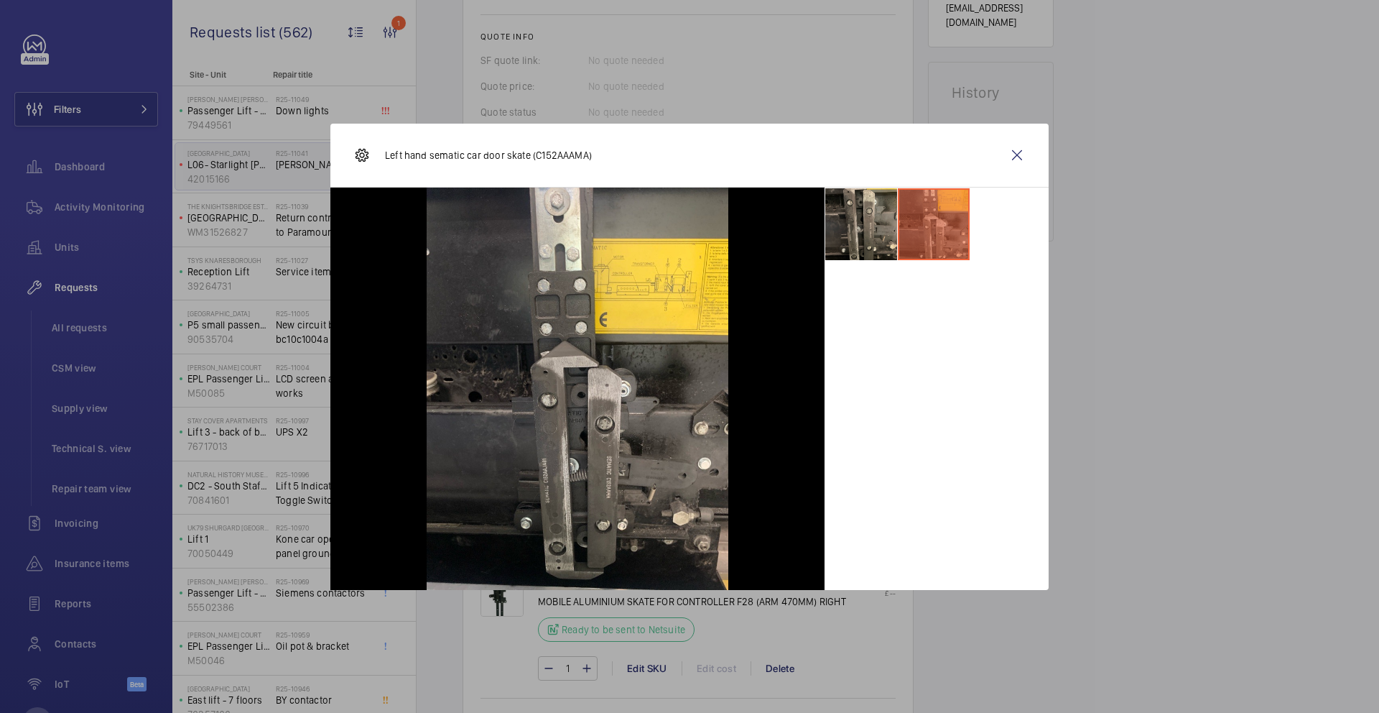
click at [570, 157] on p "Left hand sematic car door skate (C152AAAMA)" at bounding box center [488, 155] width 207 height 14
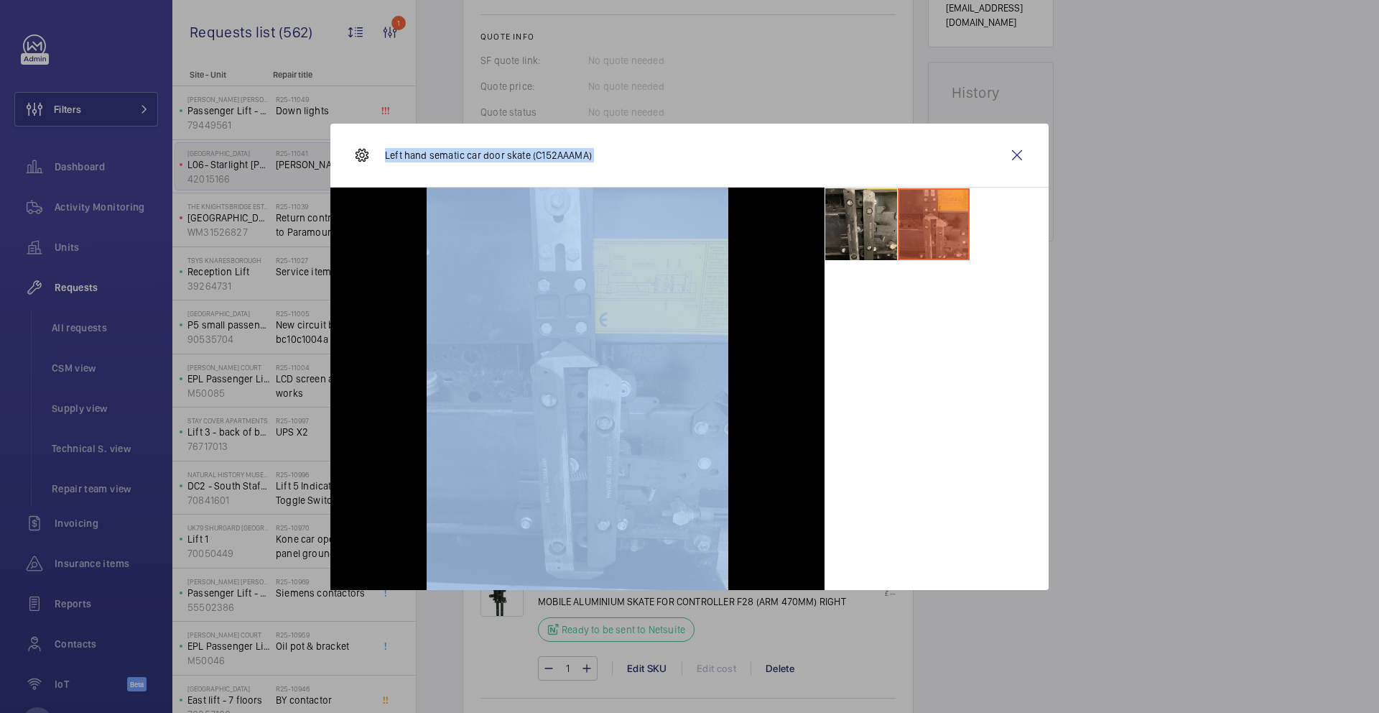
click at [570, 157] on p "Left hand sematic car door skate (C152AAAMA)" at bounding box center [488, 155] width 207 height 14
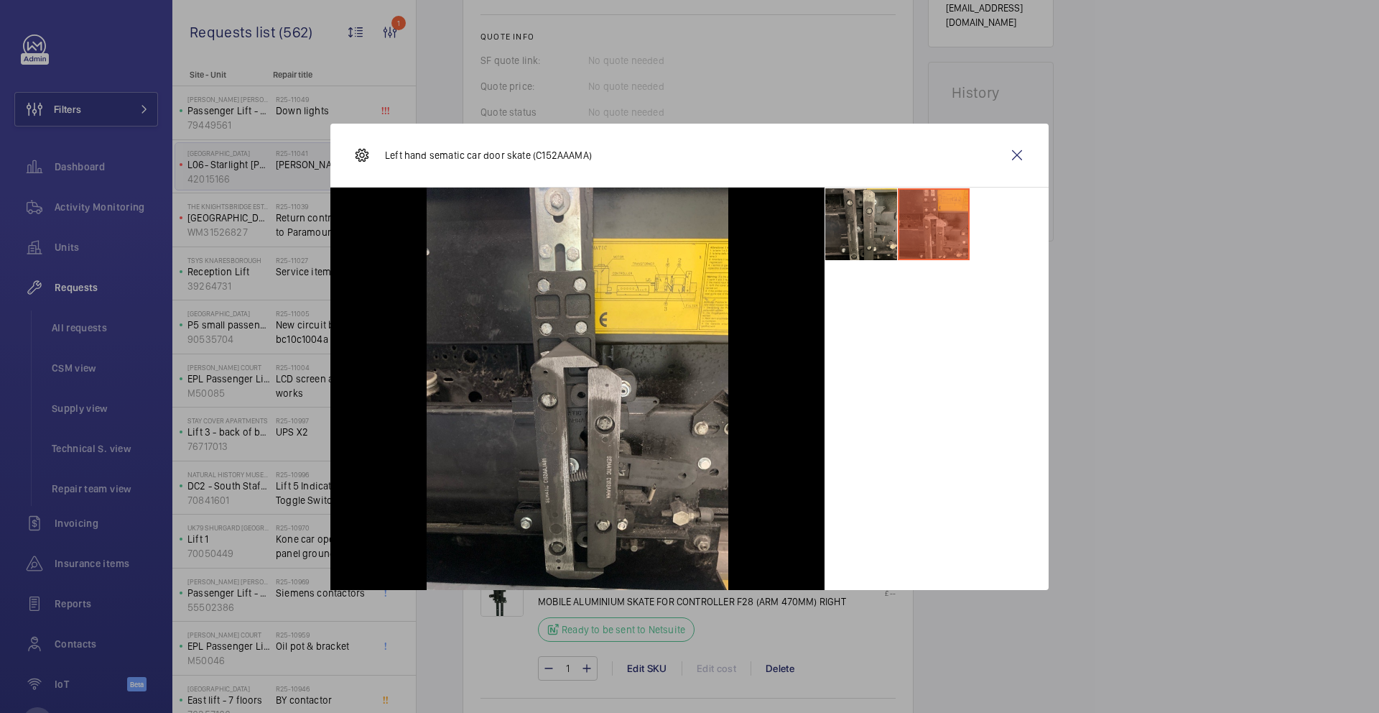
click at [570, 156] on p "Left hand sematic car door skate (C152AAAMA)" at bounding box center [488, 155] width 207 height 14
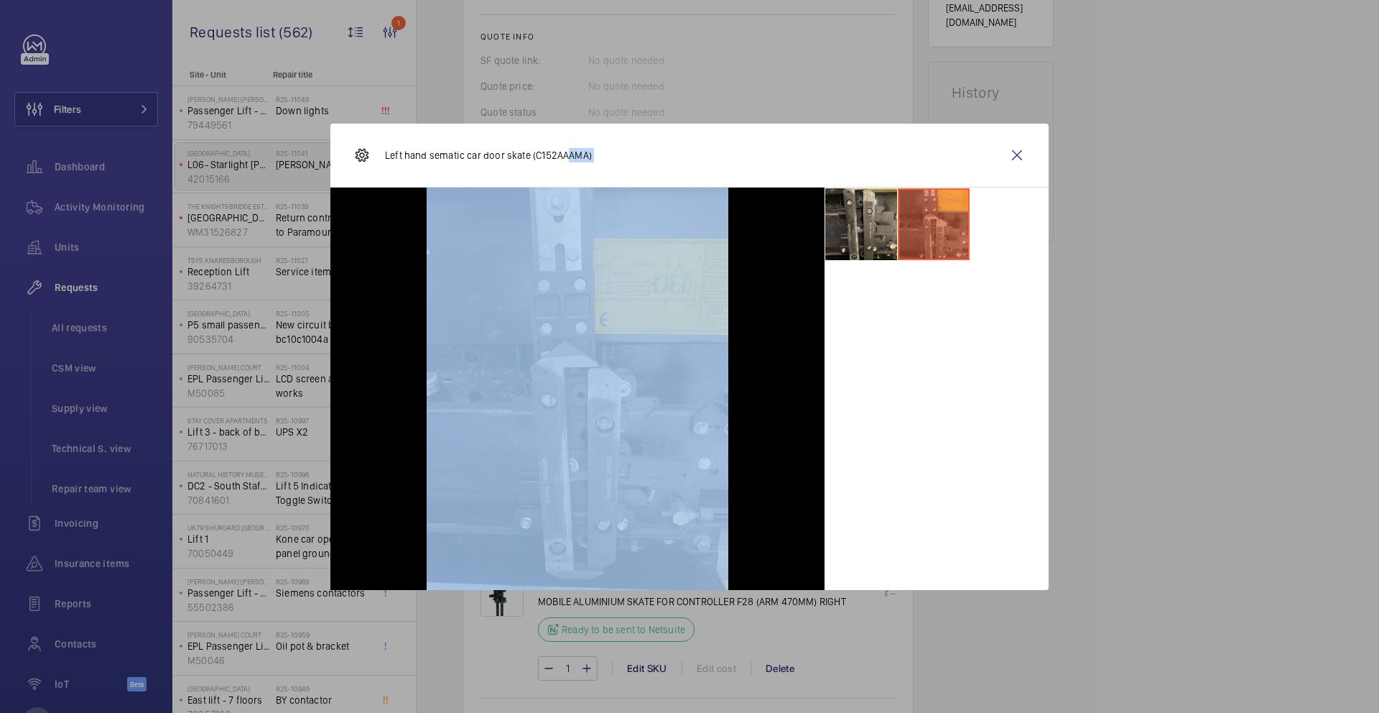
click at [570, 156] on p "Left hand sematic car door skate (C152AAAMA)" at bounding box center [488, 155] width 207 height 14
click at [568, 157] on p "Left hand sematic car door skate (C152AAAMA)" at bounding box center [488, 155] width 207 height 14
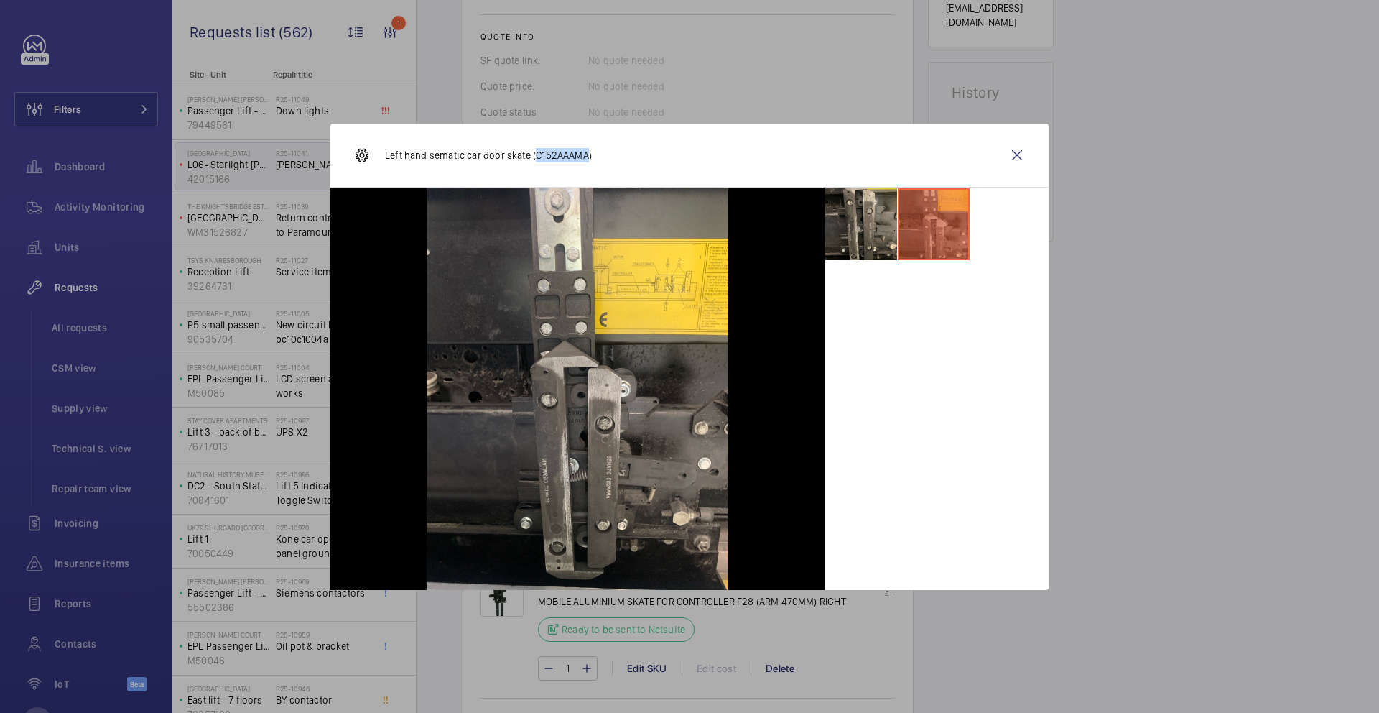
drag, startPoint x: 587, startPoint y: 154, endPoint x: 536, endPoint y: 159, distance: 51.3
click at [536, 159] on p "Left hand sematic car door skate (C152AAAMA)" at bounding box center [488, 155] width 207 height 14
copy p "C152AAAMA"
click at [1013, 152] on wm-front-icon-button at bounding box center [1017, 155] width 34 height 34
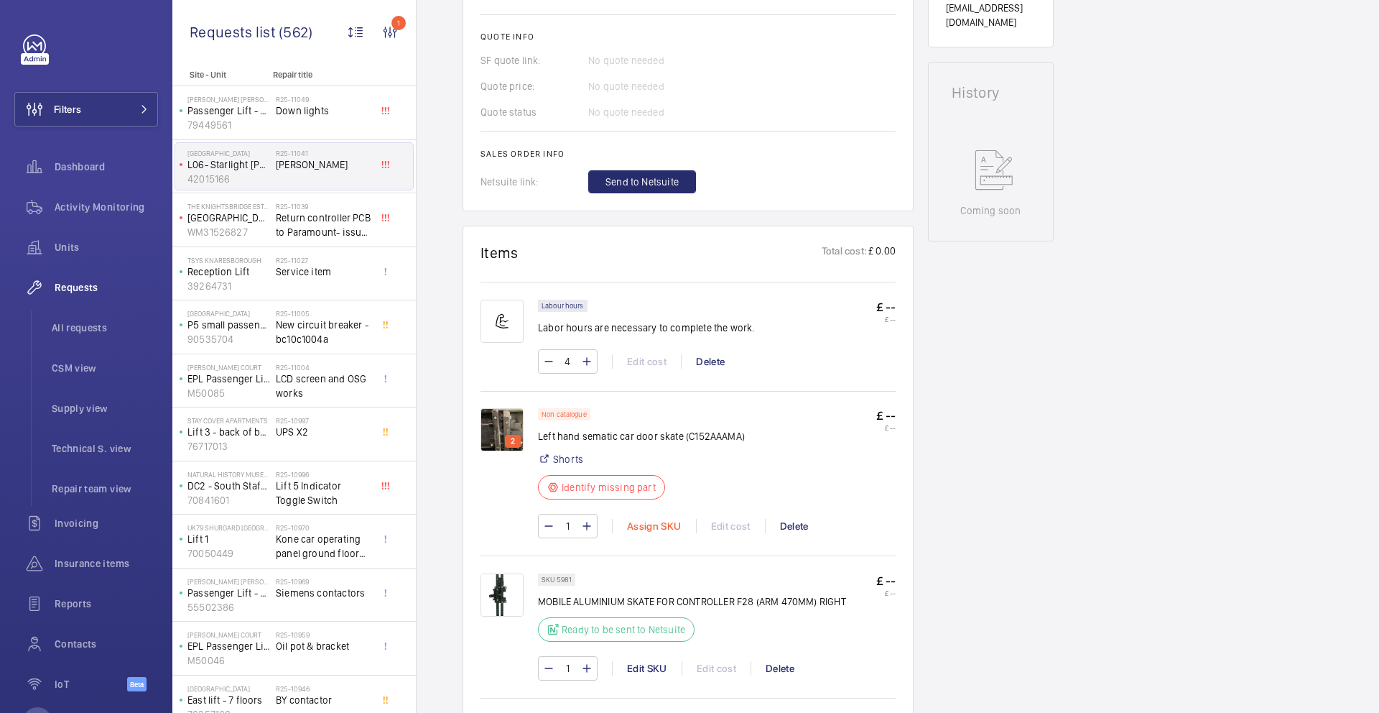
click at [643, 519] on div "Assign SKU" at bounding box center [654, 526] width 84 height 14
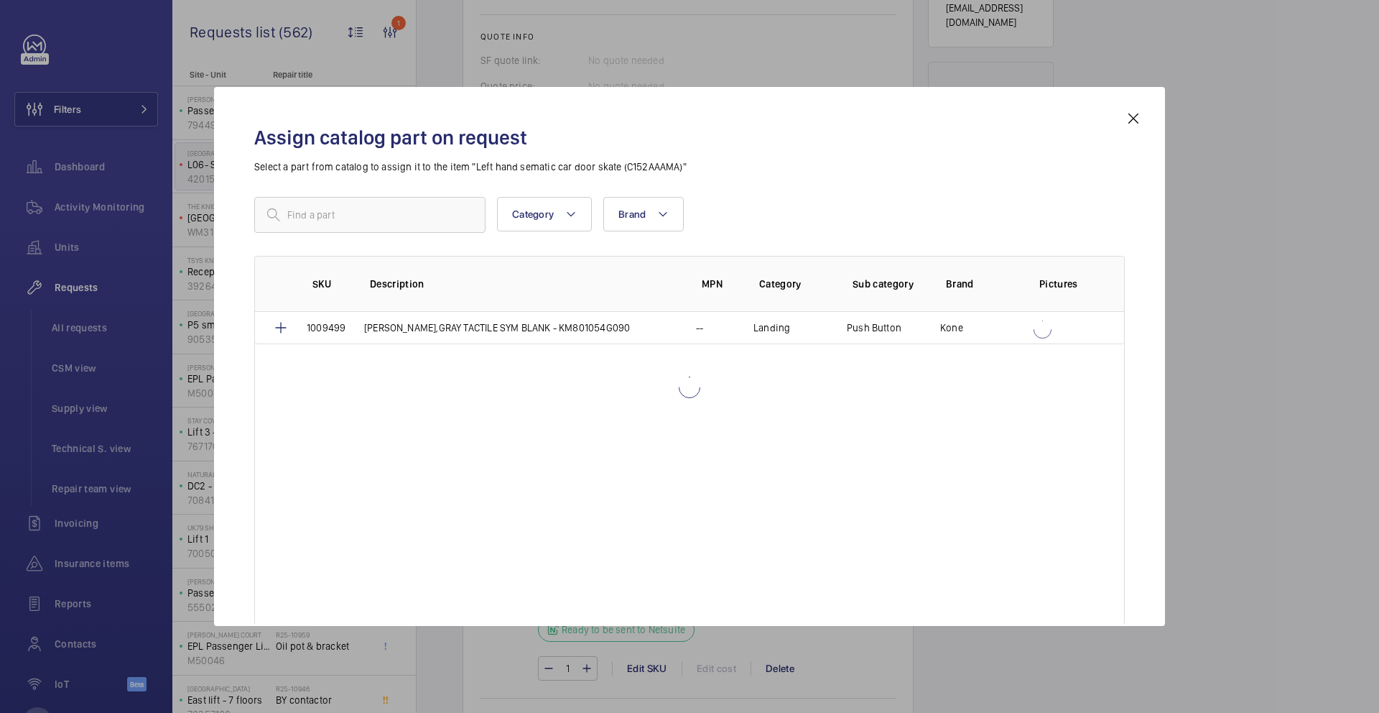
scroll to position [667, 0]
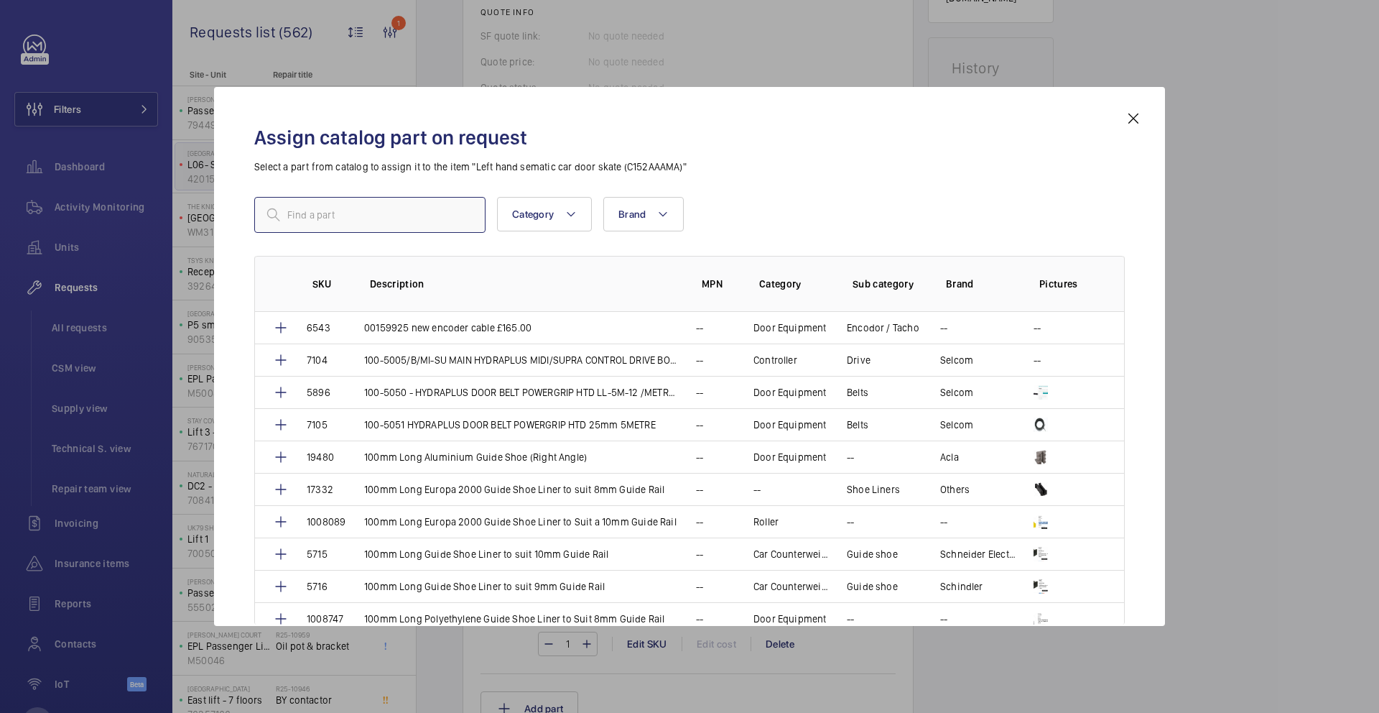
click at [378, 220] on input "text" at bounding box center [369, 215] width 231 height 36
paste input "BL-B152ABAX"
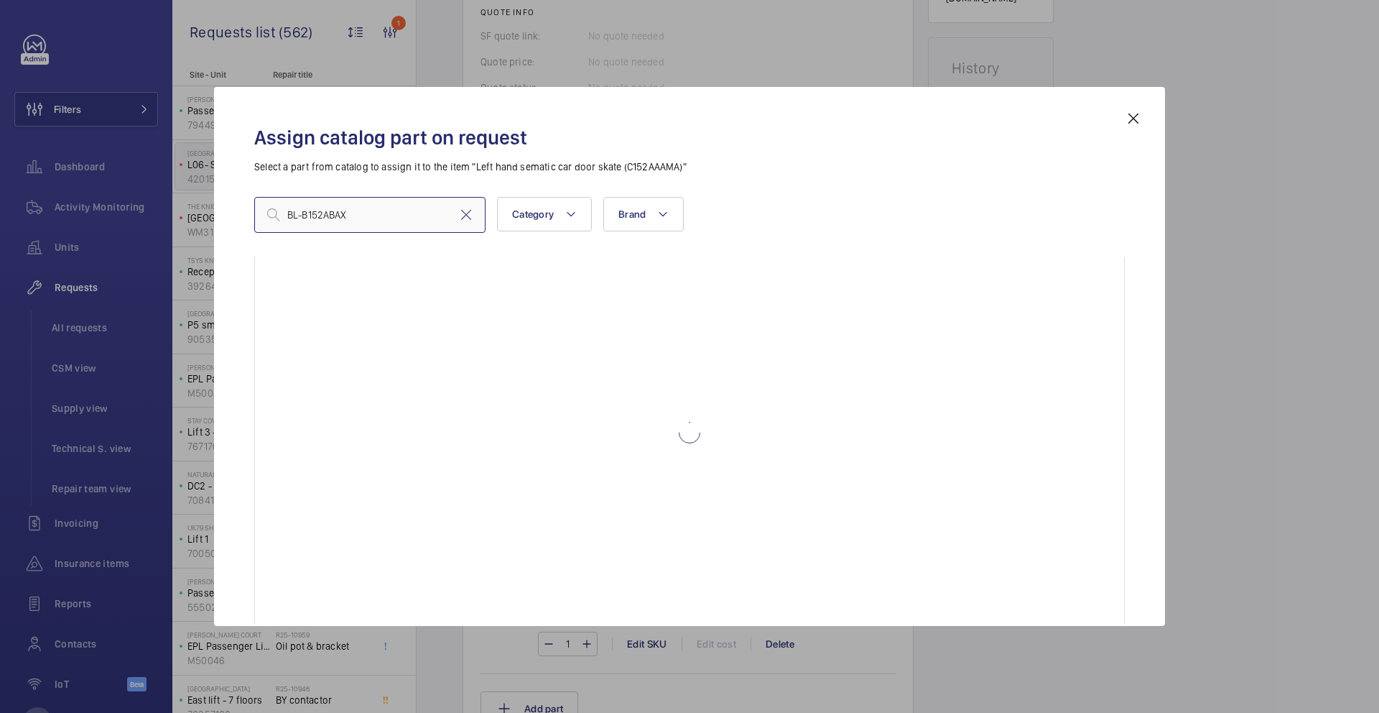
scroll to position [90, 0]
type input "BL-B152ABAX"
click at [1135, 117] on mat-icon at bounding box center [1133, 118] width 17 height 17
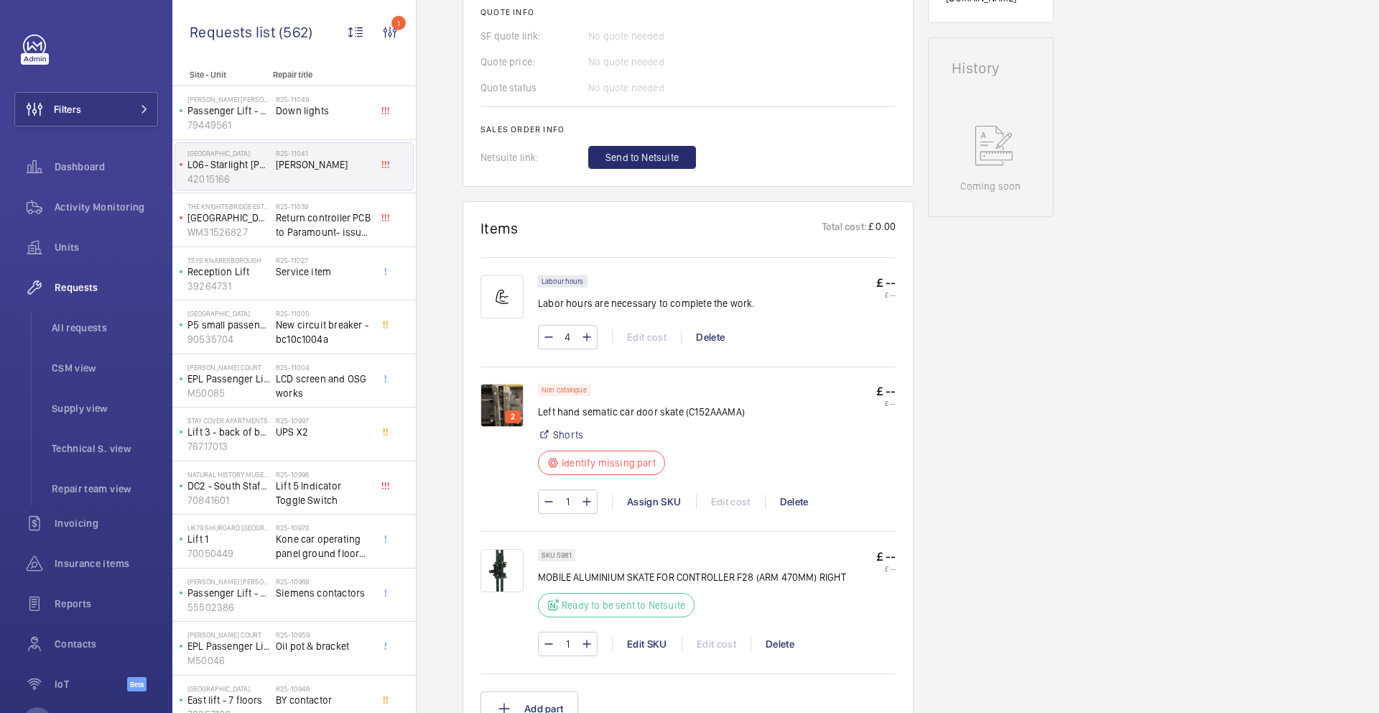
click at [610, 455] on p "Identify missing part" at bounding box center [609, 462] width 94 height 14
click at [579, 455] on p "Identify missing part" at bounding box center [609, 462] width 94 height 14
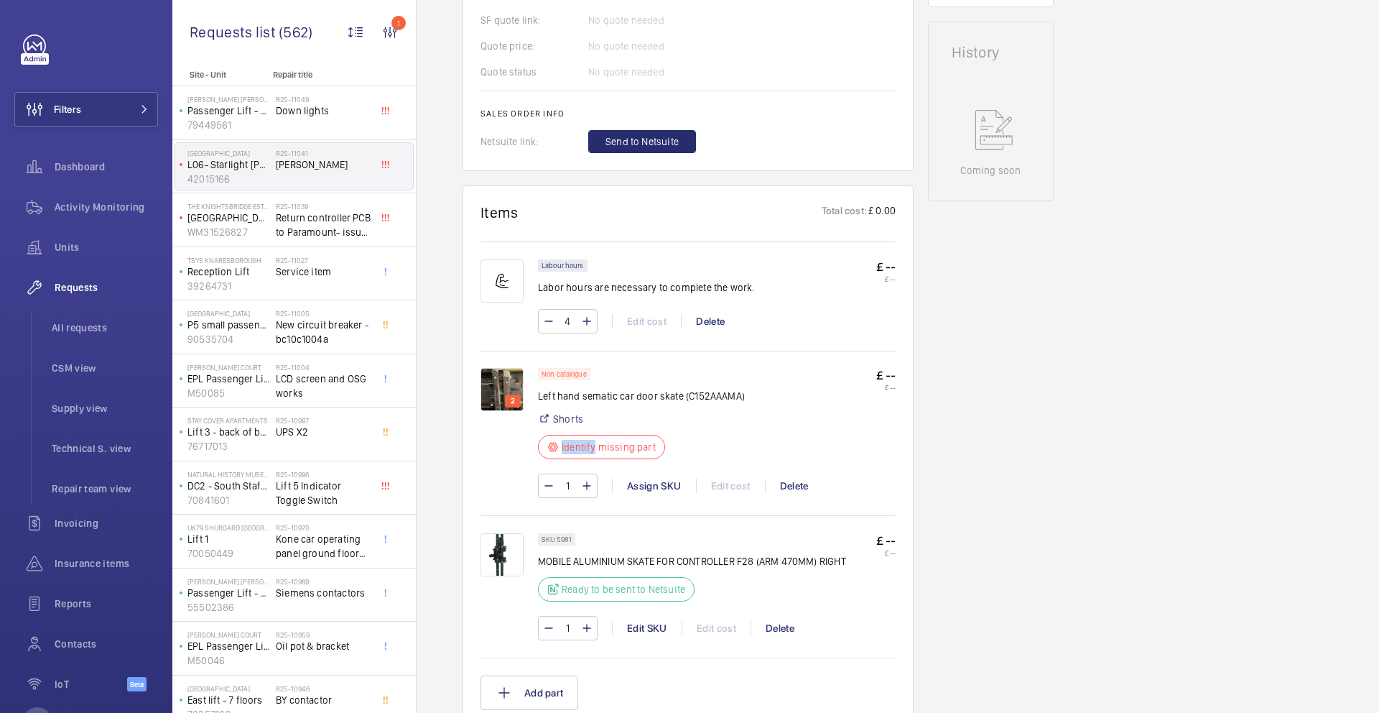
scroll to position [683, 0]
click at [565, 371] on p "Non catalogue" at bounding box center [564, 373] width 45 height 5
click at [616, 439] on p "Identify missing part" at bounding box center [609, 446] width 94 height 14
click at [639, 478] on div "Assign SKU" at bounding box center [654, 485] width 84 height 14
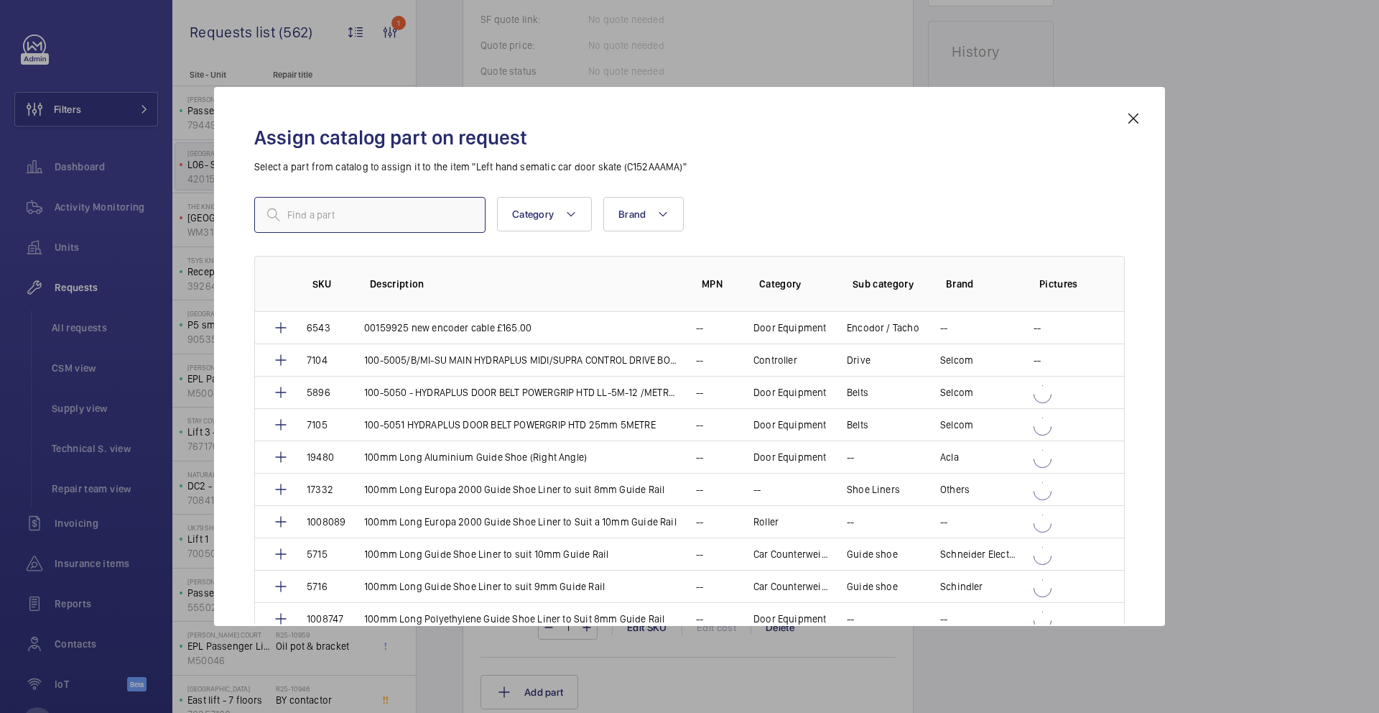
click at [351, 223] on input "text" at bounding box center [369, 215] width 231 height 36
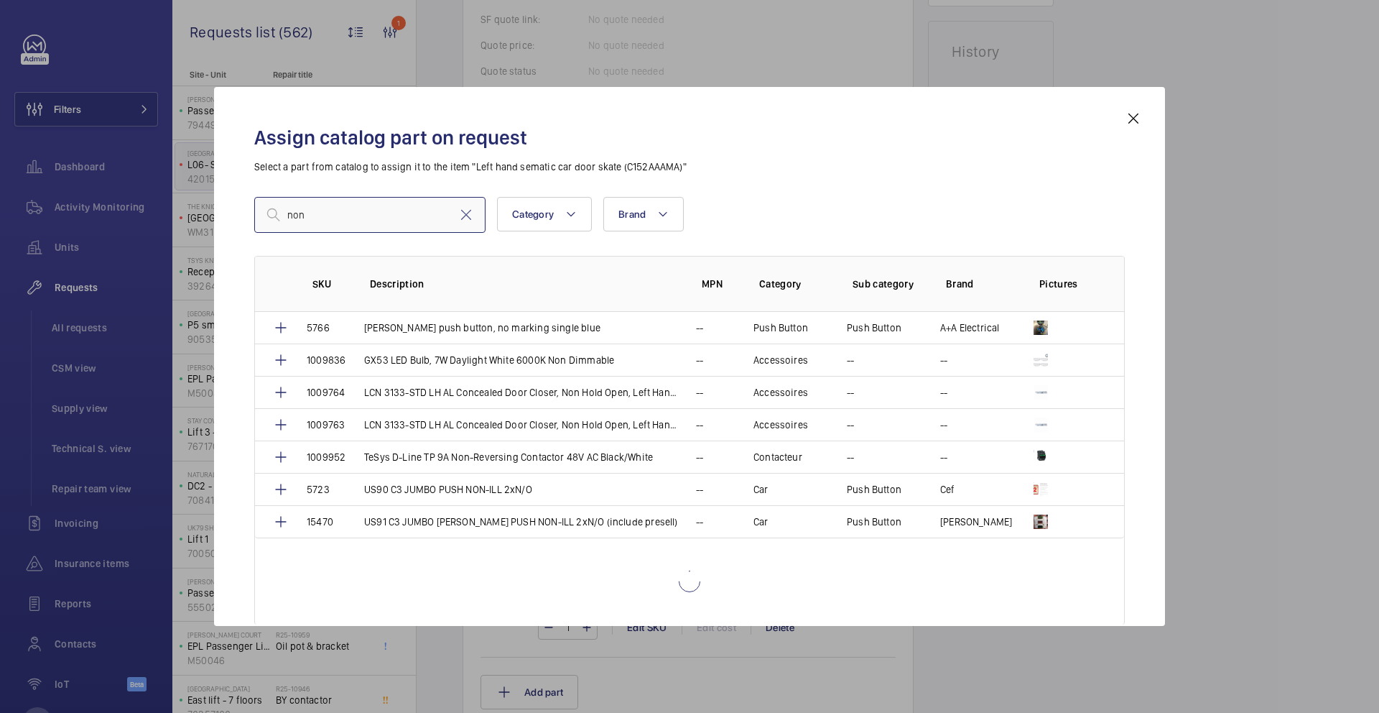
scroll to position [496, 0]
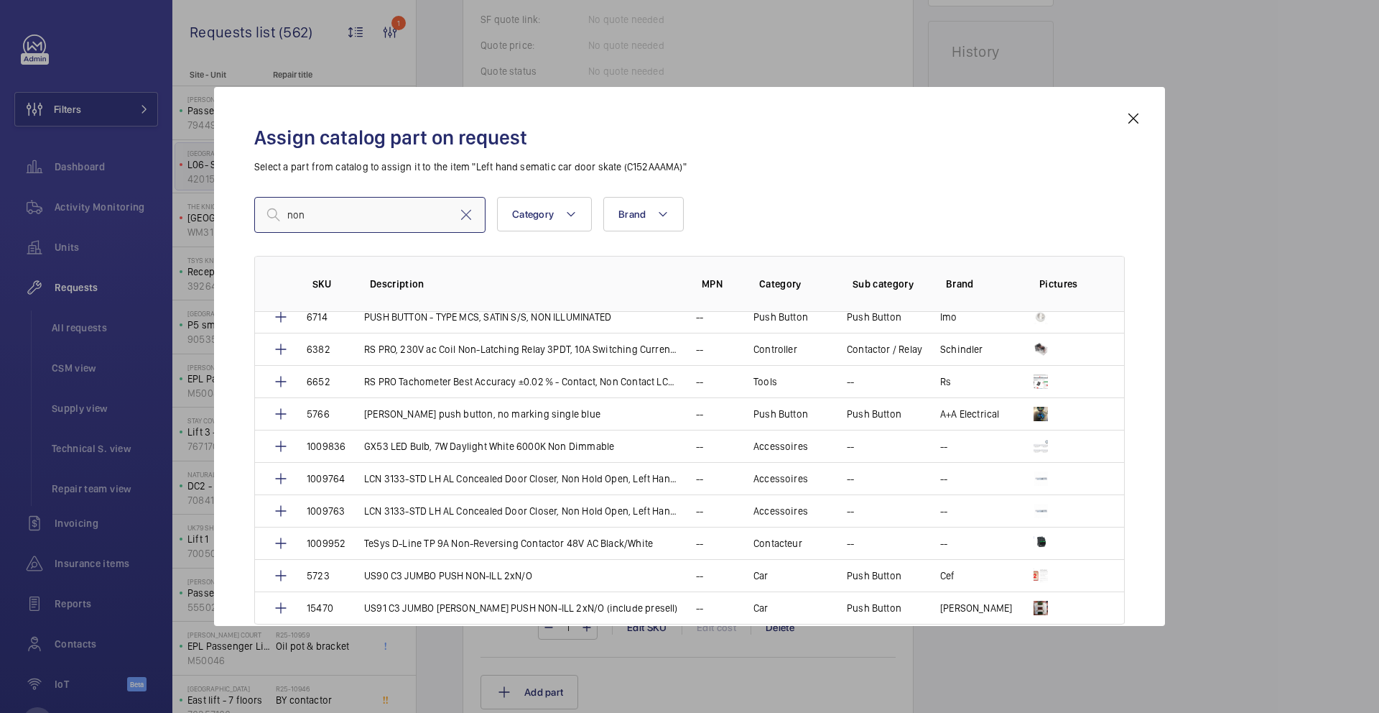
click at [364, 223] on input "non" at bounding box center [369, 215] width 231 height 36
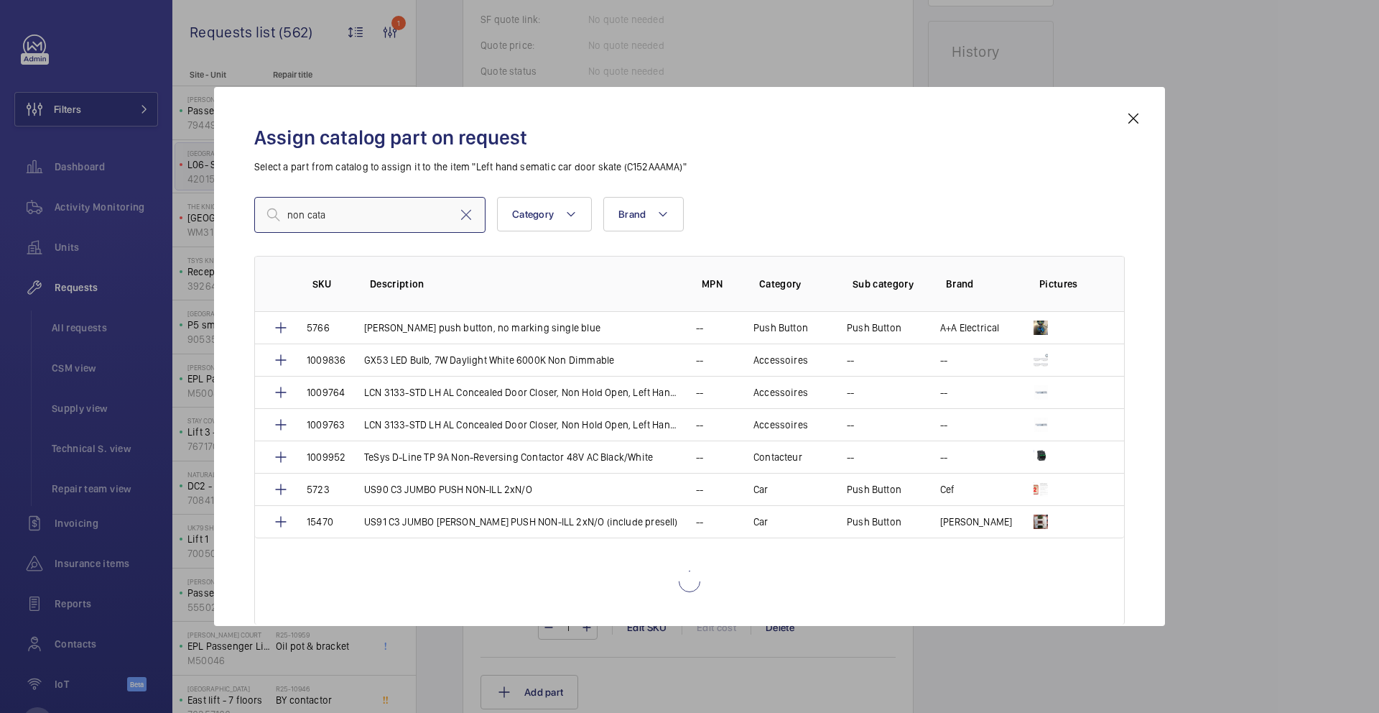
scroll to position [0, 0]
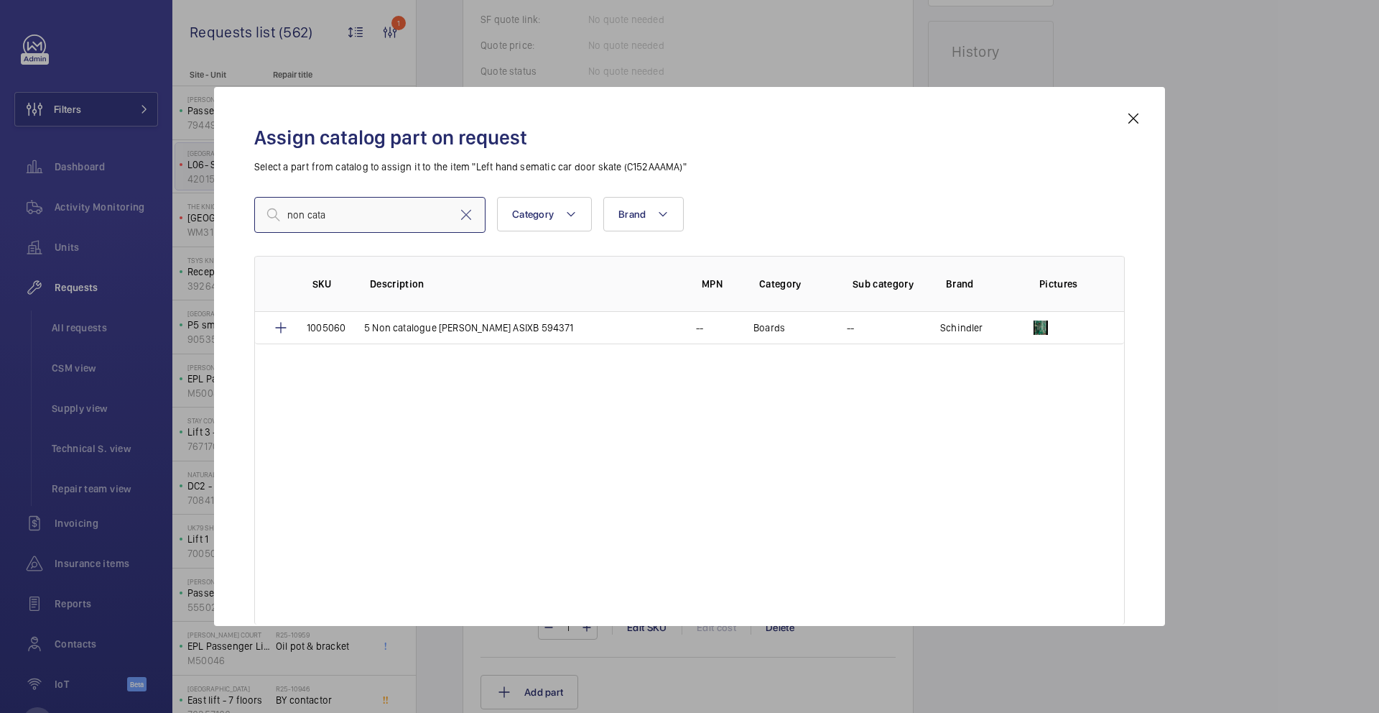
type input "non cata"
click at [465, 215] on mat-icon at bounding box center [466, 214] width 17 height 17
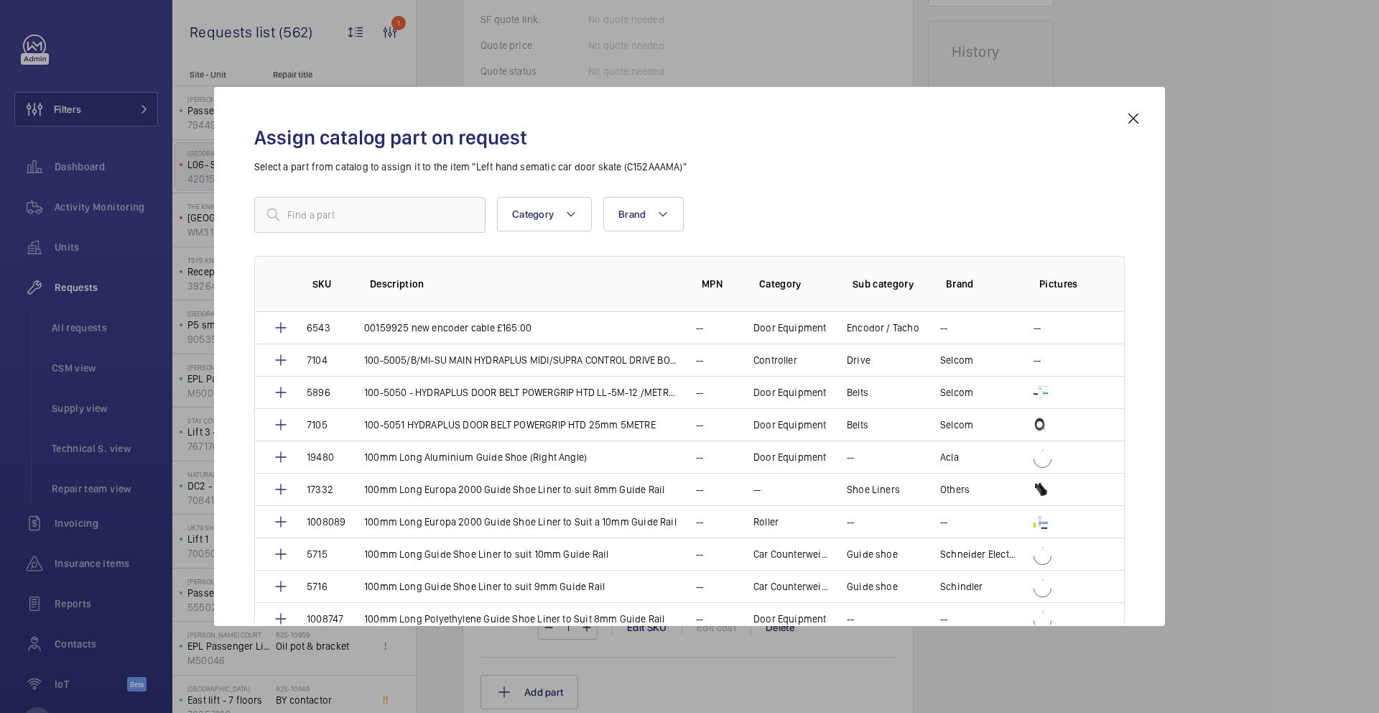
click at [1133, 119] on mat-icon at bounding box center [1133, 118] width 17 height 17
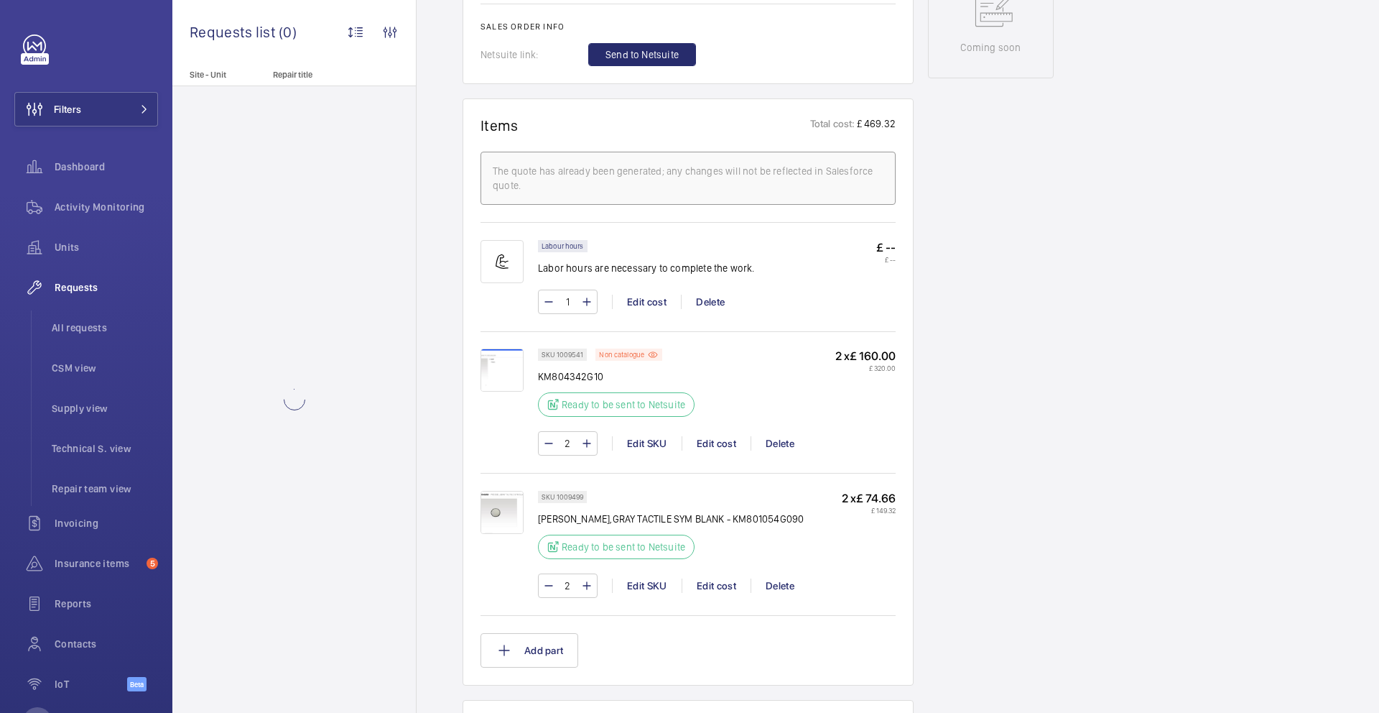
scroll to position [757, 0]
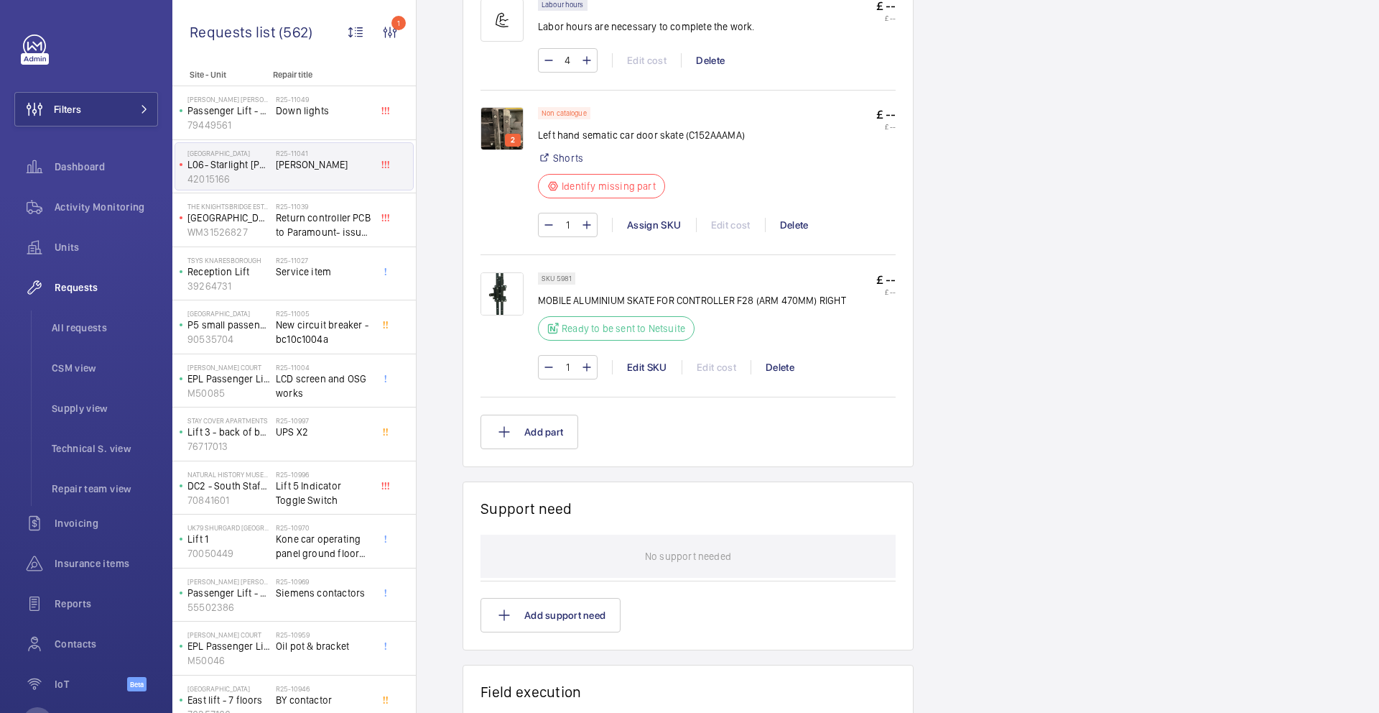
scroll to position [757, 0]
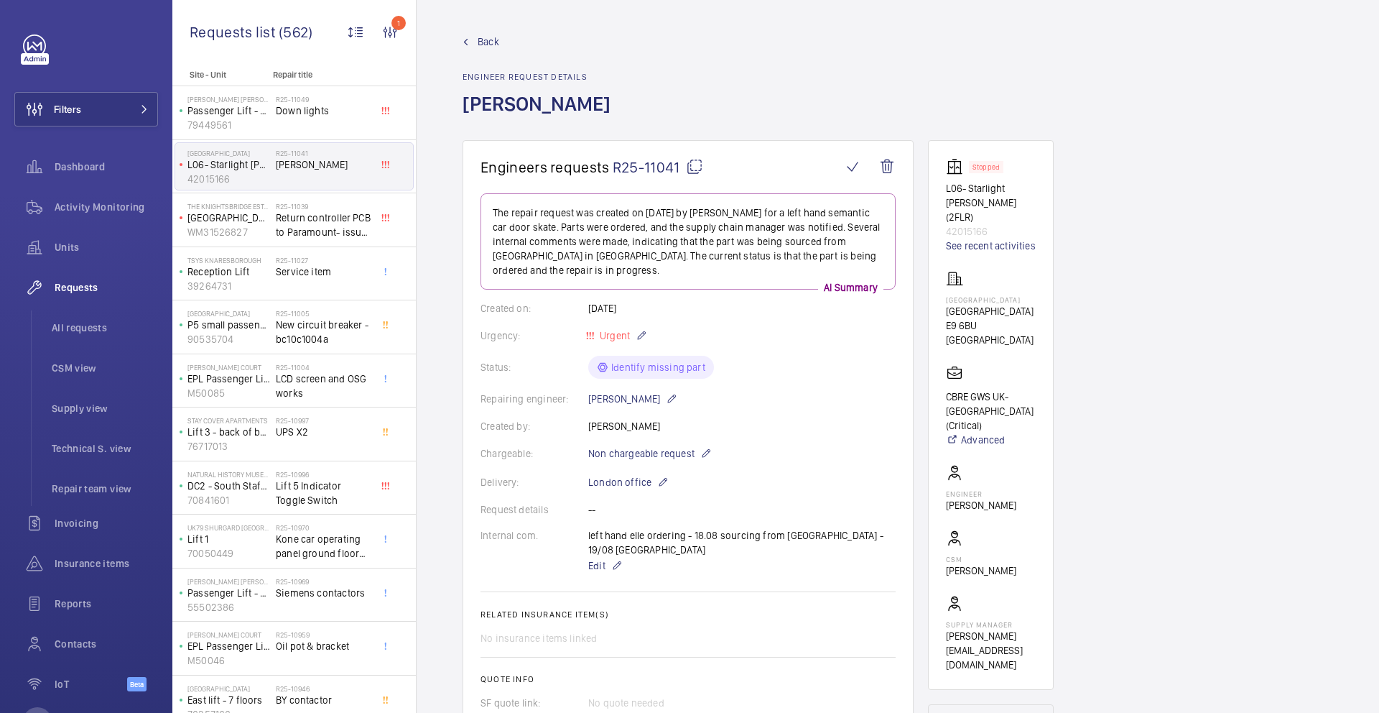
click at [968, 192] on p "L06- Starlight [PERSON_NAME] (2FLR)" at bounding box center [991, 202] width 90 height 43
drag, startPoint x: 973, startPoint y: 205, endPoint x: 943, endPoint y: 192, distance: 32.8
click at [943, 192] on wm-front-card "Stopped L06- Starlight Ward (2FLR) 42015166 See recent activities Homerton Hosp…" at bounding box center [991, 415] width 126 height 550
copy p "L06- Starlight [PERSON_NAME] (2FLR)"
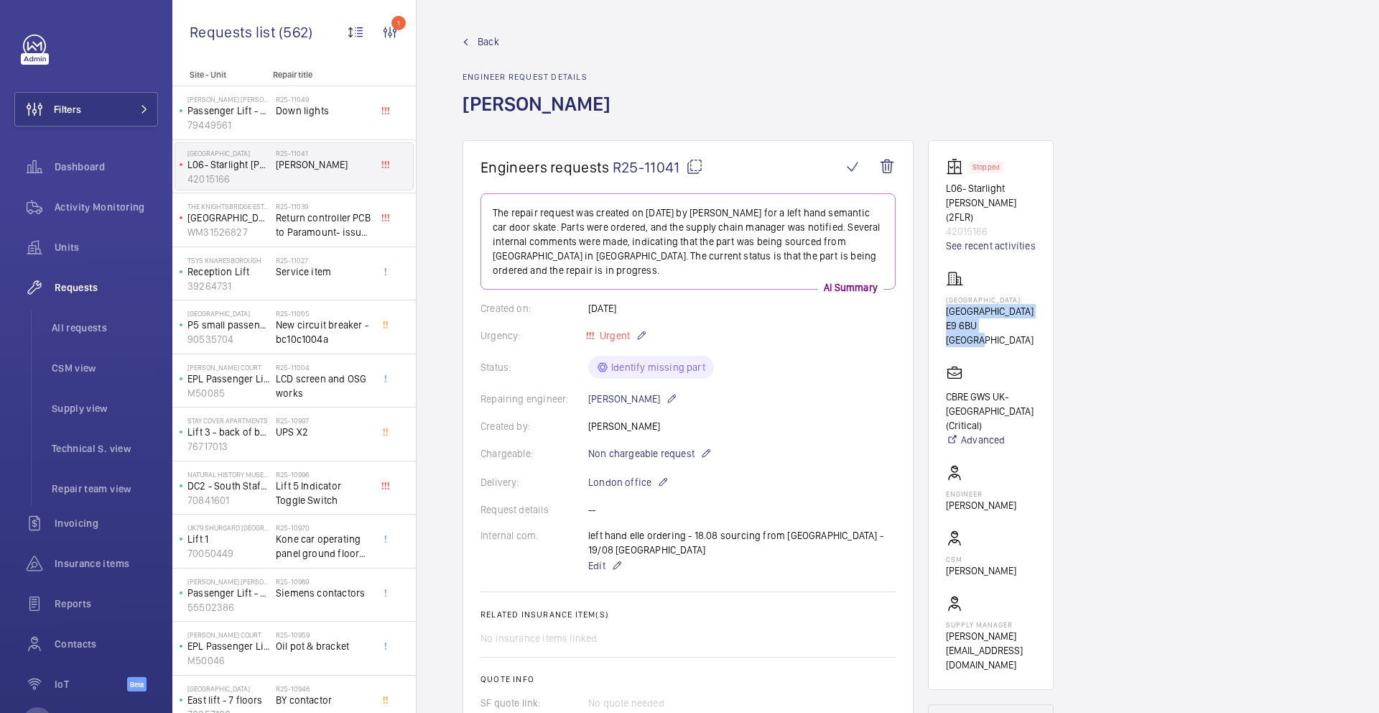
drag, startPoint x: 945, startPoint y: 298, endPoint x: 1020, endPoint y: 313, distance: 76.2
click at [1020, 313] on div "Homerton Hospital Homerton Hospital E9 6BU LONDON" at bounding box center [991, 308] width 90 height 77
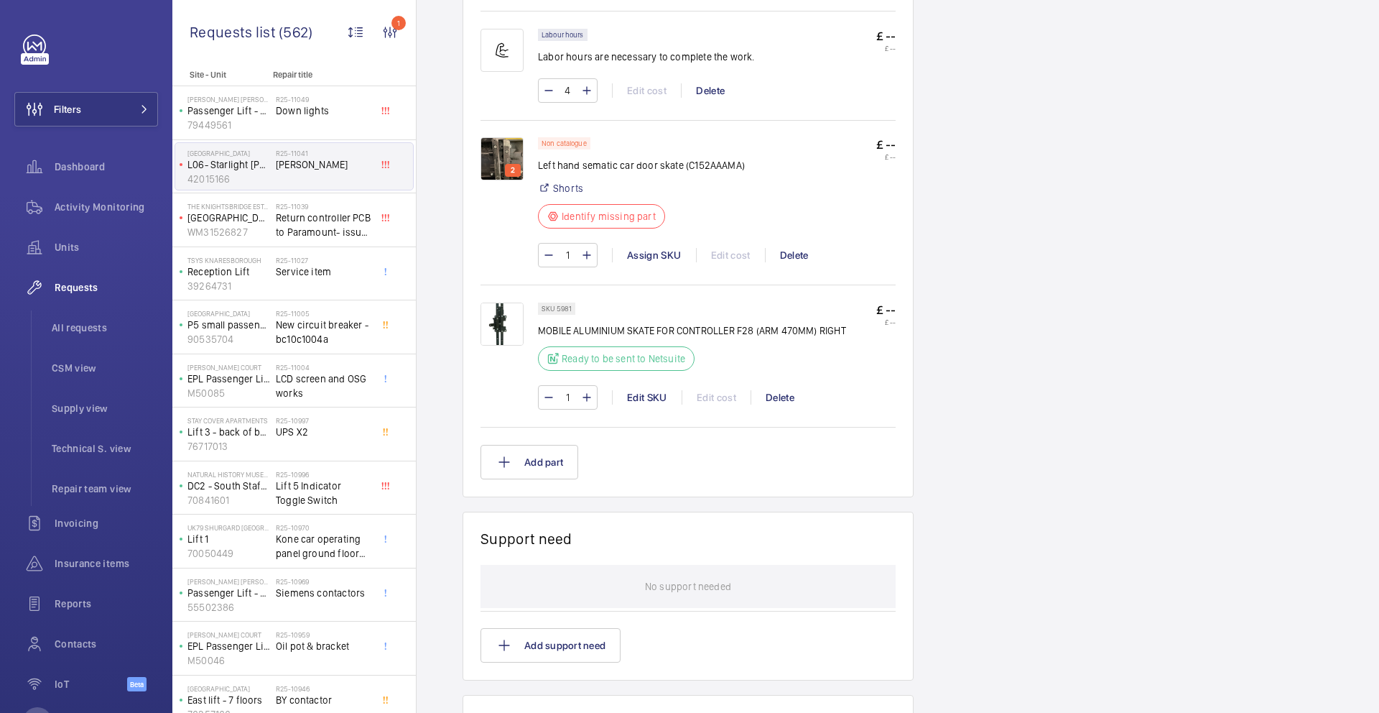
scroll to position [912, 0]
click at [505, 308] on img at bounding box center [502, 324] width 43 height 43
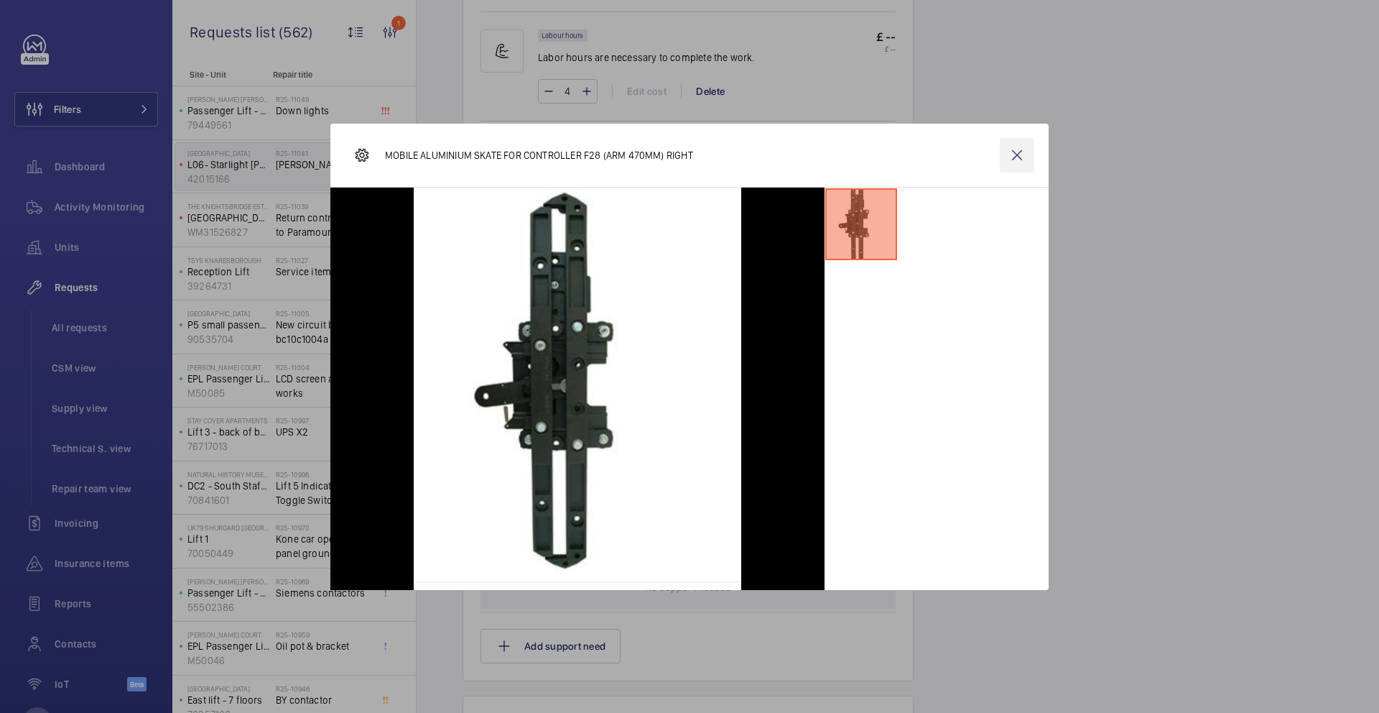
click at [1018, 153] on wm-front-icon-button at bounding box center [1017, 155] width 34 height 34
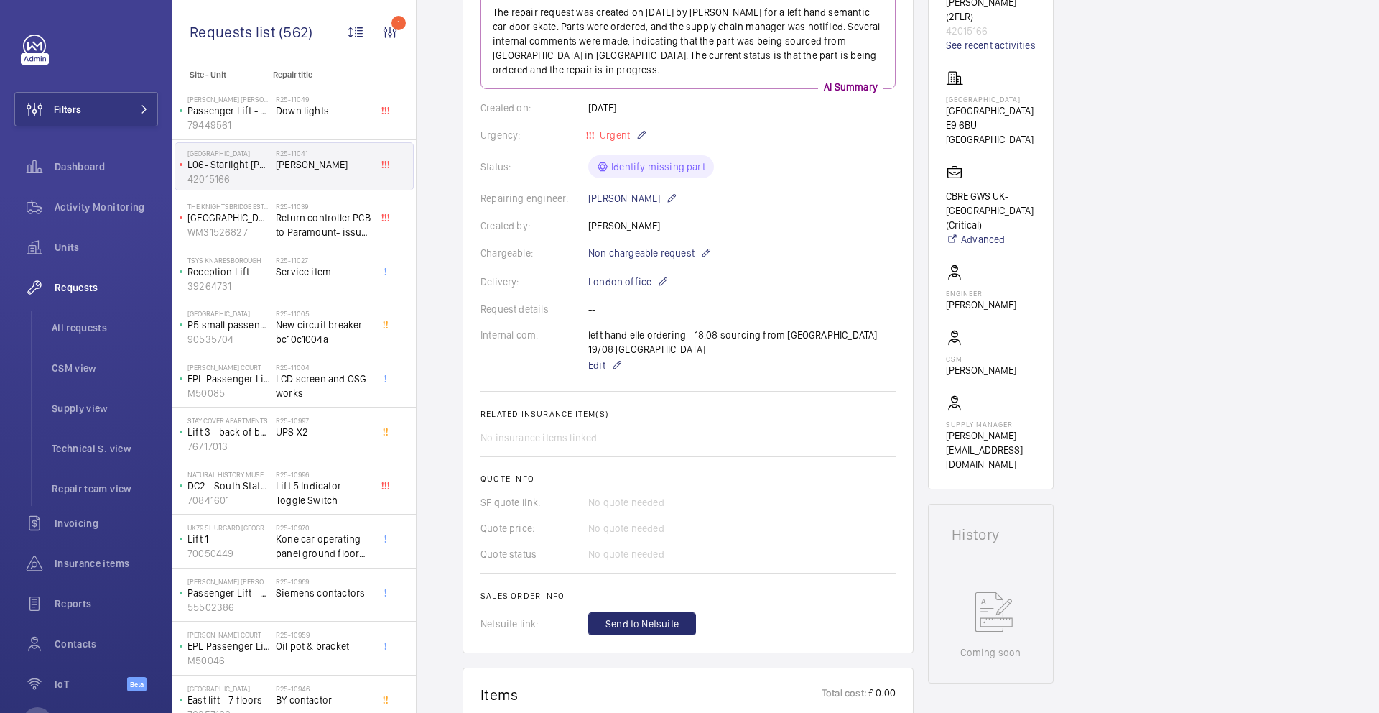
scroll to position [0, 0]
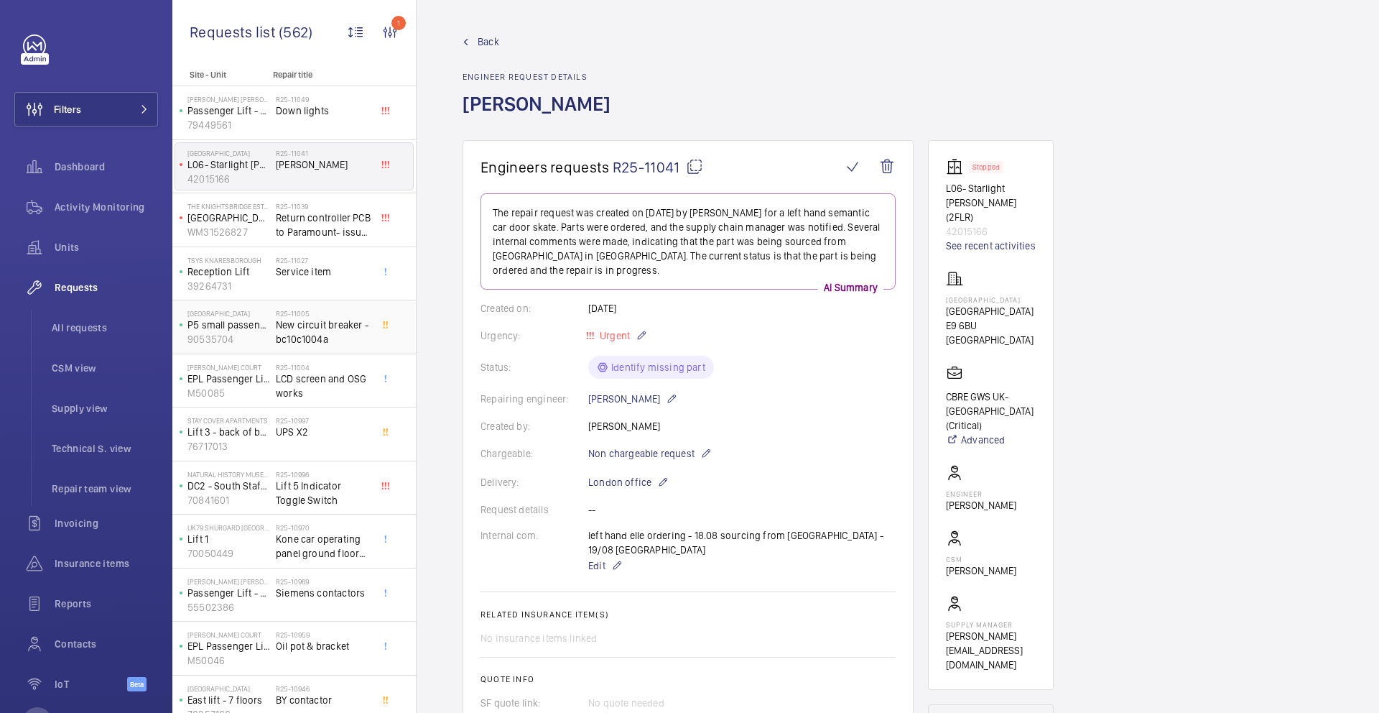
click at [331, 215] on span "Return controller PCB to Paramount- issue with car call circuit+ 24V rectificat…" at bounding box center [323, 225] width 95 height 29
click at [325, 232] on span "Return controller PCB to Paramount- issue with car call circuit+ 24V rectificat…" at bounding box center [323, 225] width 95 height 29
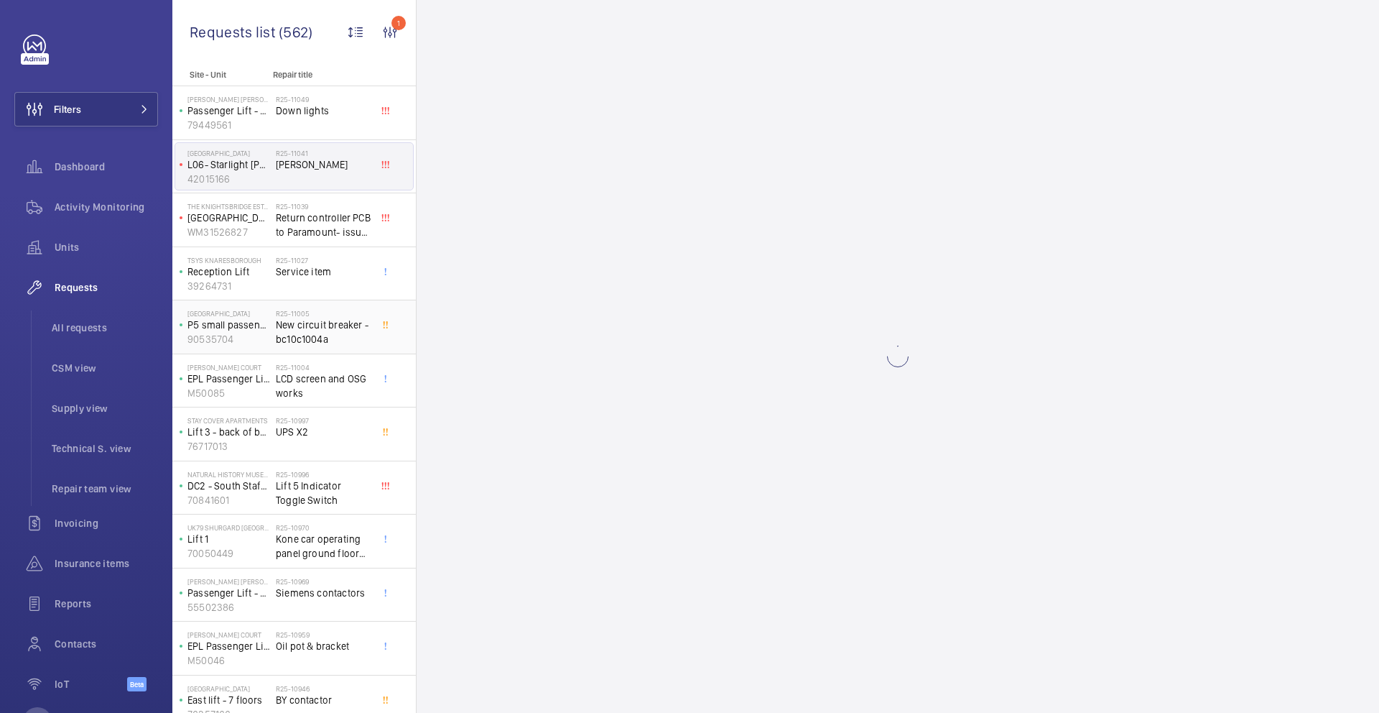
click at [320, 335] on span "New circuit breaker - bc10c1004a" at bounding box center [323, 332] width 95 height 29
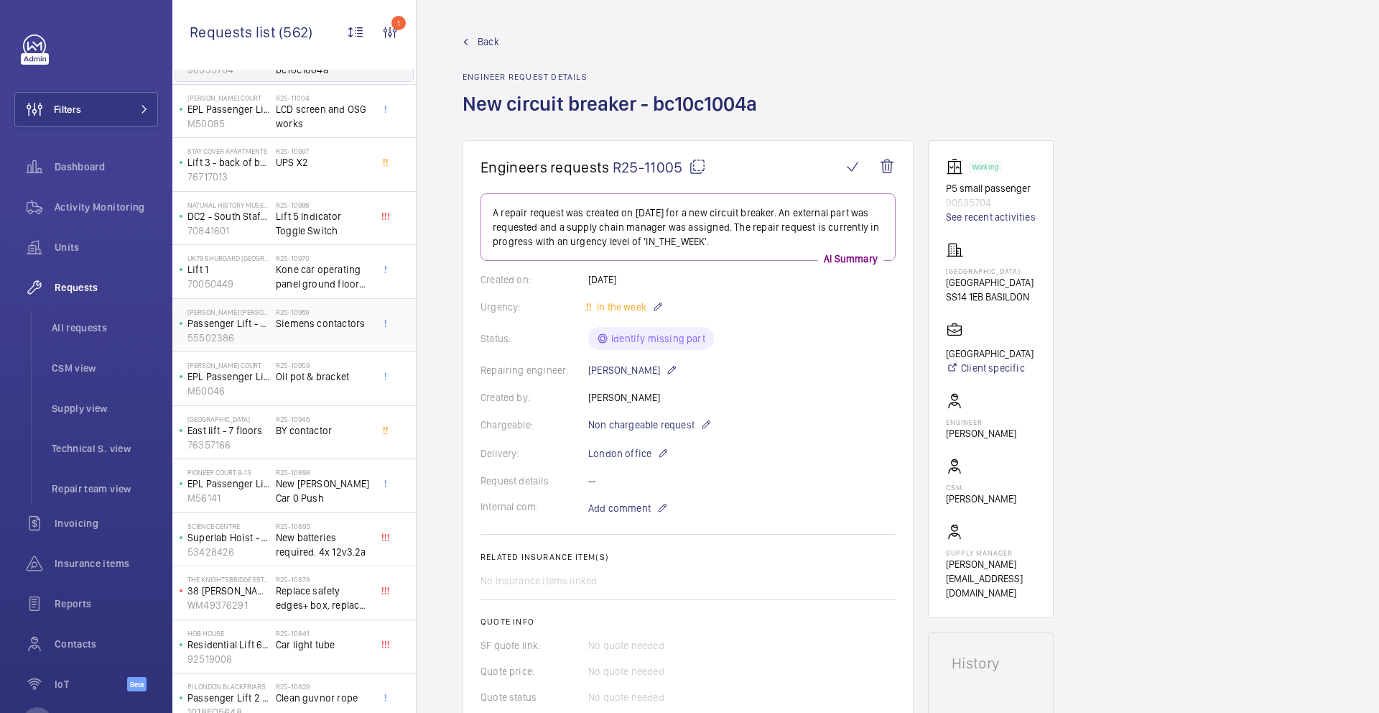
scroll to position [279, 0]
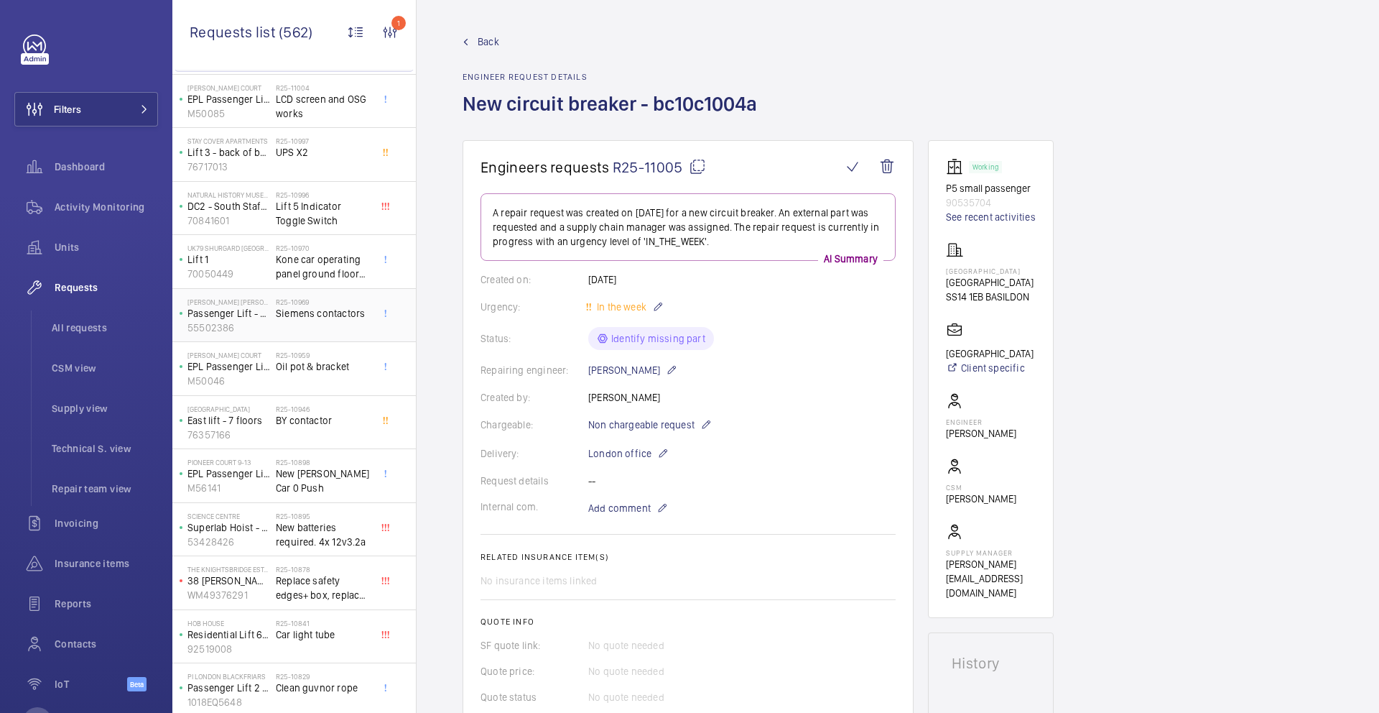
click at [306, 315] on span "Siemens contactors" at bounding box center [323, 313] width 95 height 14
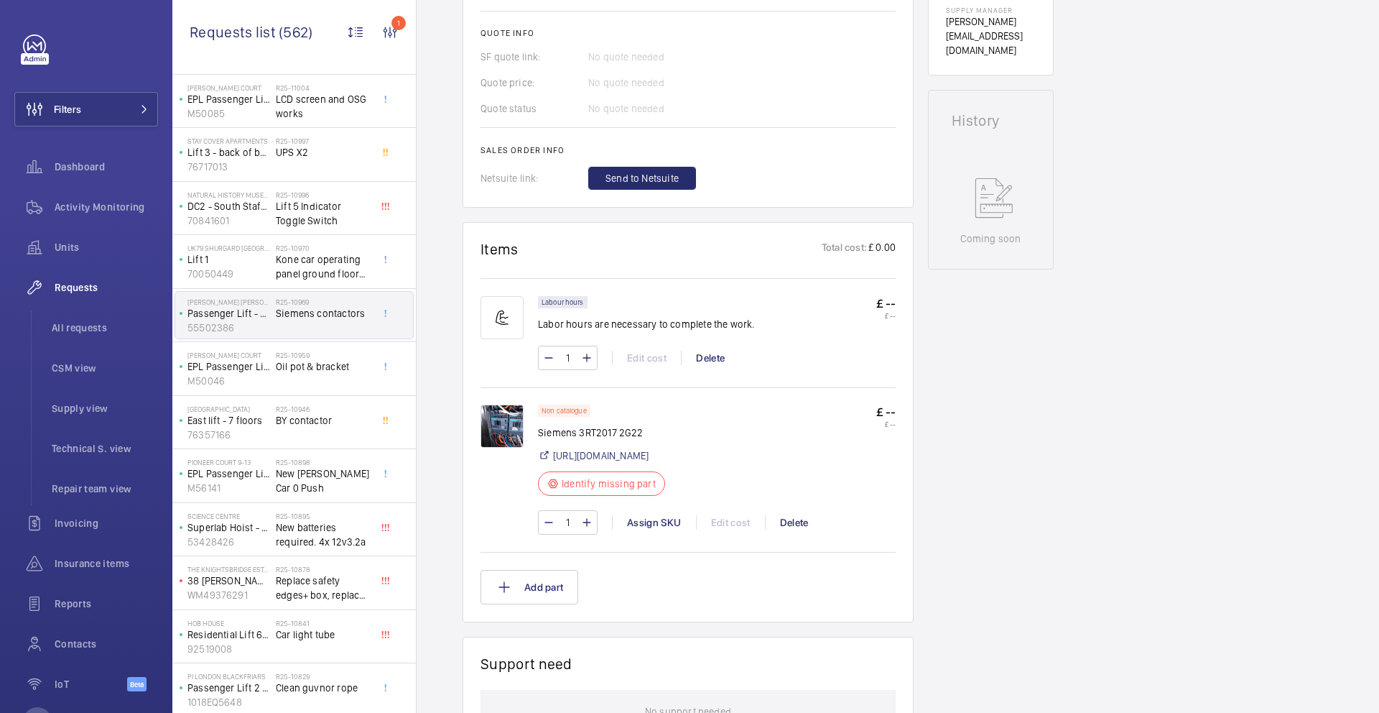
scroll to position [611, 0]
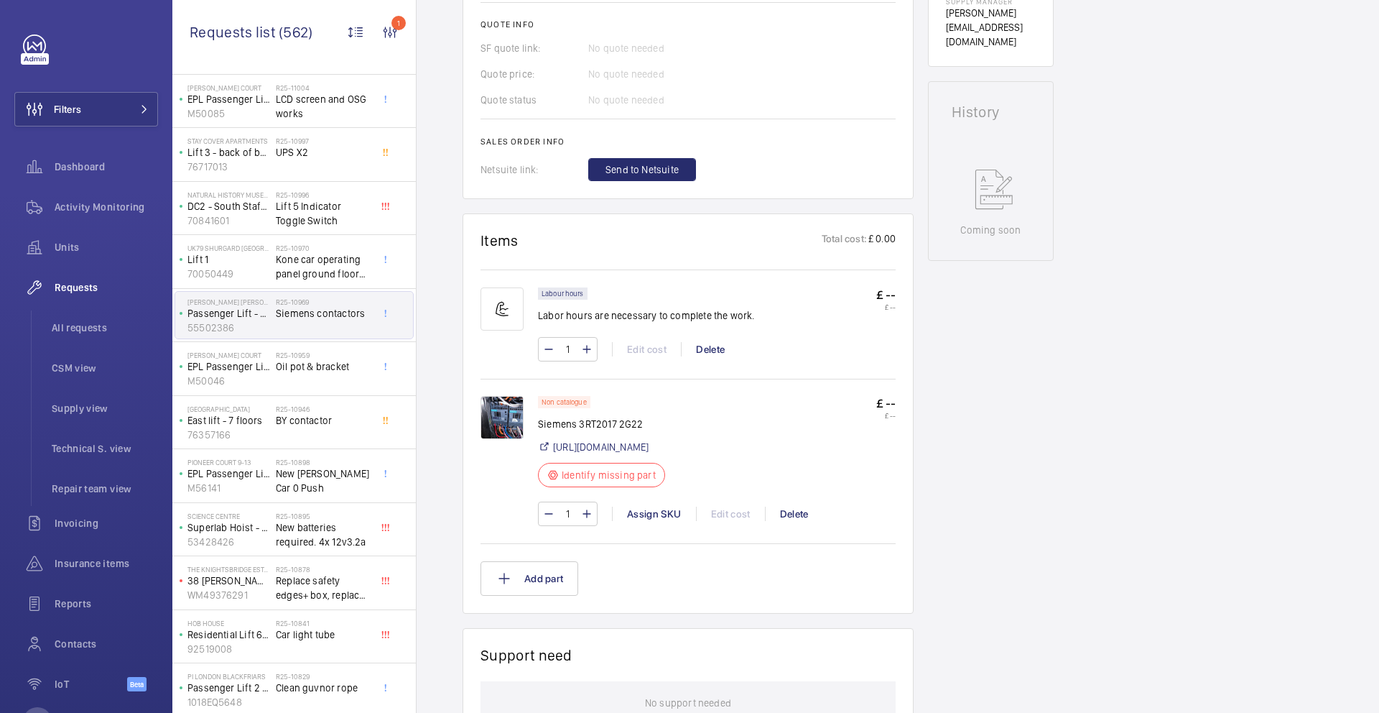
click at [602, 425] on p "Siemens 3RT2017 2G22" at bounding box center [606, 424] width 136 height 14
click at [603, 427] on p "Siemens 3RT2017 2G22" at bounding box center [606, 424] width 136 height 14
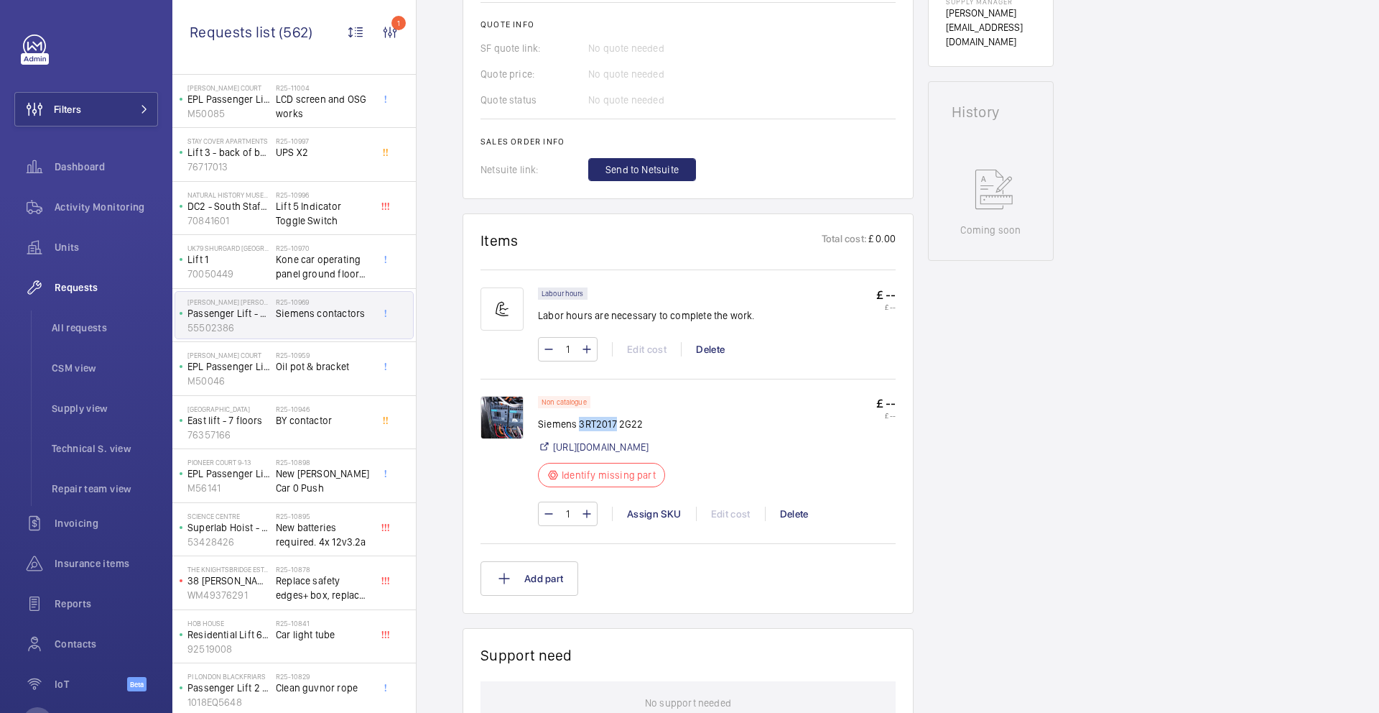
click at [603, 427] on p "Siemens 3RT2017 2G22" at bounding box center [606, 424] width 136 height 14
drag, startPoint x: 639, startPoint y: 425, endPoint x: 580, endPoint y: 429, distance: 59.7
click at [580, 429] on p "Siemens 3RT2017 2G22" at bounding box center [606, 424] width 136 height 14
copy p "3RT2017 2G22"
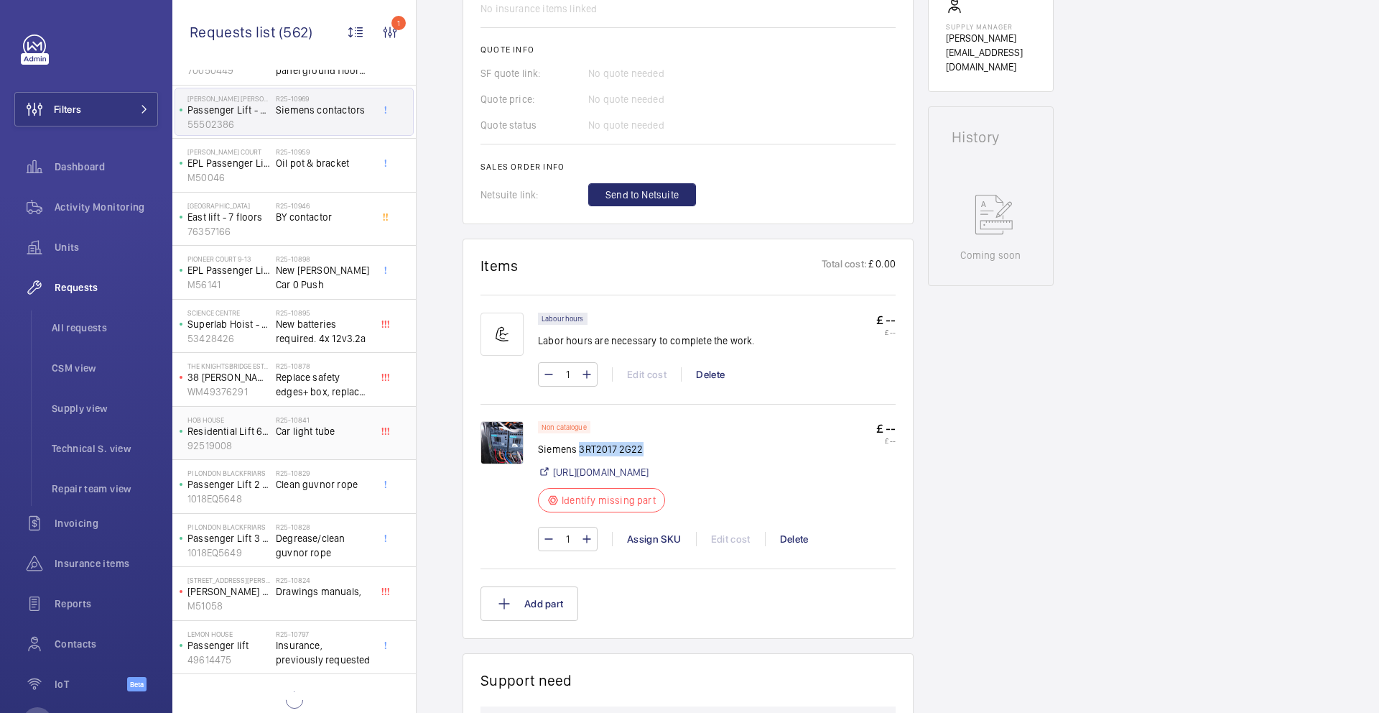
scroll to position [496, 0]
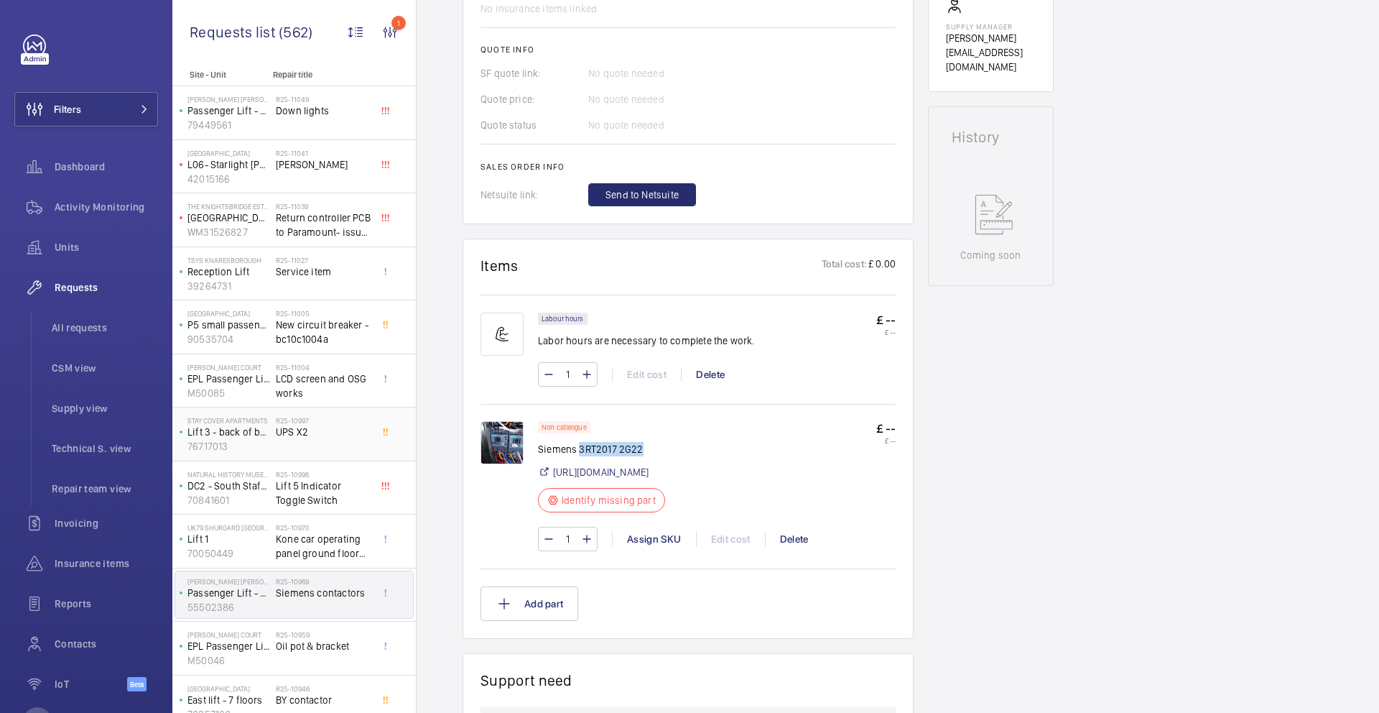
scroll to position [3, 0]
click at [318, 434] on span "UPS X2" at bounding box center [323, 429] width 95 height 14
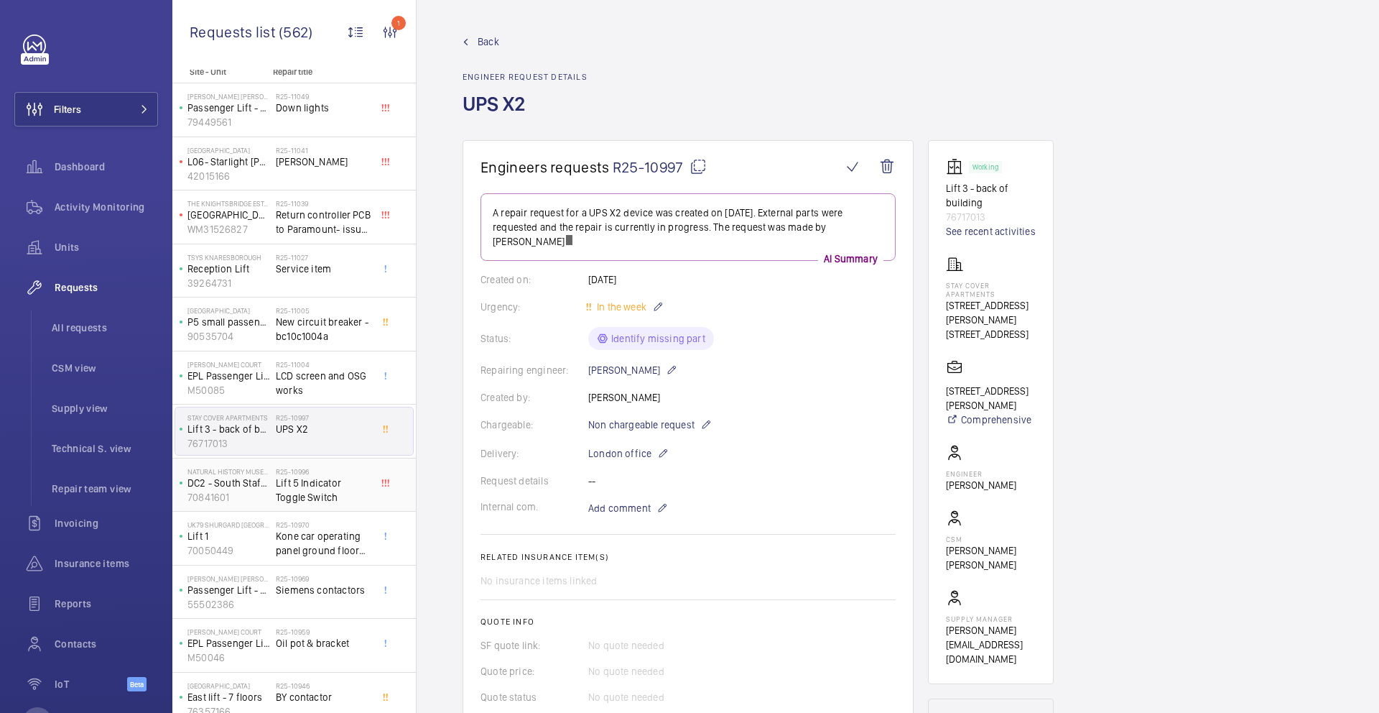
click at [312, 487] on span "Lift 5 Indicator Toggle Switch" at bounding box center [323, 490] width 95 height 29
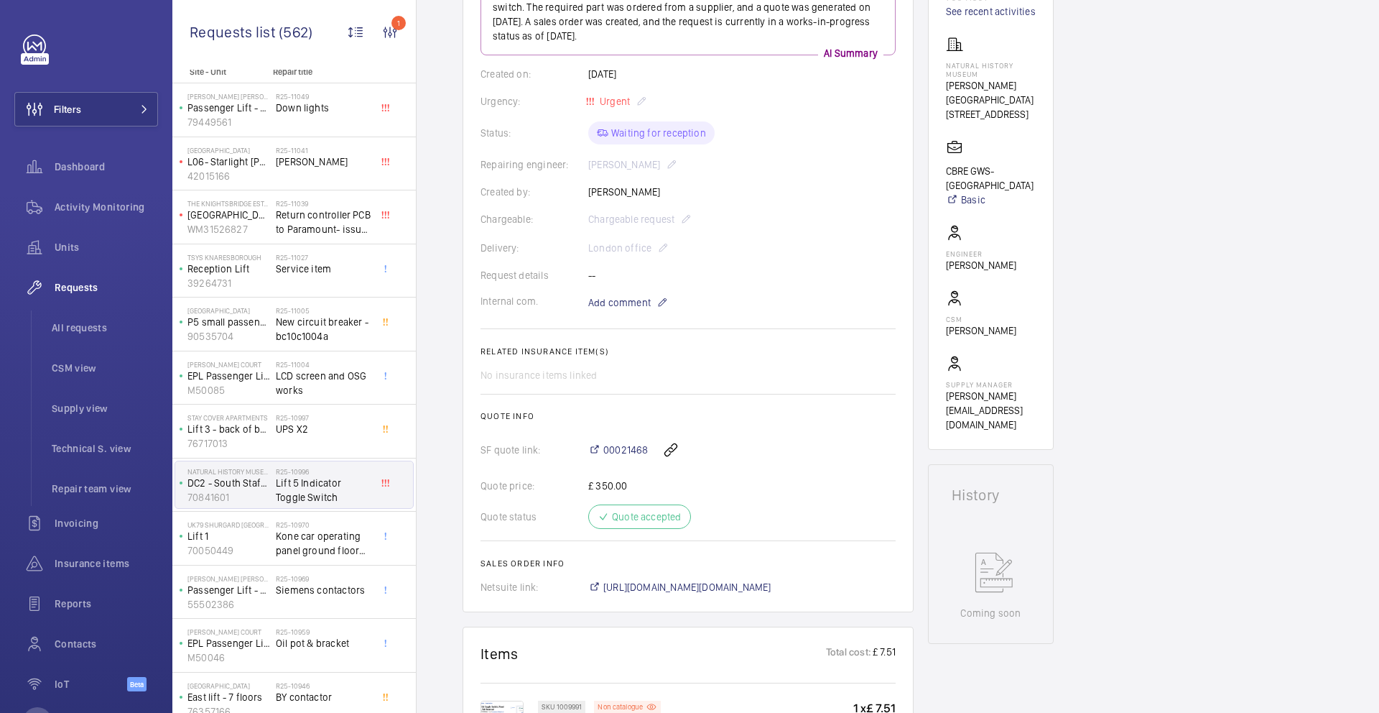
scroll to position [223, 0]
click at [304, 535] on span "Kone car operating panel ground floor push required" at bounding box center [323, 543] width 95 height 29
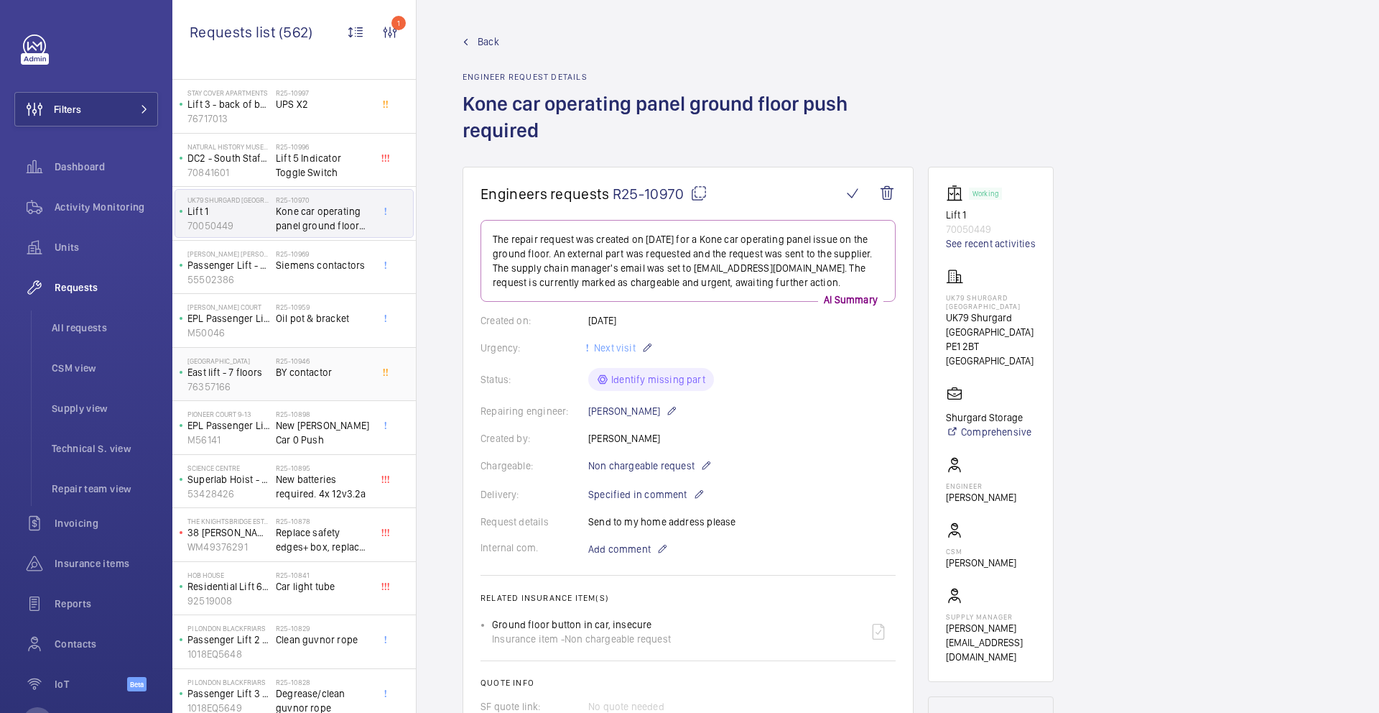
scroll to position [330, 0]
click at [293, 491] on span "New batteries required. 4x 12v3.2a" at bounding box center [323, 483] width 95 height 29
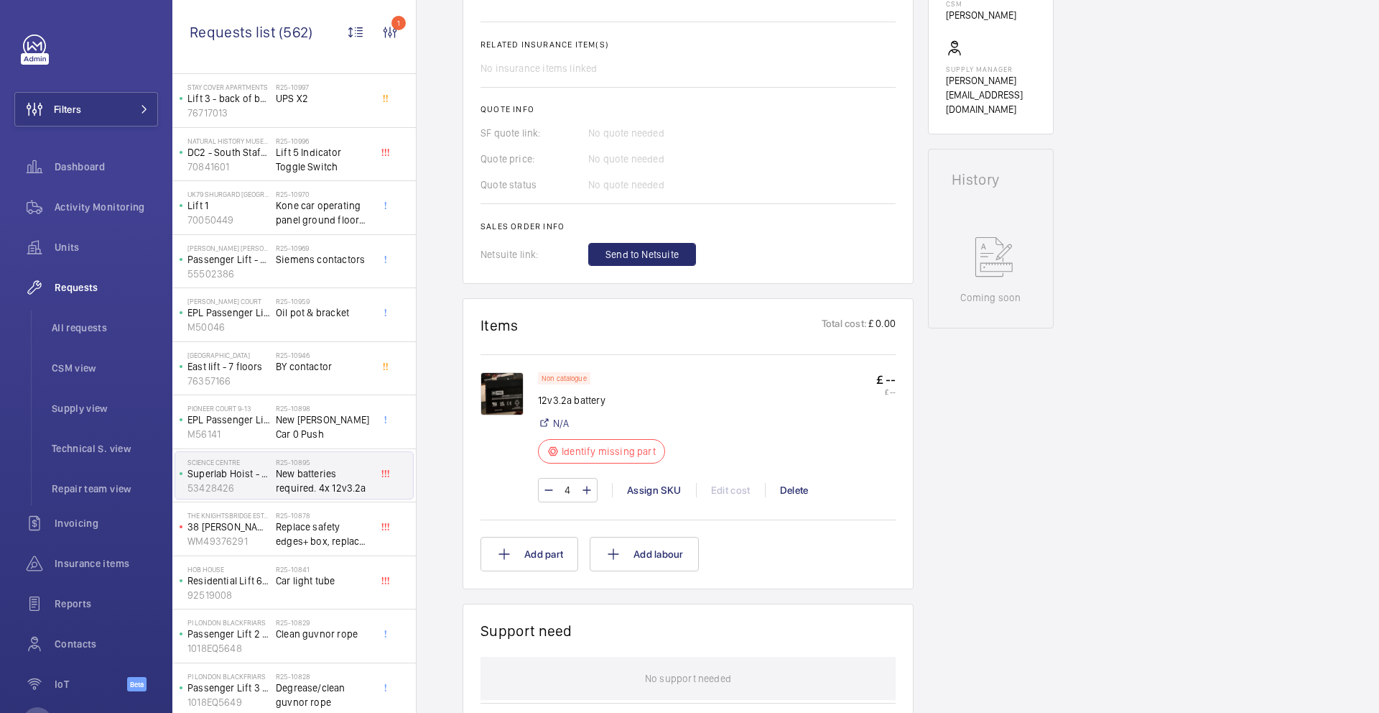
scroll to position [530, 0]
click at [541, 399] on p "12v3.2a battery" at bounding box center [606, 396] width 136 height 14
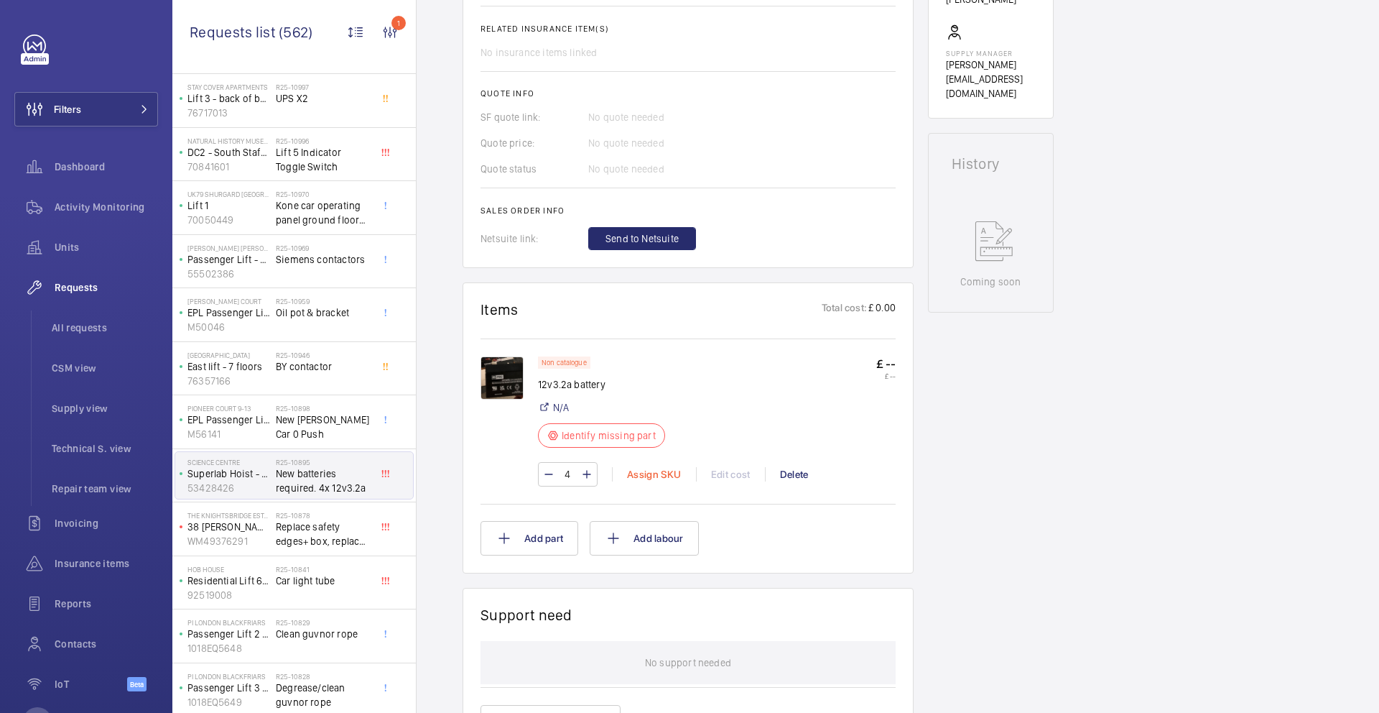
click at [640, 475] on div "Assign SKU" at bounding box center [654, 474] width 84 height 14
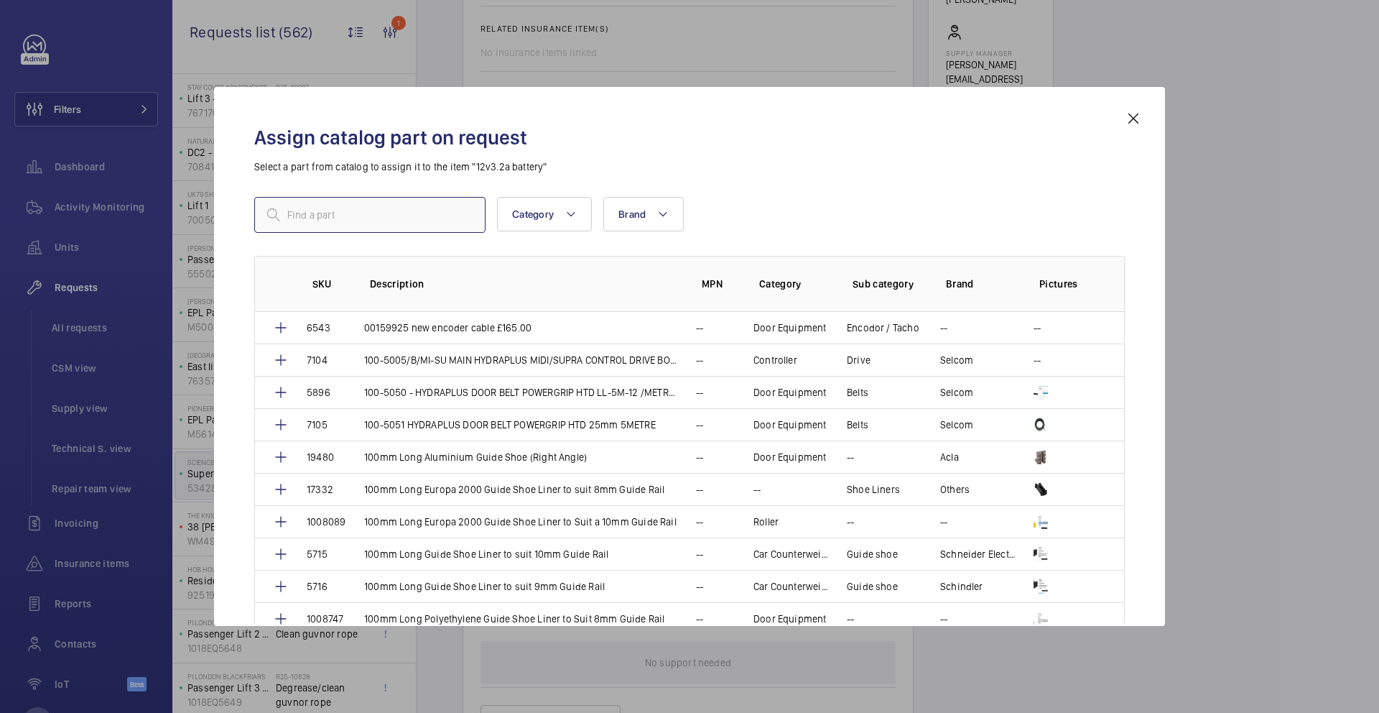
click at [402, 229] on input "text" at bounding box center [369, 215] width 231 height 36
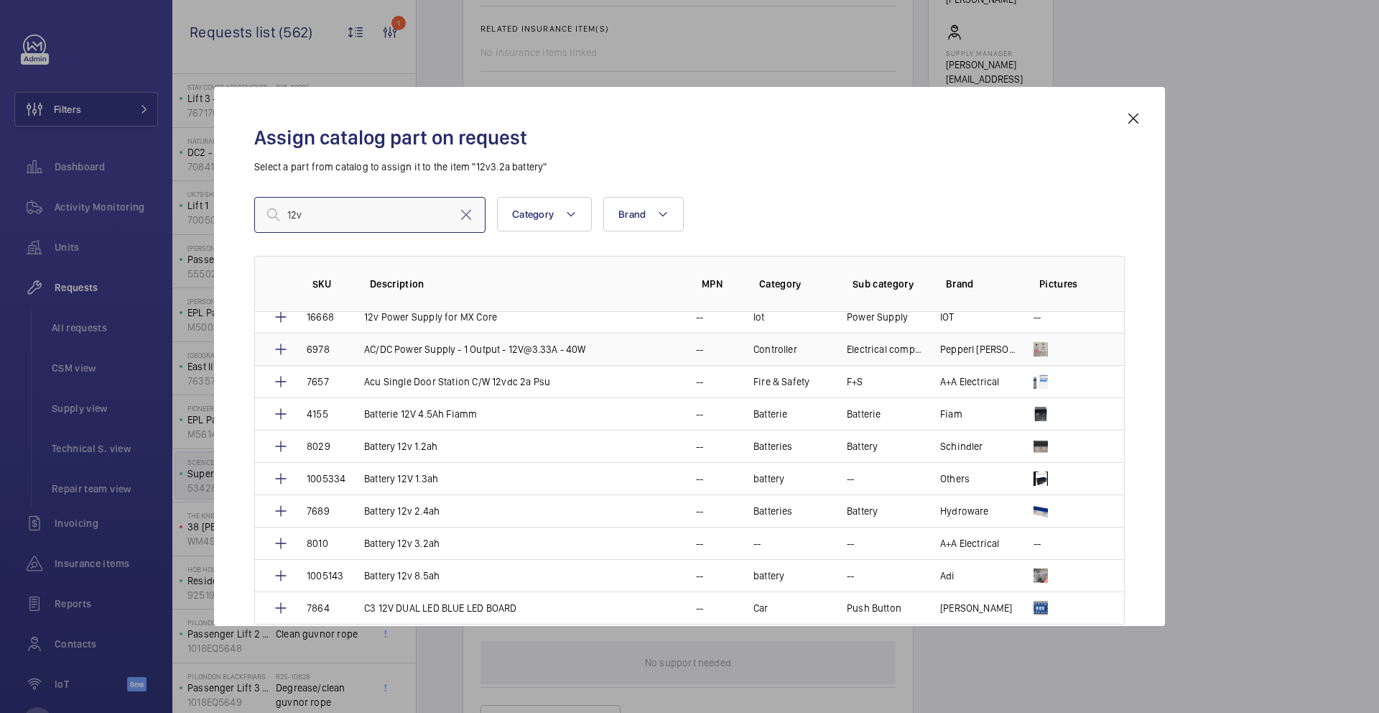
scroll to position [247, 0]
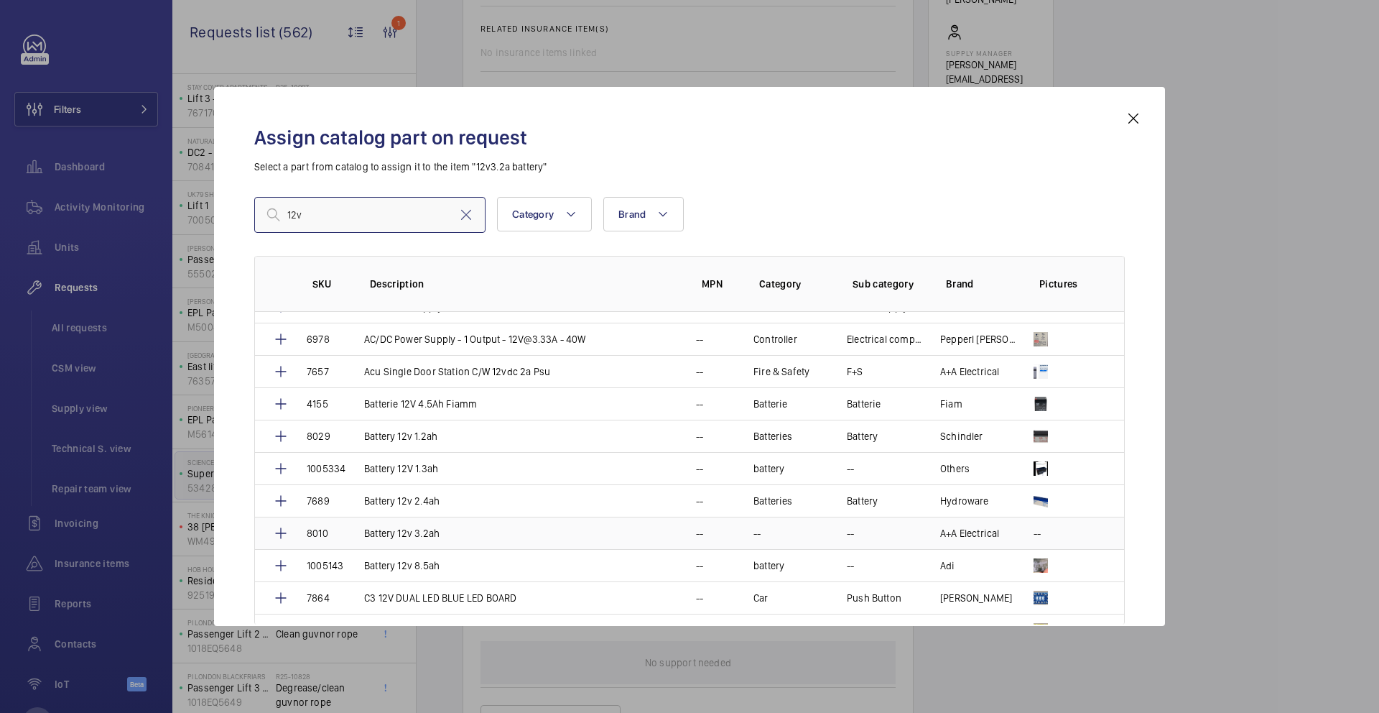
type input "12v"
click at [460, 533] on td "Battery 12v 3.2ah" at bounding box center [513, 533] width 332 height 32
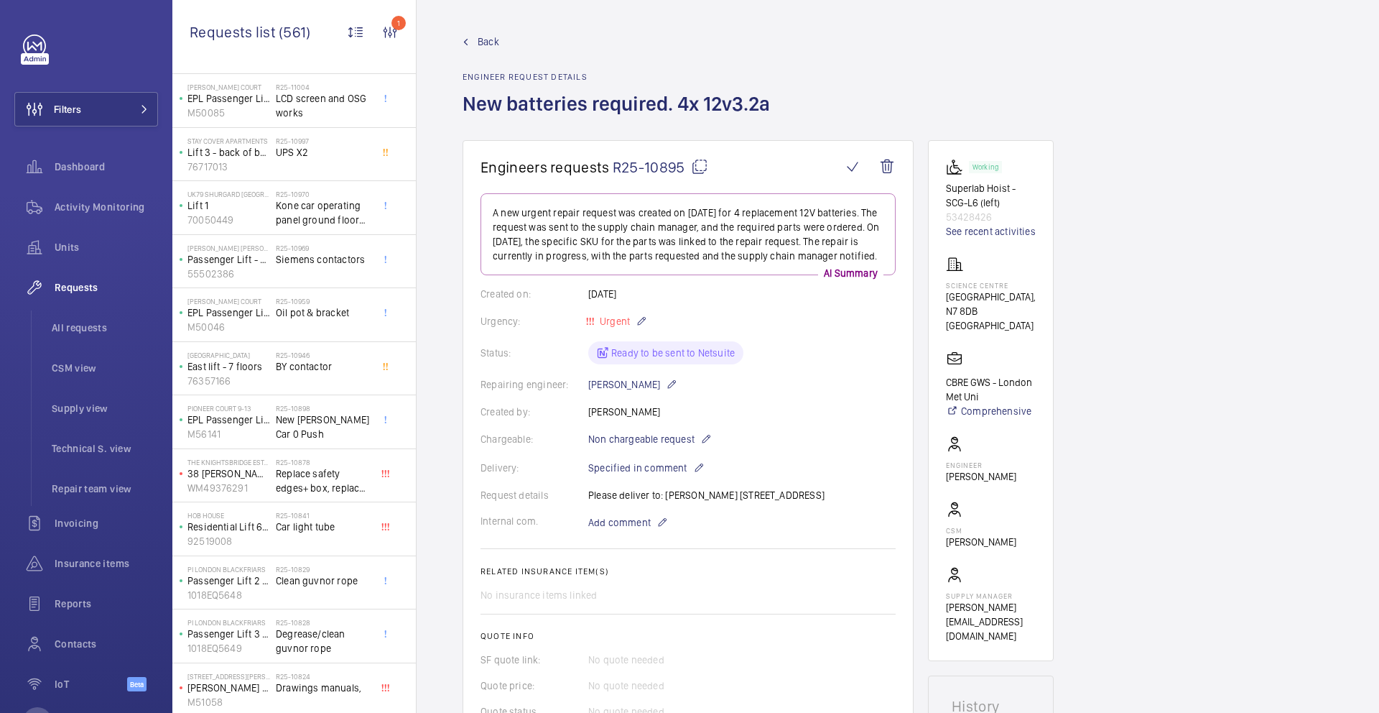
scroll to position [357, 0]
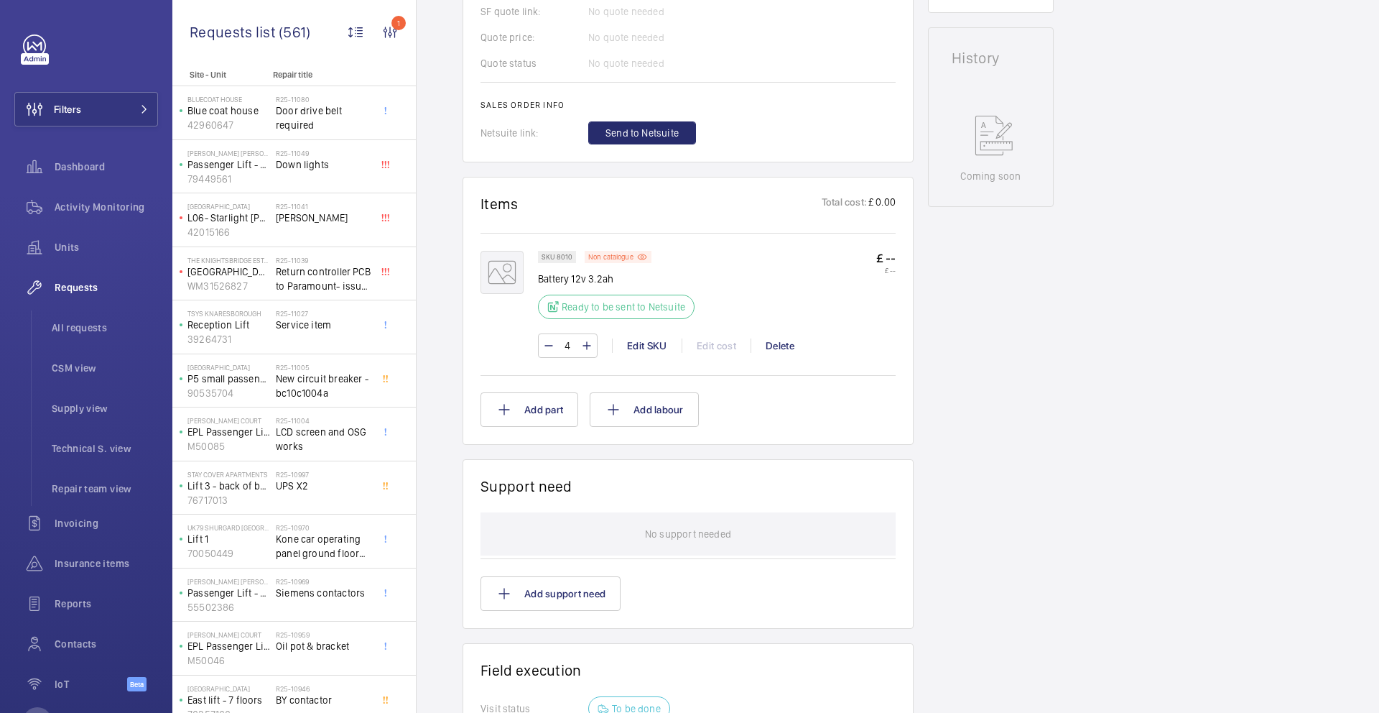
scroll to position [959, 0]
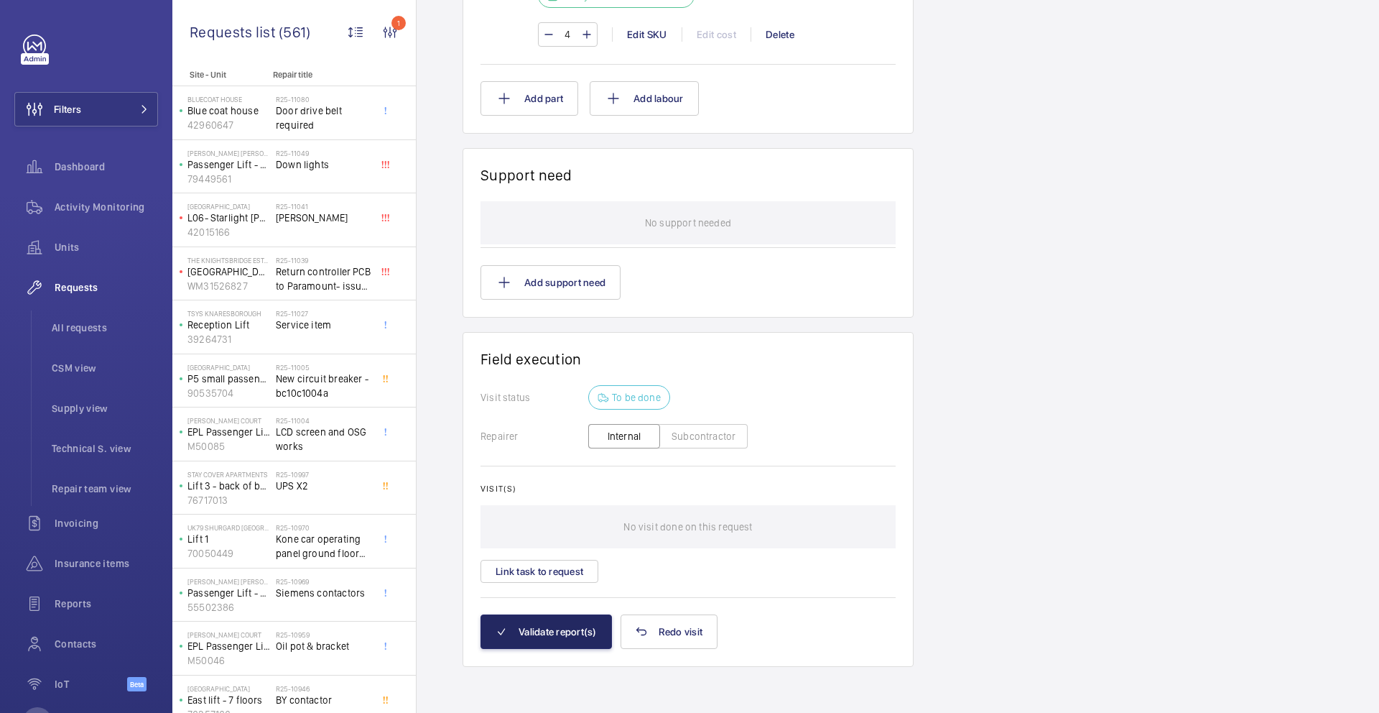
click at [578, 368] on h1 "Field execution" at bounding box center [688, 359] width 415 height 18
click at [576, 626] on button "Validate report(s)" at bounding box center [546, 631] width 131 height 34
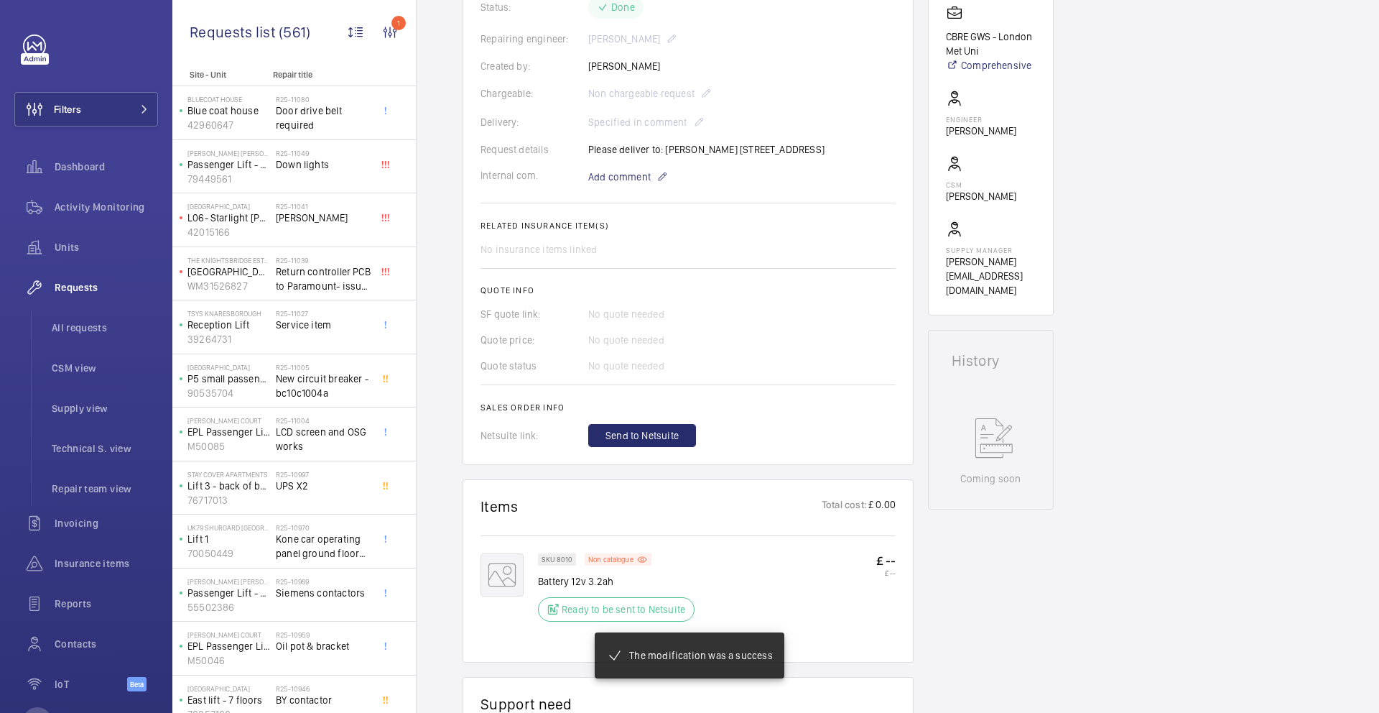
scroll to position [369, 0]
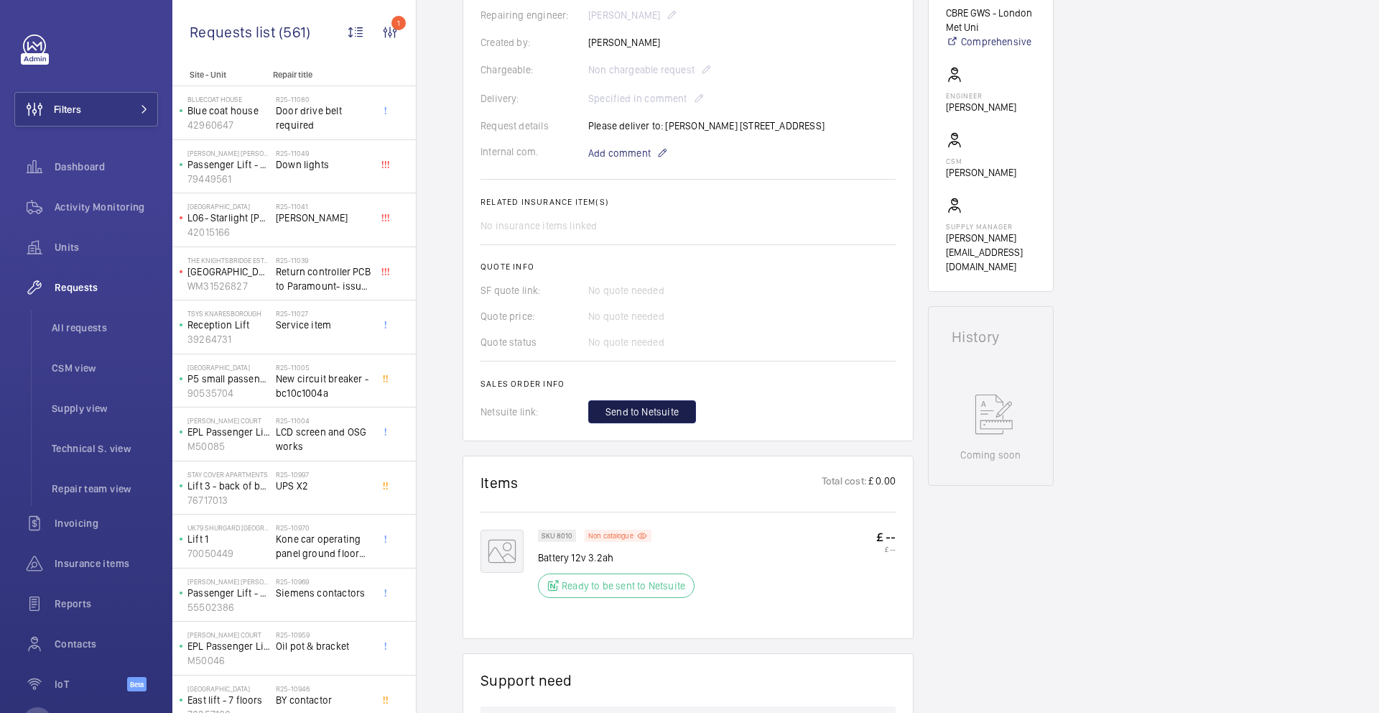
click at [611, 415] on span "Send to Netsuite" at bounding box center [642, 411] width 73 height 14
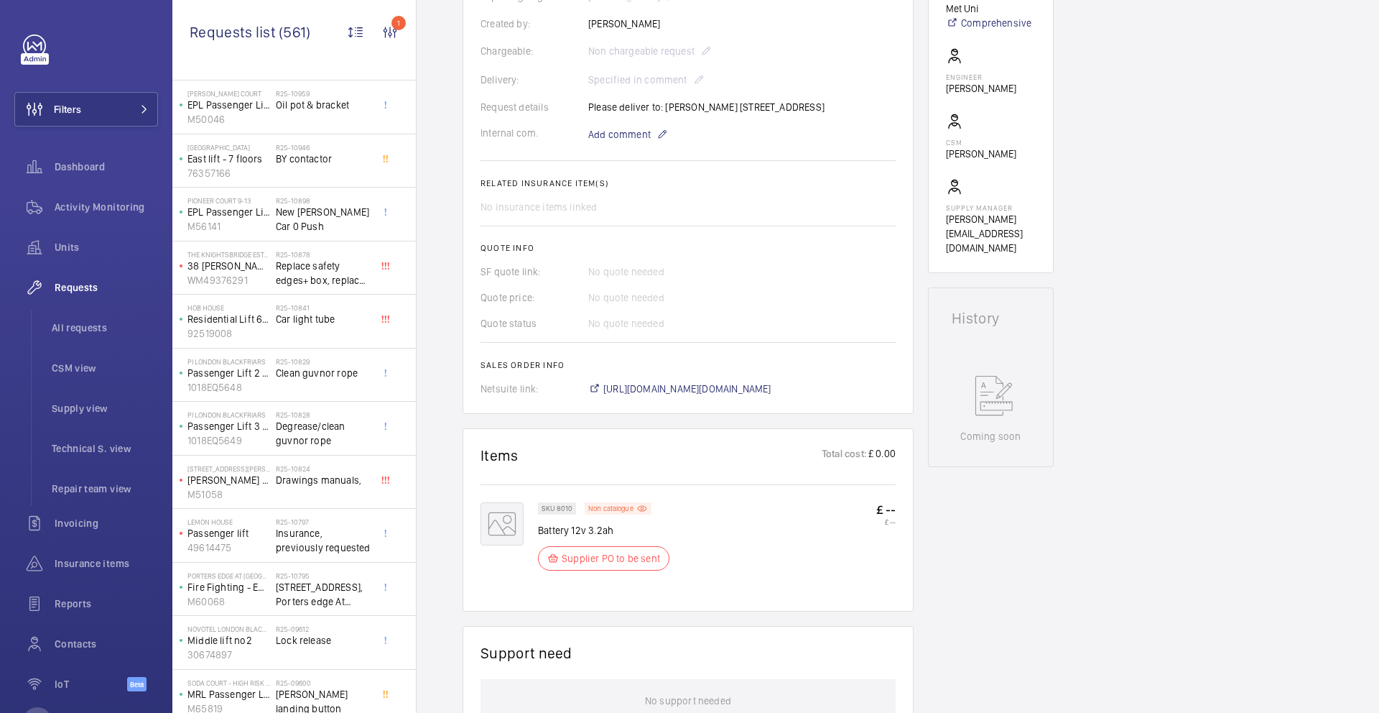
scroll to position [713, 0]
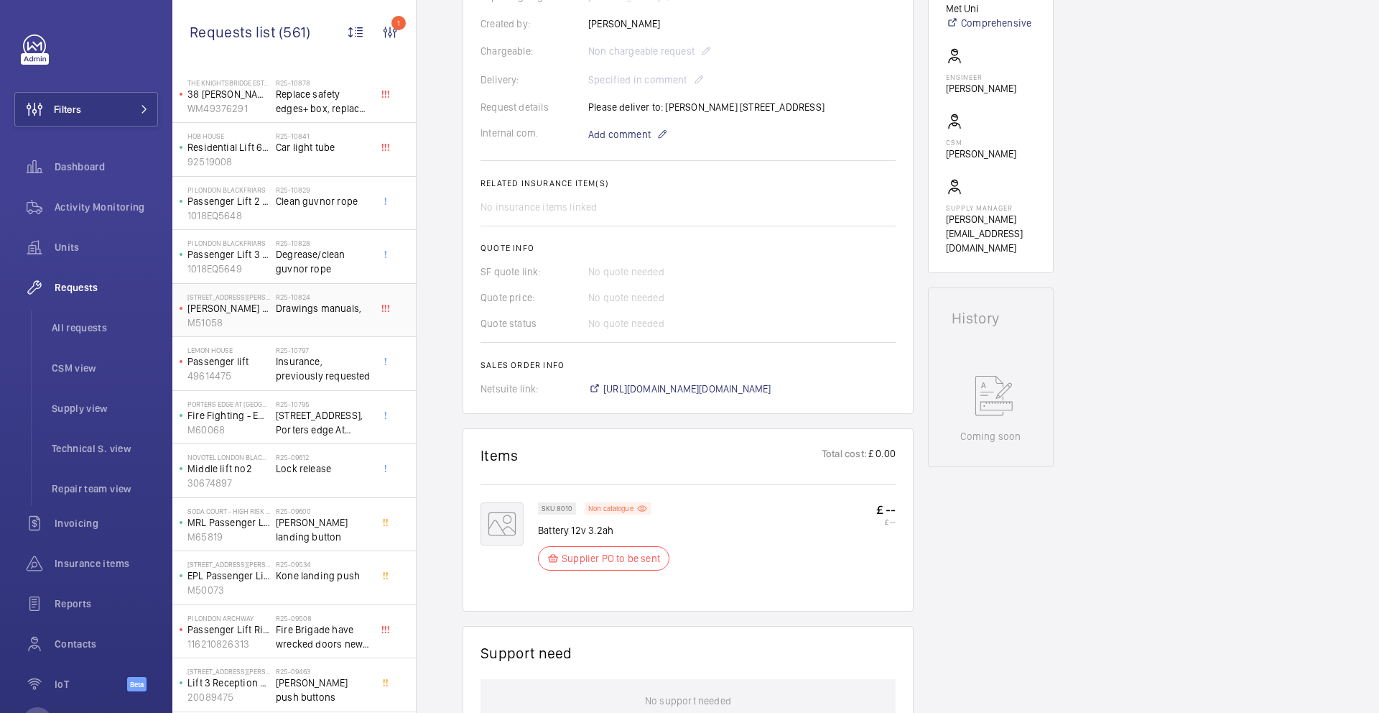
click at [292, 310] on span "Drawings manuals," at bounding box center [323, 308] width 95 height 14
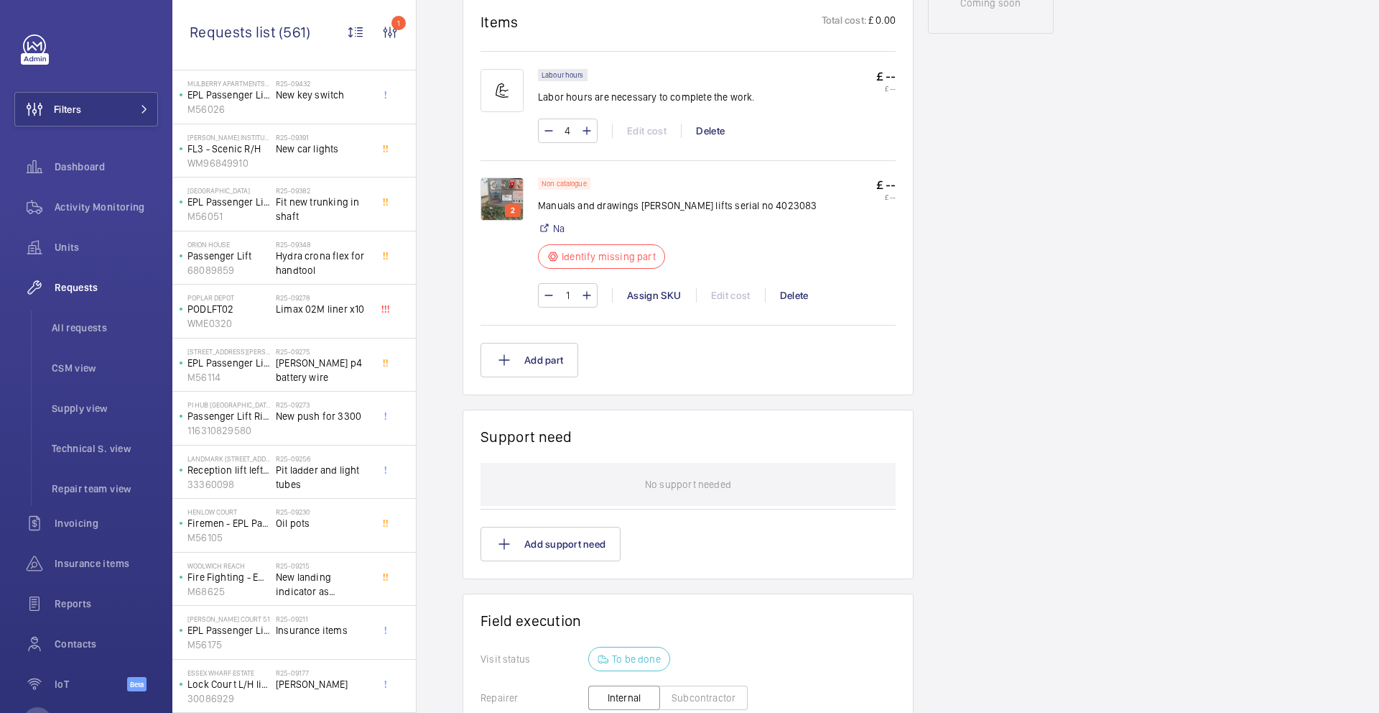
scroll to position [1567, 0]
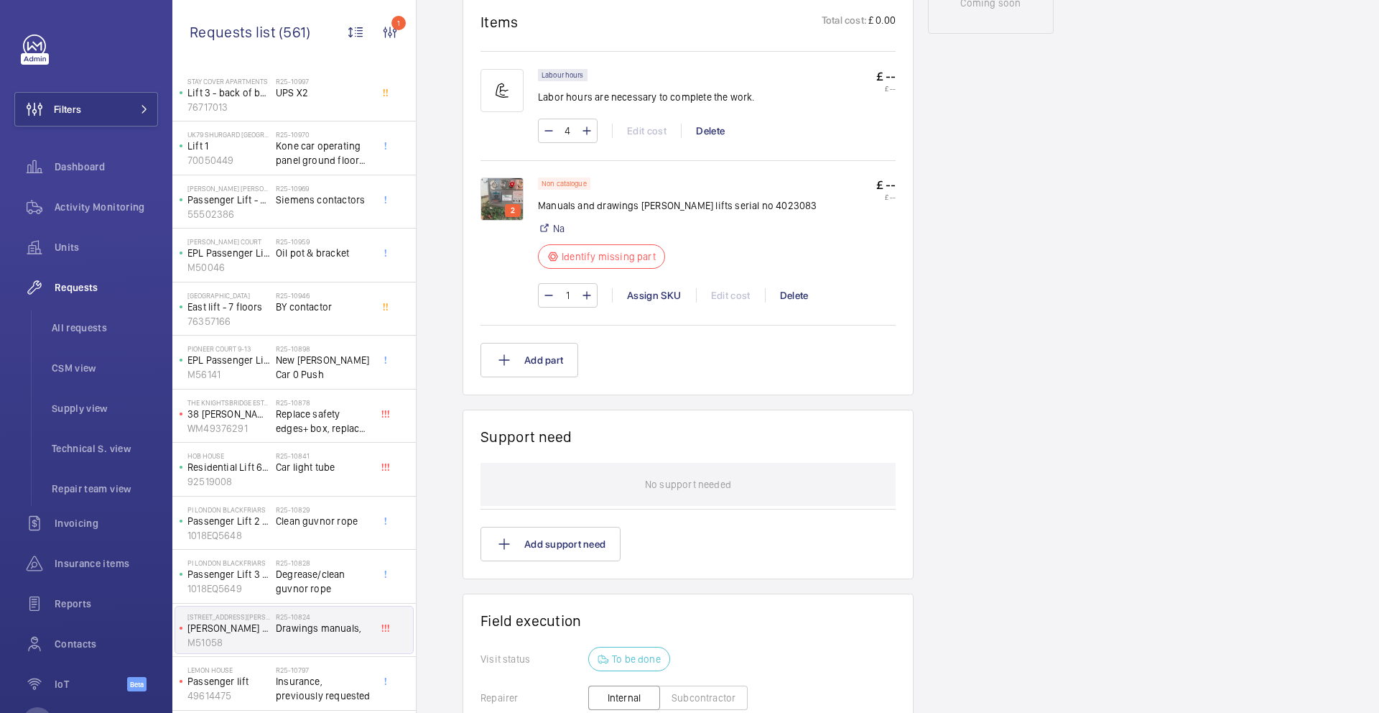
scroll to position [244, 0]
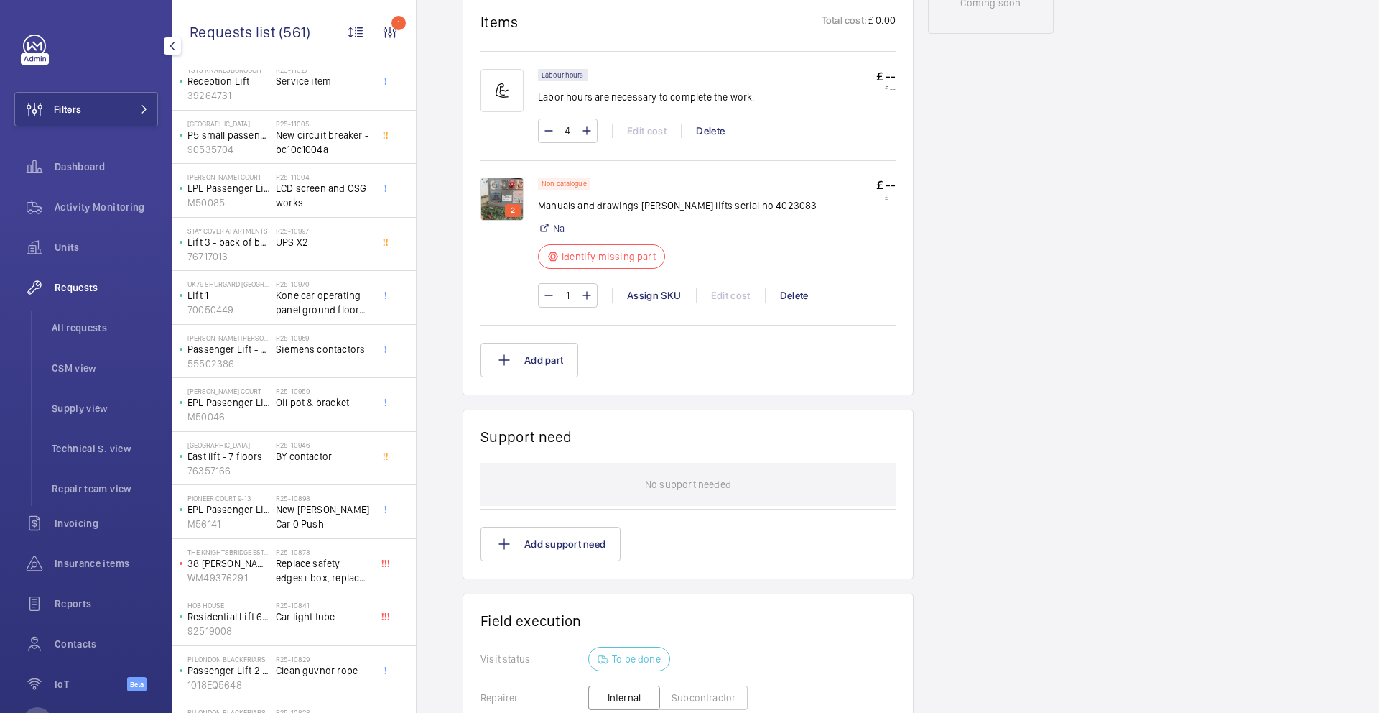
click at [71, 282] on span "Requests" at bounding box center [106, 287] width 103 height 14
click at [78, 369] on span "CSM view" at bounding box center [105, 368] width 106 height 14
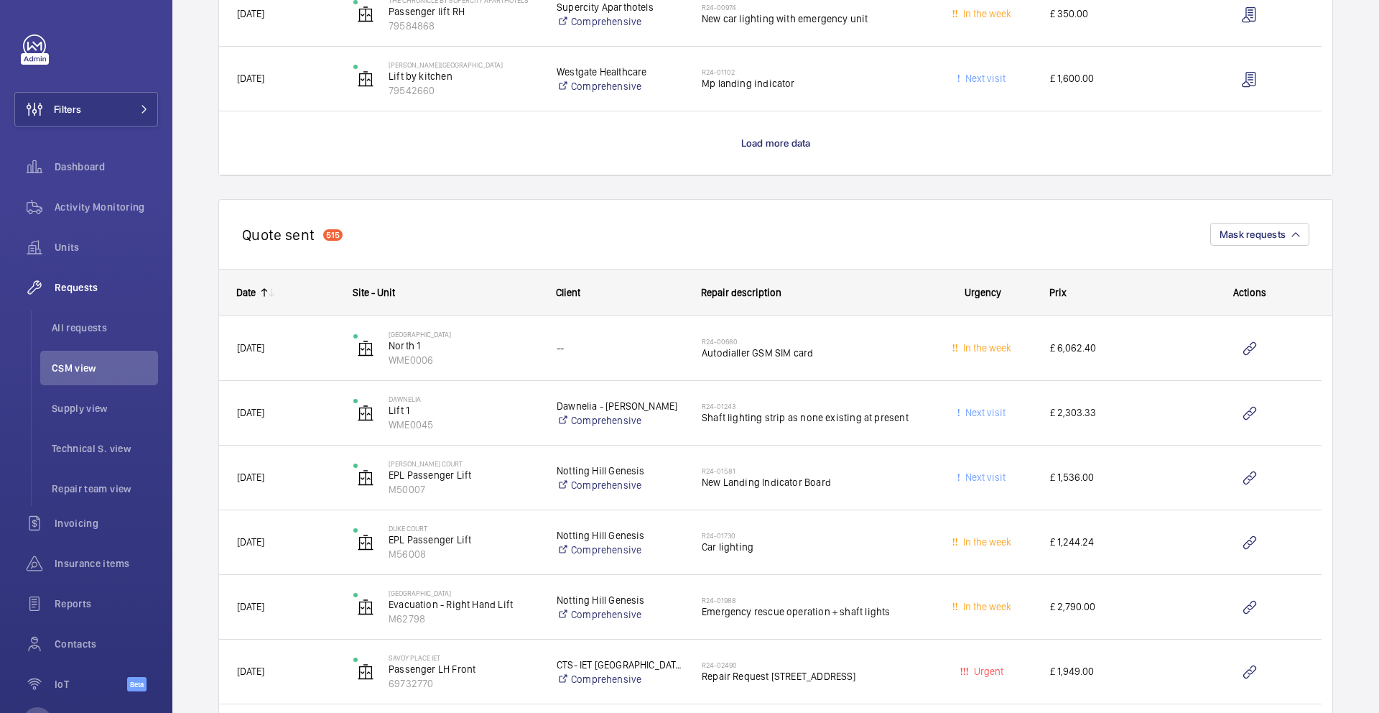
scroll to position [1458, 0]
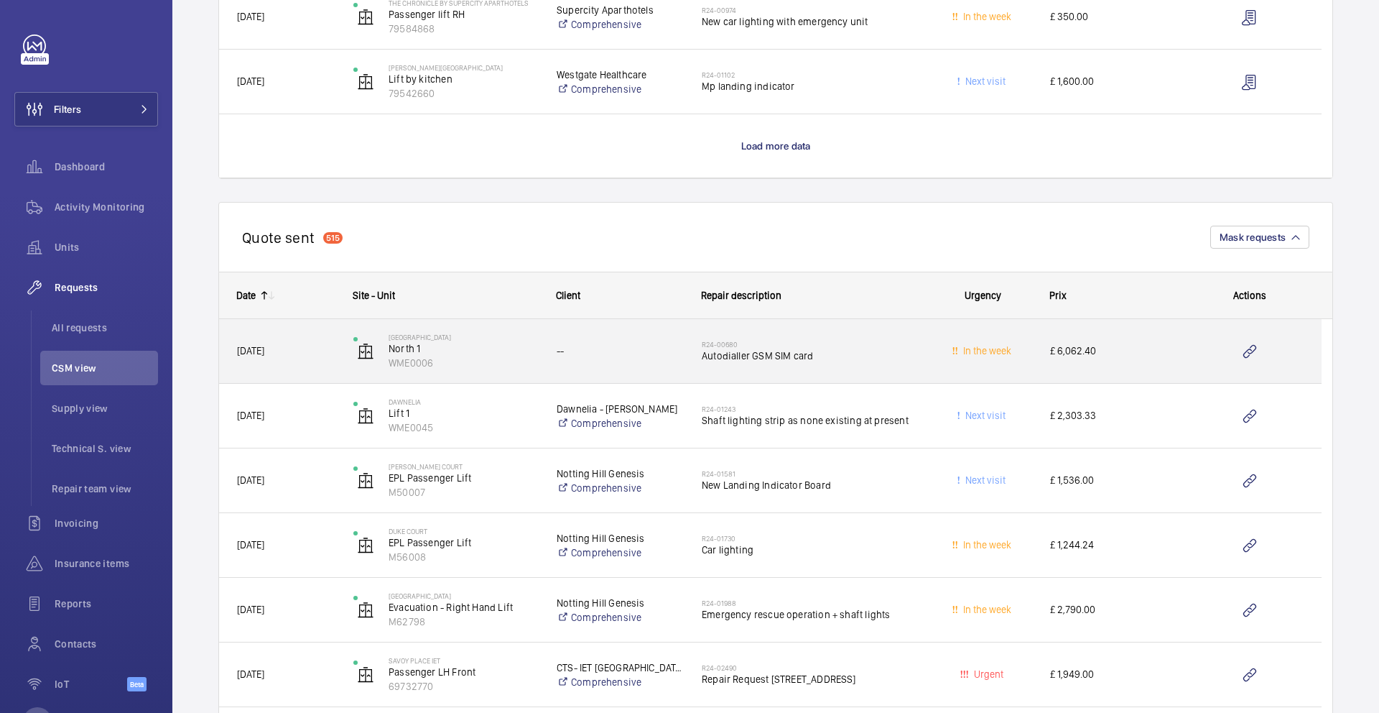
click at [647, 366] on div "--" at bounding box center [612, 350] width 144 height 45
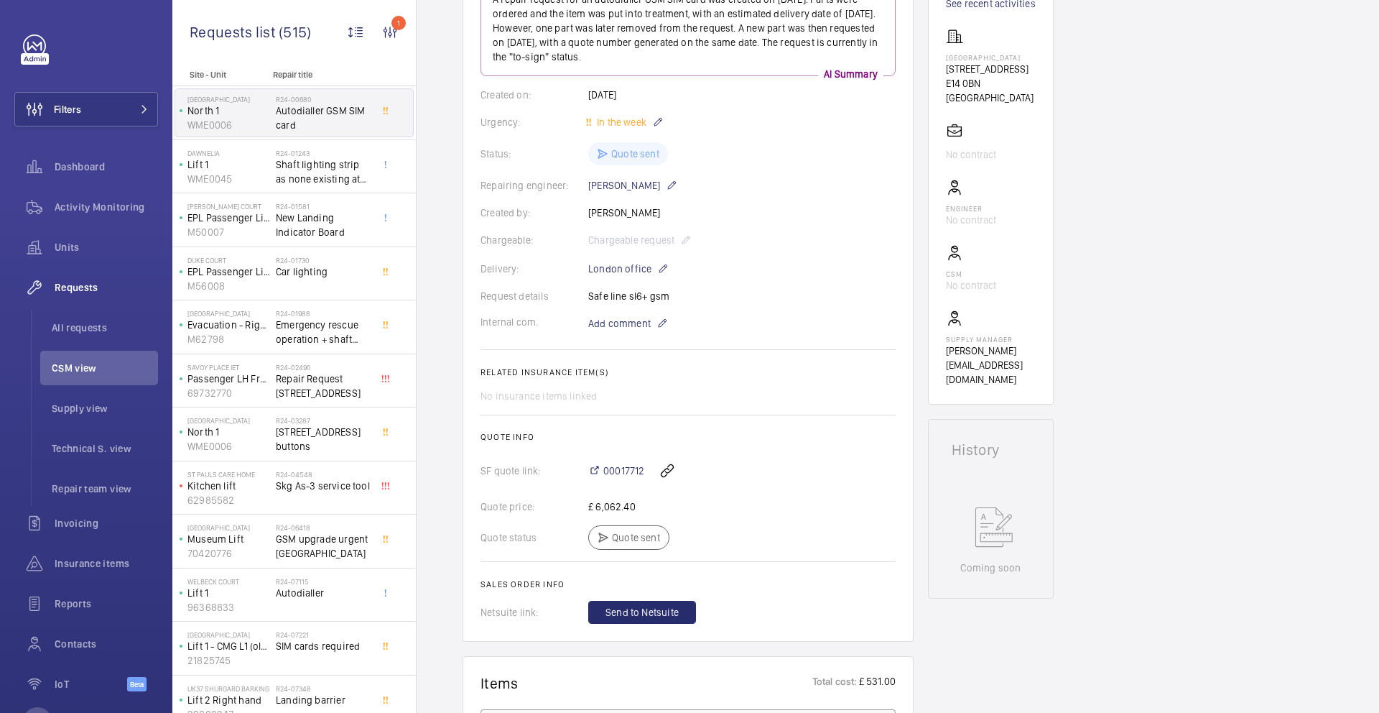
scroll to position [214, 0]
click at [614, 473] on span "00017712" at bounding box center [623, 470] width 41 height 14
click at [268, 388] on p "69732770" at bounding box center [229, 393] width 83 height 14
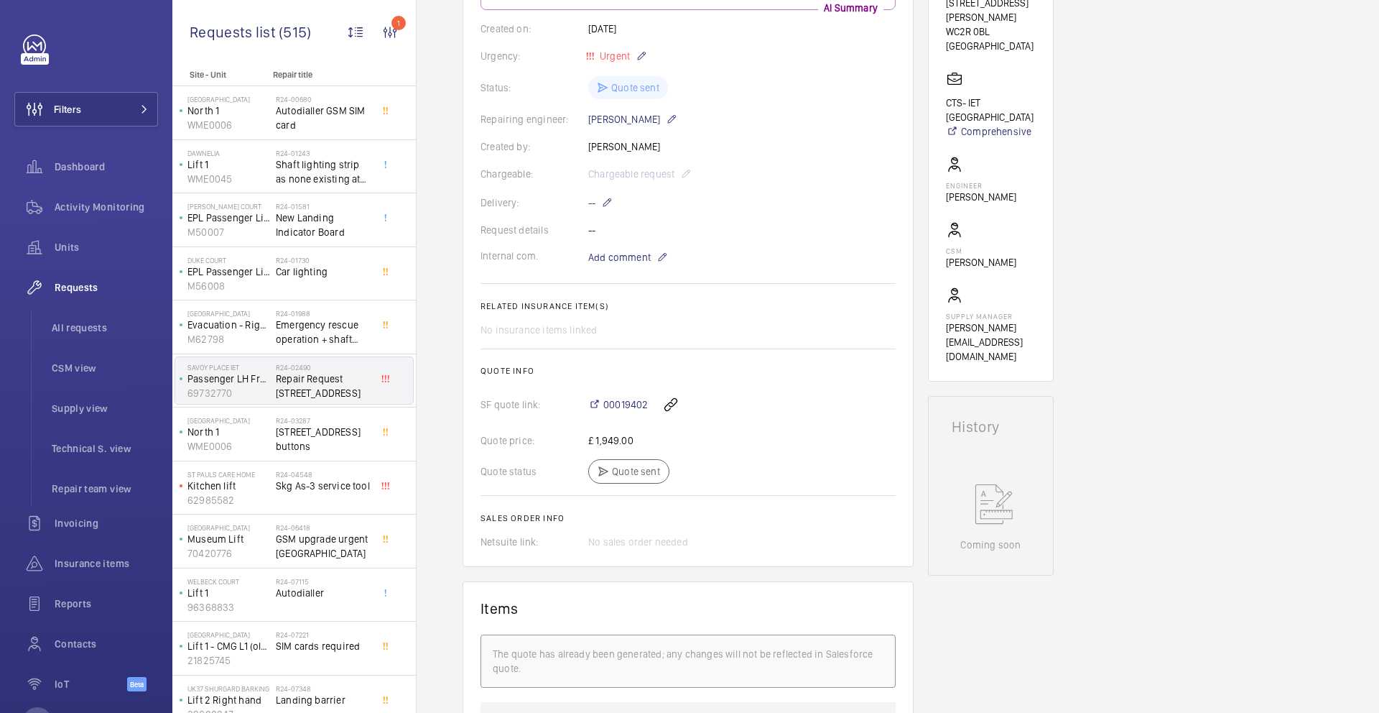
scroll to position [285, 0]
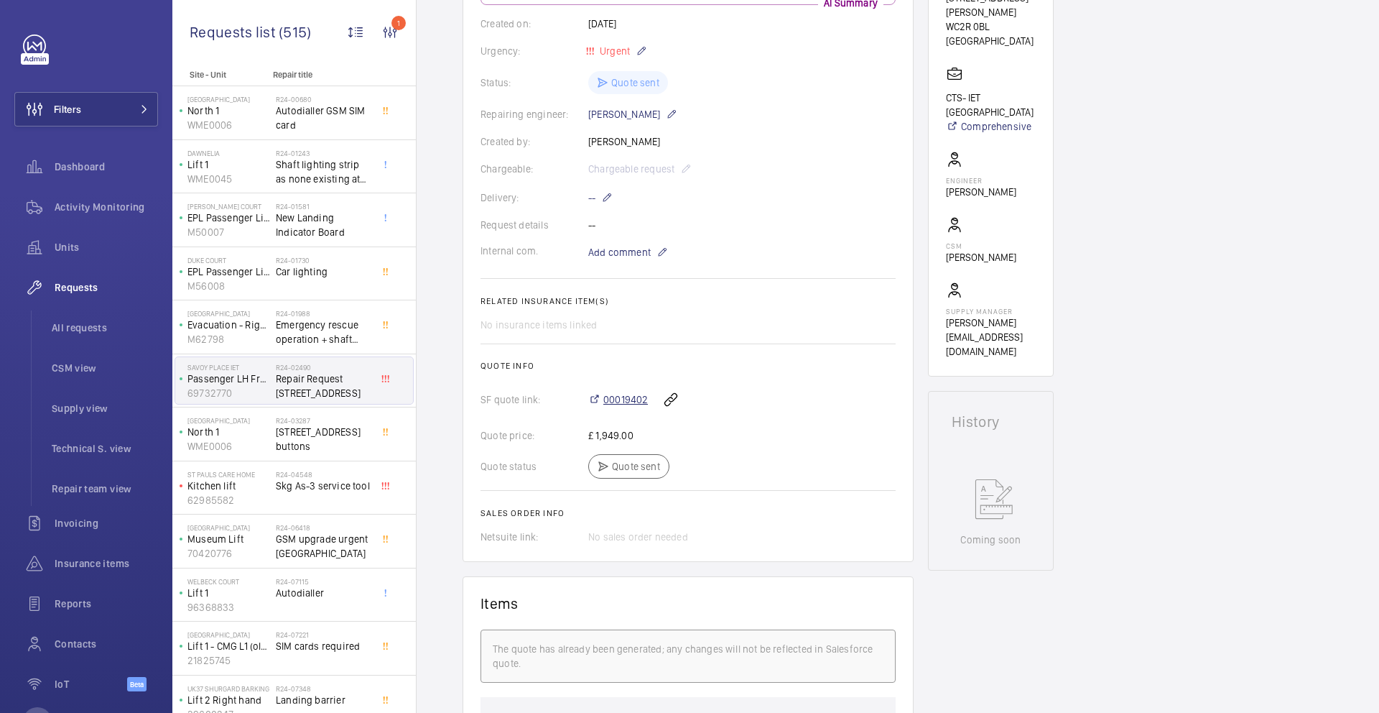
click at [634, 399] on span "00019402" at bounding box center [625, 399] width 45 height 14
click at [251, 442] on p "WME0006" at bounding box center [229, 446] width 83 height 14
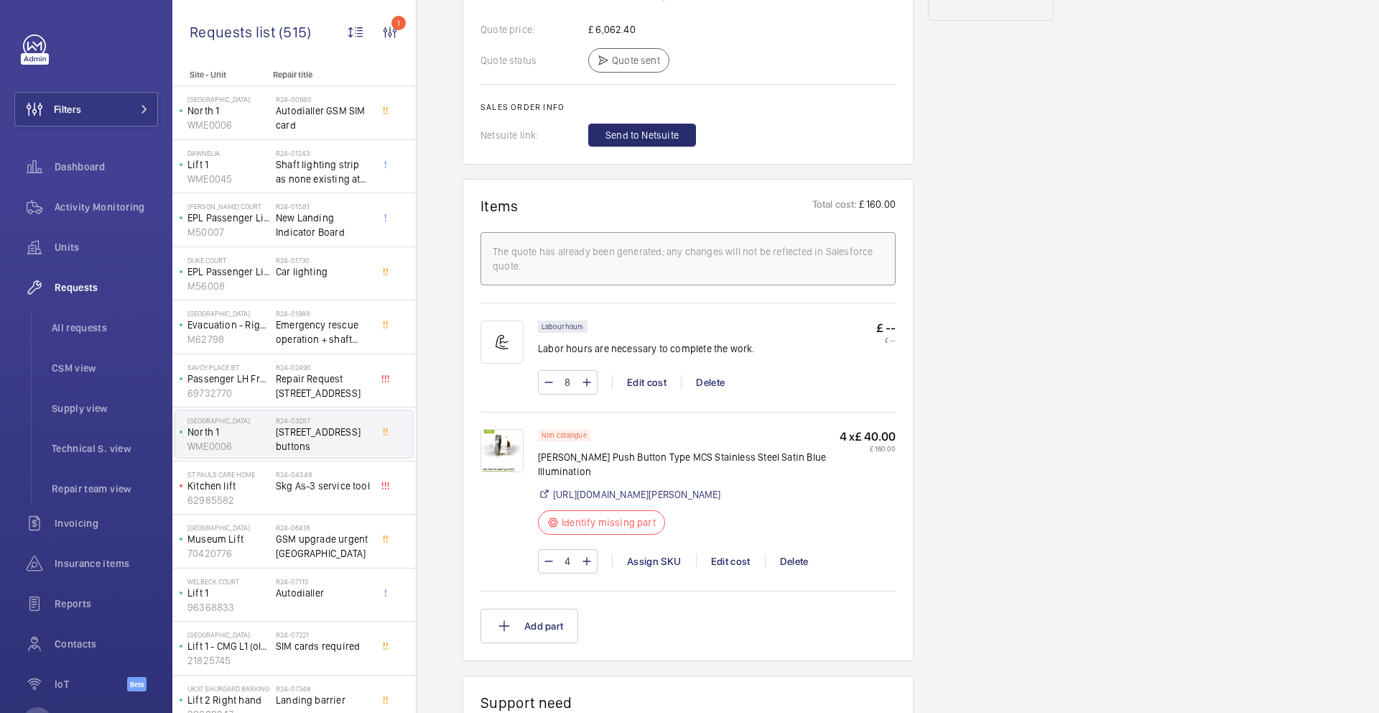
scroll to position [800, 0]
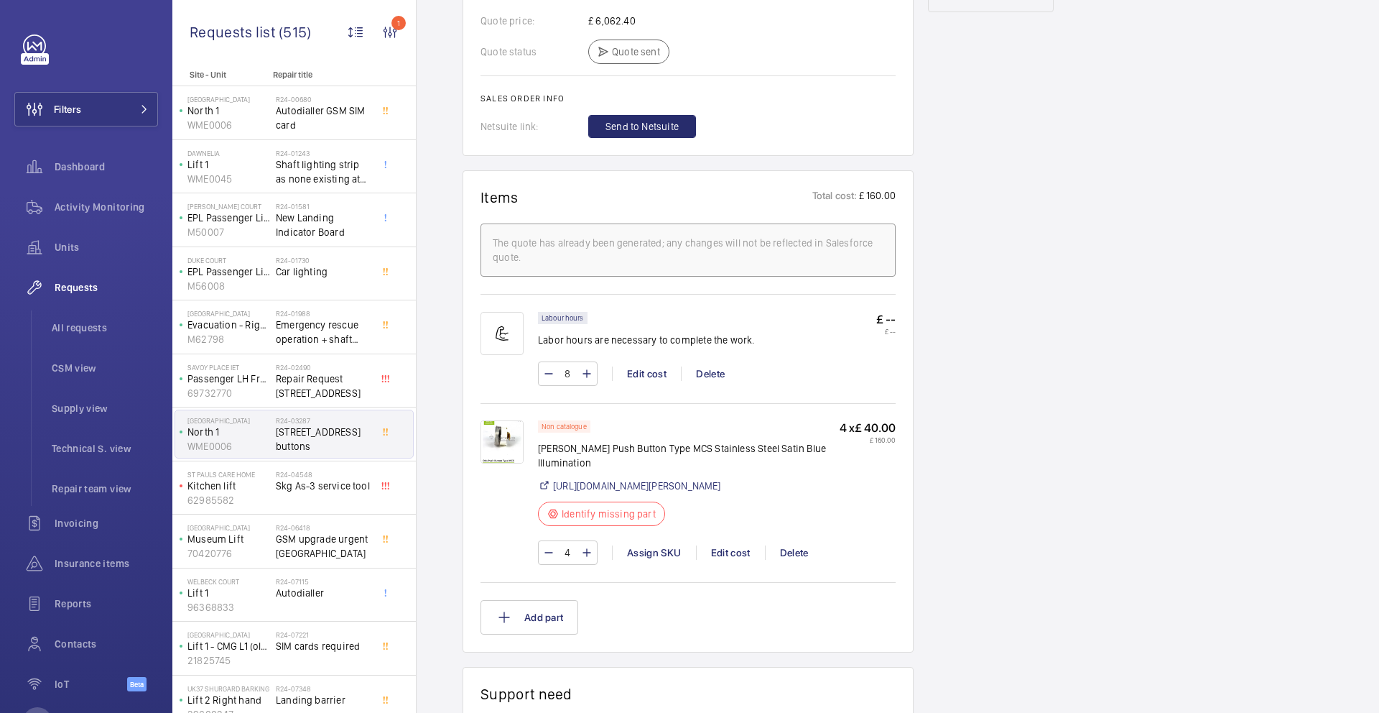
click at [513, 432] on img at bounding box center [502, 441] width 43 height 43
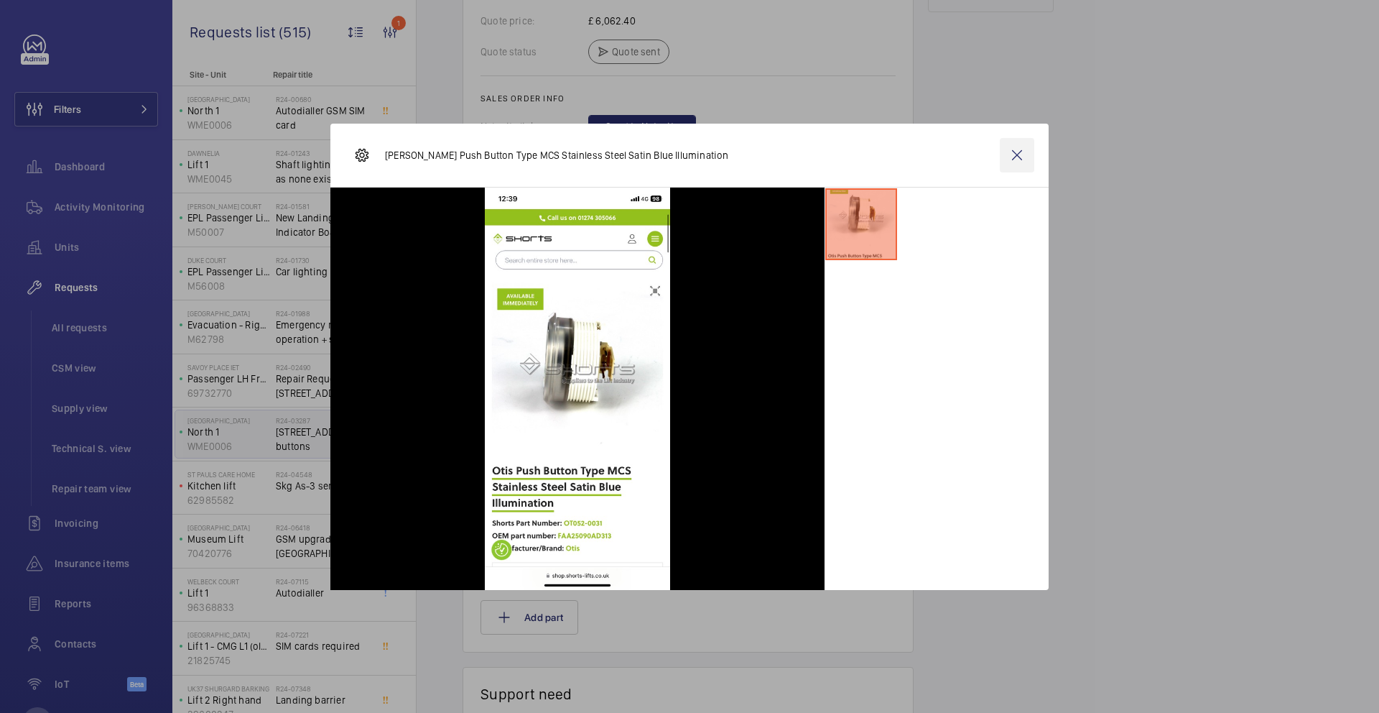
click at [1027, 157] on wm-front-icon-button at bounding box center [1017, 155] width 34 height 34
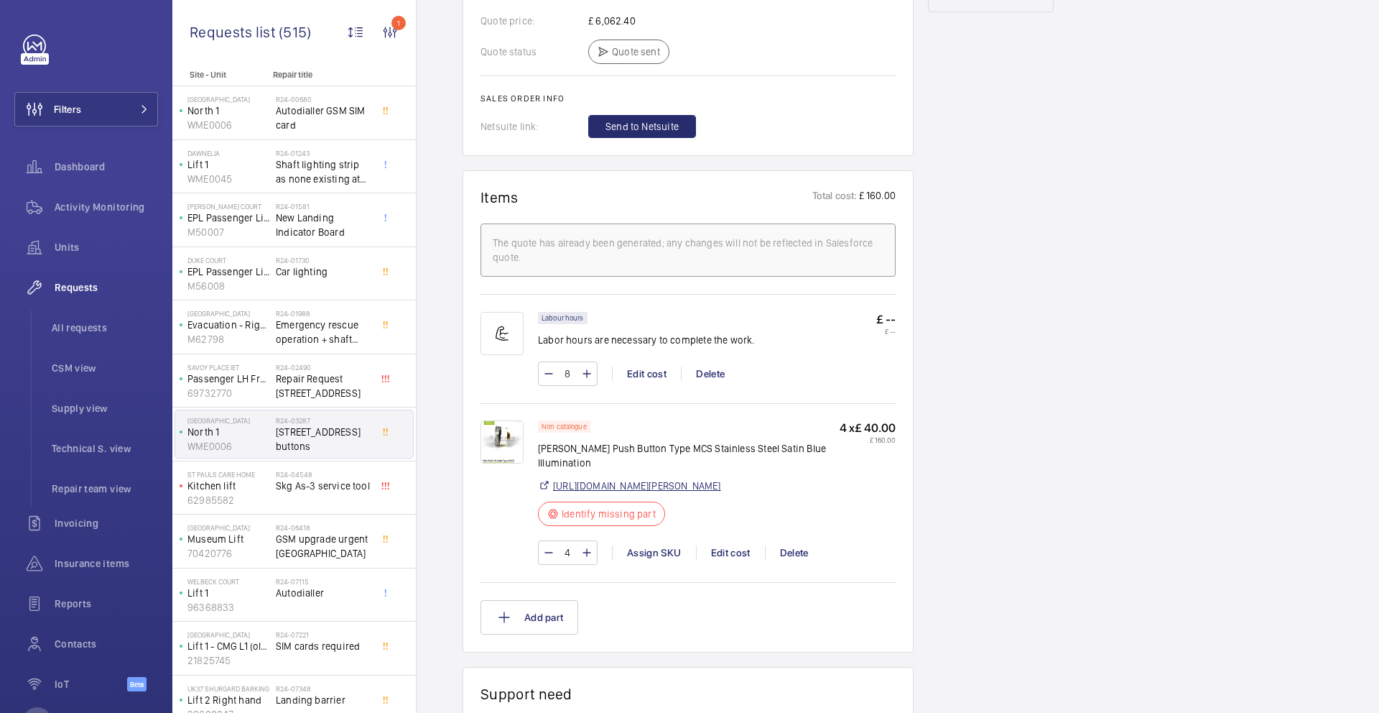
click at [496, 420] on img at bounding box center [502, 441] width 43 height 43
click at [634, 478] on link "https://shop.shorts-lifts.co.uk/ot052-0031-otis-push-button-type-mcs-stainless-…" at bounding box center [637, 485] width 168 height 14
click at [637, 478] on link "https://shop.shorts-lifts.co.uk/ot052-0031-otis-push-button-type-mcs-stainless-…" at bounding box center [637, 485] width 168 height 14
click at [652, 478] on link "https://shop.shorts-lifts.co.uk/ot052-0031-otis-push-button-type-mcs-stainless-…" at bounding box center [637, 485] width 168 height 14
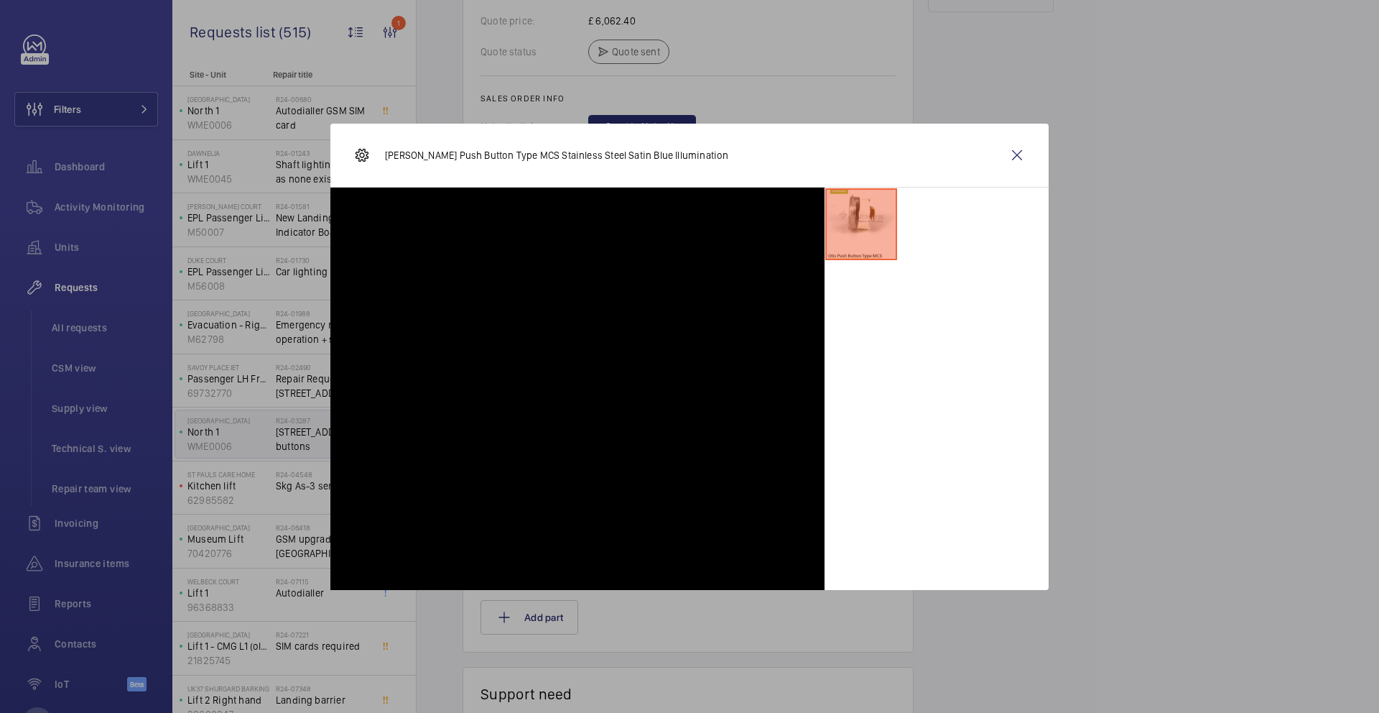
scroll to position [1146, 0]
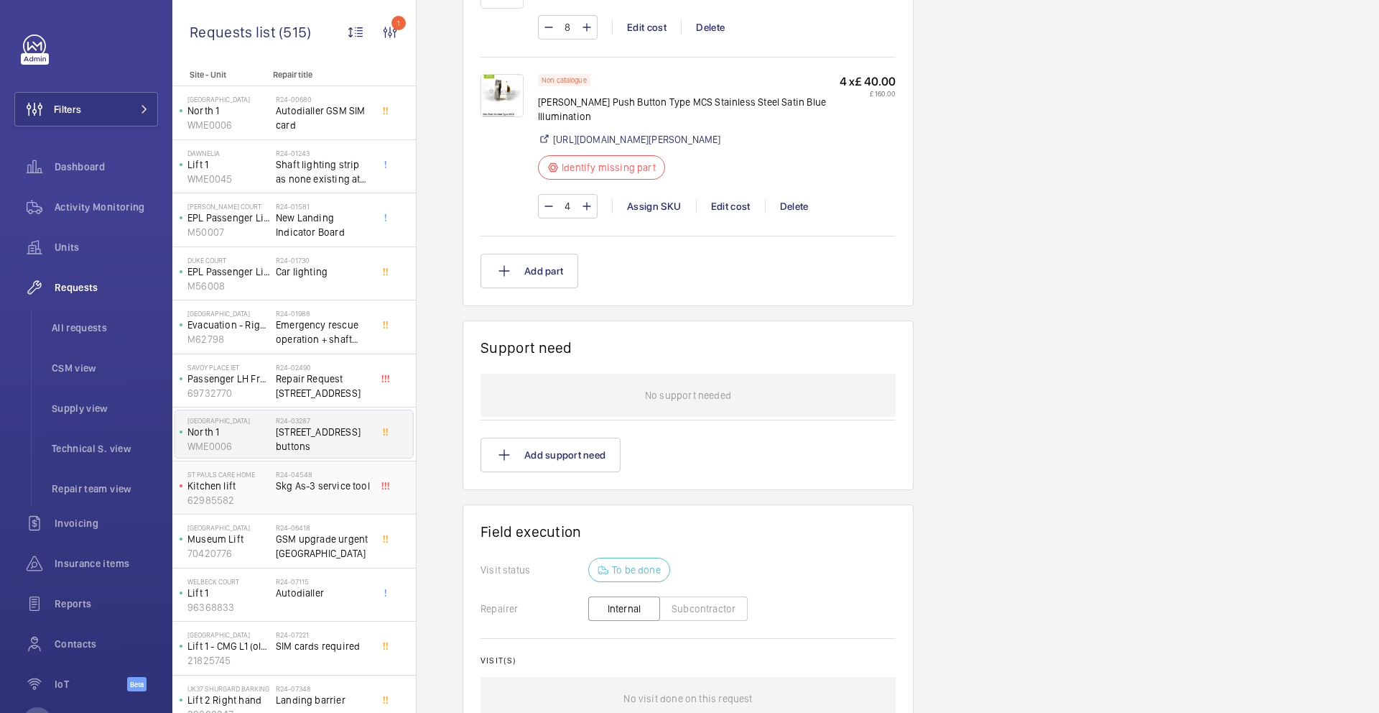
click at [330, 484] on span "Skg As-3 service tool" at bounding box center [323, 485] width 95 height 14
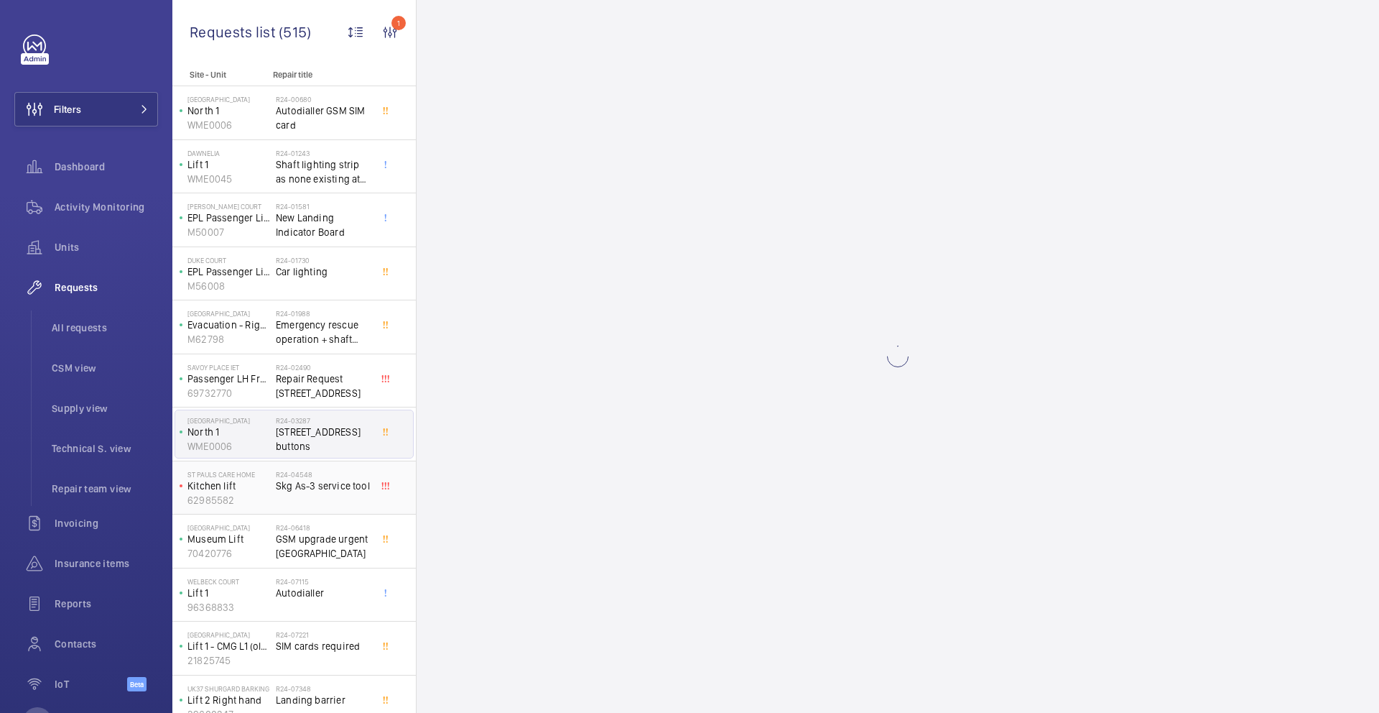
click at [190, 493] on p "62985582" at bounding box center [229, 500] width 83 height 14
click at [295, 487] on span "Skg As-3 service tool" at bounding box center [323, 485] width 95 height 14
click at [330, 486] on span "Skg As-3 service tool" at bounding box center [323, 485] width 95 height 14
click at [342, 489] on span "Skg As-3 service tool" at bounding box center [323, 485] width 95 height 14
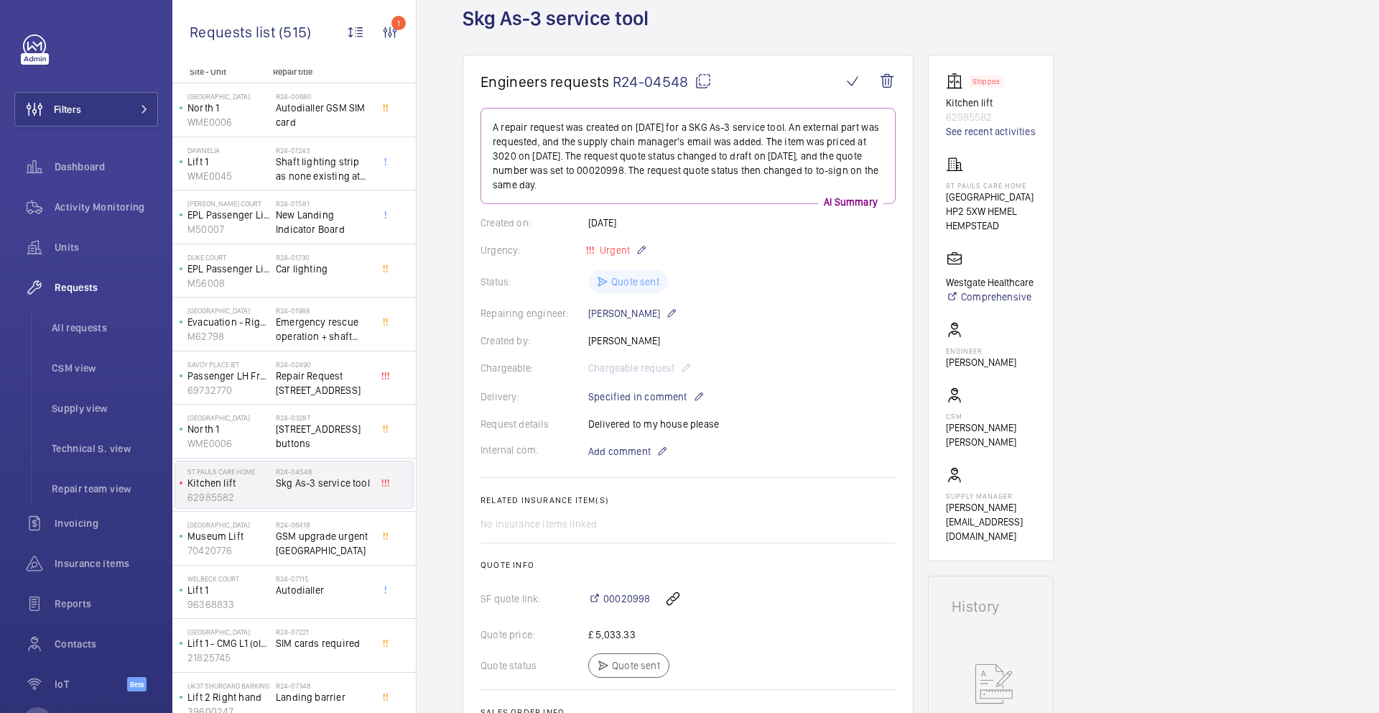
scroll to position [273, 0]
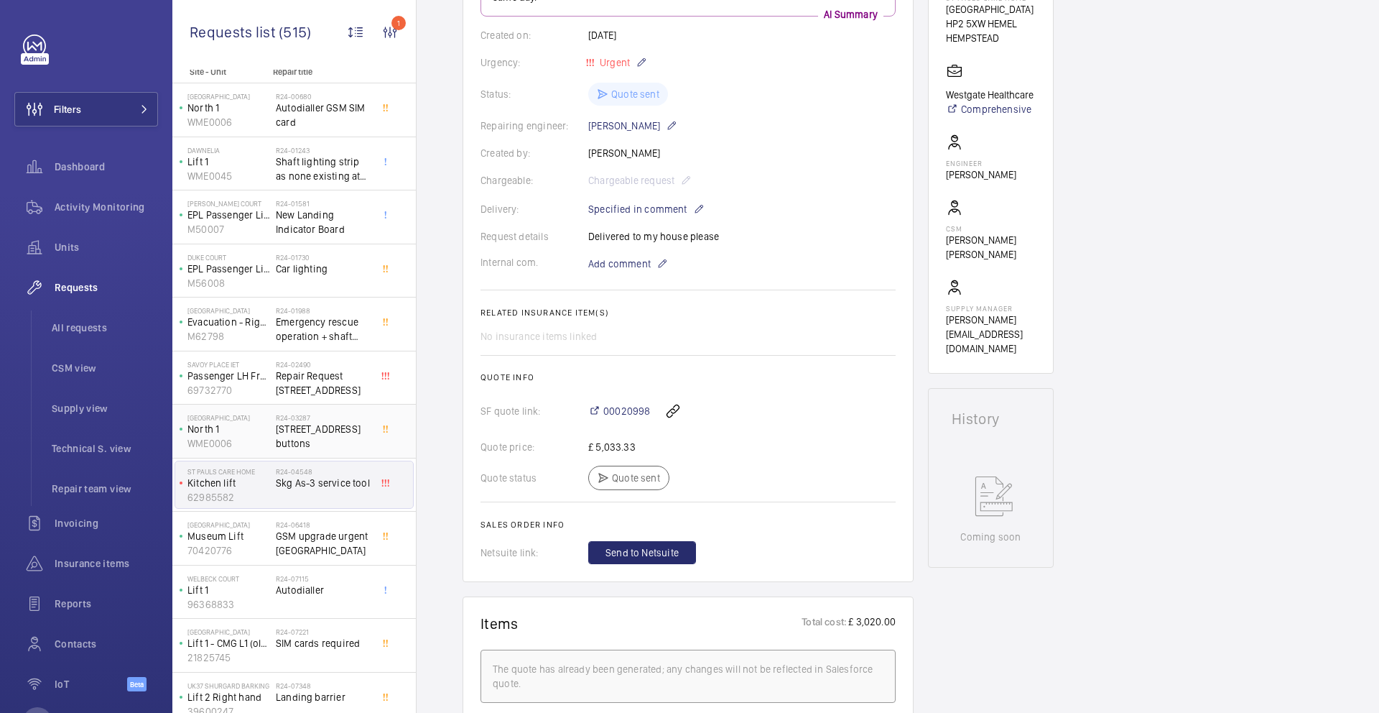
click at [294, 438] on span "4 Preston Road push buttons" at bounding box center [323, 436] width 95 height 29
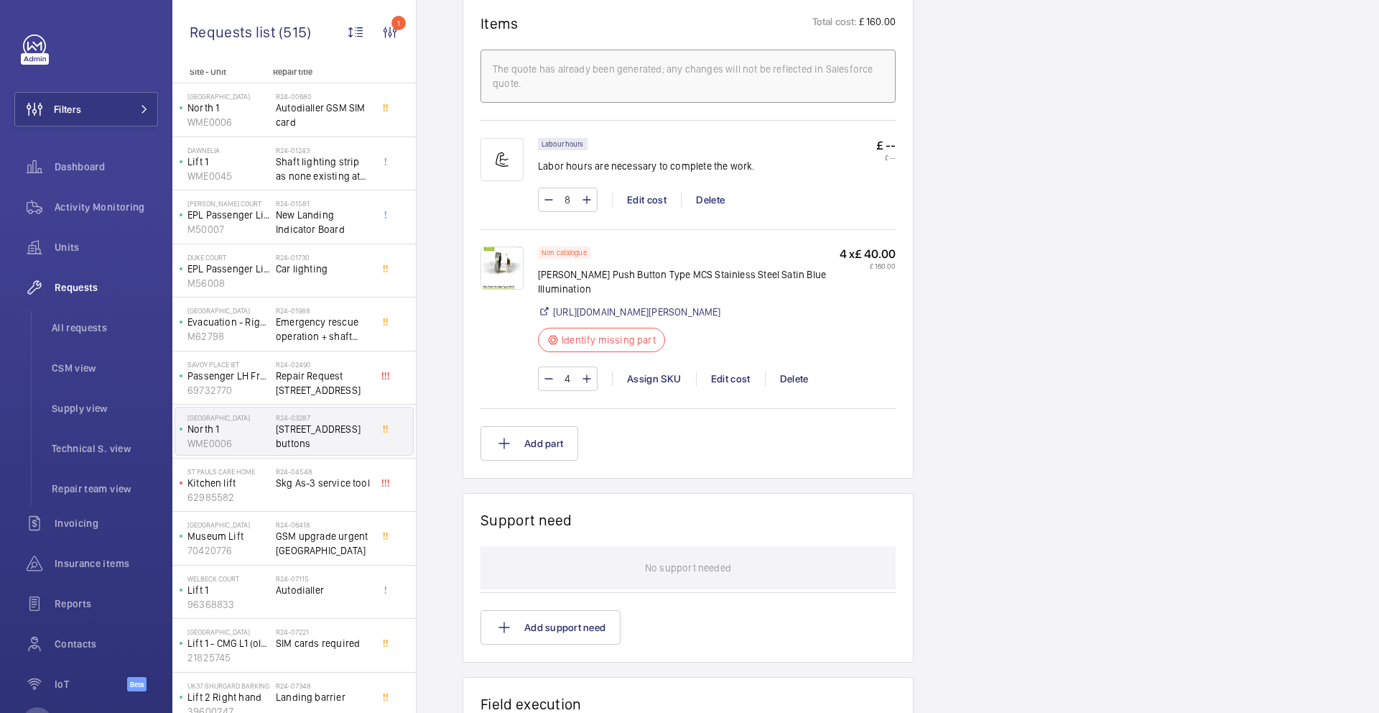
scroll to position [569, 0]
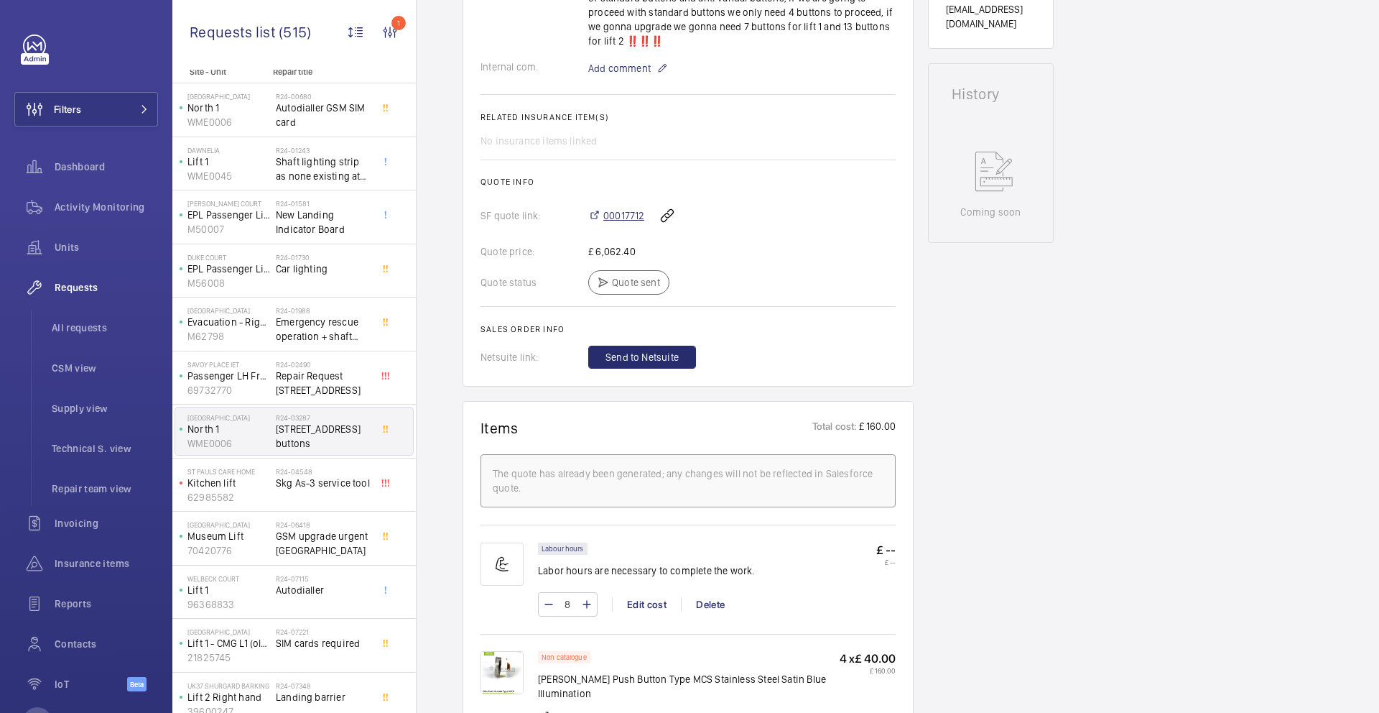
click at [621, 208] on span "00017712" at bounding box center [623, 215] width 41 height 14
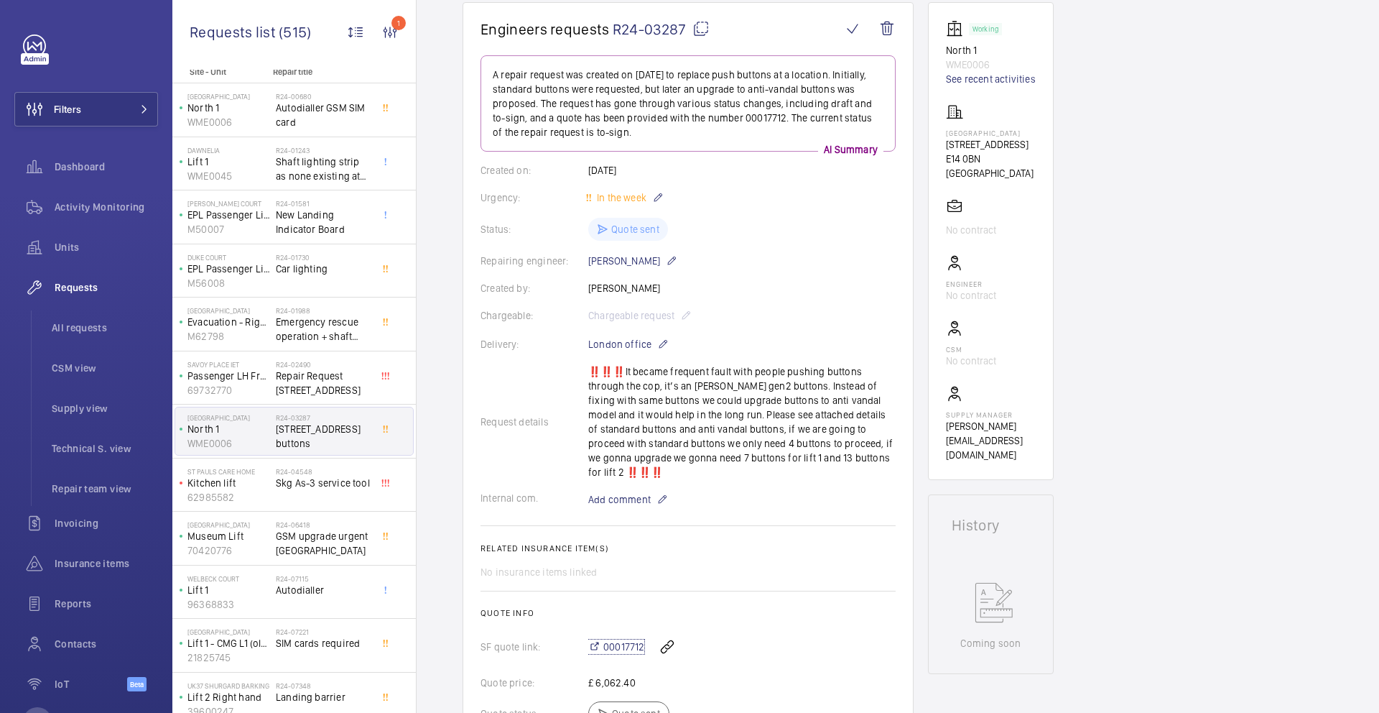
scroll to position [177, 0]
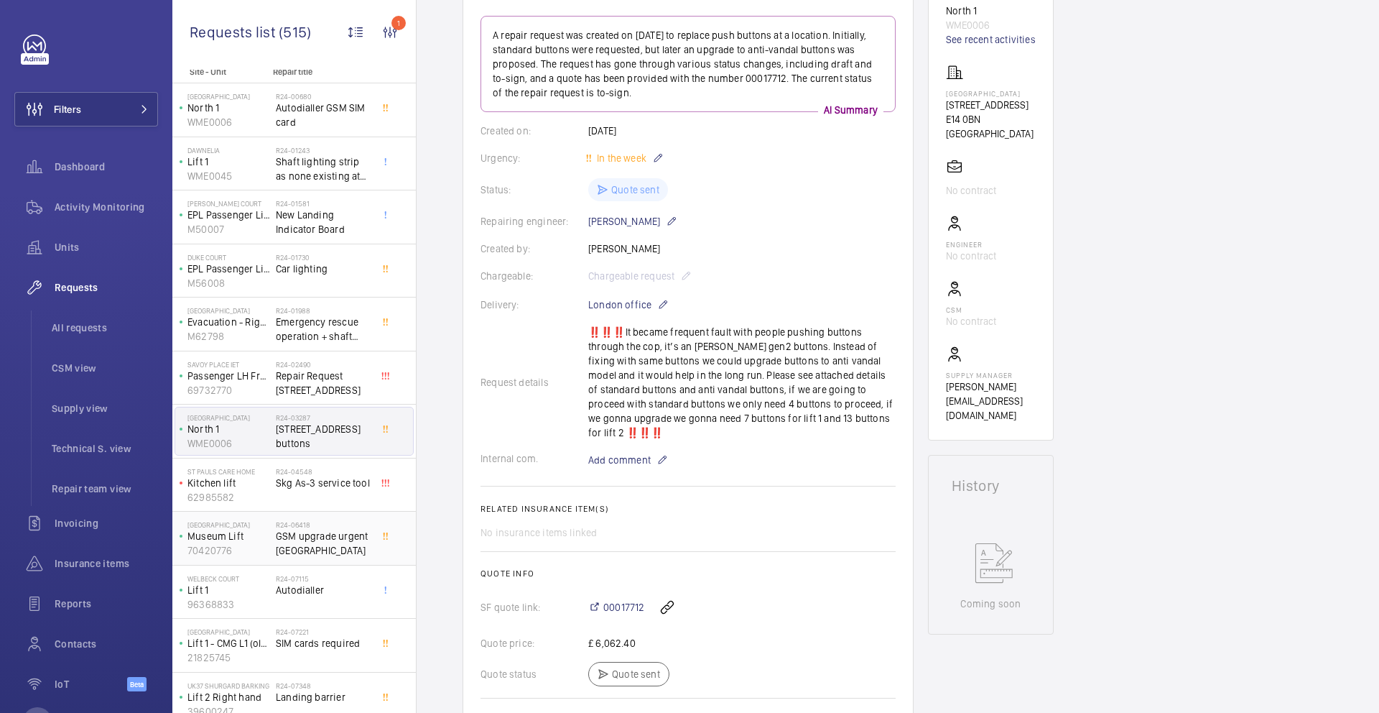
click at [316, 537] on span "GSM upgrade urgent Emirates Stadium" at bounding box center [323, 543] width 95 height 29
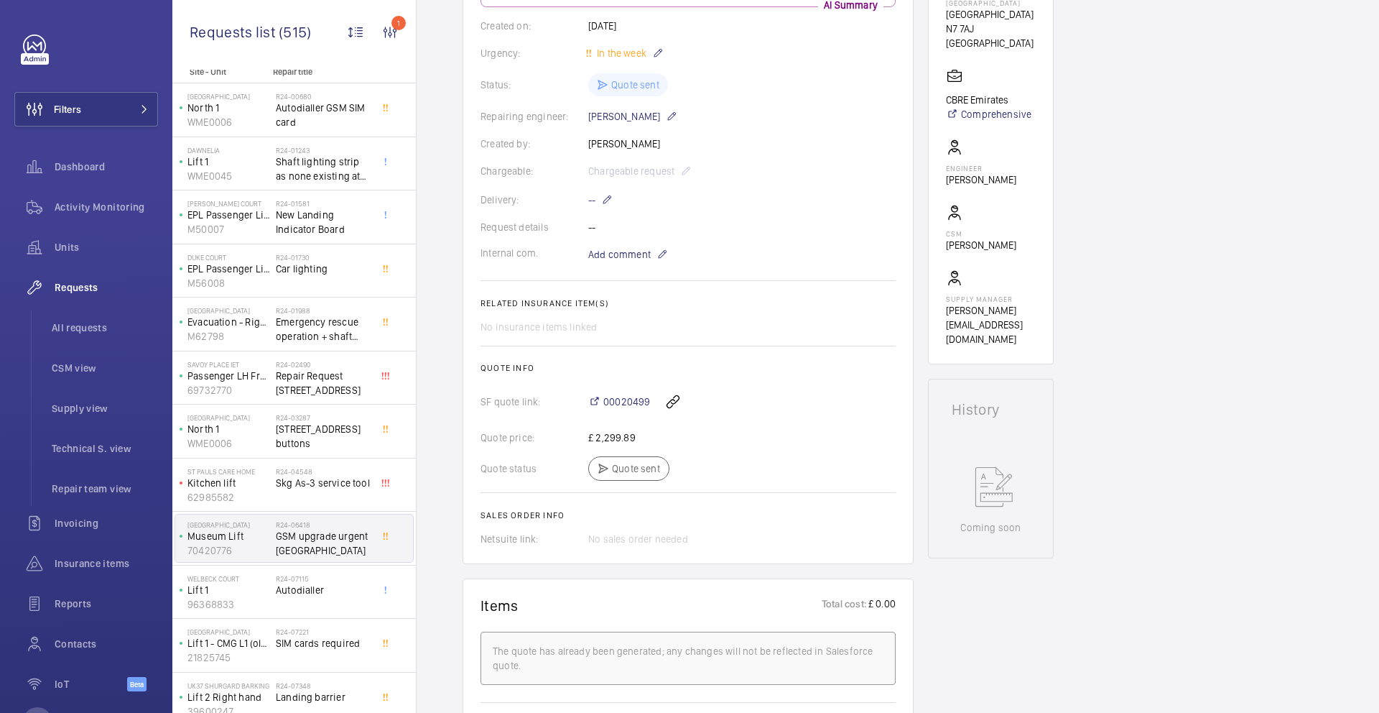
scroll to position [385, 0]
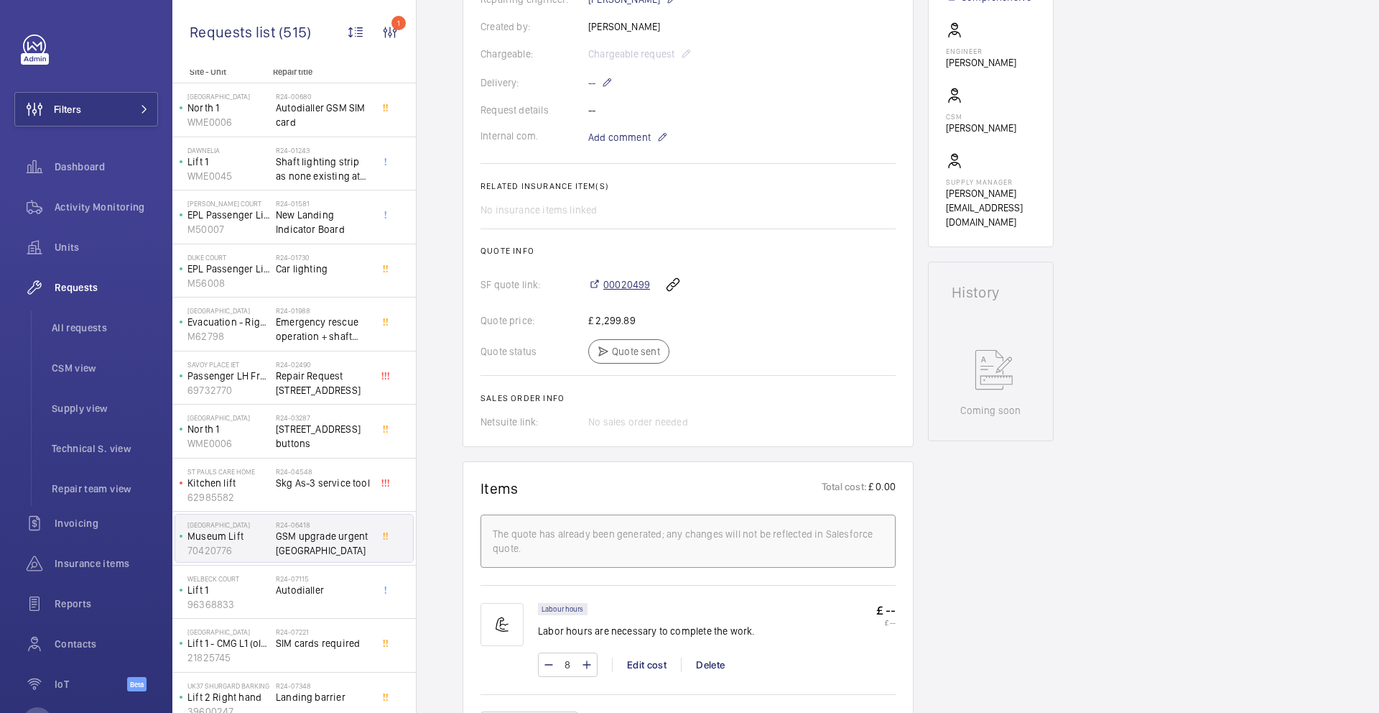
click at [627, 287] on span "00020499" at bounding box center [626, 284] width 47 height 14
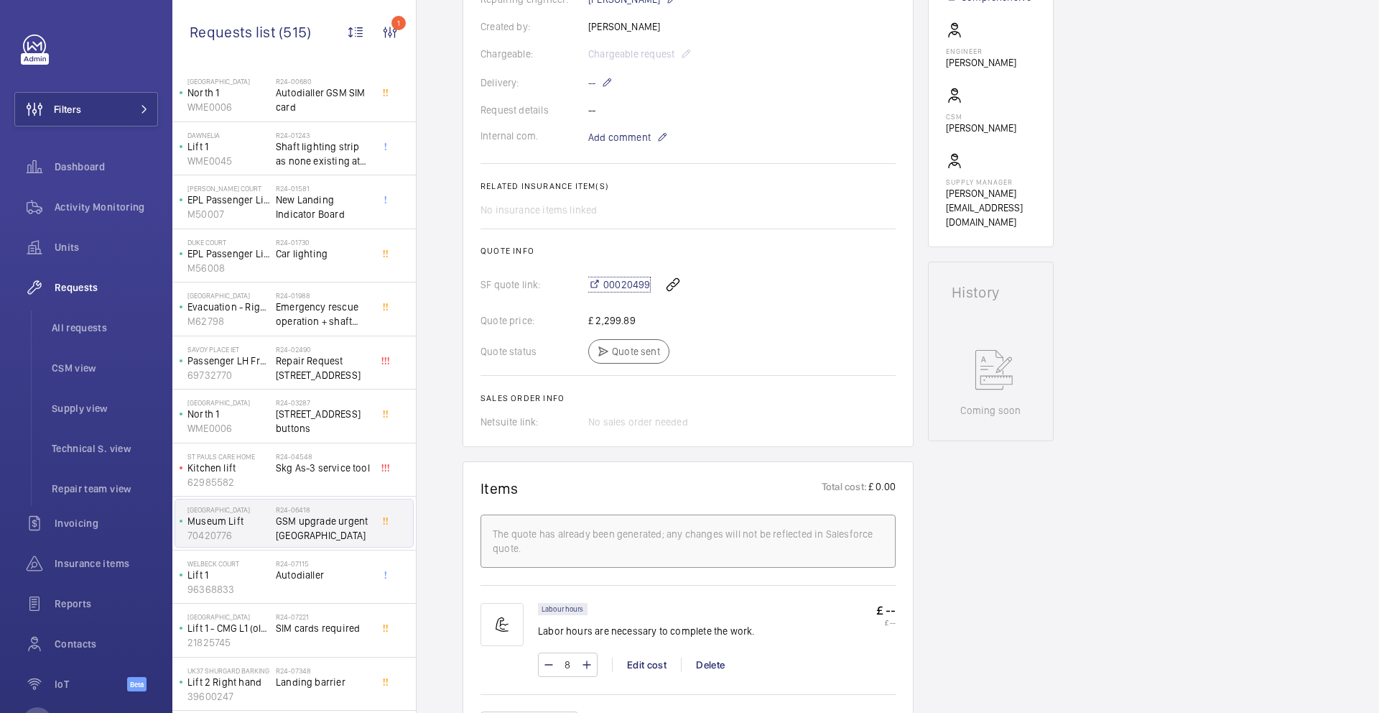
scroll to position [20, 0]
click at [297, 583] on div "R24-07115 Autodialler" at bounding box center [323, 578] width 95 height 42
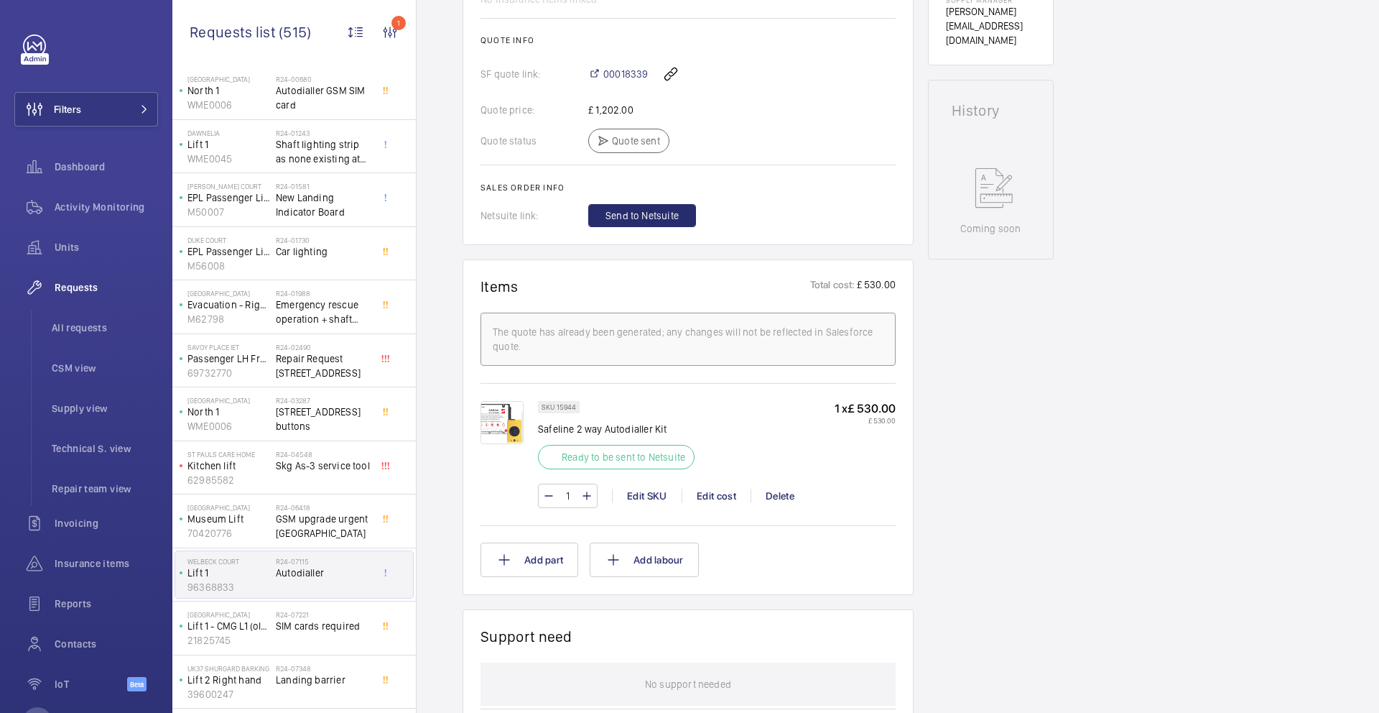
scroll to position [570, 0]
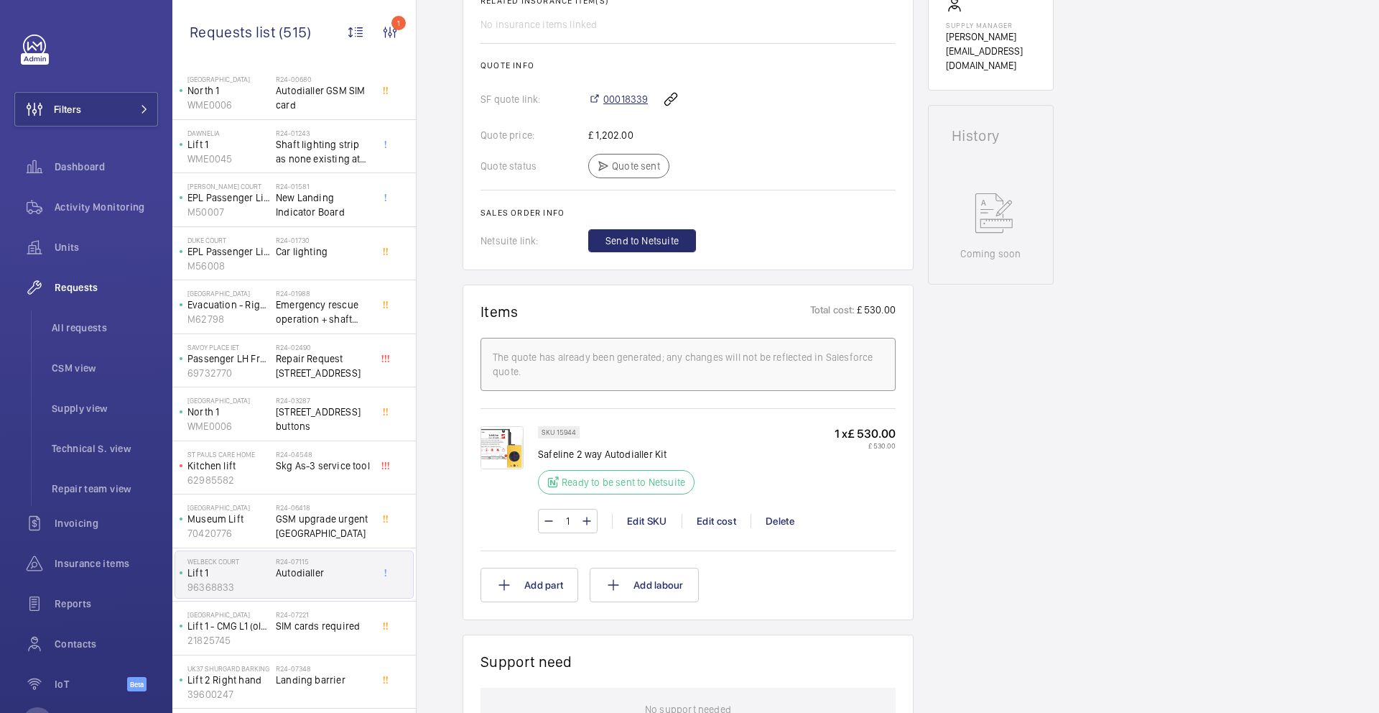
click at [630, 100] on span "00018339" at bounding box center [625, 99] width 45 height 14
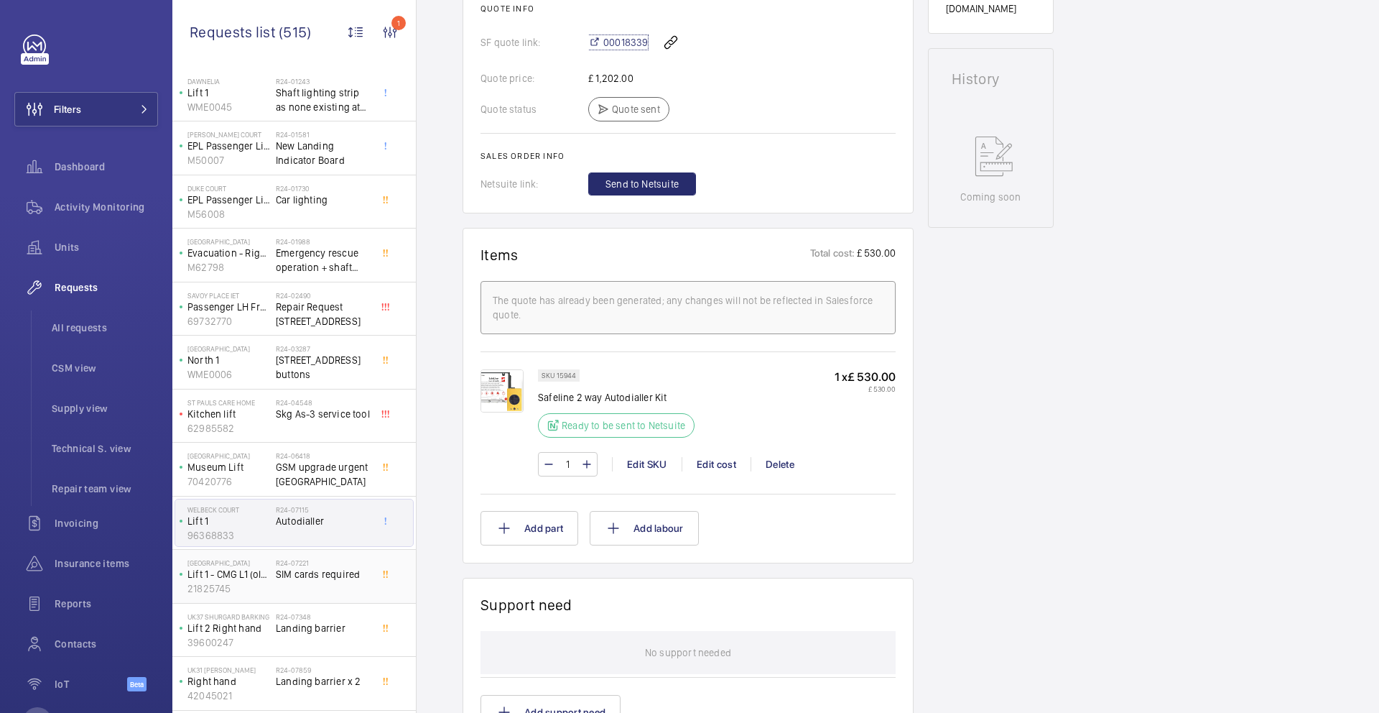
scroll to position [74, 0]
click at [306, 571] on span "SIM cards required" at bounding box center [323, 572] width 95 height 14
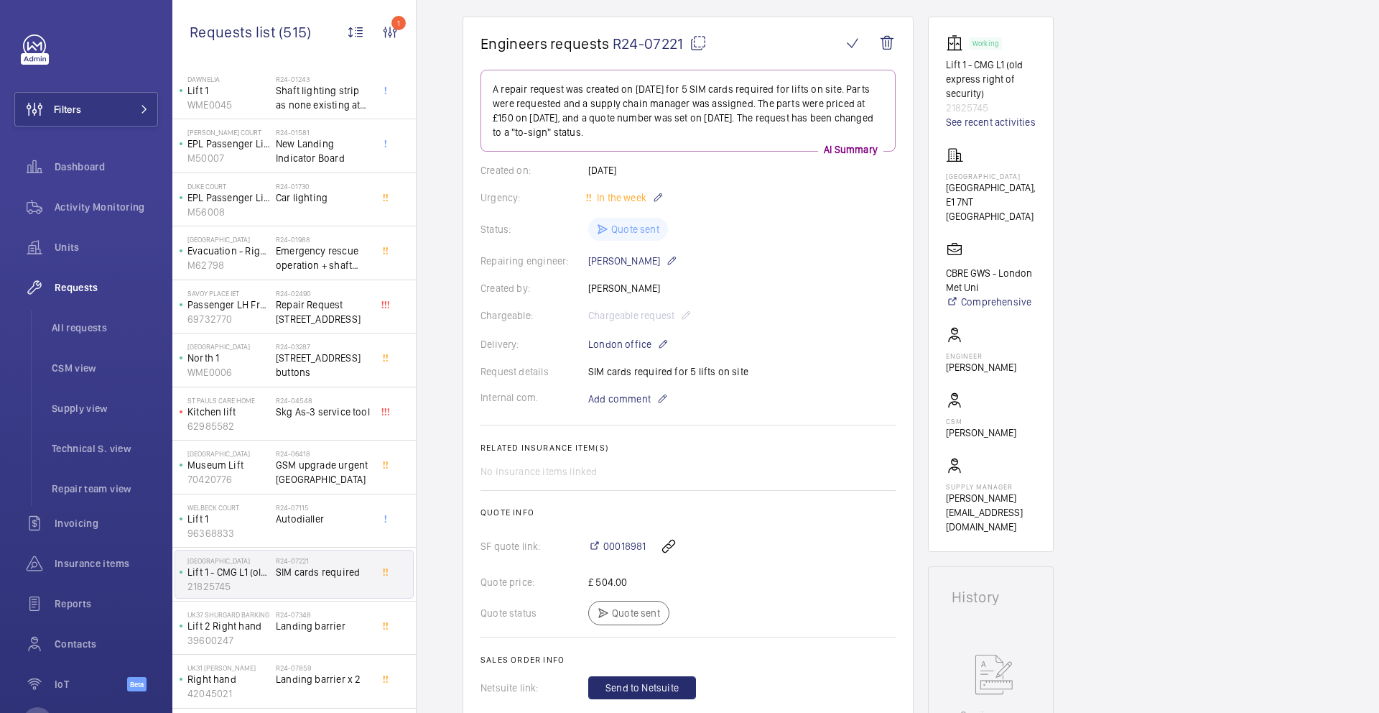
scroll to position [179, 0]
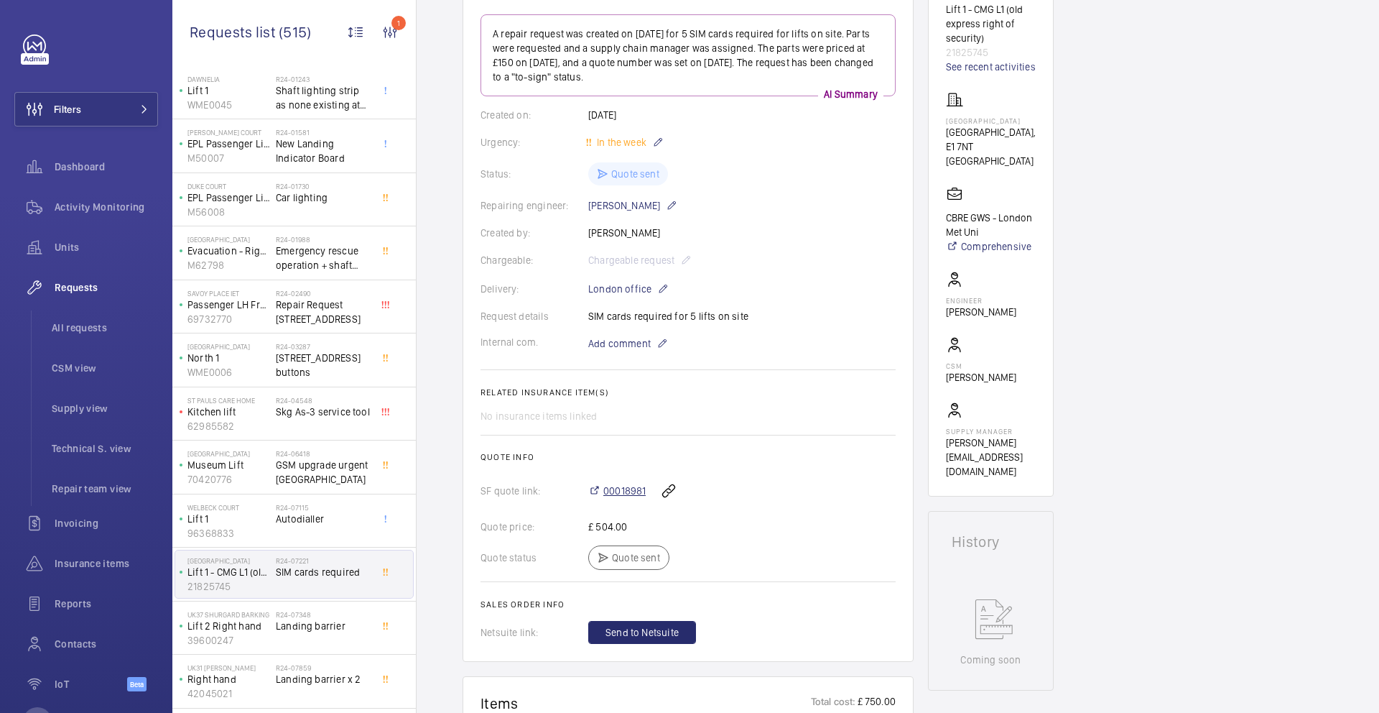
click at [619, 492] on span "00018981" at bounding box center [624, 491] width 42 height 14
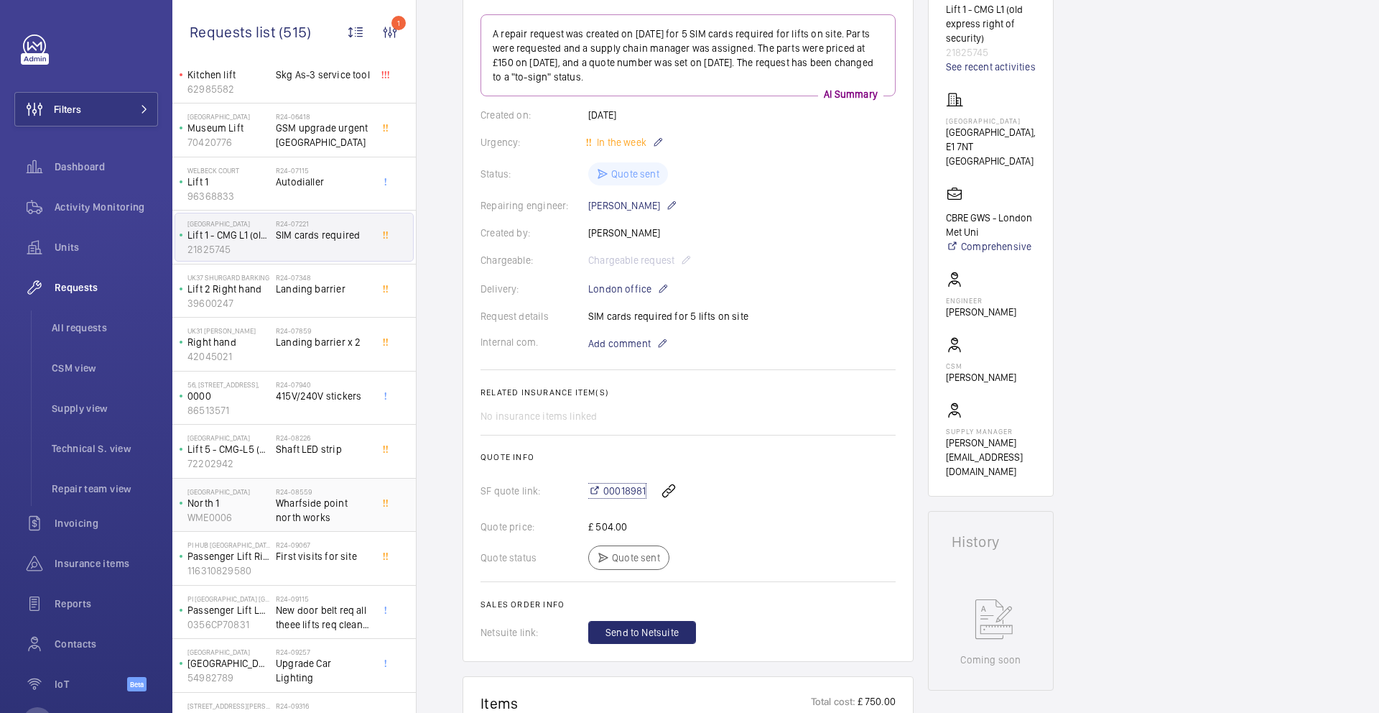
scroll to position [444, 0]
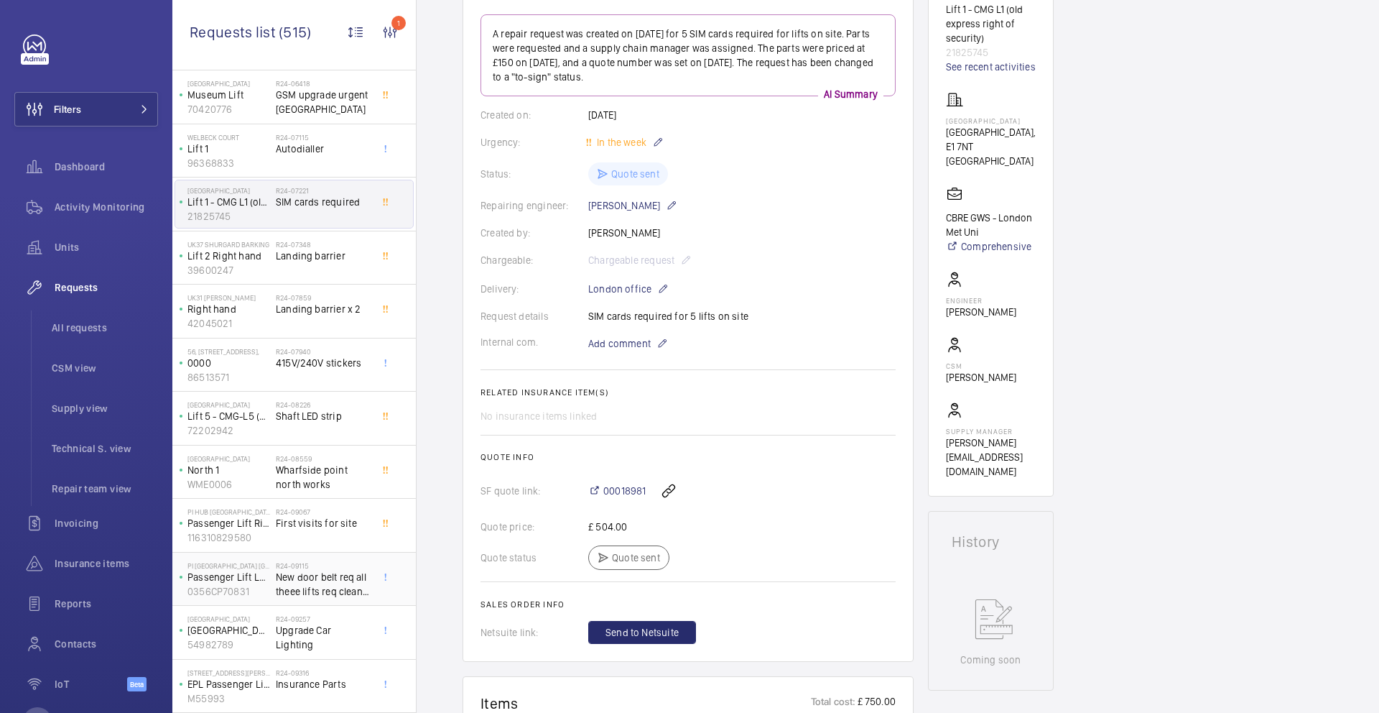
click at [330, 591] on span "New door belt req all theee lifts req clean down and staff lift req gsm" at bounding box center [323, 584] width 95 height 29
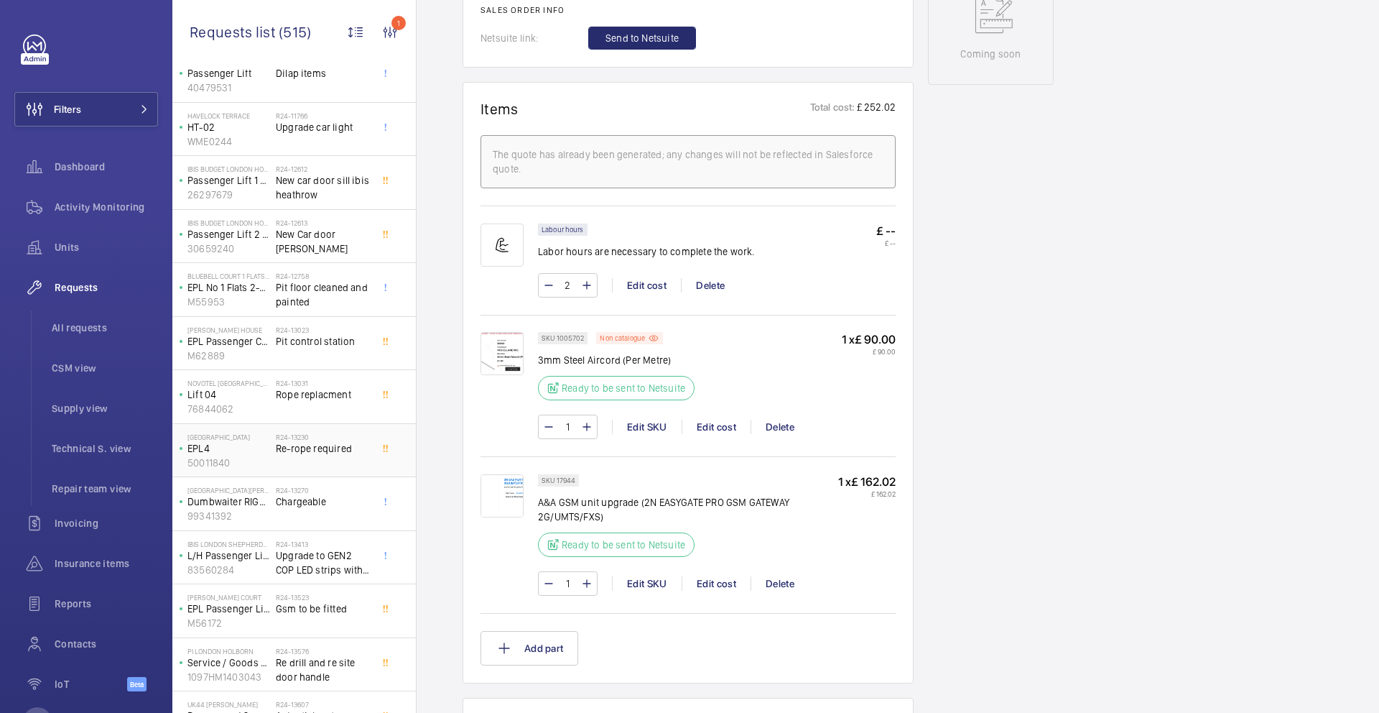
scroll to position [1467, 0]
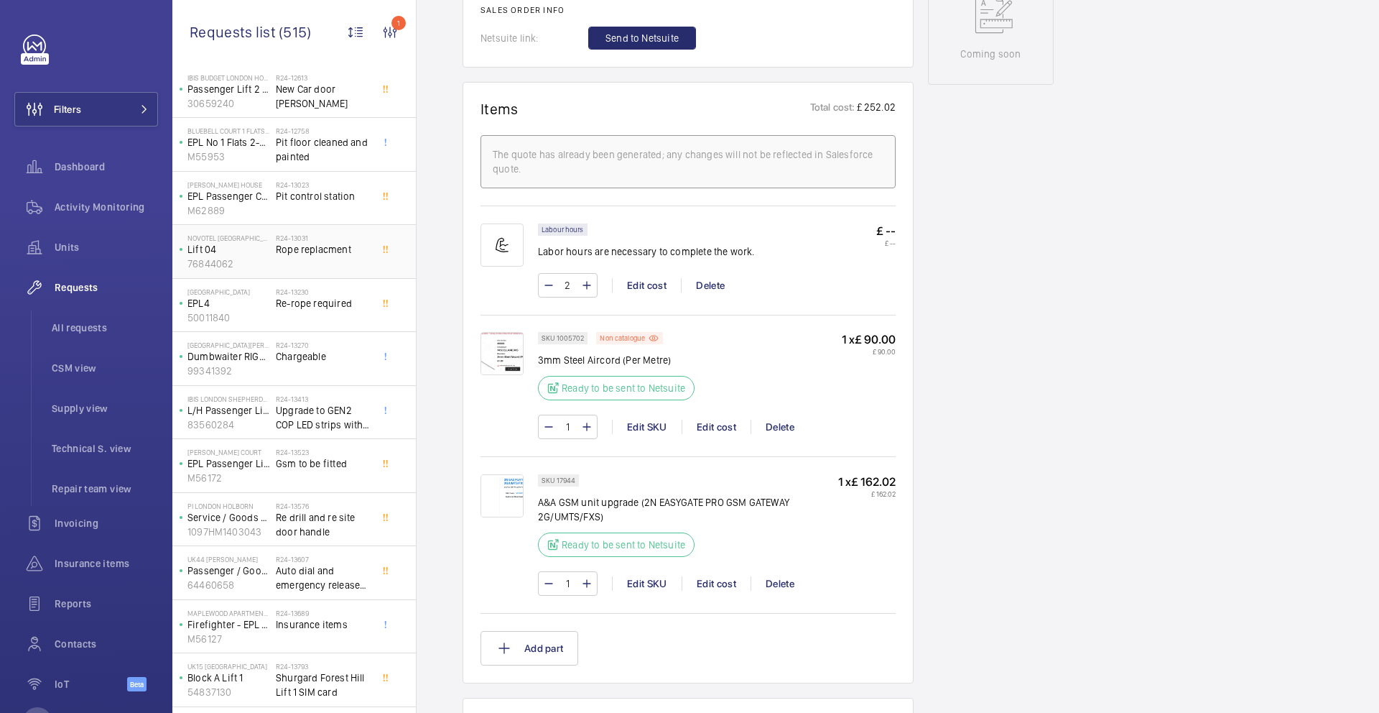
click at [274, 242] on div "NOVOTEL LONDON CANARY WHARF Lift 04 76844062" at bounding box center [225, 251] width 101 height 47
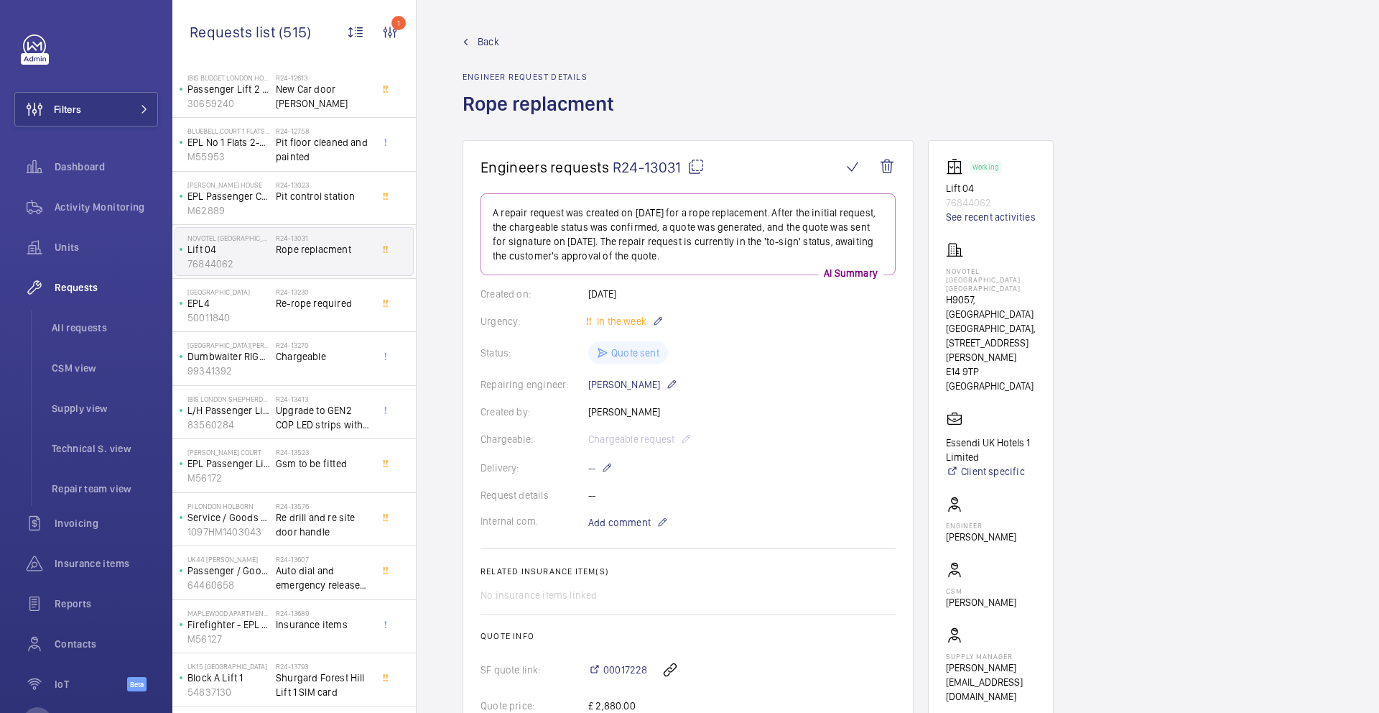
scroll to position [1514, 0]
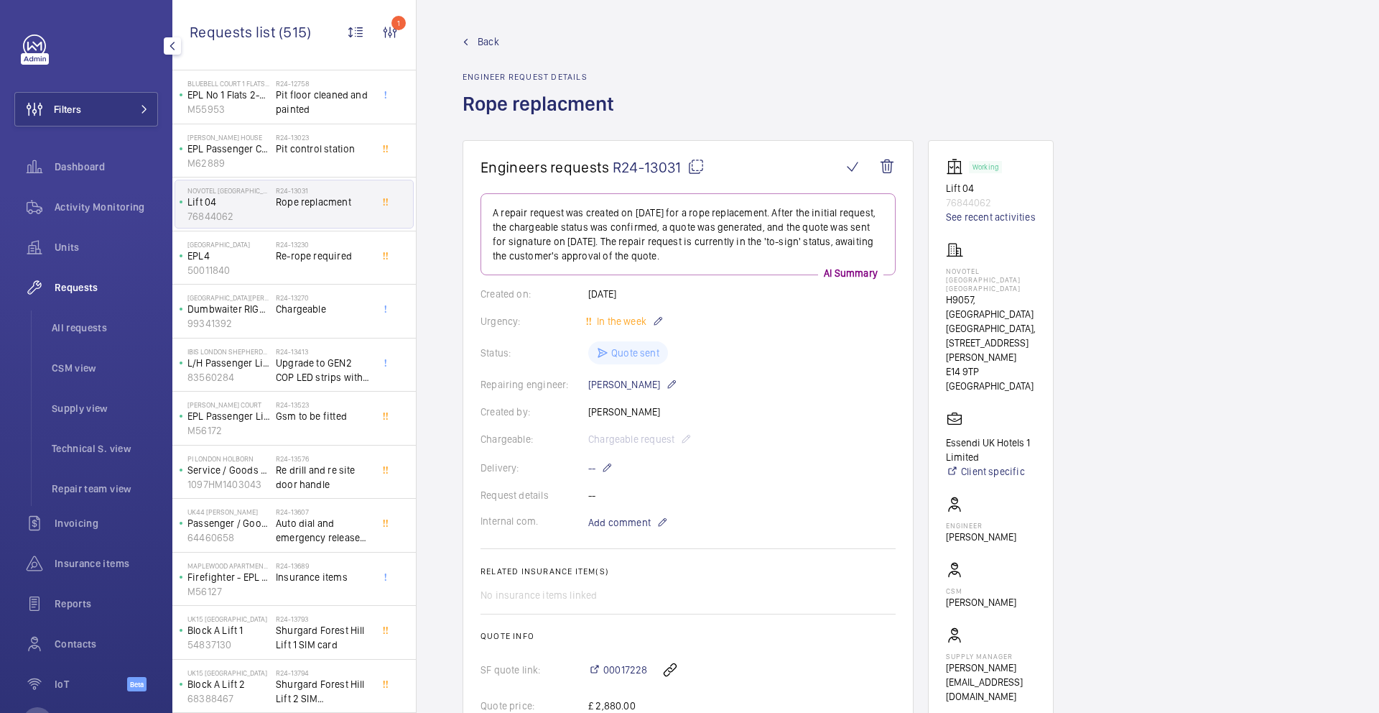
click at [60, 290] on span "Requests" at bounding box center [106, 287] width 103 height 14
click at [65, 371] on span "CSM view" at bounding box center [105, 368] width 106 height 14
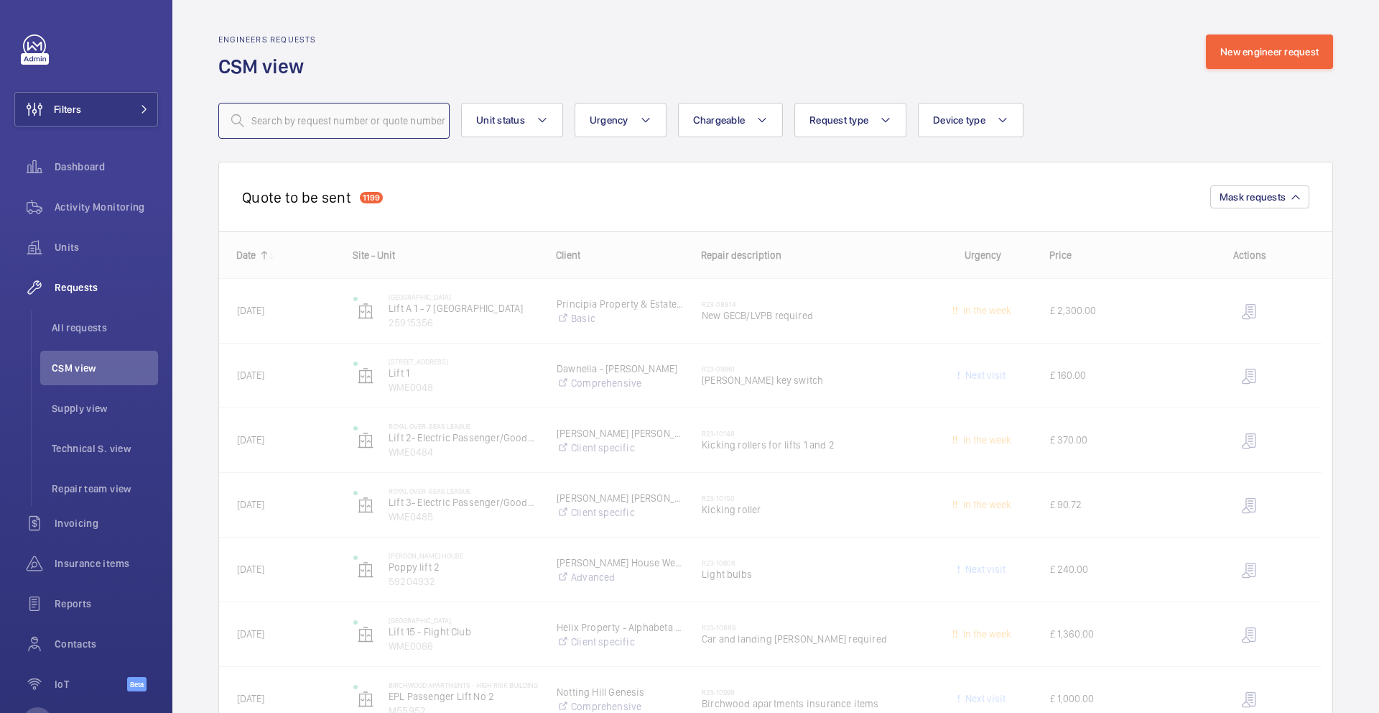
click at [397, 126] on input "text" at bounding box center [333, 121] width 231 height 36
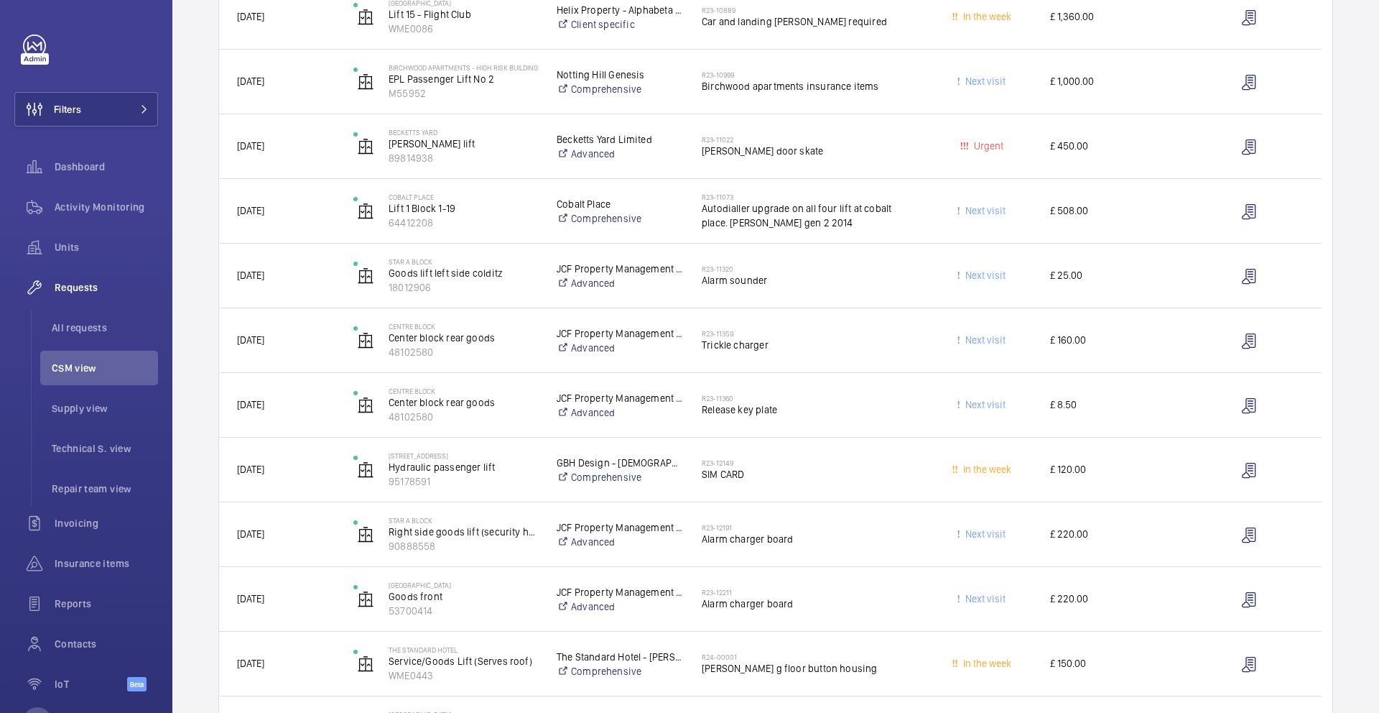
scroll to position [1005, 0]
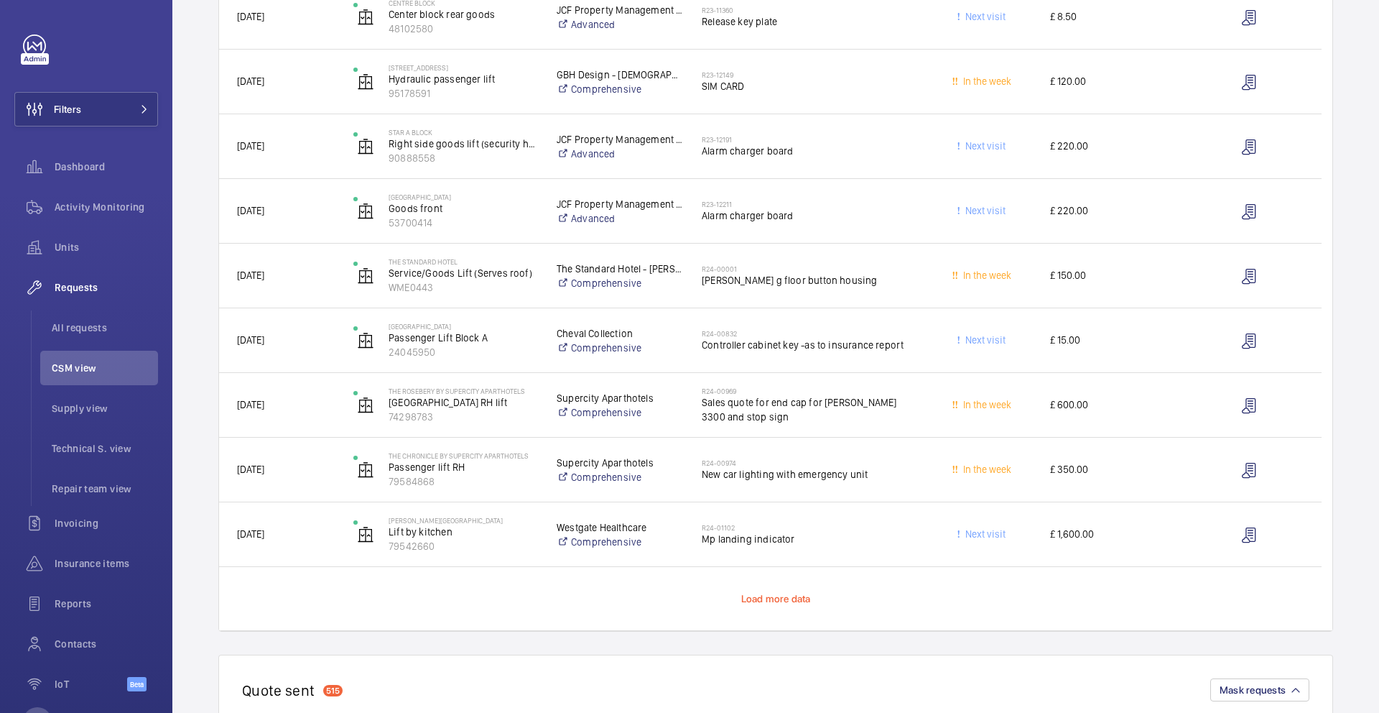
click at [762, 599] on span "Load more data" at bounding box center [776, 598] width 70 height 11
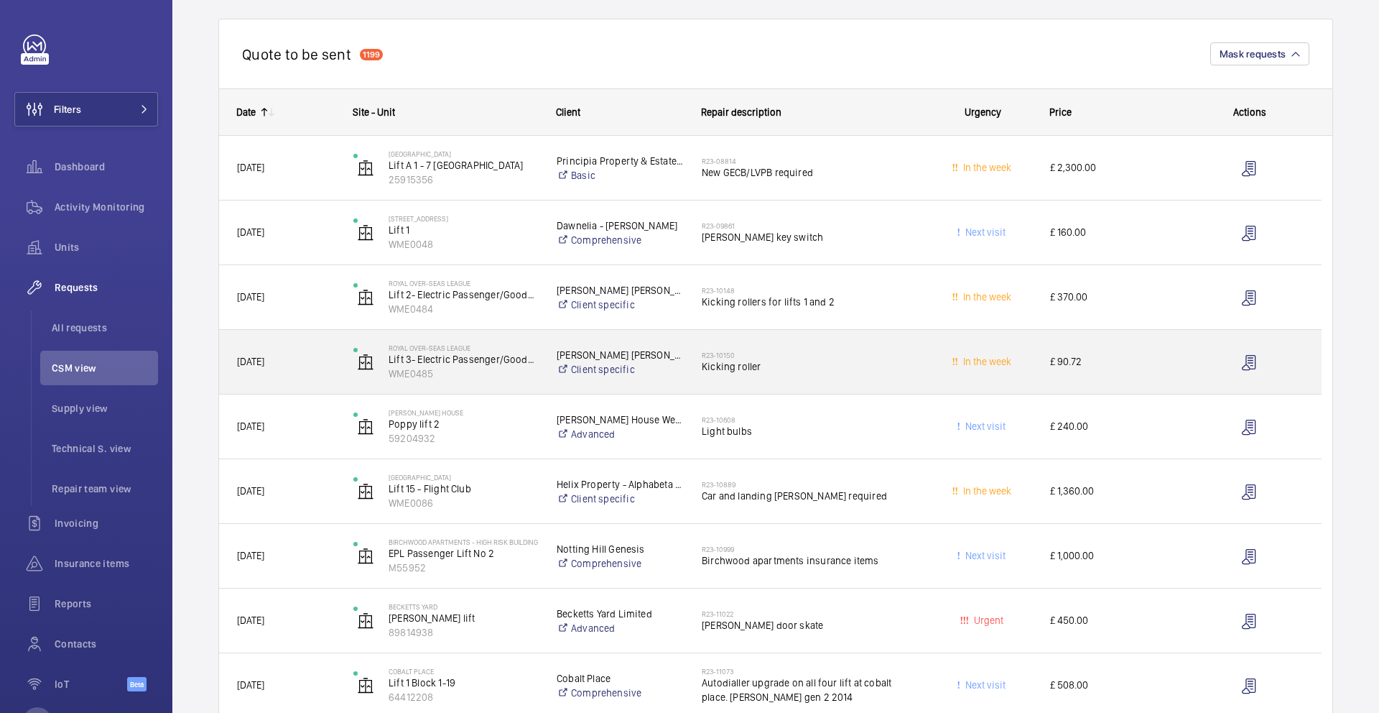
scroll to position [0, 0]
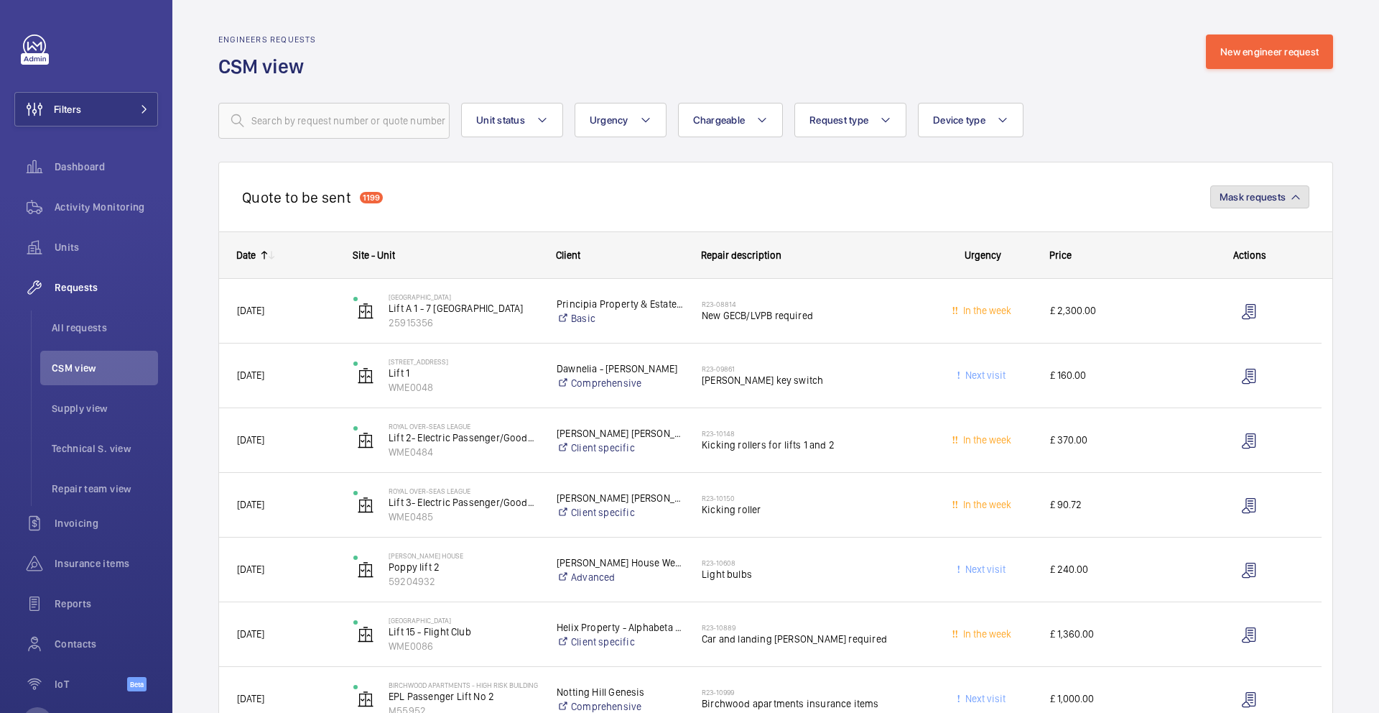
click at [1220, 193] on span "Mask requests" at bounding box center [1253, 196] width 66 height 11
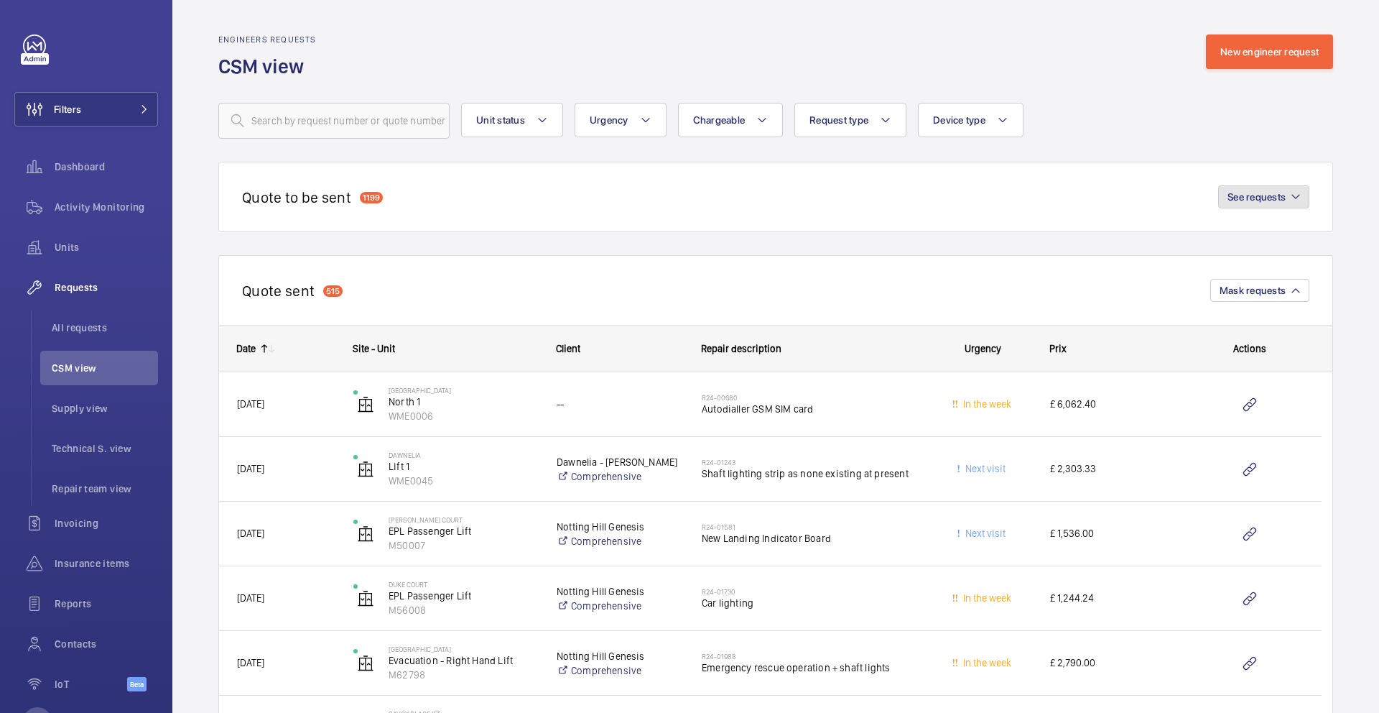
click at [1252, 198] on span "See requests" at bounding box center [1257, 196] width 58 height 11
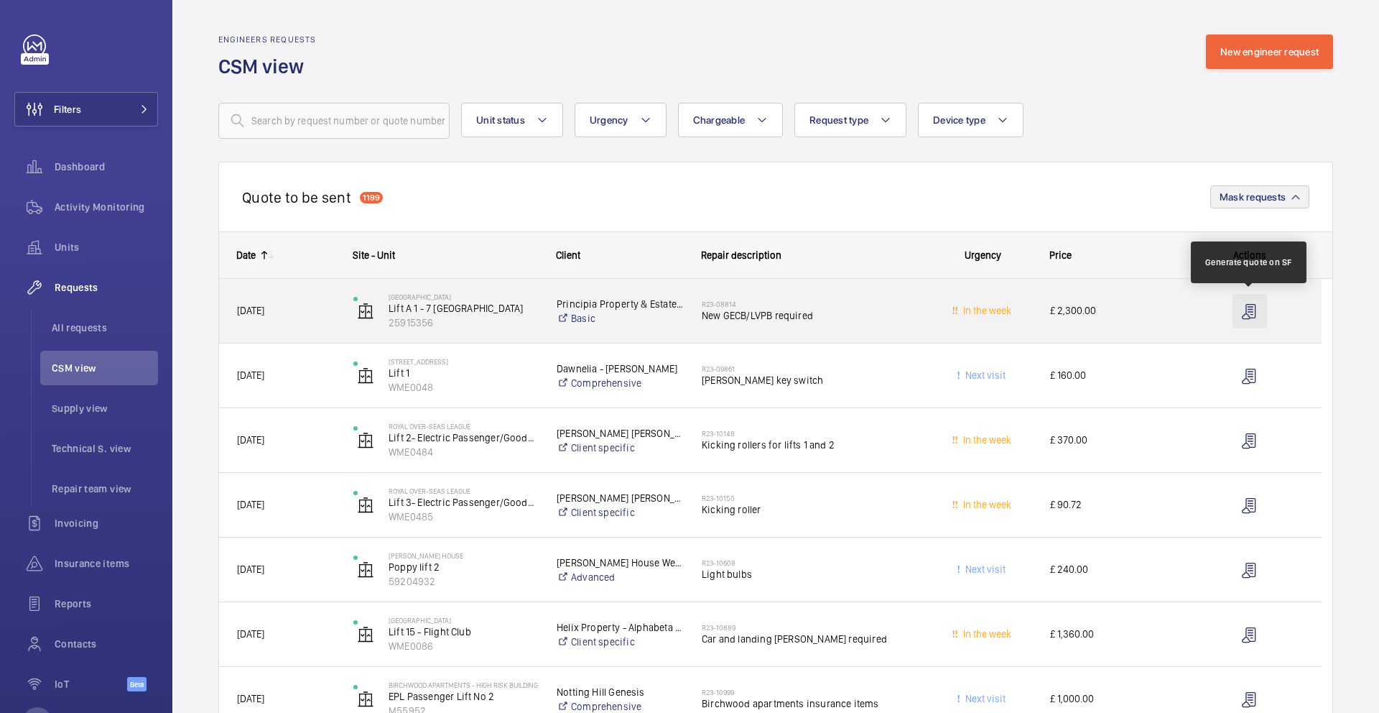
click at [1252, 312] on wm-front-icon-button "Press SPACE to select this row." at bounding box center [1250, 311] width 34 height 34
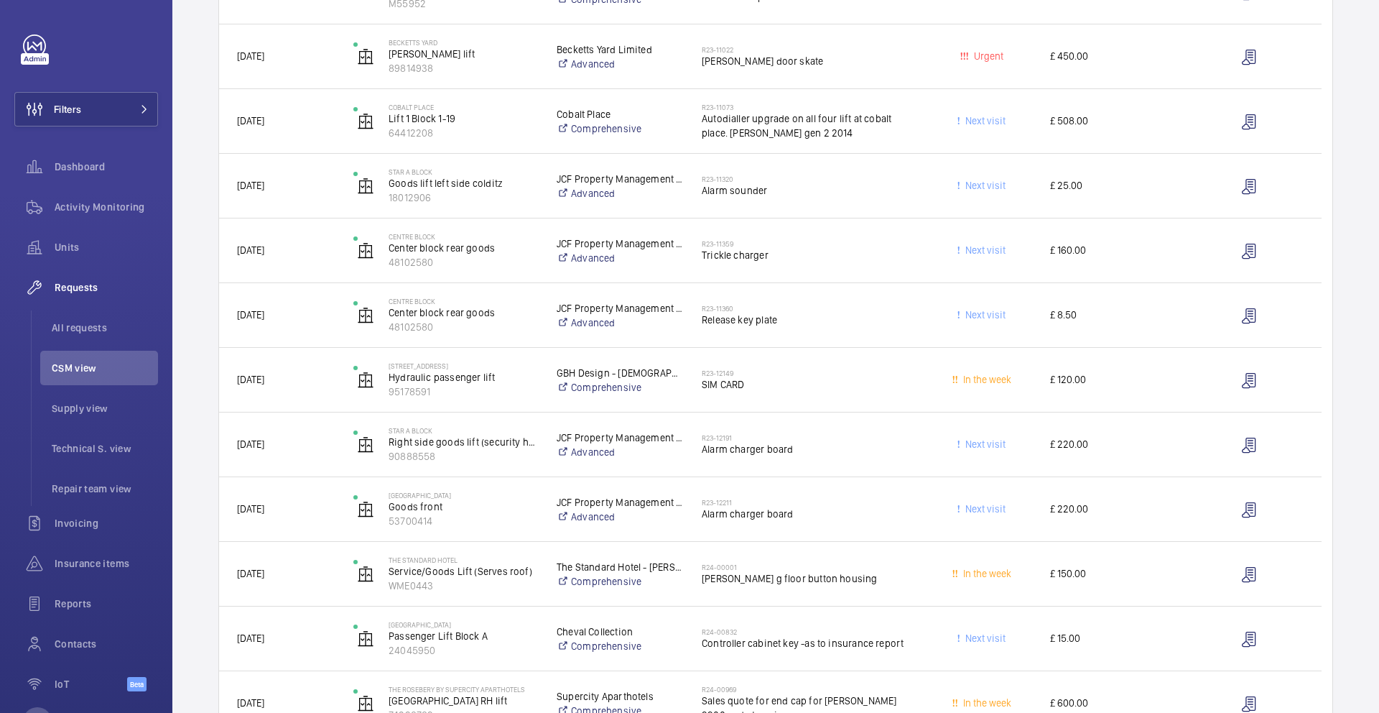
scroll to position [1088, 0]
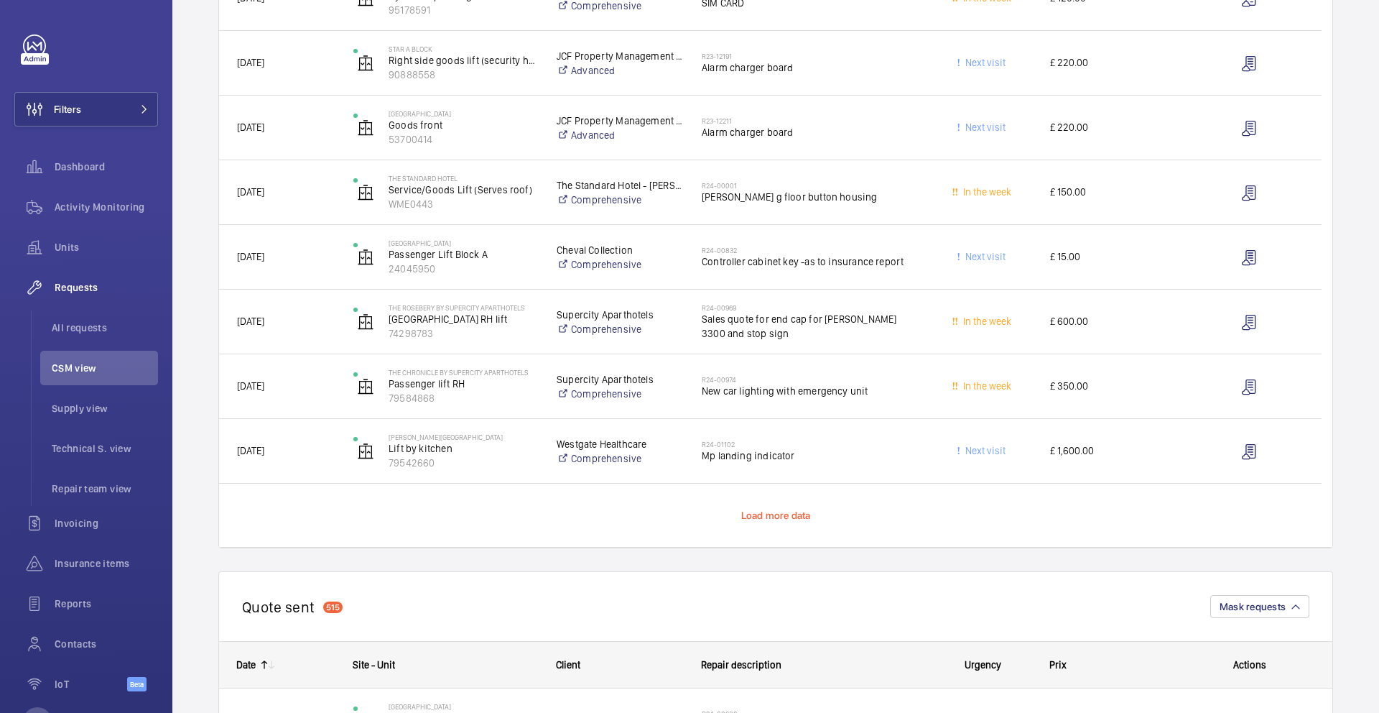
click at [764, 514] on span "Load more data" at bounding box center [776, 514] width 70 height 11
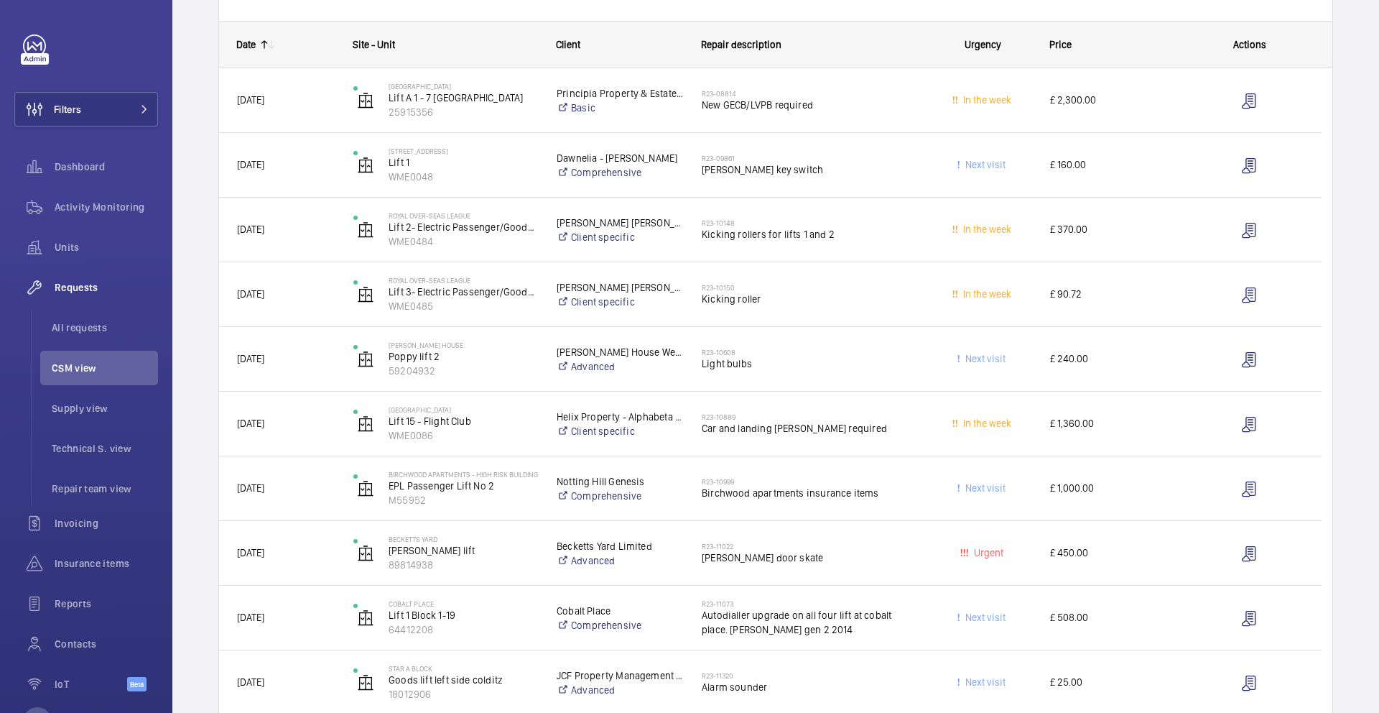
scroll to position [0, 0]
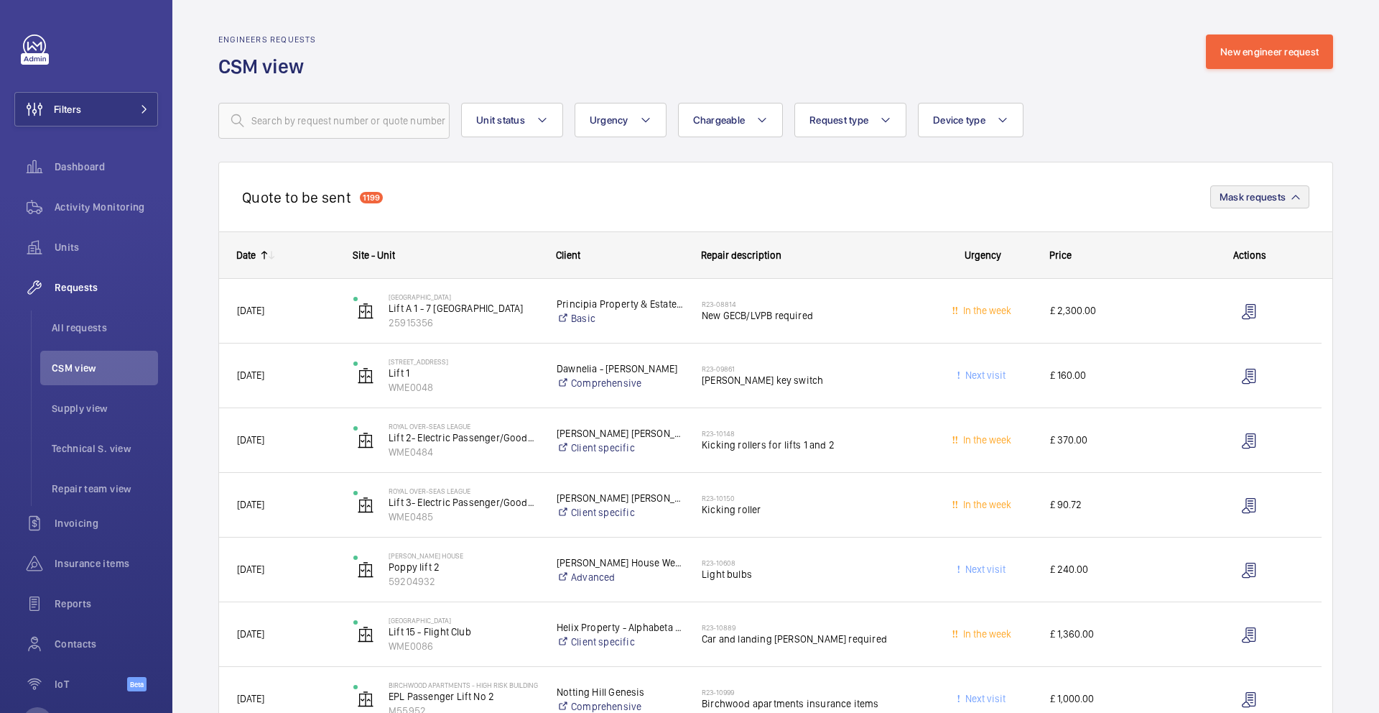
click at [269, 251] on mat-icon at bounding box center [271, 254] width 11 height 11
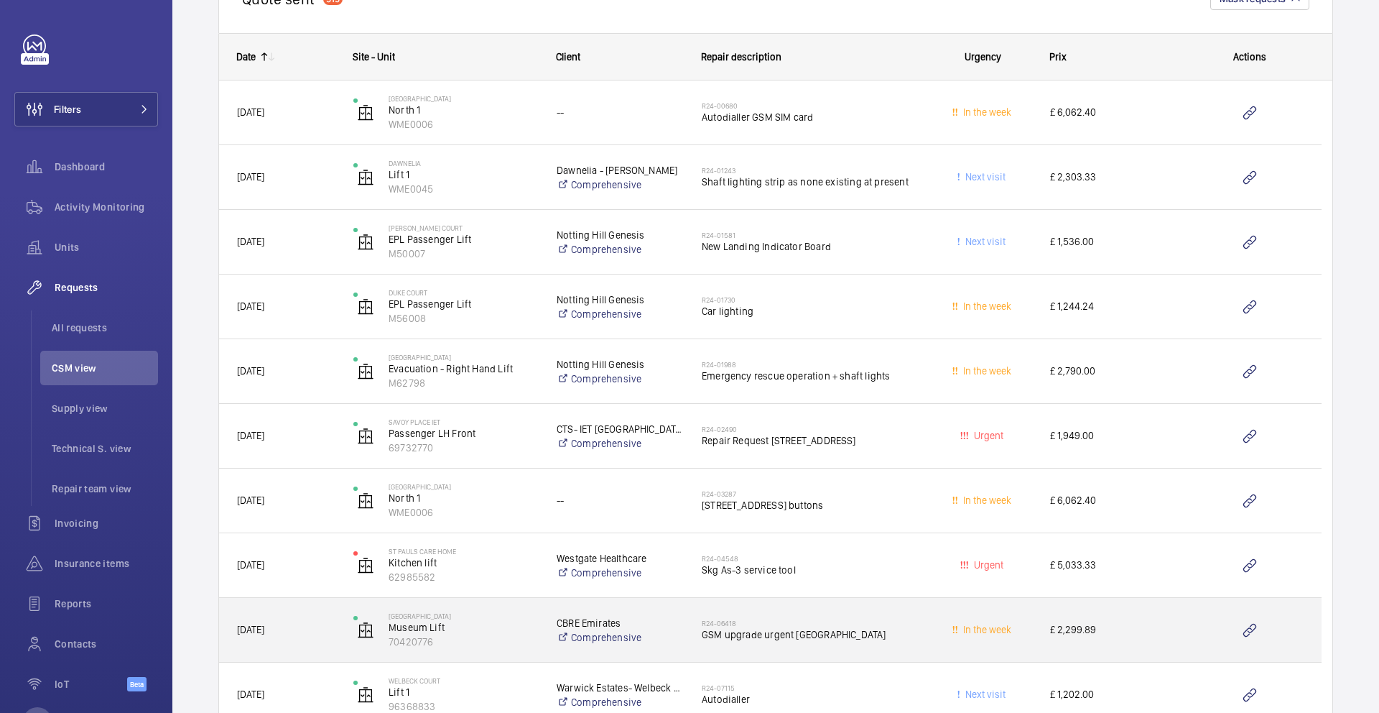
scroll to position [1474, 0]
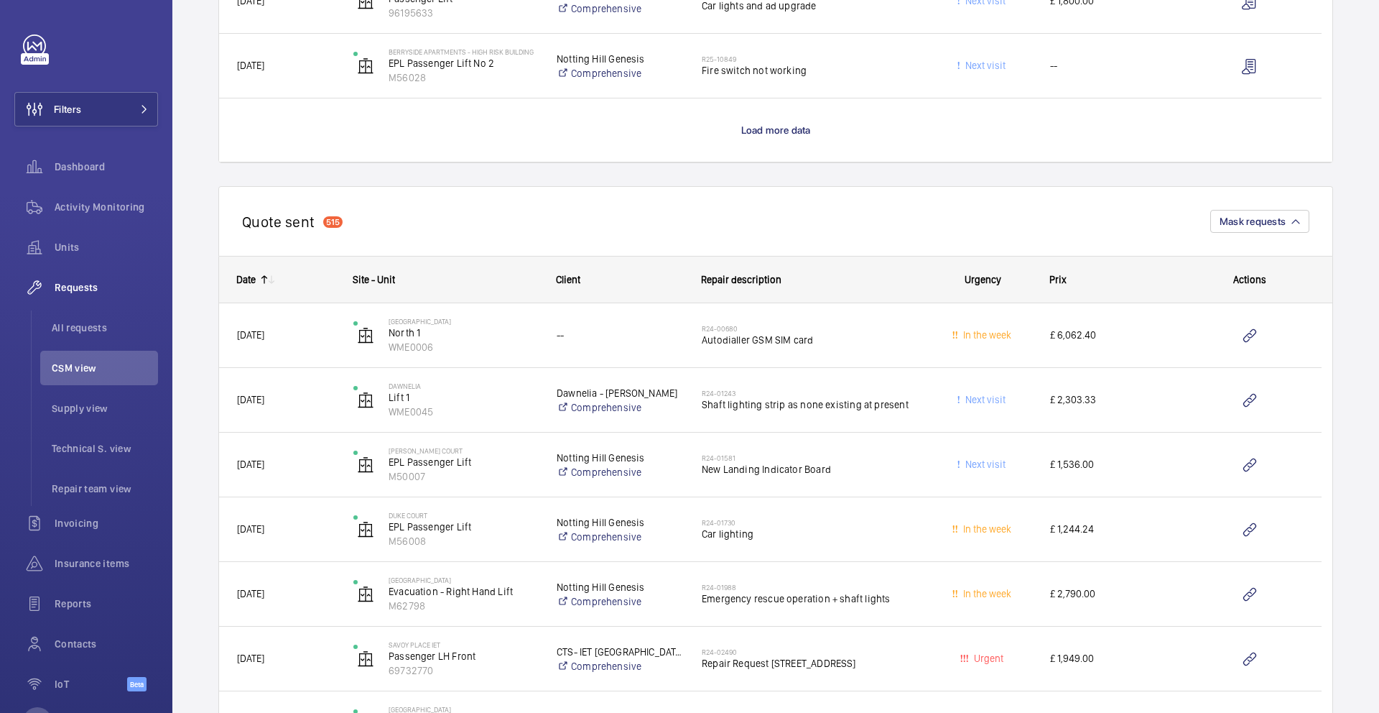
click at [265, 279] on mat-icon at bounding box center [264, 279] width 11 height 11
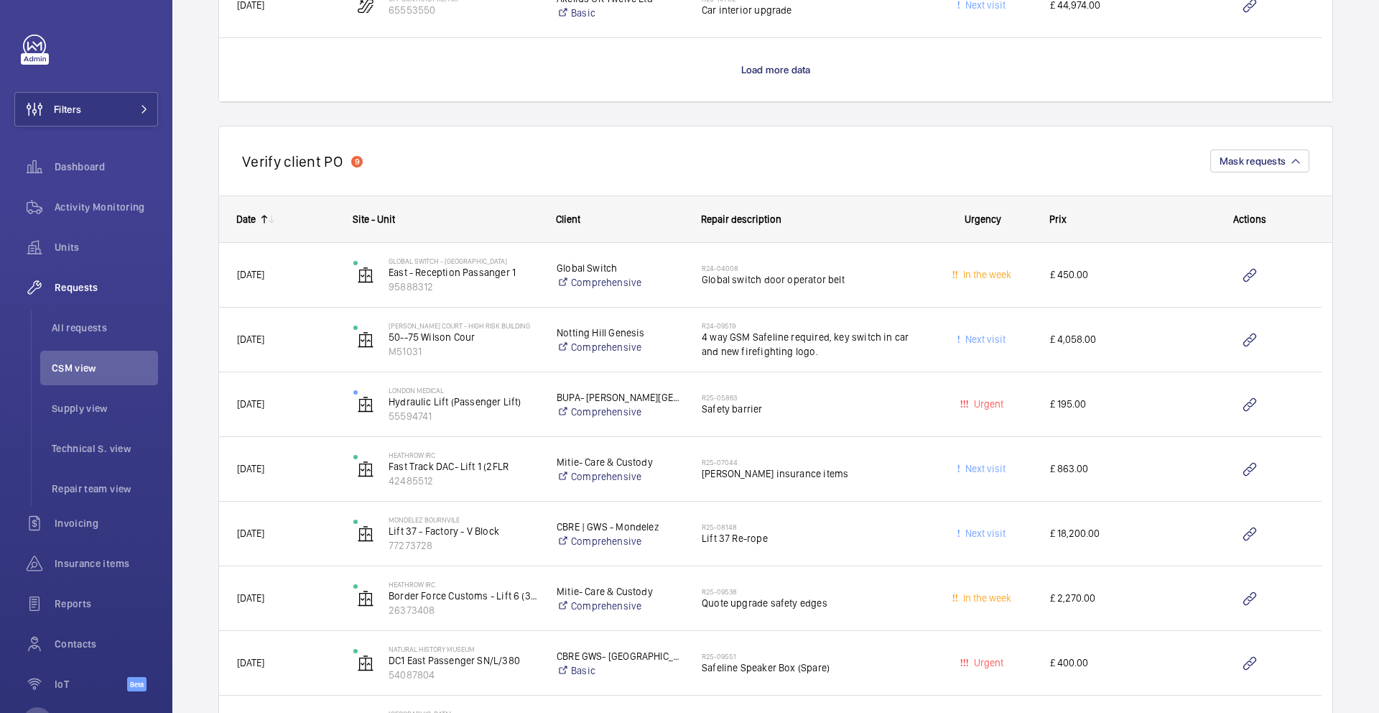
scroll to position [3066, 0]
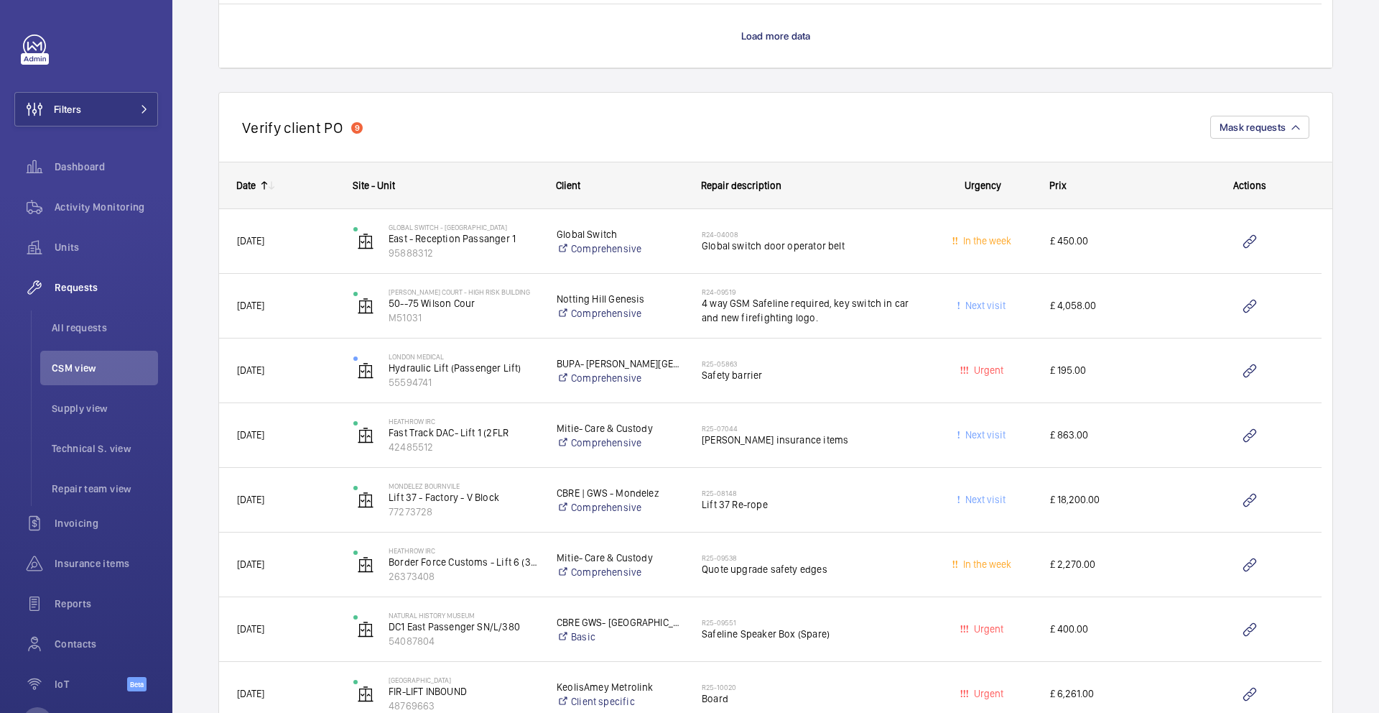
click at [268, 185] on mat-icon at bounding box center [271, 185] width 11 height 11
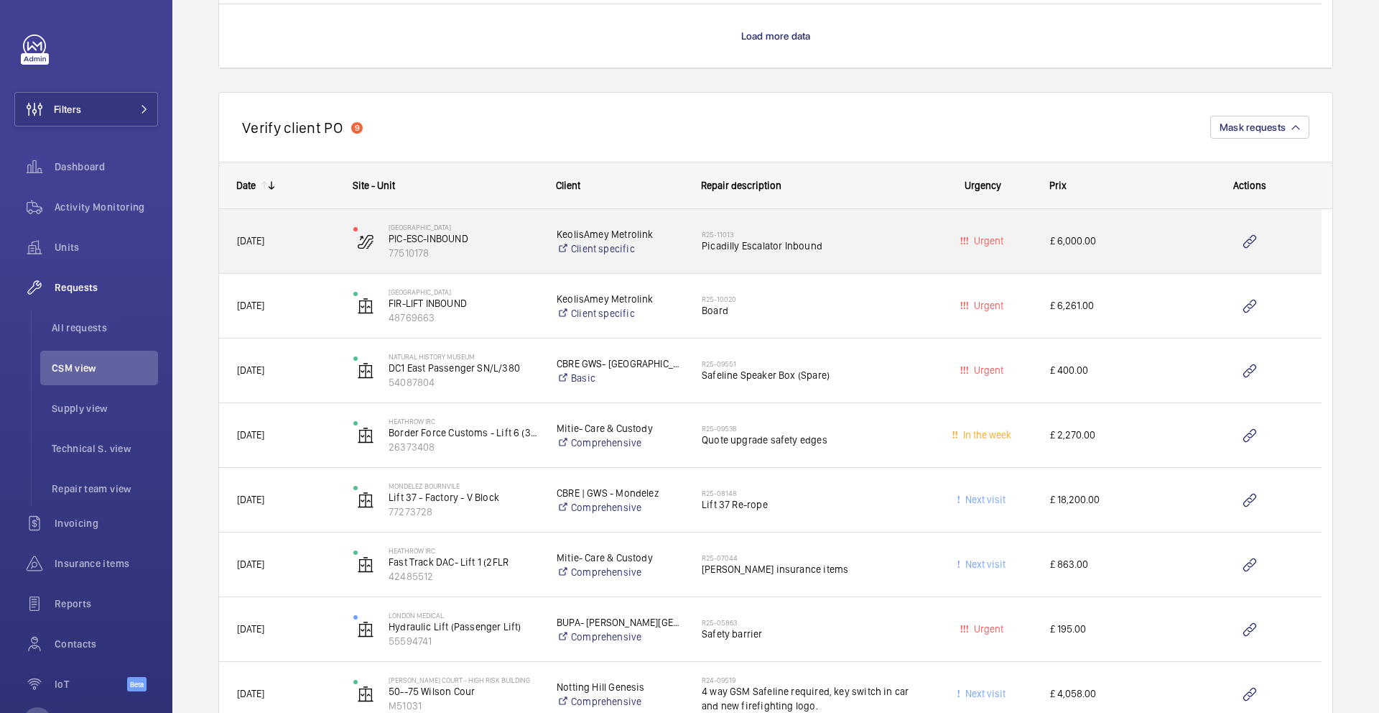
click at [685, 259] on div "R25-11013 Picadilly Escalator Inbound" at bounding box center [800, 241] width 231 height 65
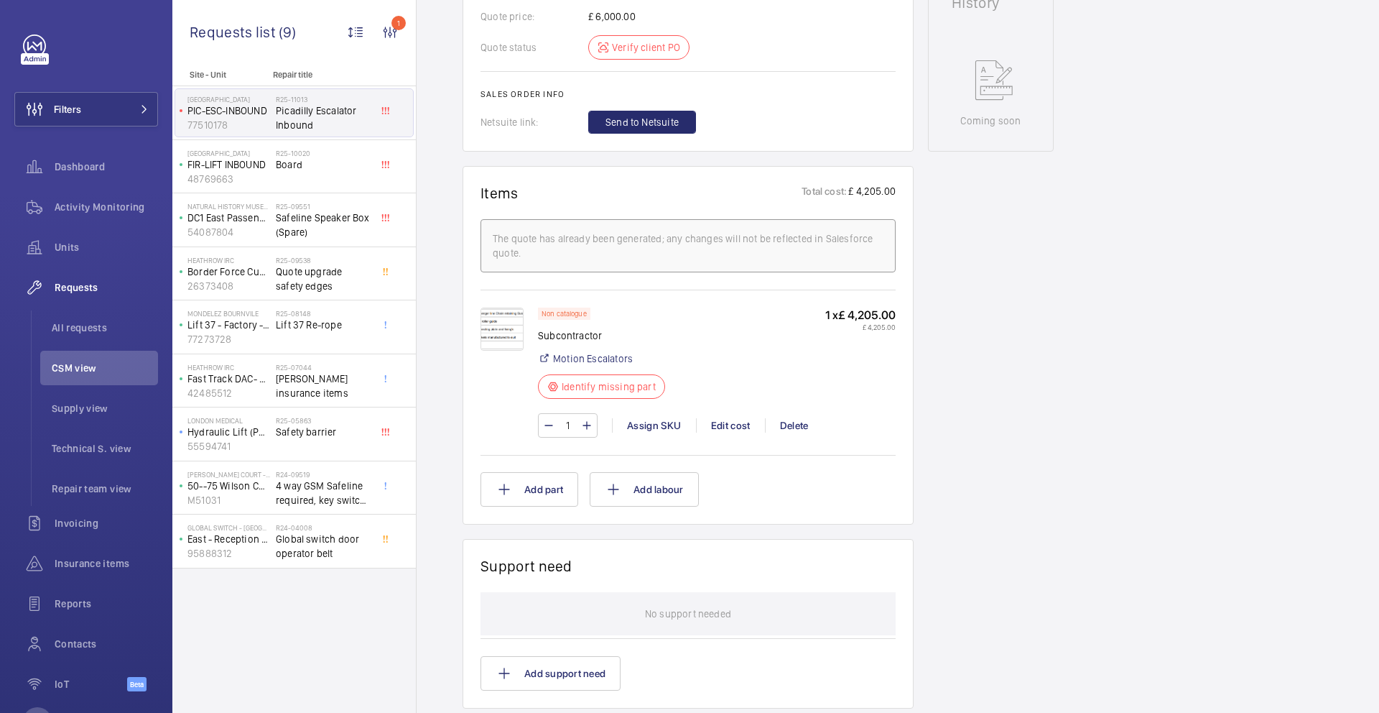
scroll to position [708, 0]
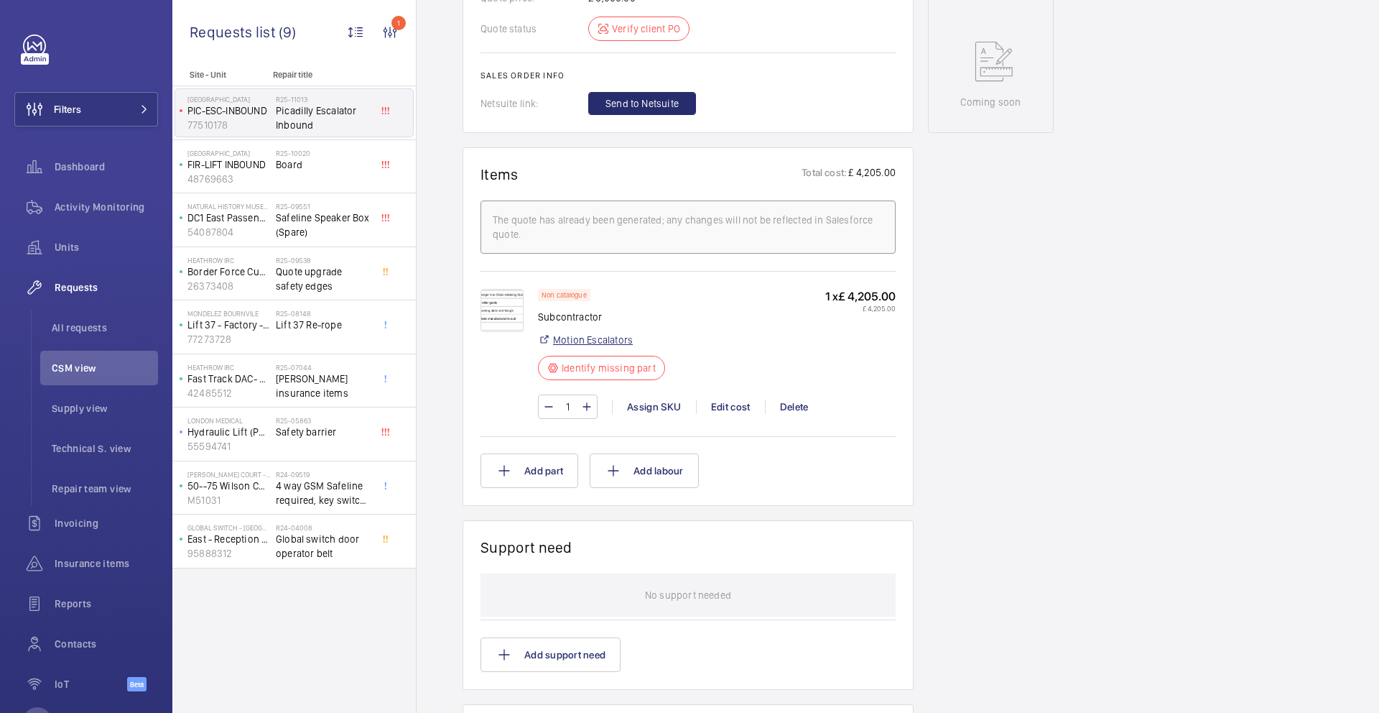
click at [610, 343] on link "Motion Escalators" at bounding box center [593, 340] width 80 height 14
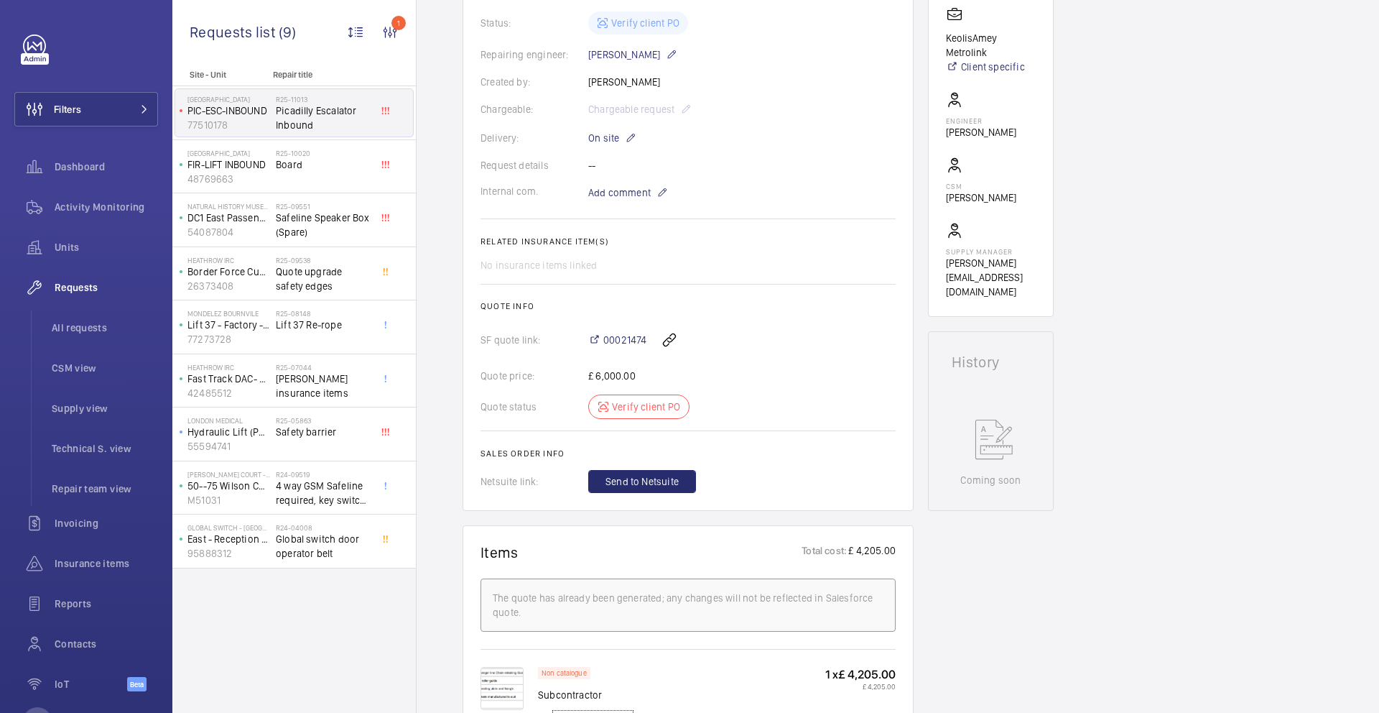
scroll to position [172, 0]
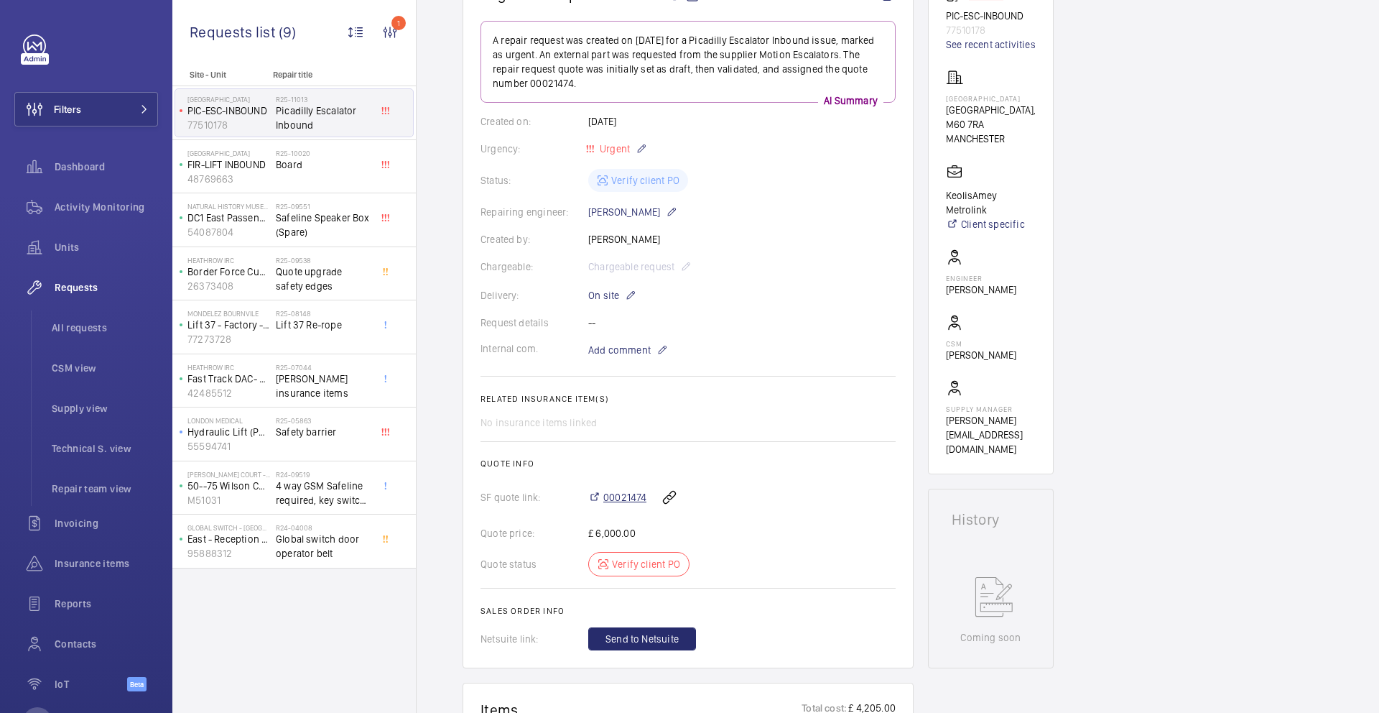
click at [611, 493] on span "00021474" at bounding box center [624, 497] width 43 height 14
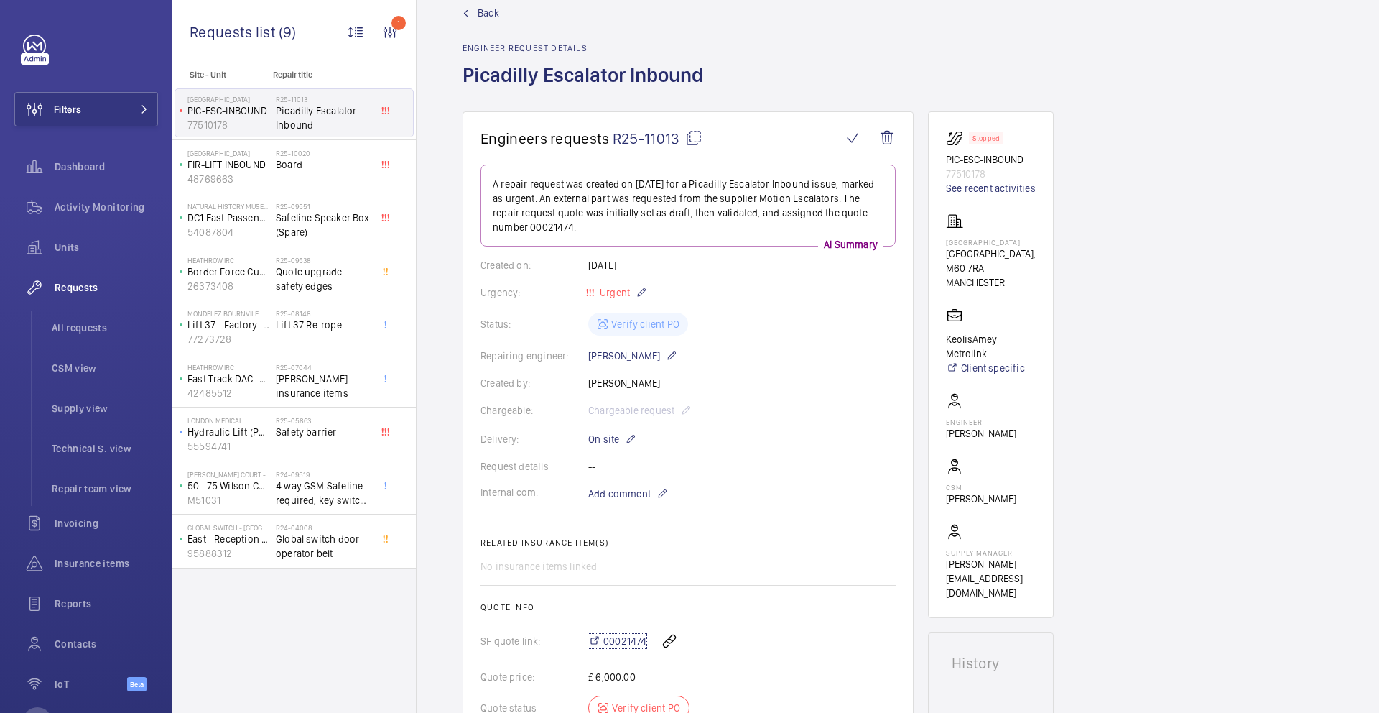
scroll to position [30, 0]
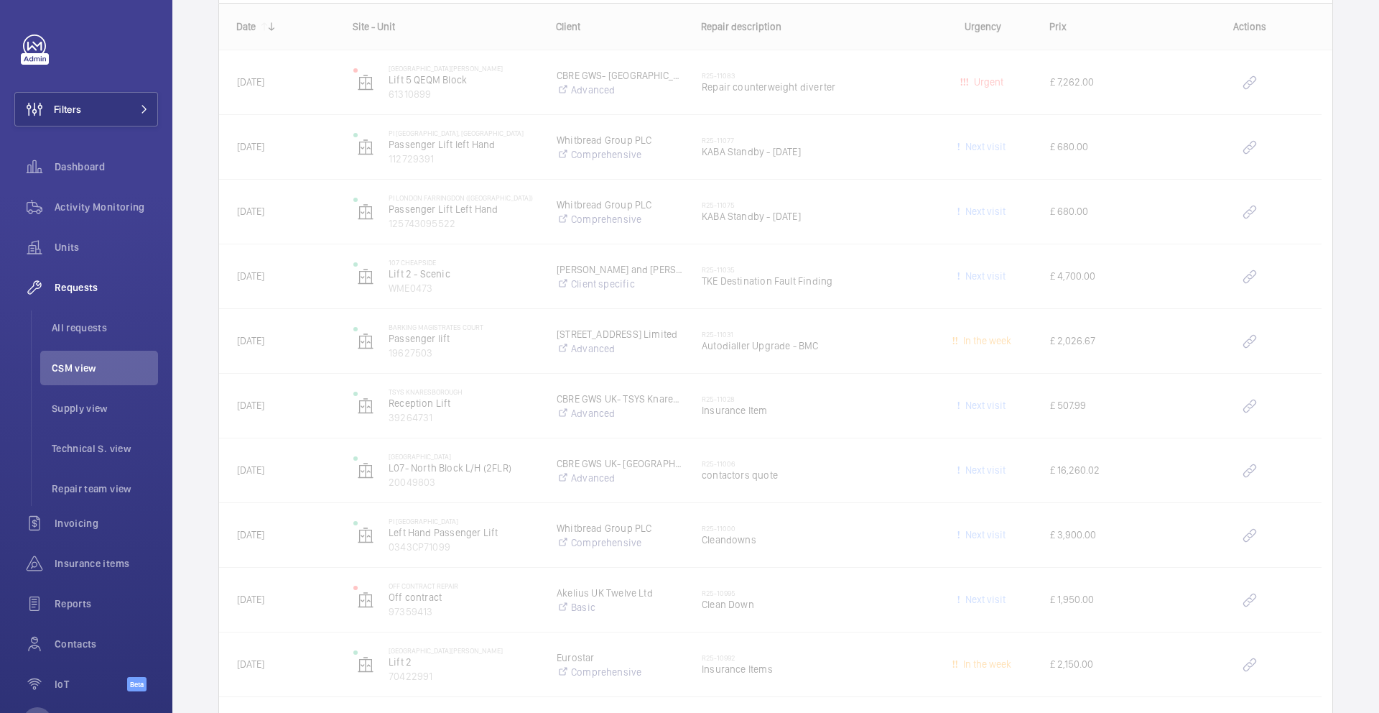
scroll to position [1162, 0]
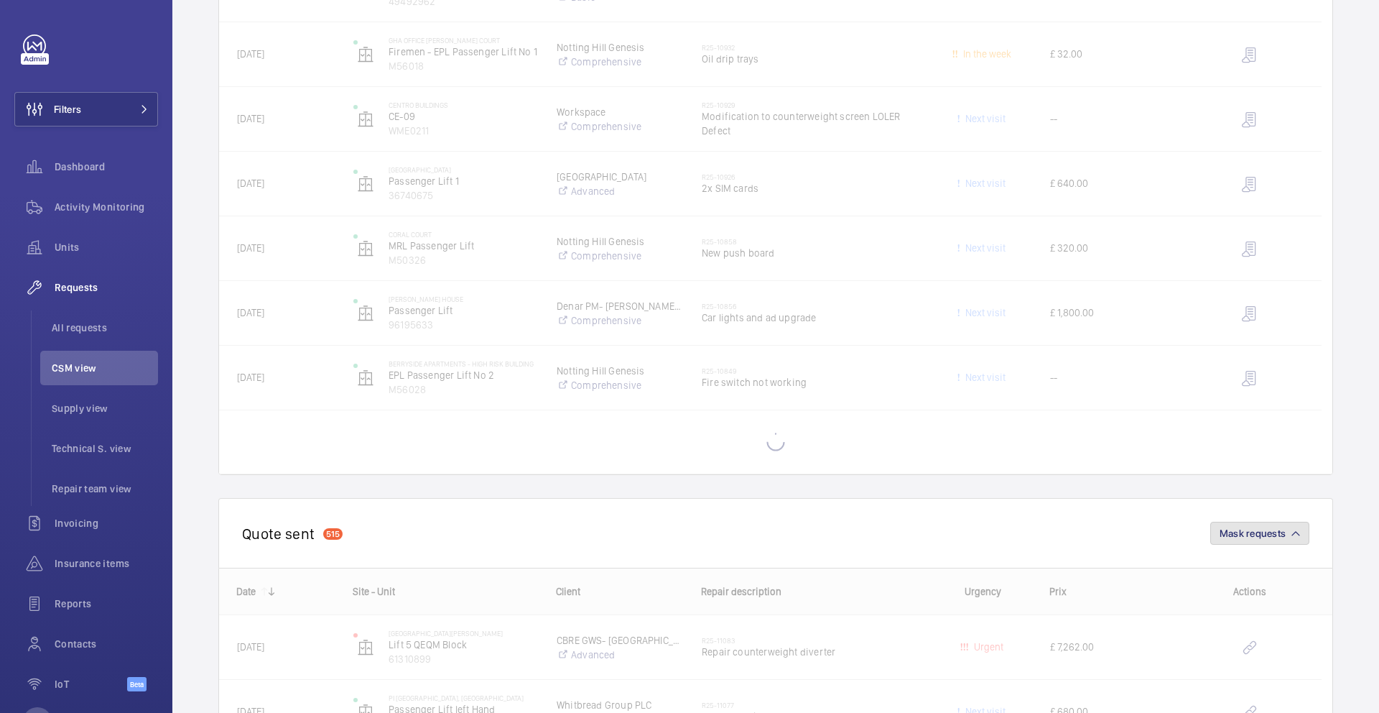
click at [1235, 535] on span "Mask requests" at bounding box center [1253, 532] width 66 height 11
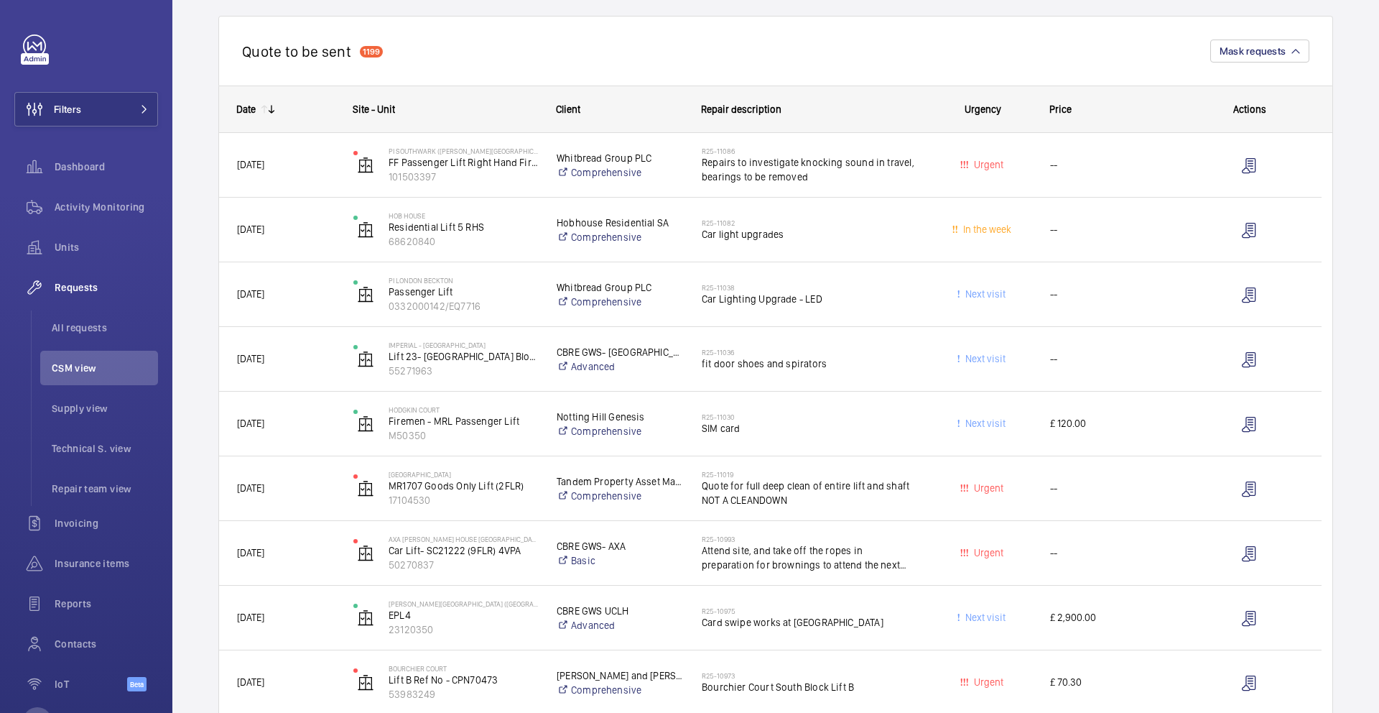
scroll to position [0, 0]
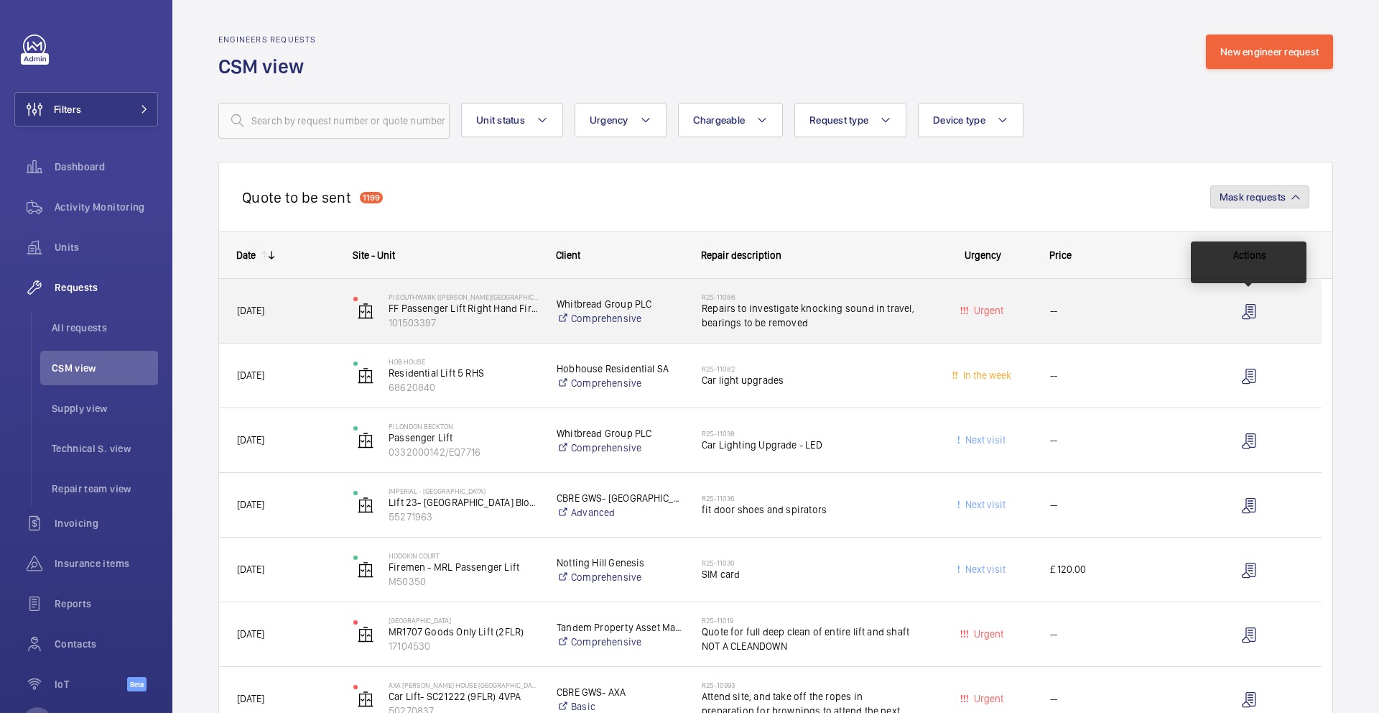
click at [1244, 207] on button "Mask requests" at bounding box center [1260, 196] width 99 height 23
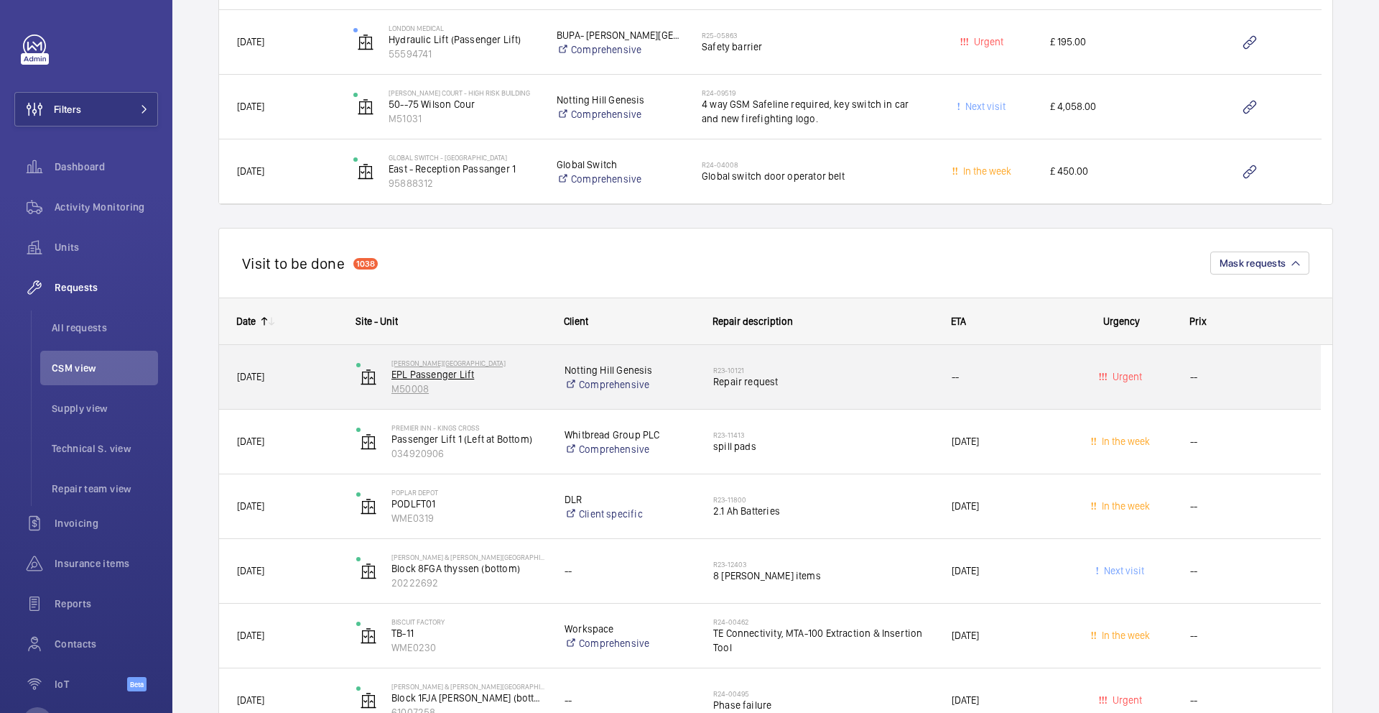
scroll to position [705, 0]
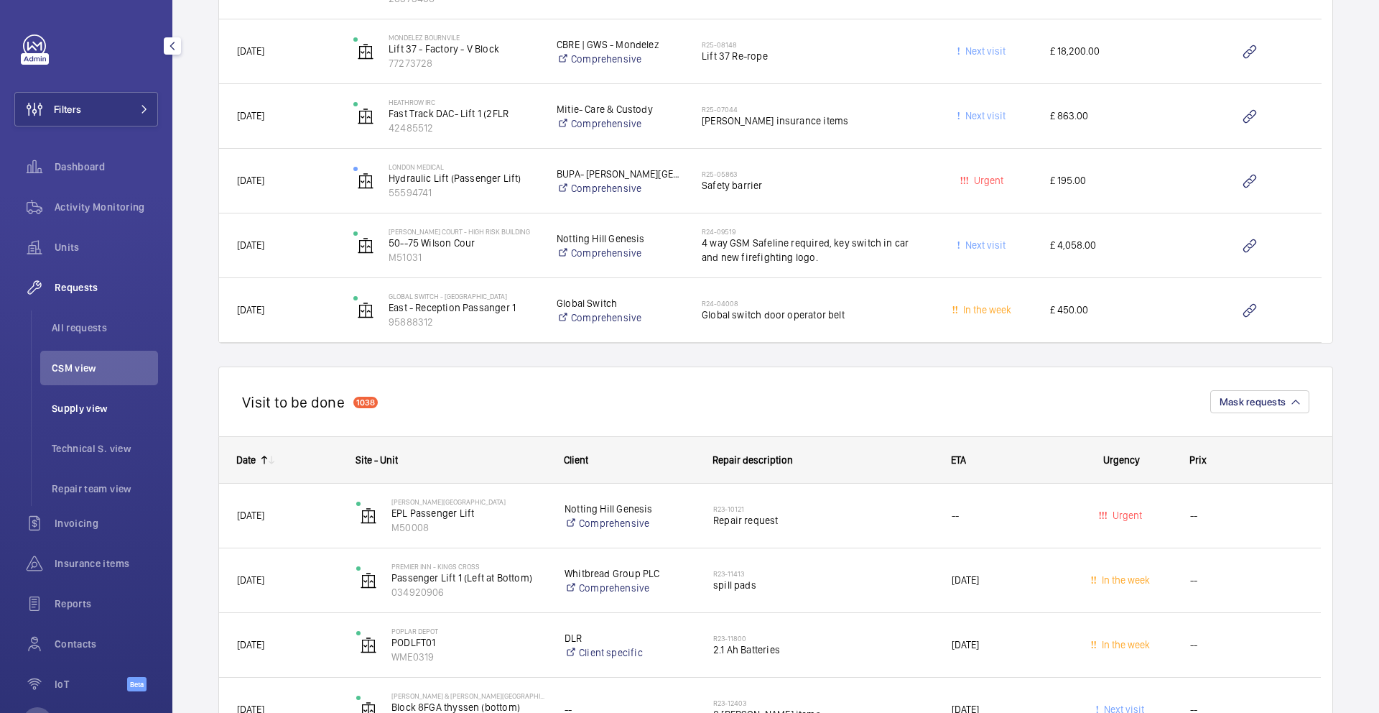
click at [93, 406] on span "Supply view" at bounding box center [105, 408] width 106 height 14
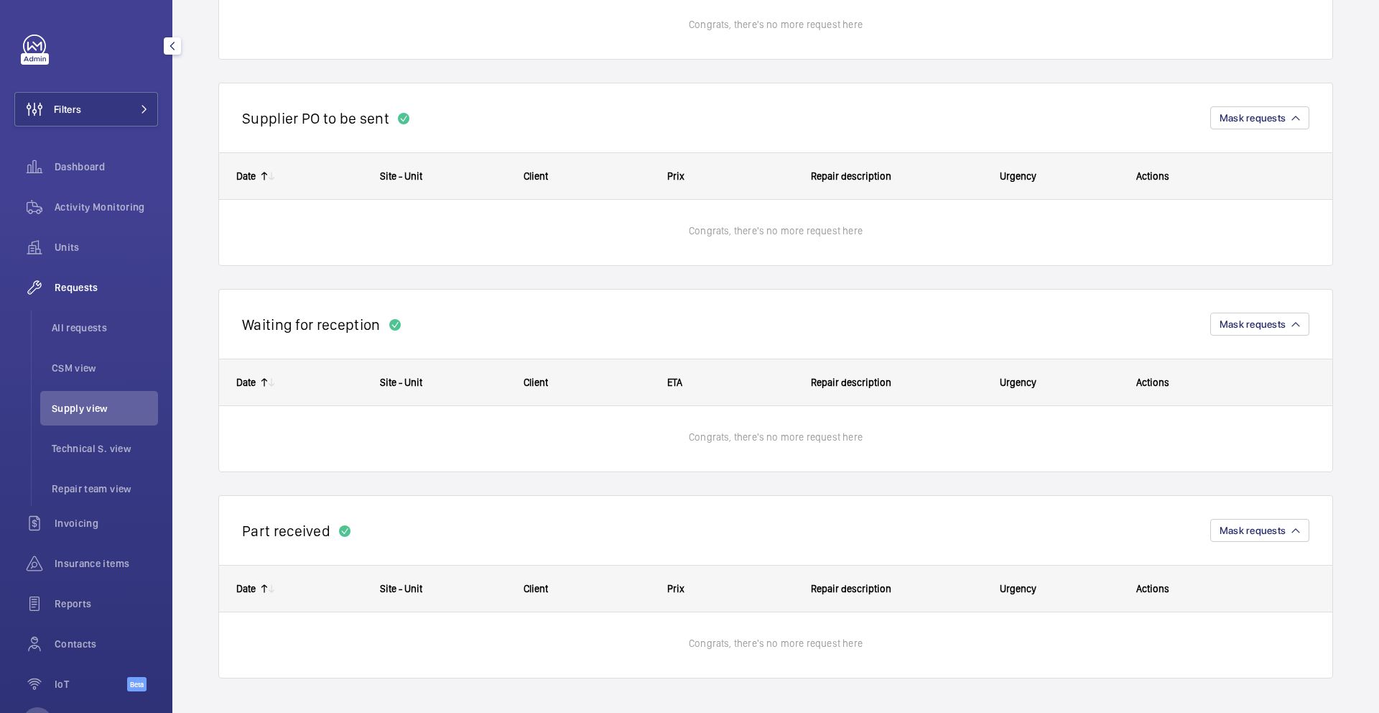
scroll to position [67, 0]
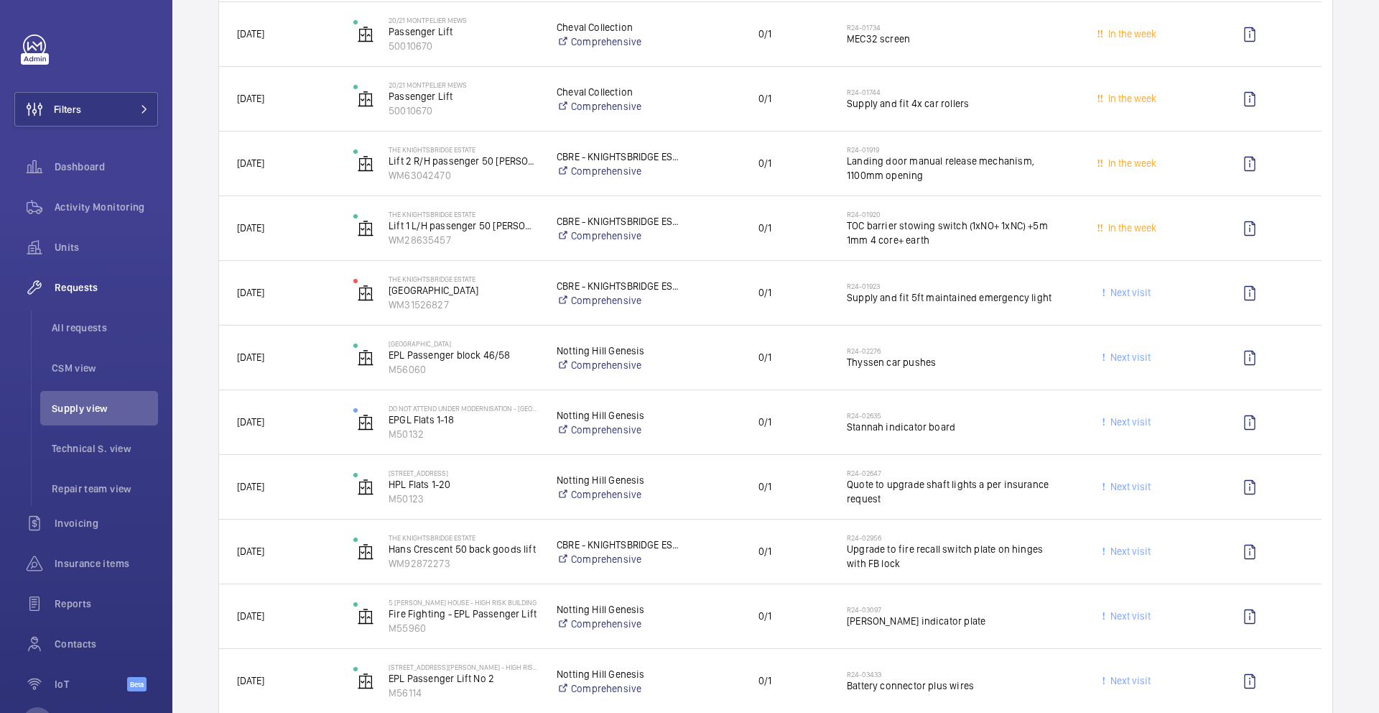
scroll to position [2229, 0]
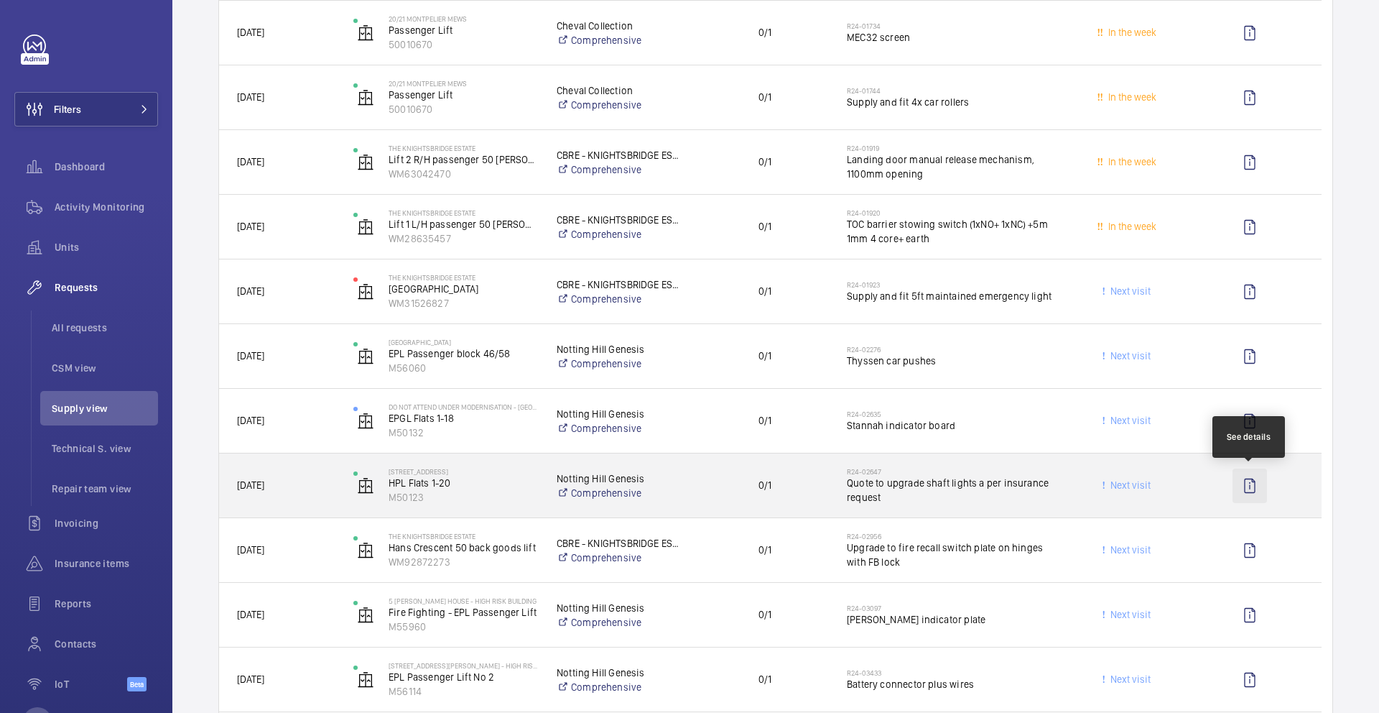
click at [1247, 485] on wm-front-icon-button at bounding box center [1250, 485] width 34 height 34
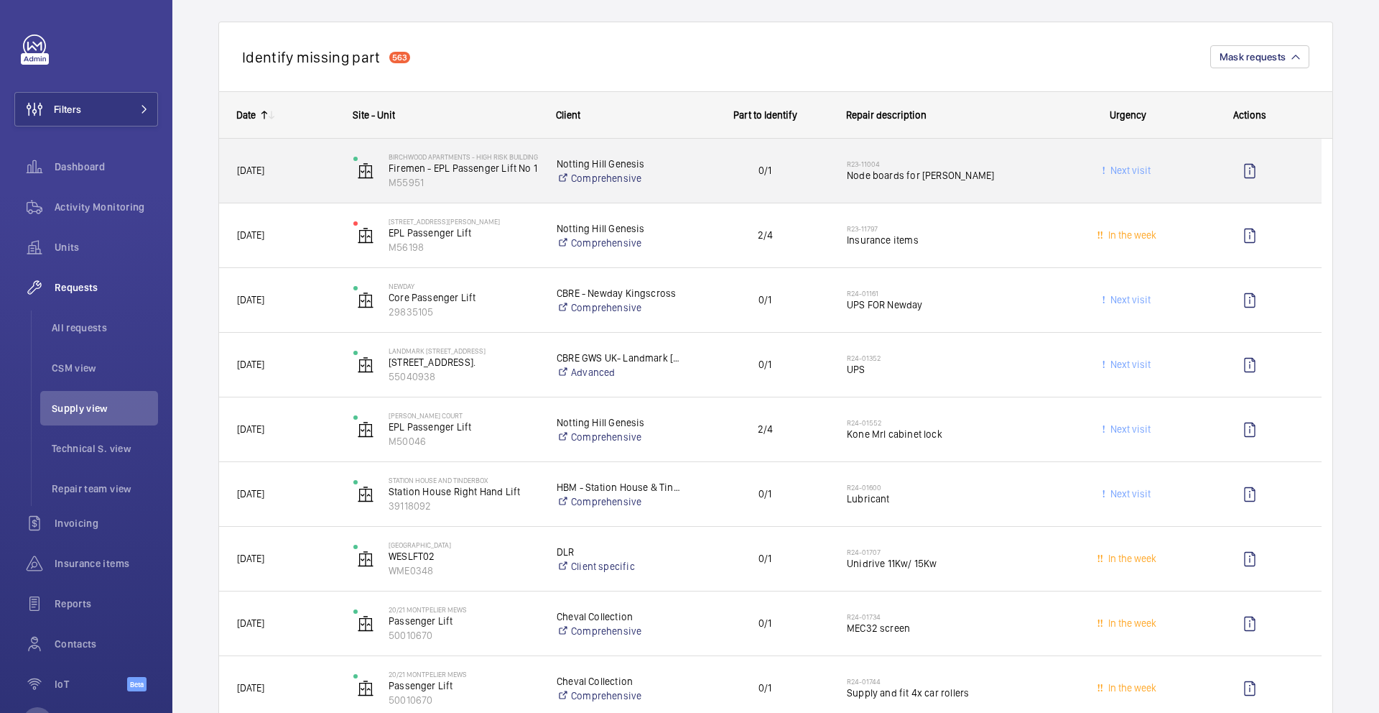
scroll to position [1647, 0]
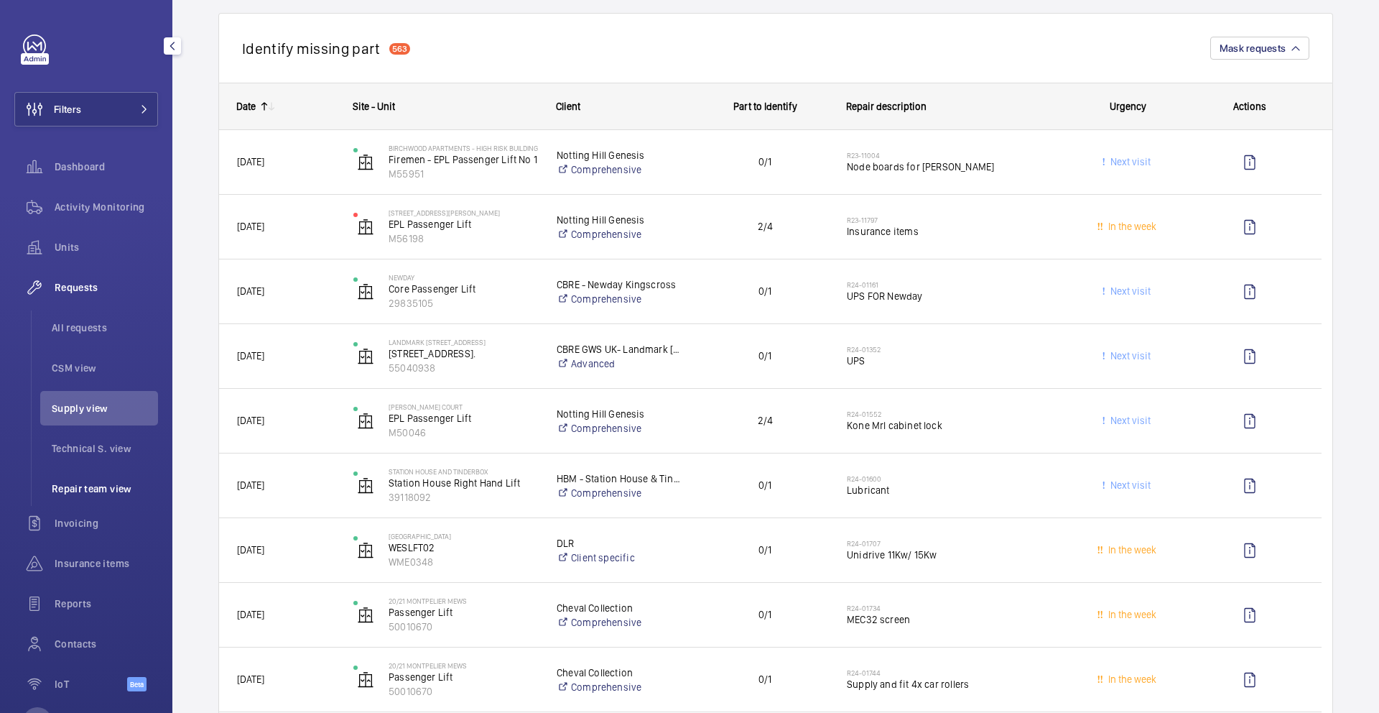
click at [66, 486] on span "Repair team view" at bounding box center [105, 488] width 106 height 14
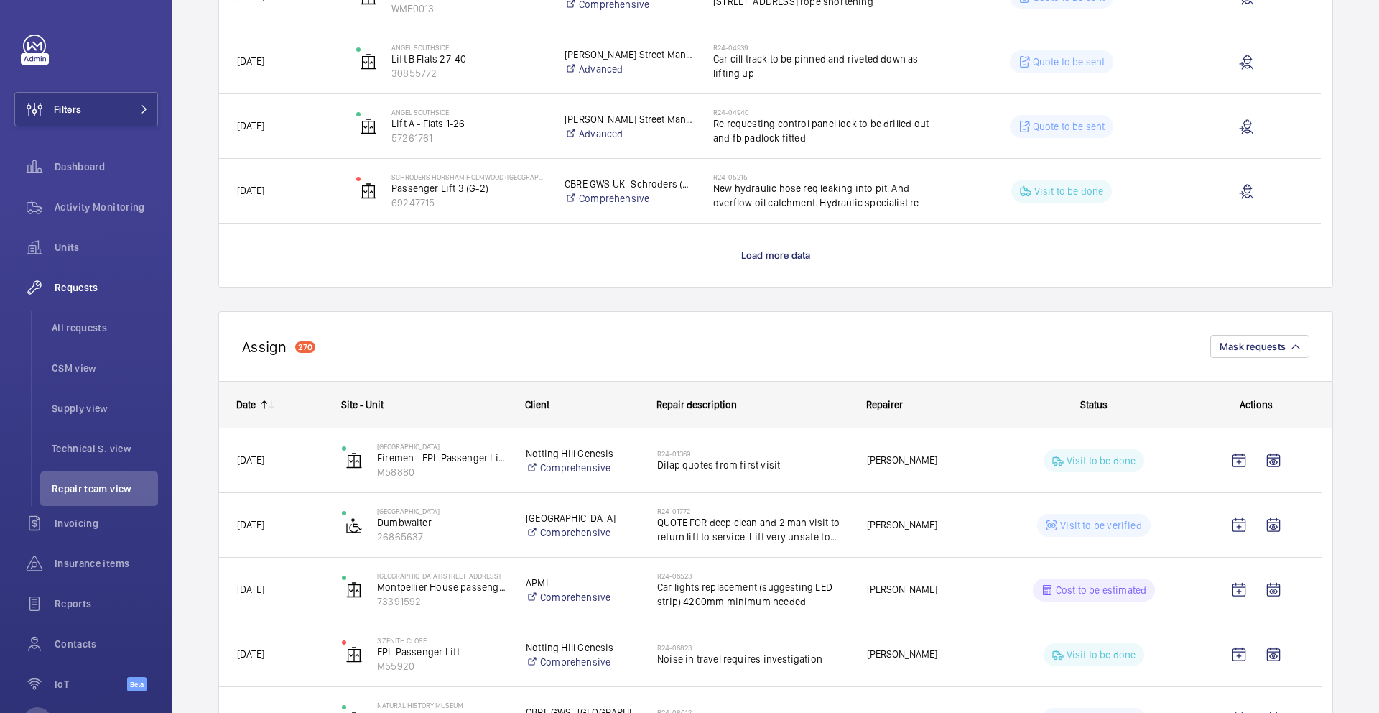
scroll to position [1215, 0]
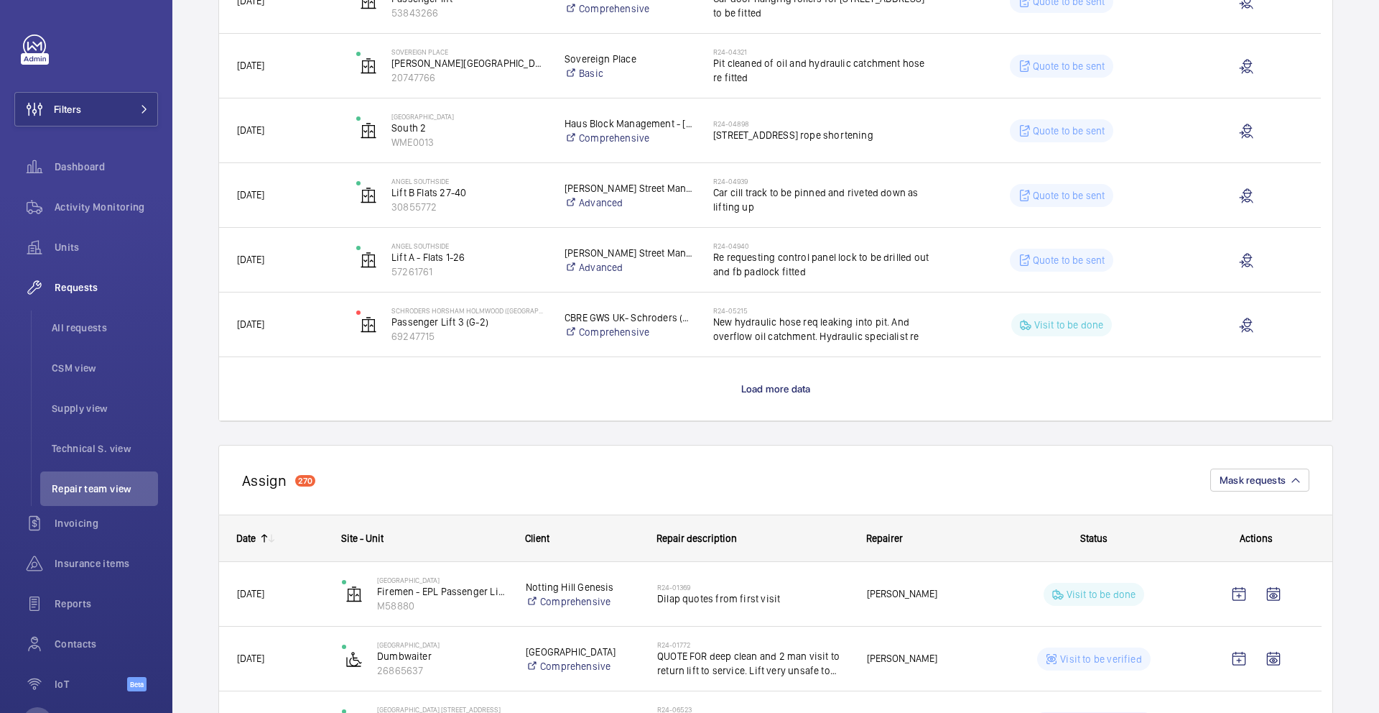
click at [264, 537] on mat-icon at bounding box center [264, 537] width 11 height 11
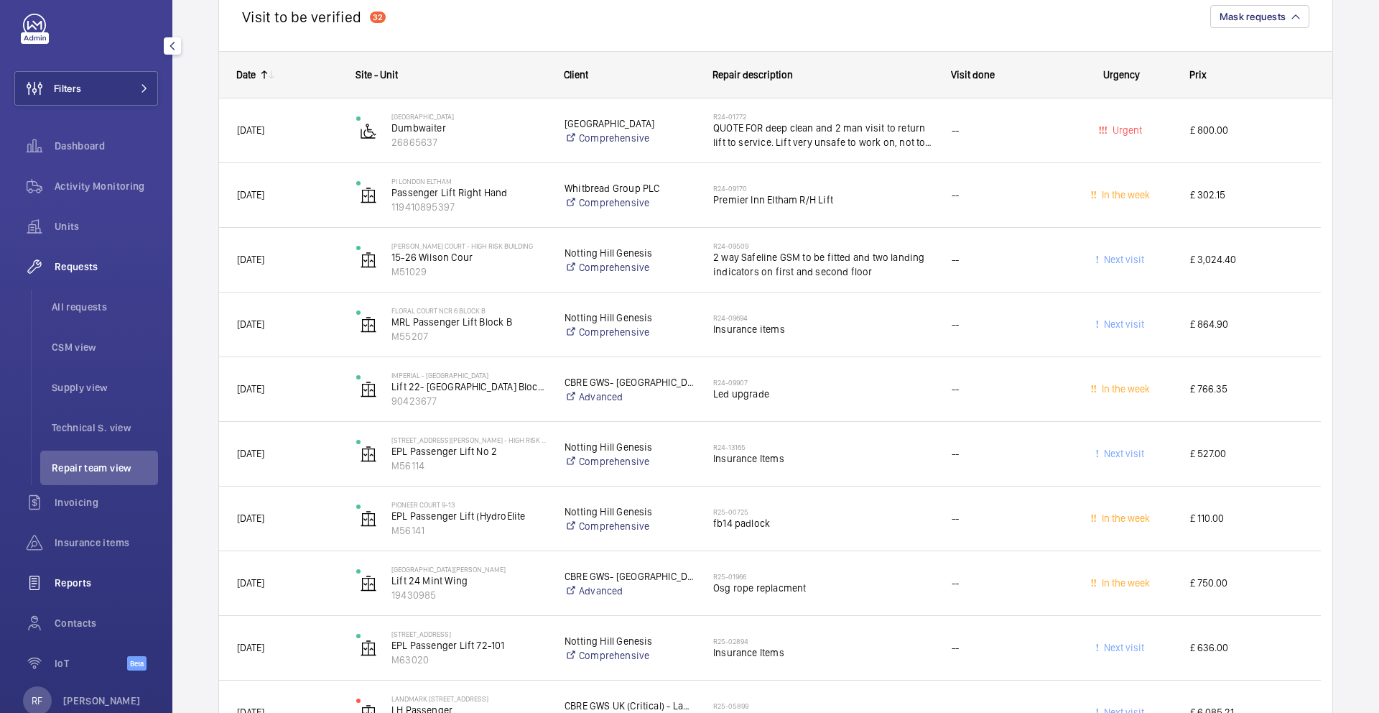
scroll to position [47, 0]
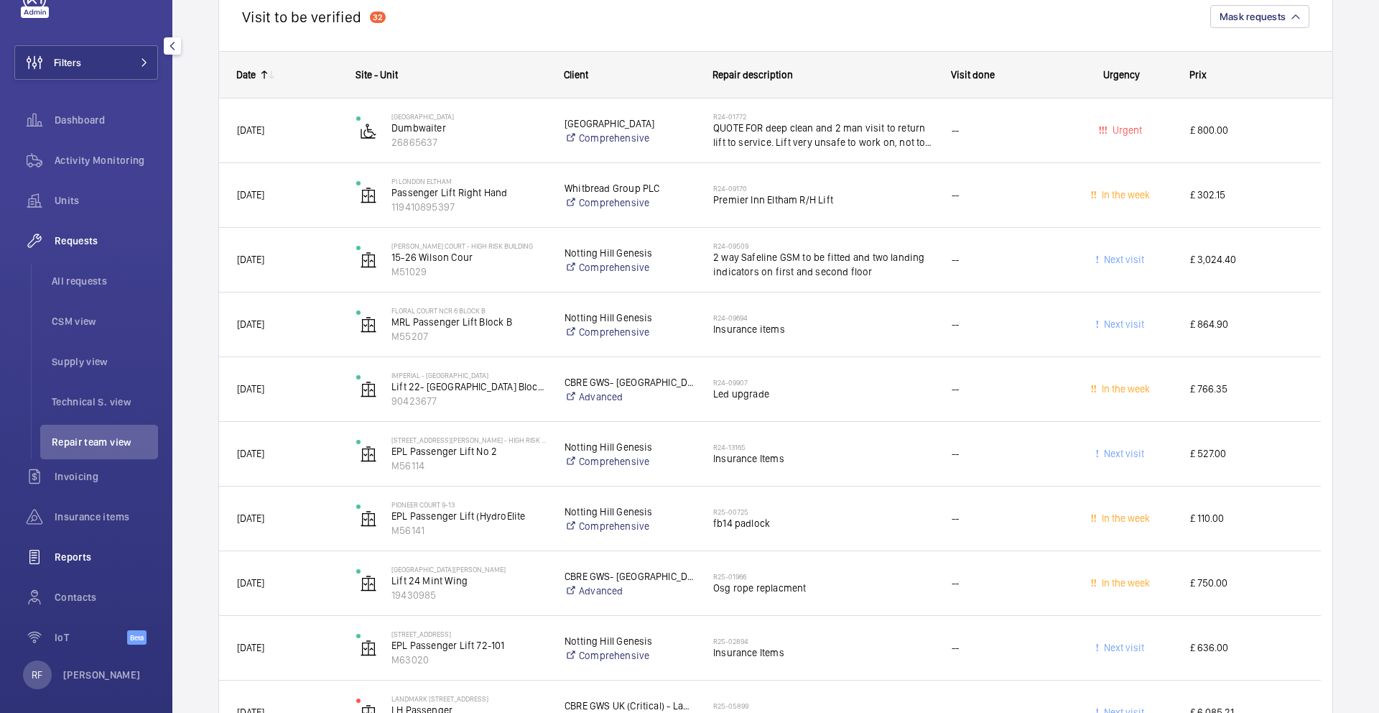
click at [86, 566] on div "Reports" at bounding box center [86, 557] width 144 height 34
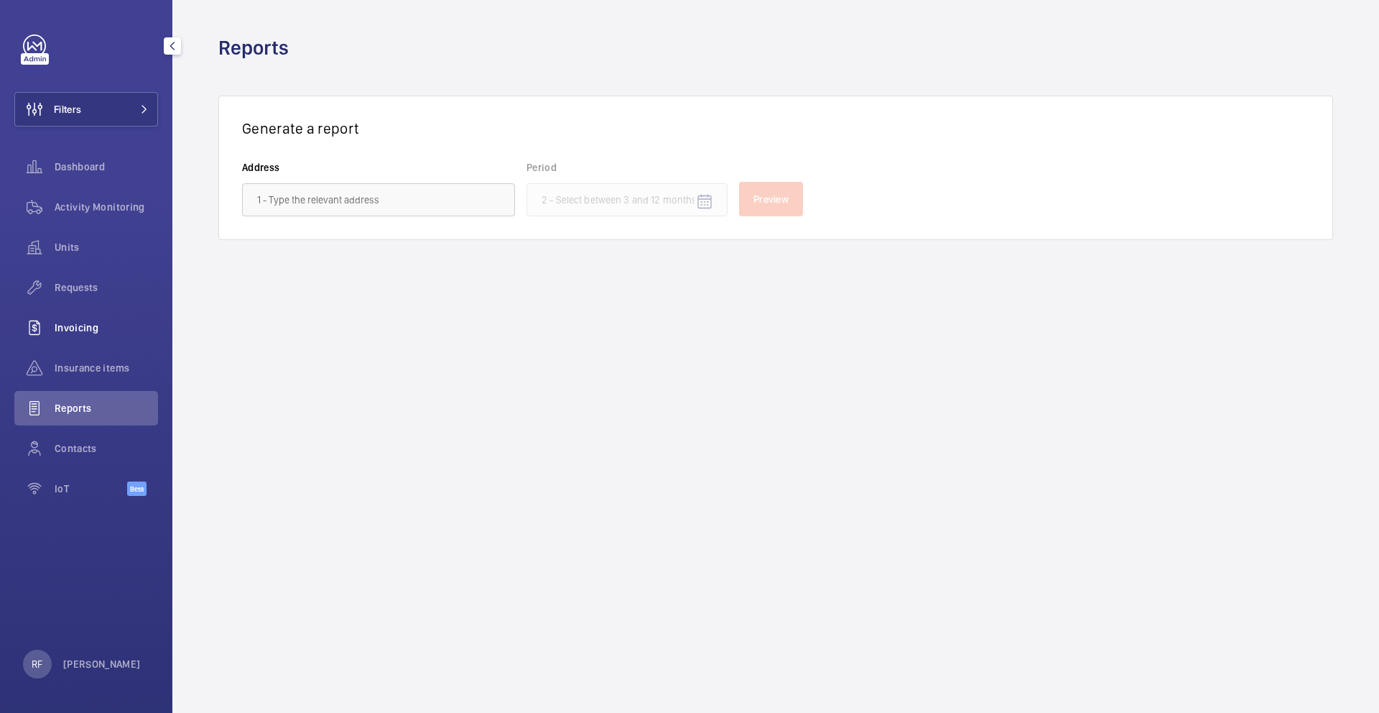
click at [70, 337] on div "Invoicing" at bounding box center [86, 327] width 144 height 34
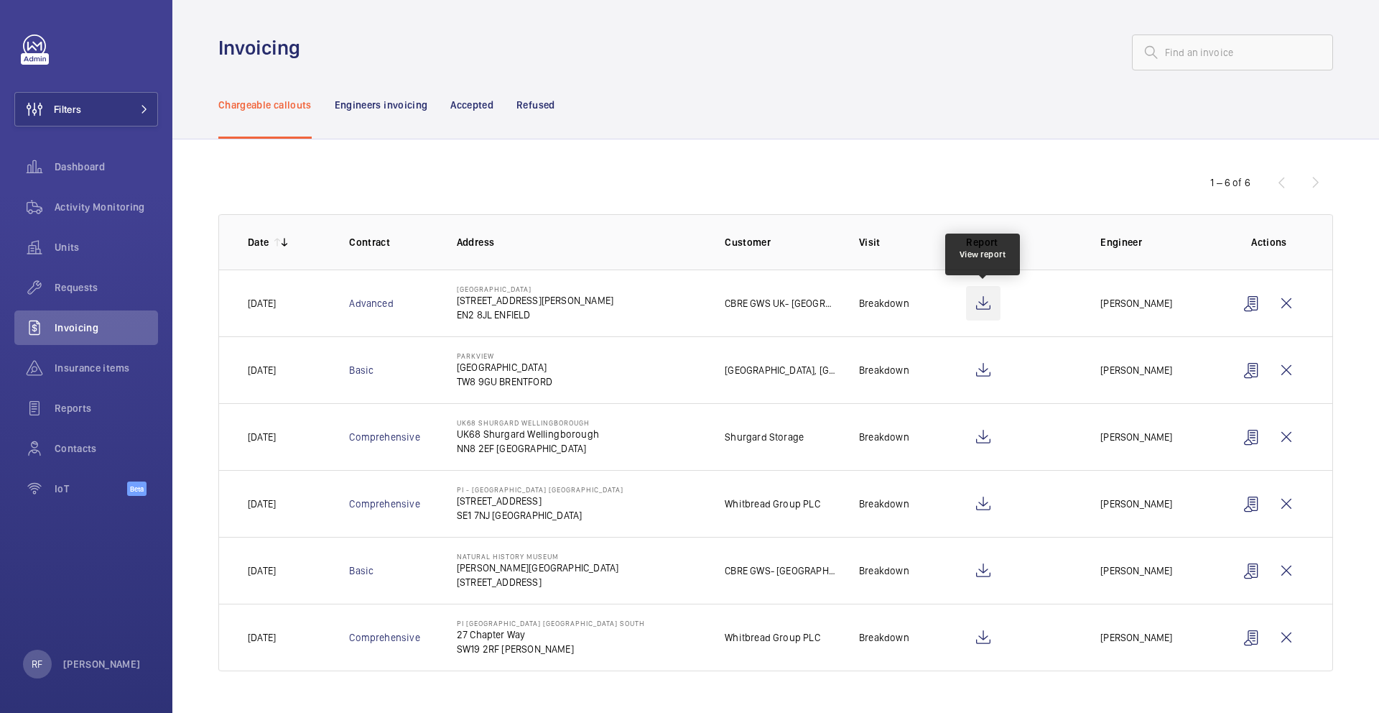
click at [982, 304] on wm-front-icon-button at bounding box center [983, 303] width 34 height 34
click at [386, 108] on p "Engineers invoicing" at bounding box center [381, 105] width 93 height 14
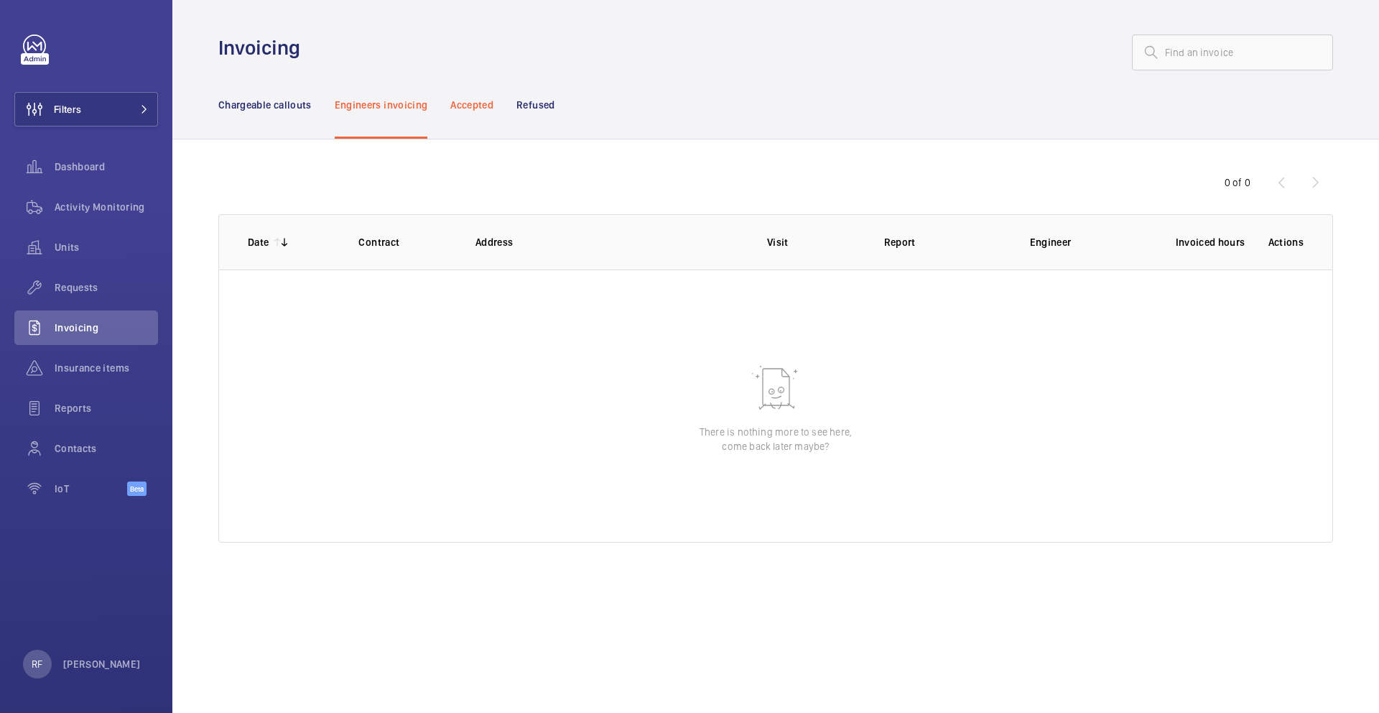
click at [469, 104] on p "Accepted" at bounding box center [471, 105] width 43 height 14
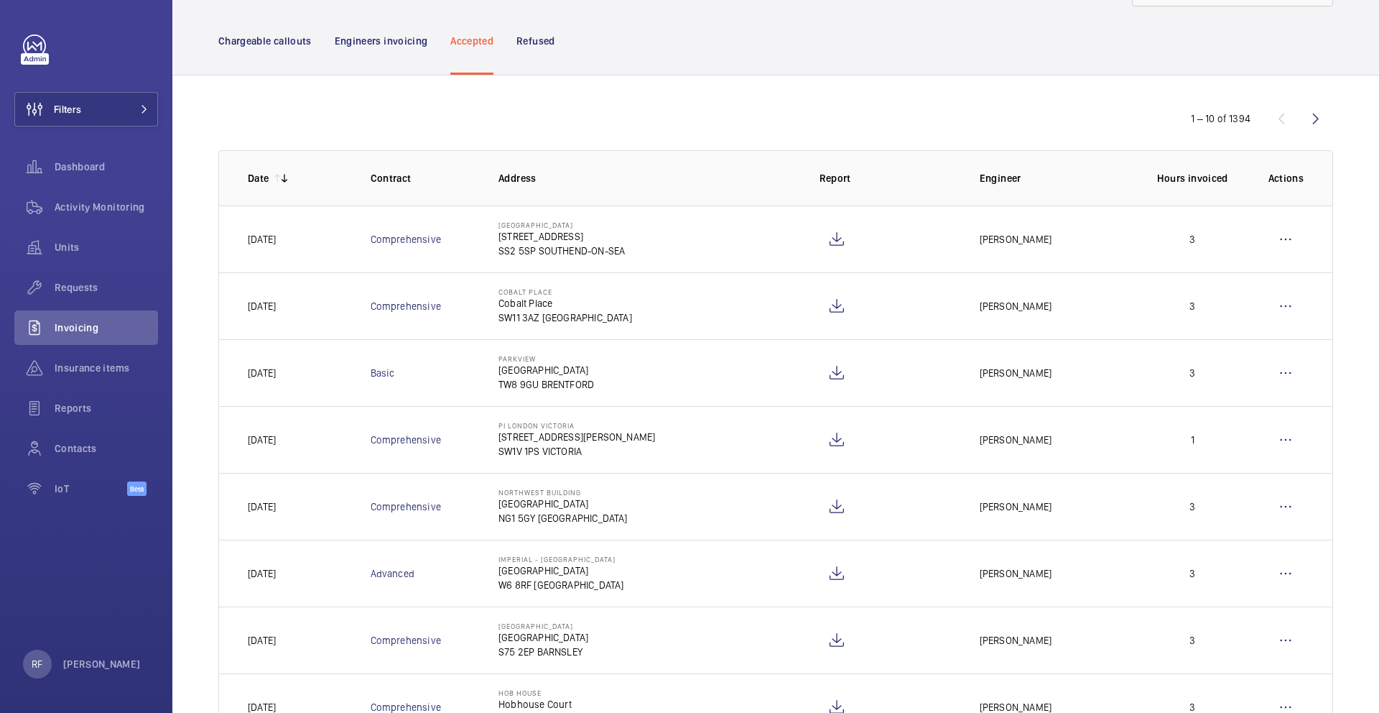
scroll to position [33, 0]
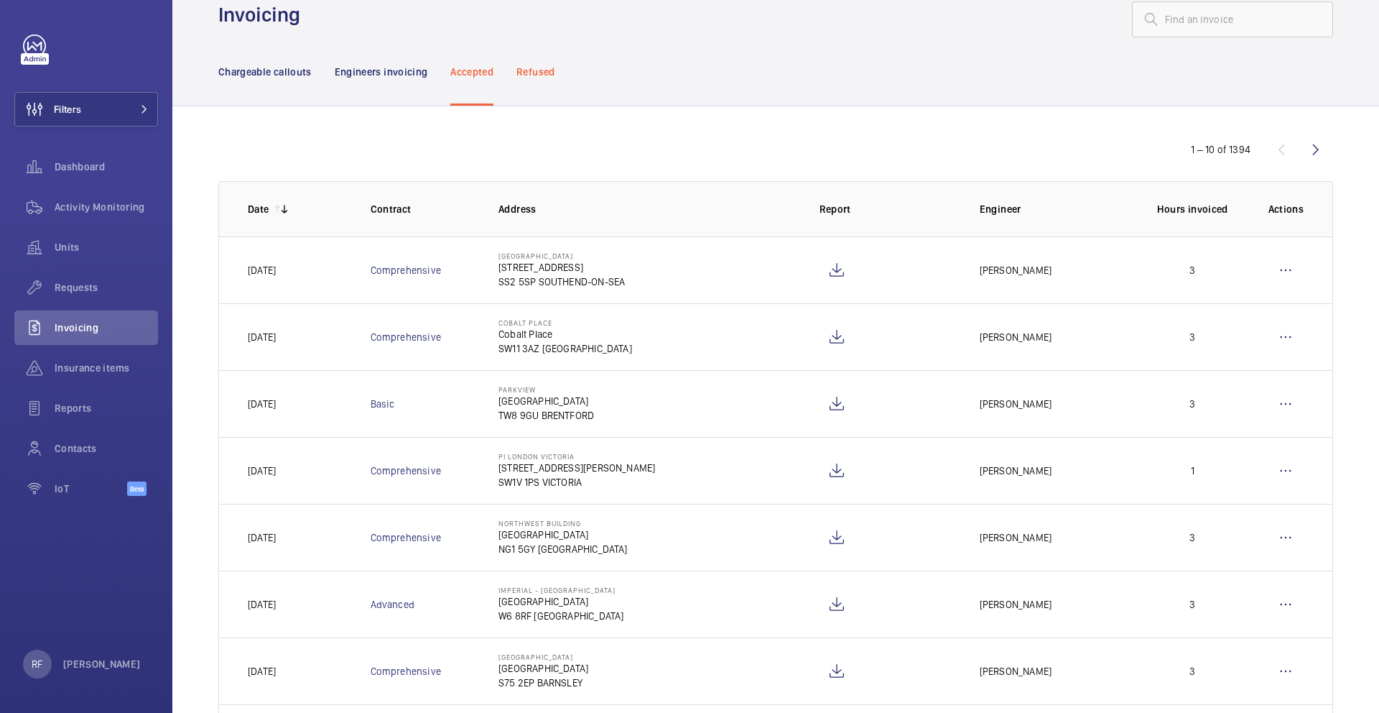
click at [539, 73] on p "Refused" at bounding box center [536, 72] width 38 height 14
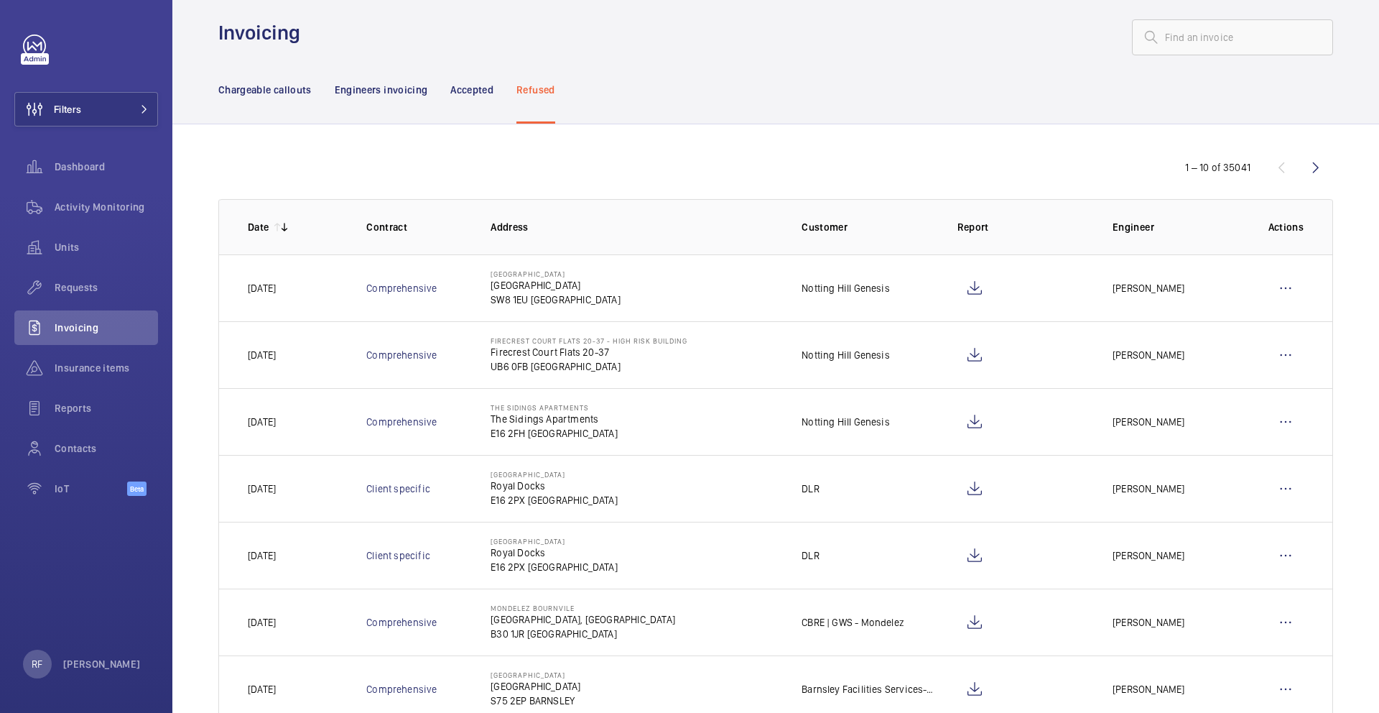
scroll to position [17, 0]
click at [234, 83] on p "Chargeable callouts" at bounding box center [264, 87] width 93 height 14
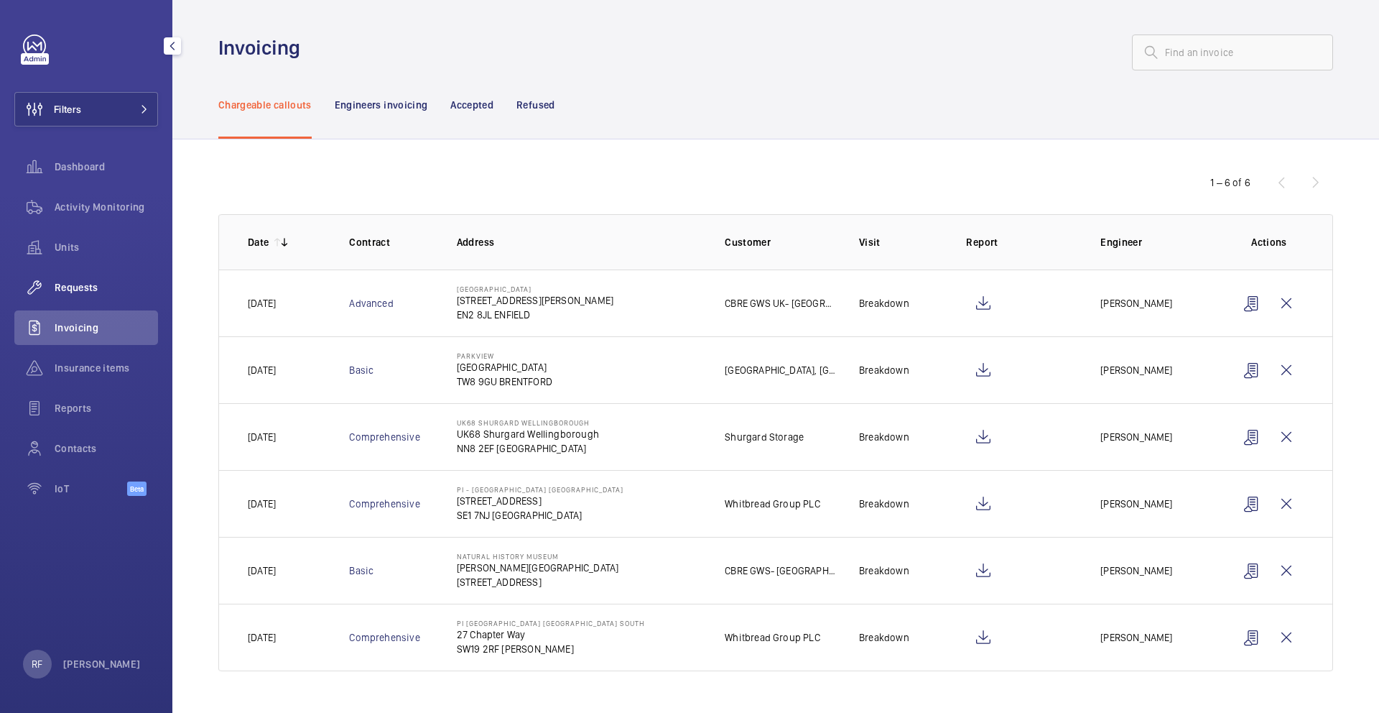
click at [76, 293] on span "Requests" at bounding box center [106, 287] width 103 height 14
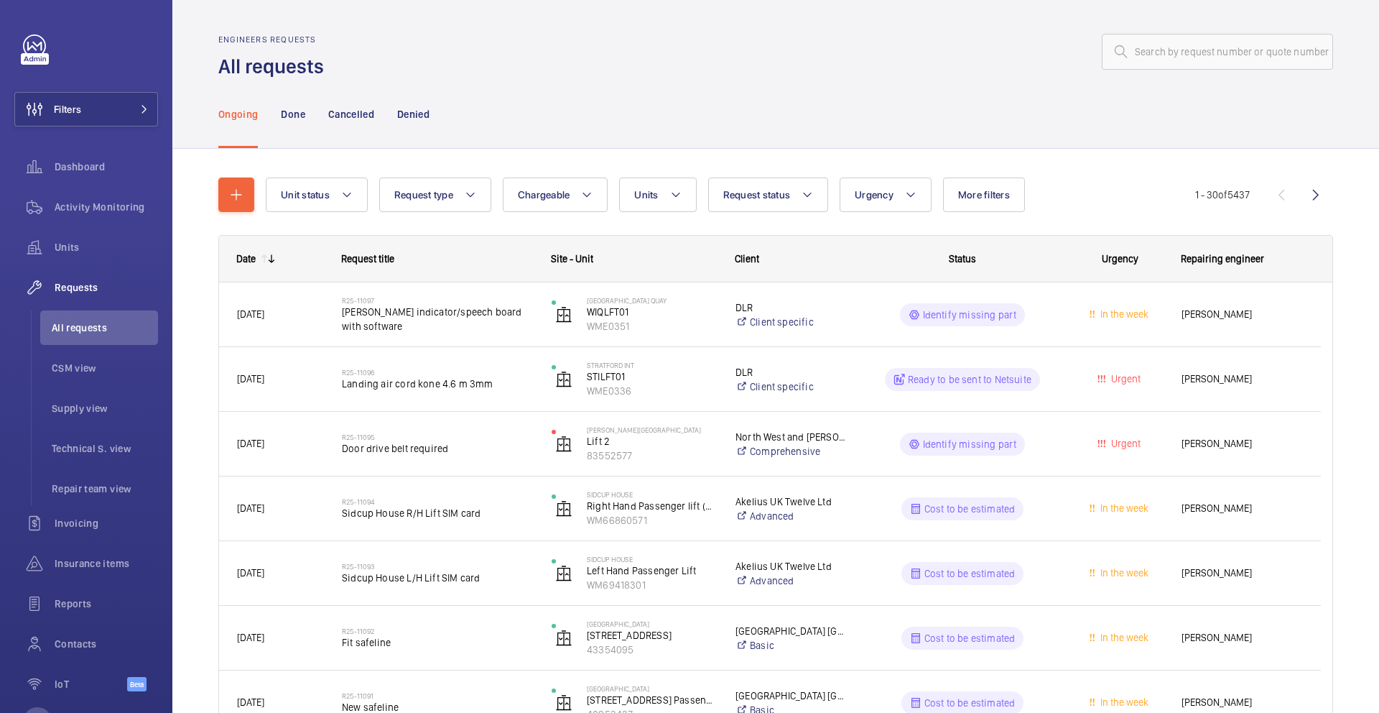
scroll to position [3, 0]
